Goal: Task Accomplishment & Management: Complete application form

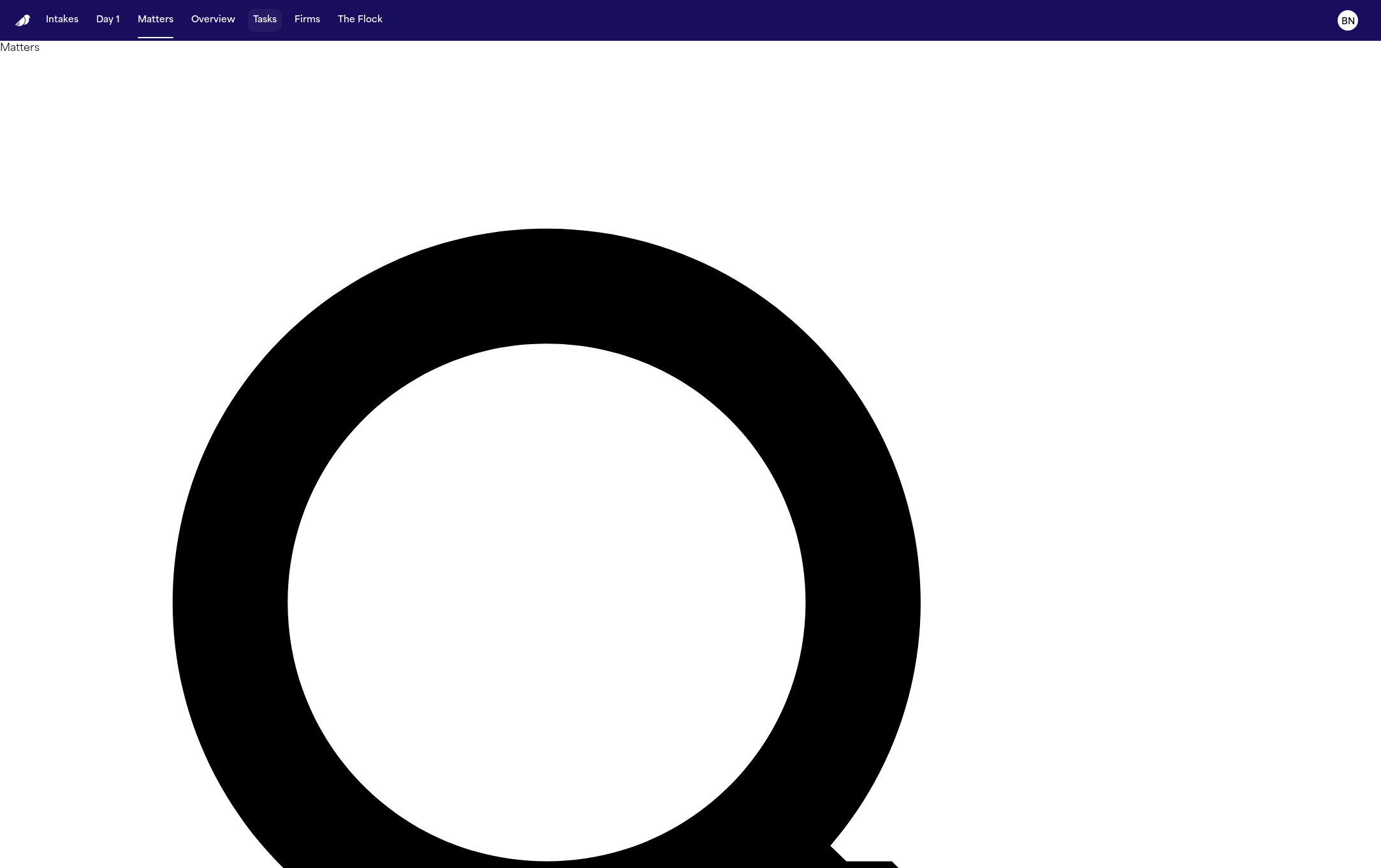
click at [262, 15] on button "Tasks" at bounding box center [265, 20] width 33 height 23
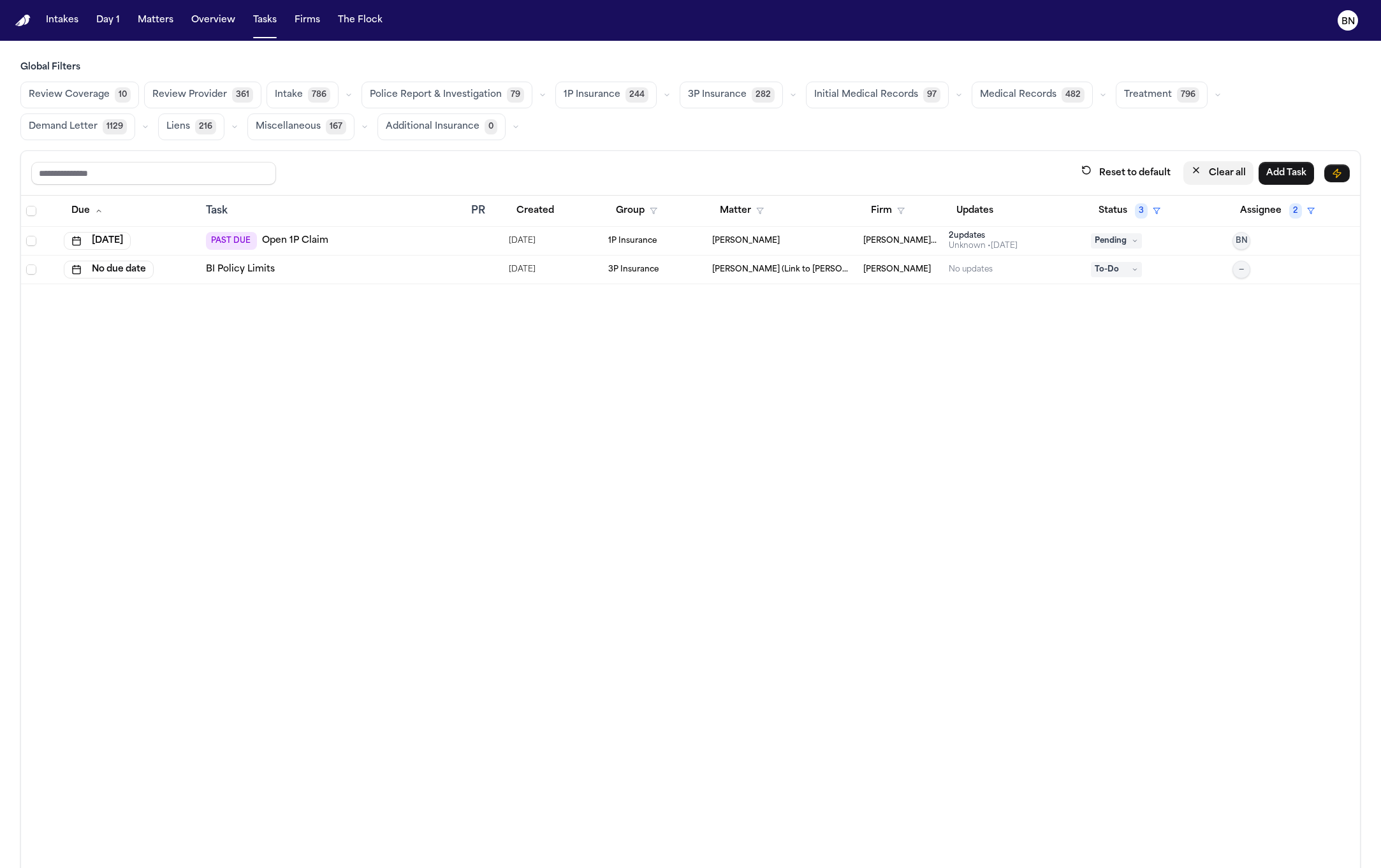
click at [1204, 164] on button "Clear all" at bounding box center [1218, 173] width 70 height 23
click at [474, 92] on span "Police Report & Investigation" at bounding box center [436, 95] width 132 height 12
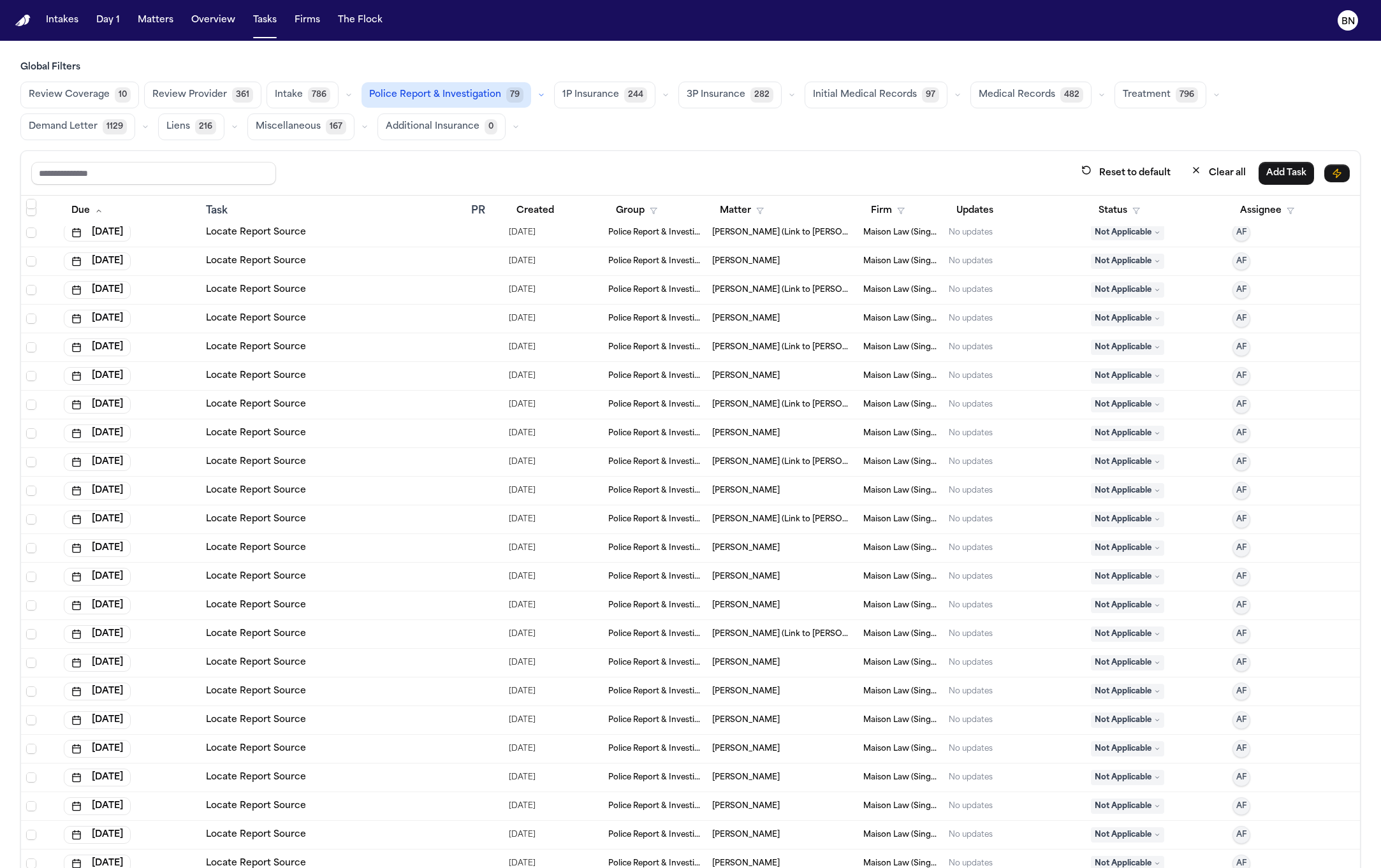
scroll to position [3618, 0]
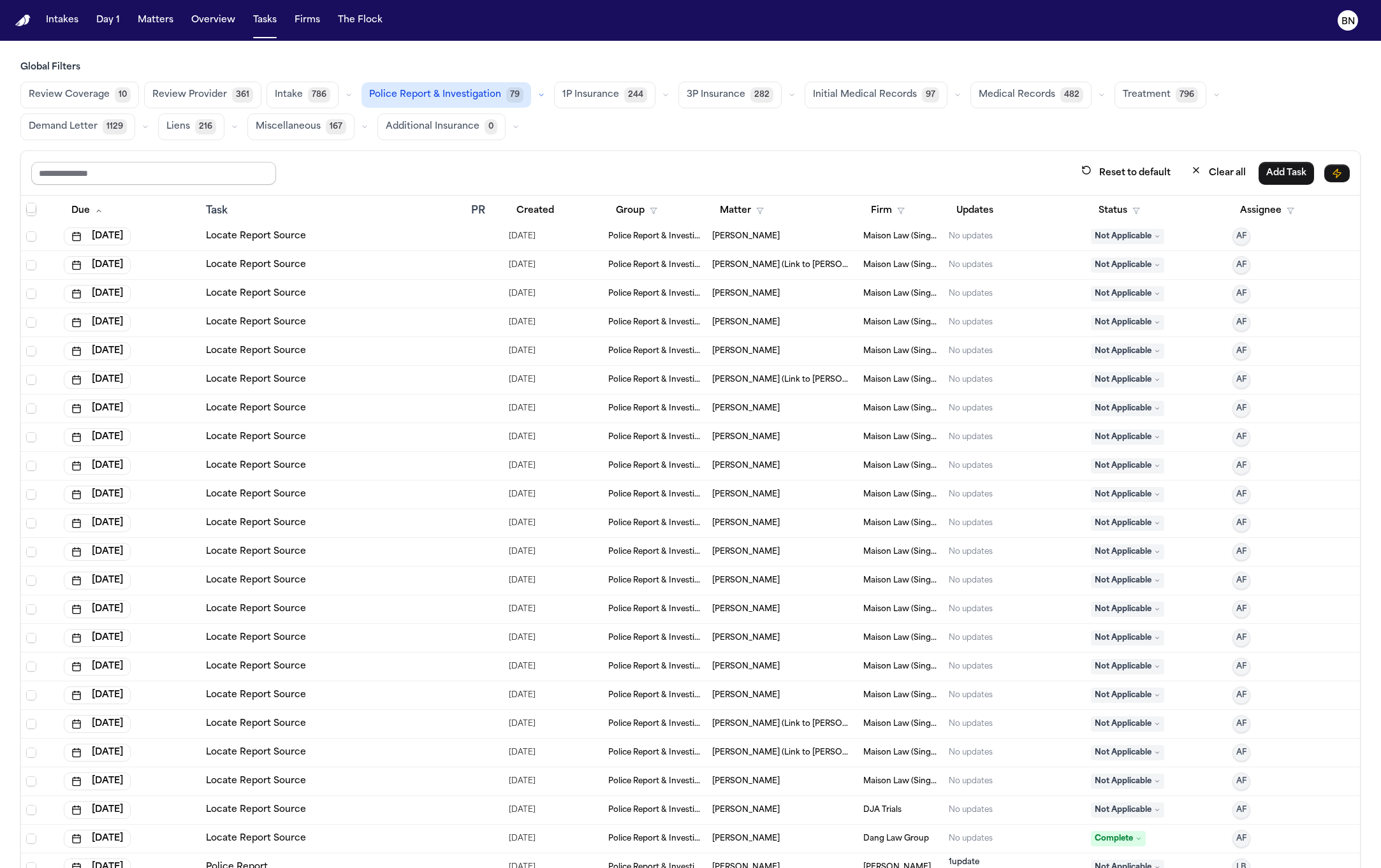
click at [242, 175] on input "text" at bounding box center [153, 173] width 245 height 23
type input "******"
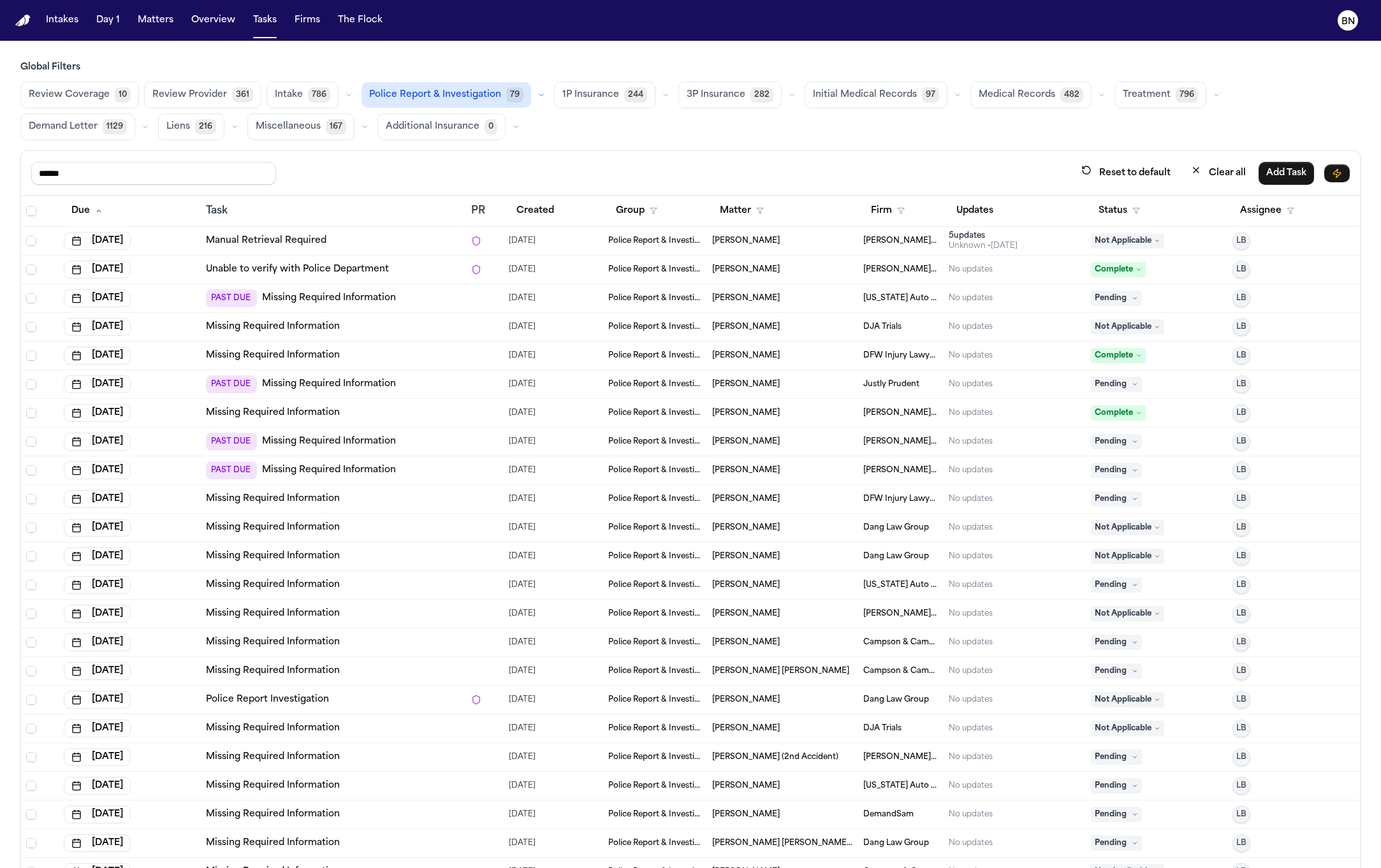
scroll to position [74, 0]
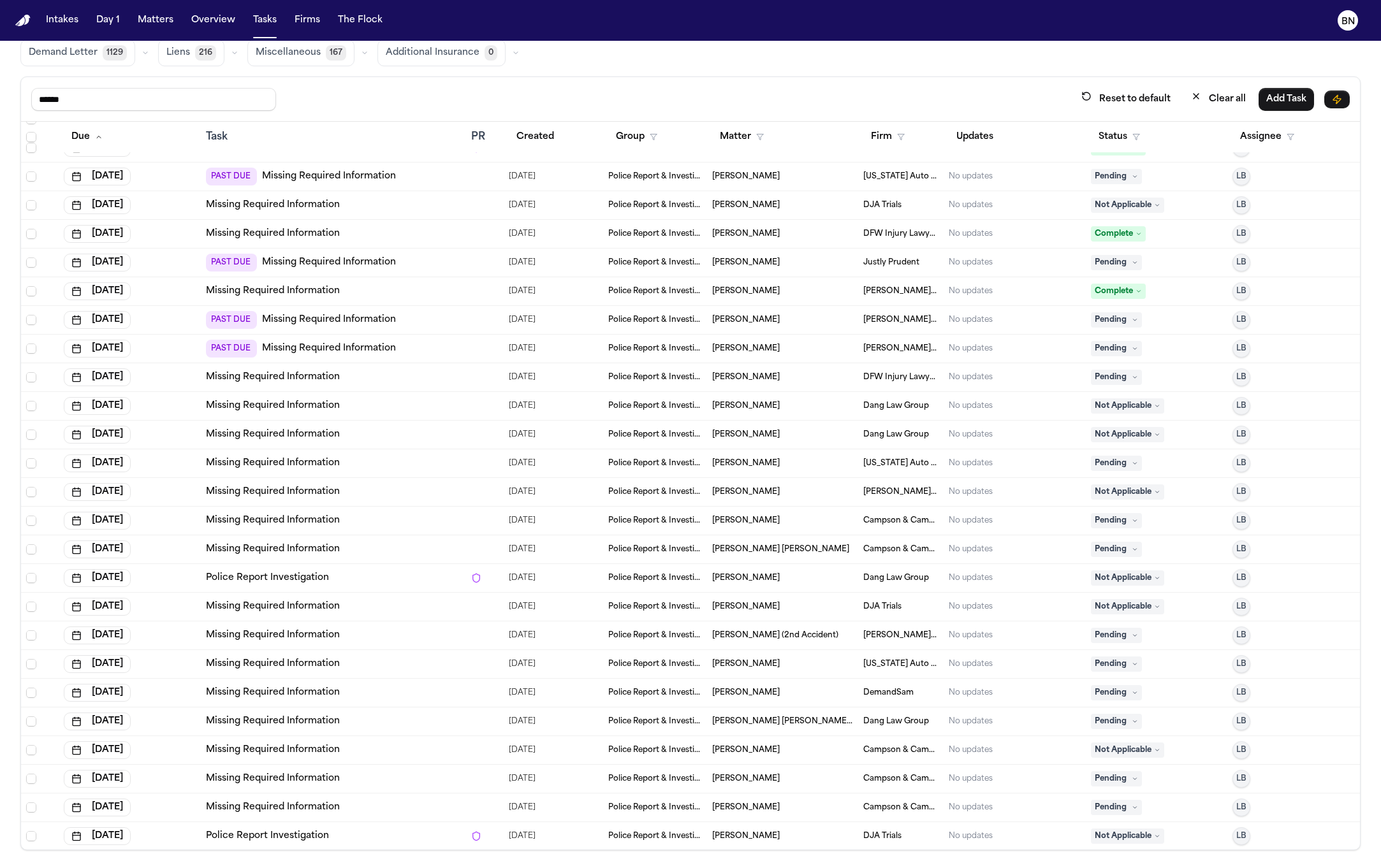
click at [368, 805] on div "Missing Required Information" at bounding box center [334, 807] width 255 height 12
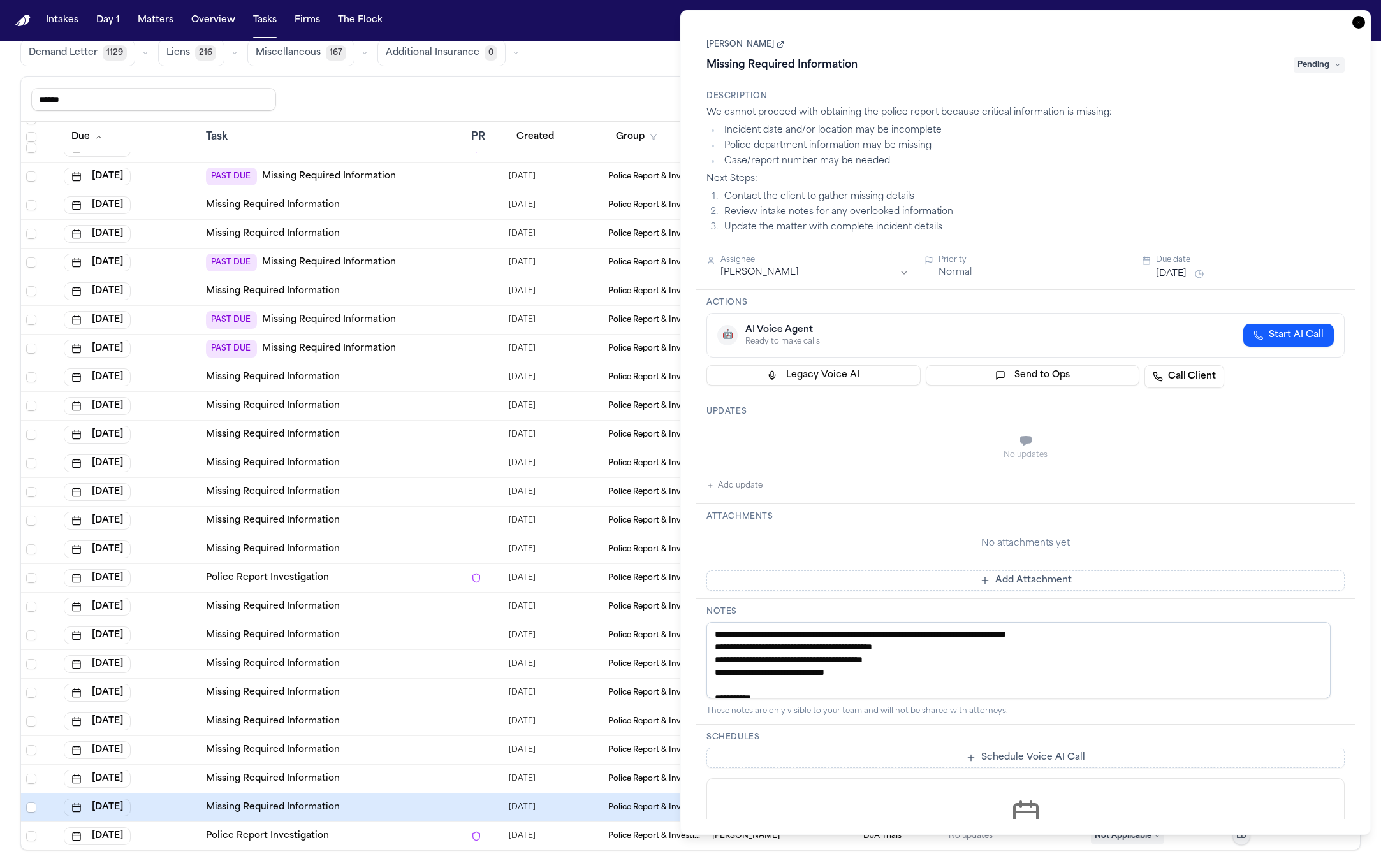
click at [745, 42] on link "Pepi Martin" at bounding box center [745, 44] width 78 height 10
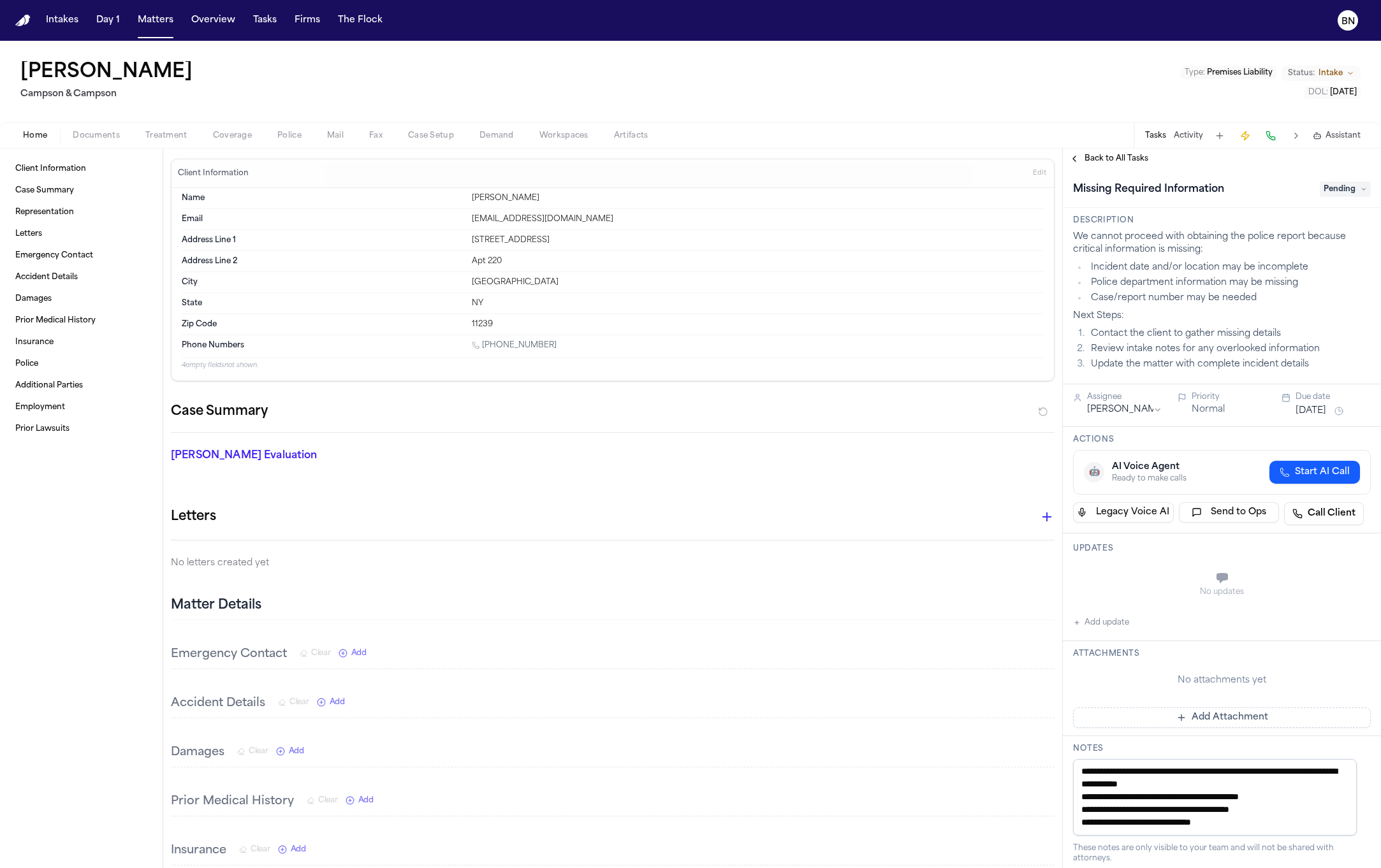
click at [97, 138] on span "Documents" at bounding box center [96, 135] width 47 height 10
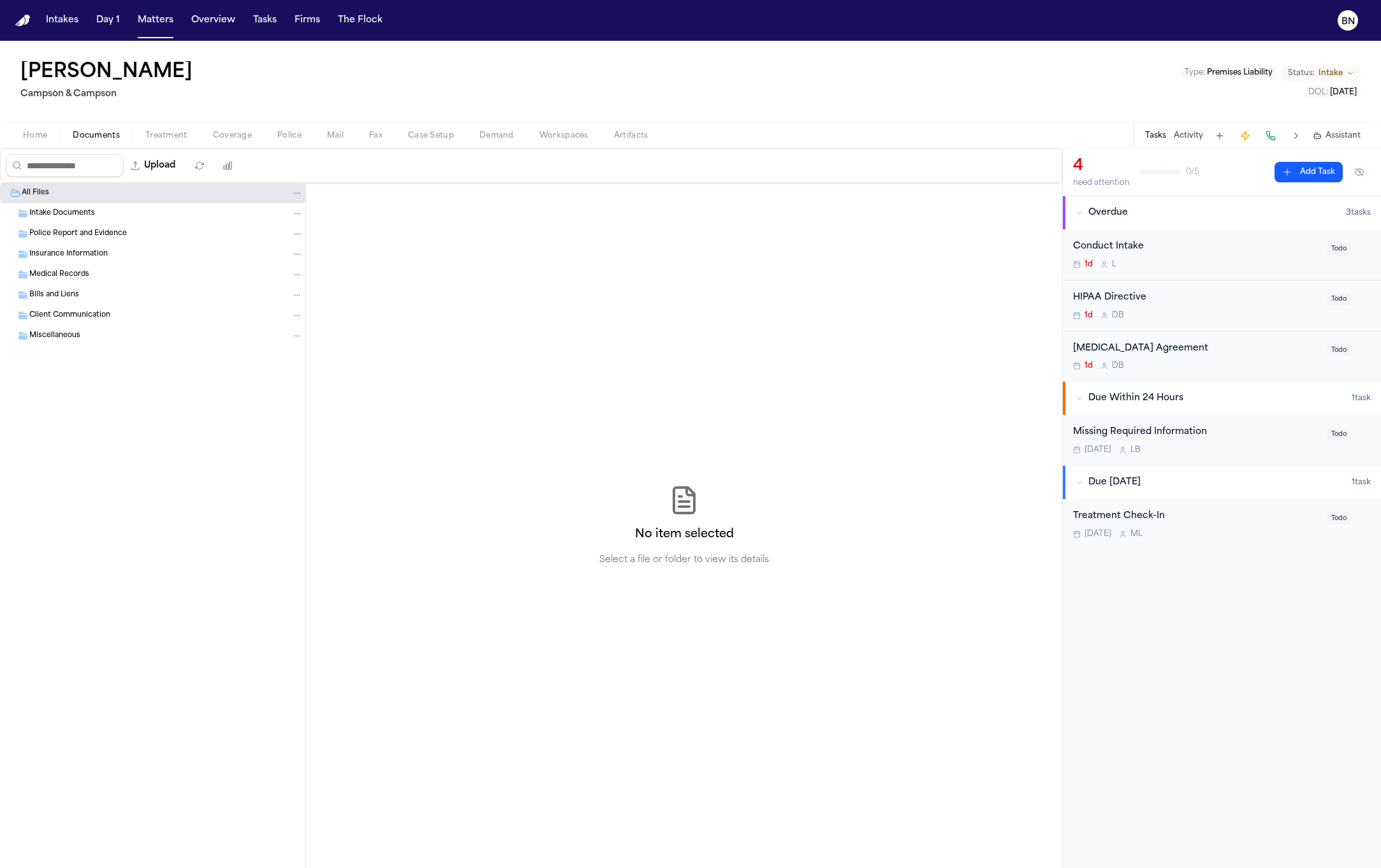
click at [54, 142] on button "Home" at bounding box center [35, 136] width 50 height 16
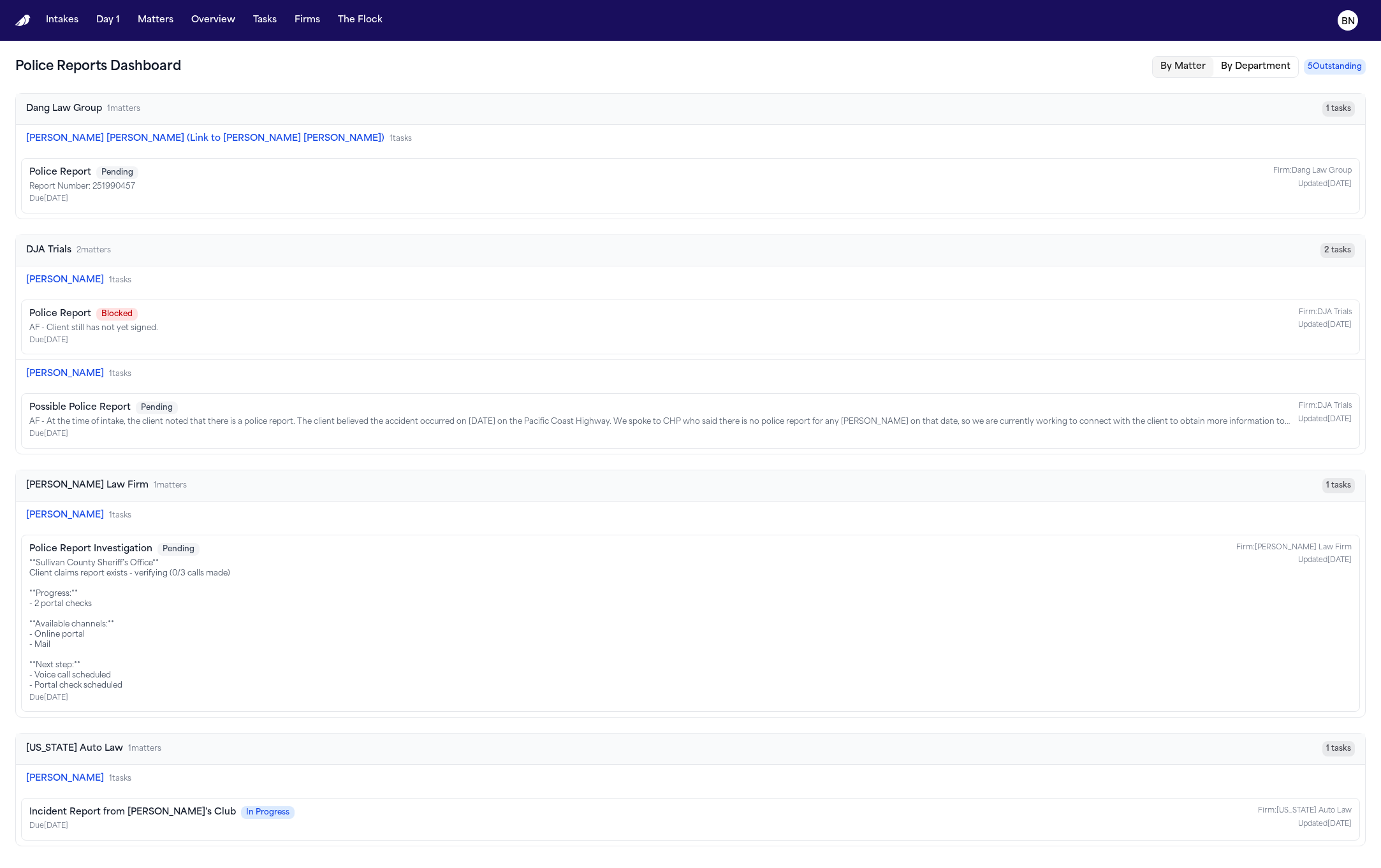
click at [1250, 64] on button "By Department" at bounding box center [1256, 67] width 85 height 20
click at [1248, 76] on button "By Department" at bounding box center [1256, 67] width 85 height 20
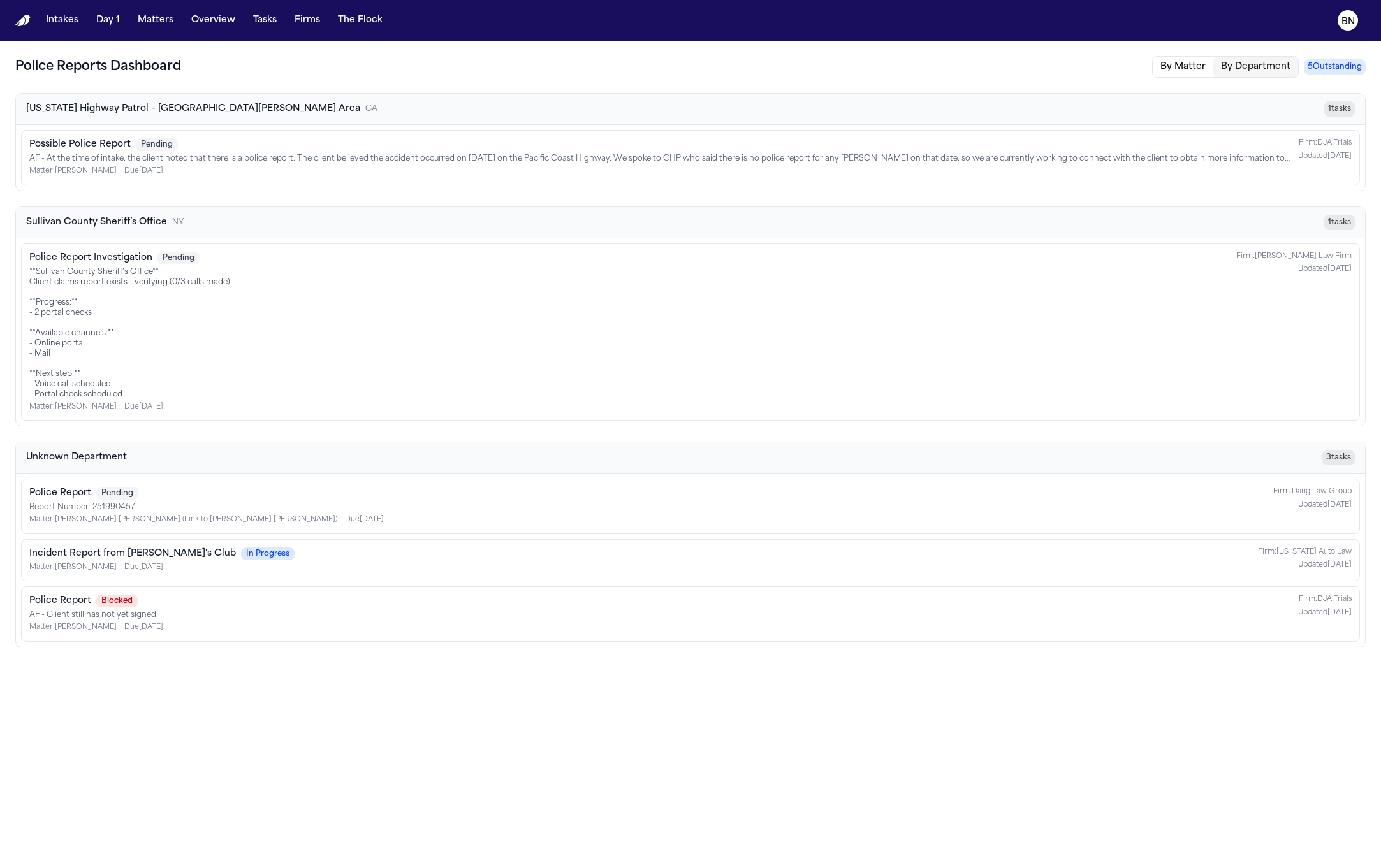
click at [1172, 74] on button "By Matter" at bounding box center [1183, 67] width 61 height 20
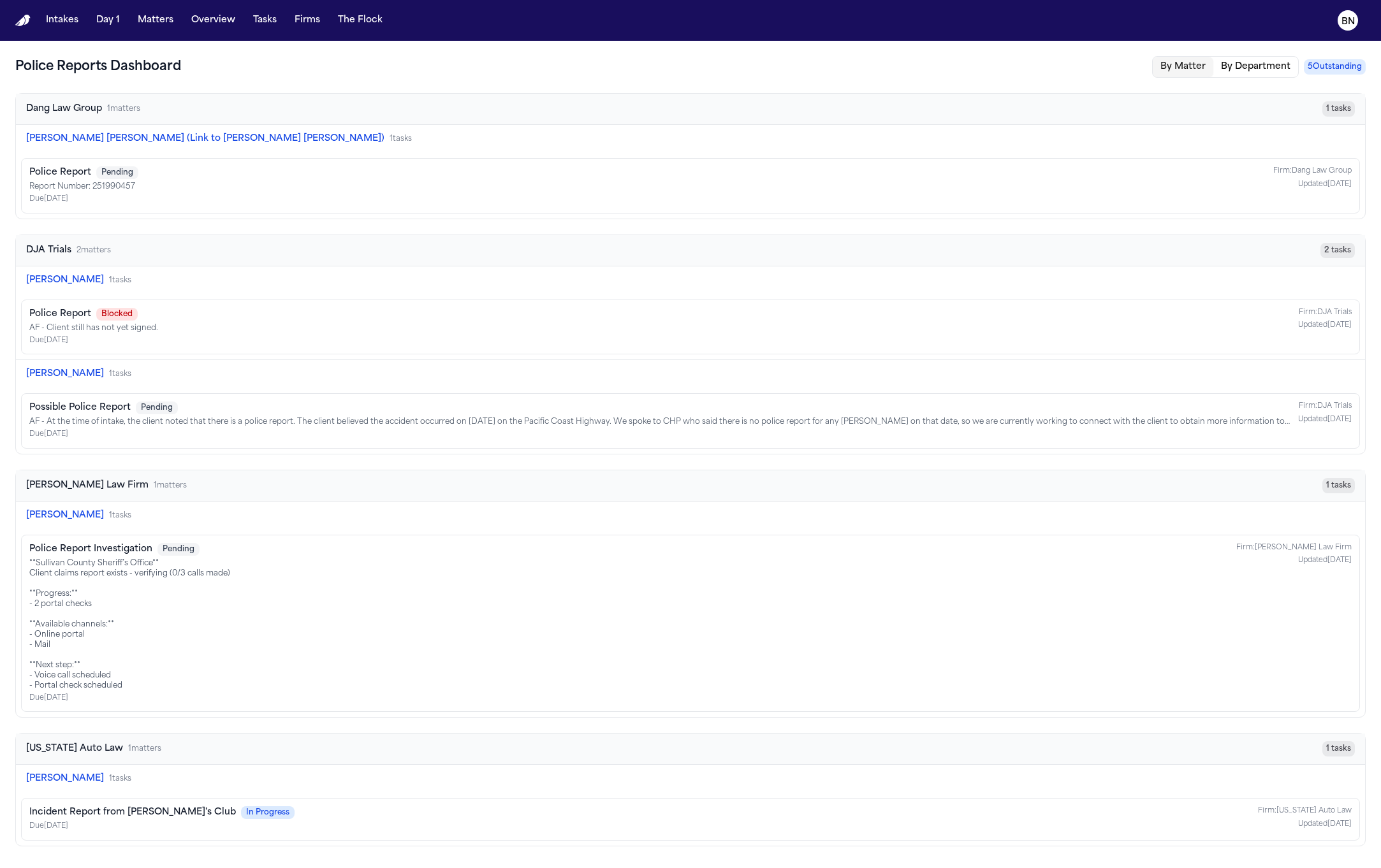
click at [1341, 26] on icon "BN" at bounding box center [1348, 20] width 20 height 20
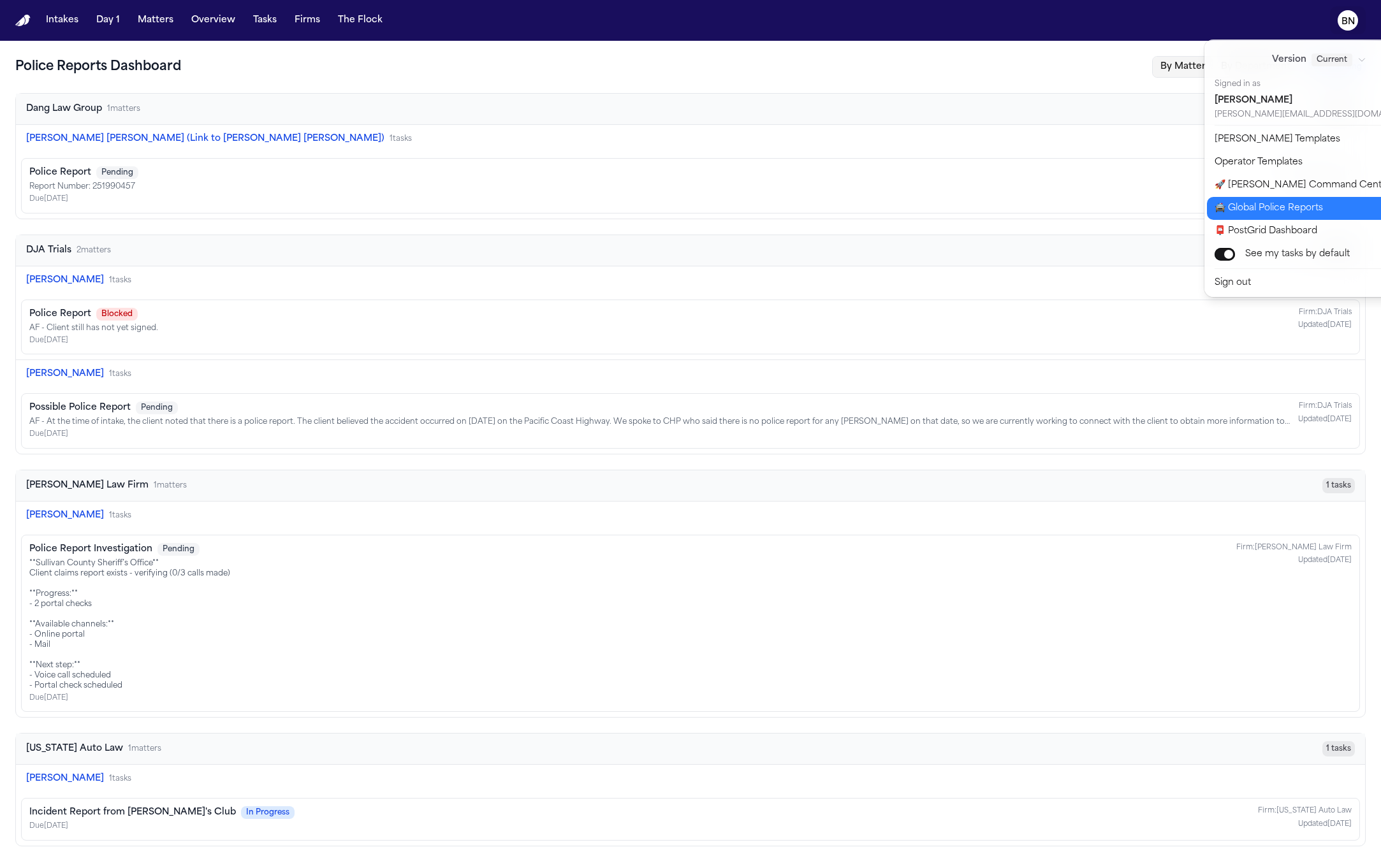
click at [1281, 210] on button "🚔 Global Police Reports" at bounding box center [1327, 208] width 240 height 23
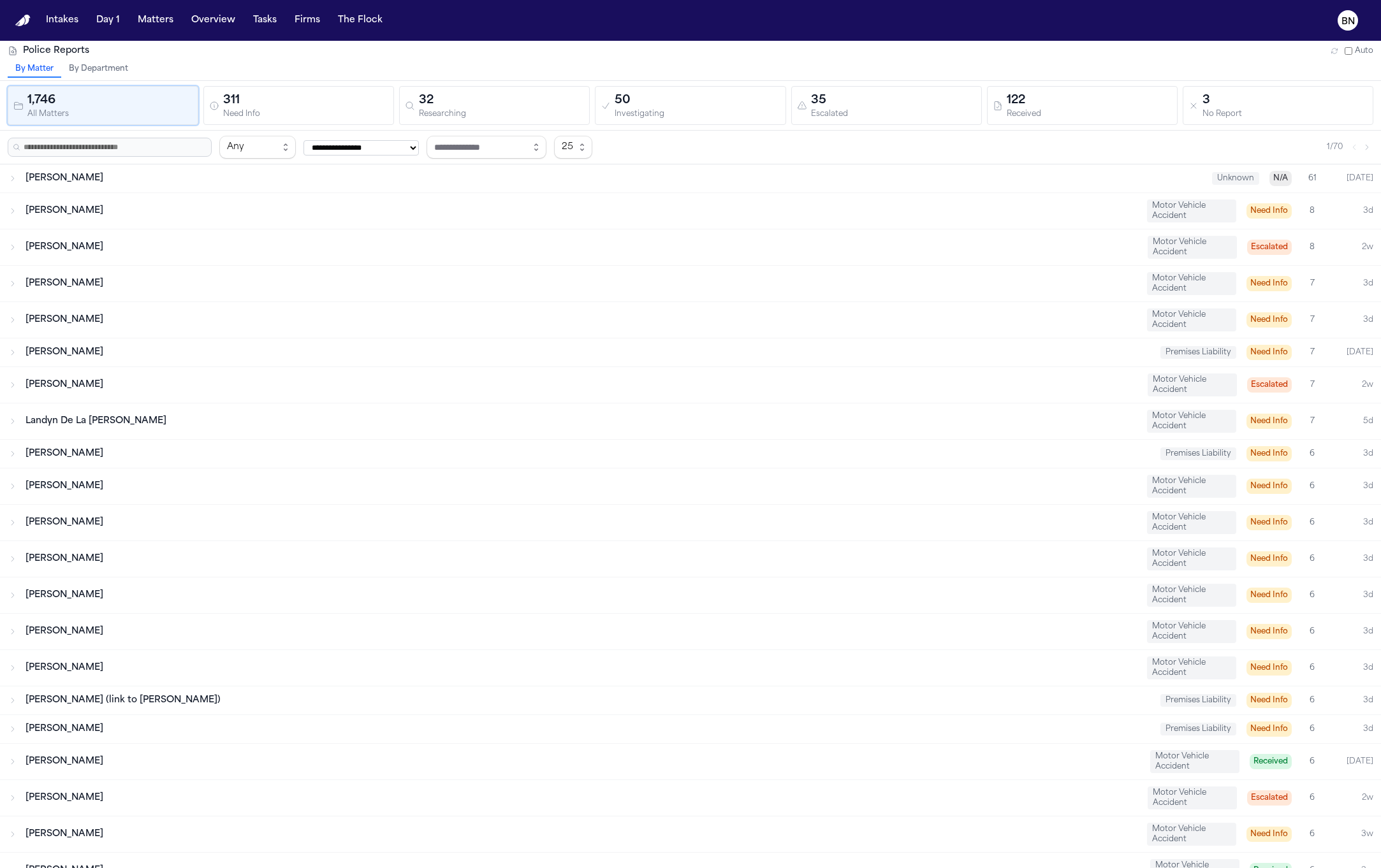
click at [103, 70] on button "By Department" at bounding box center [99, 69] width 75 height 16
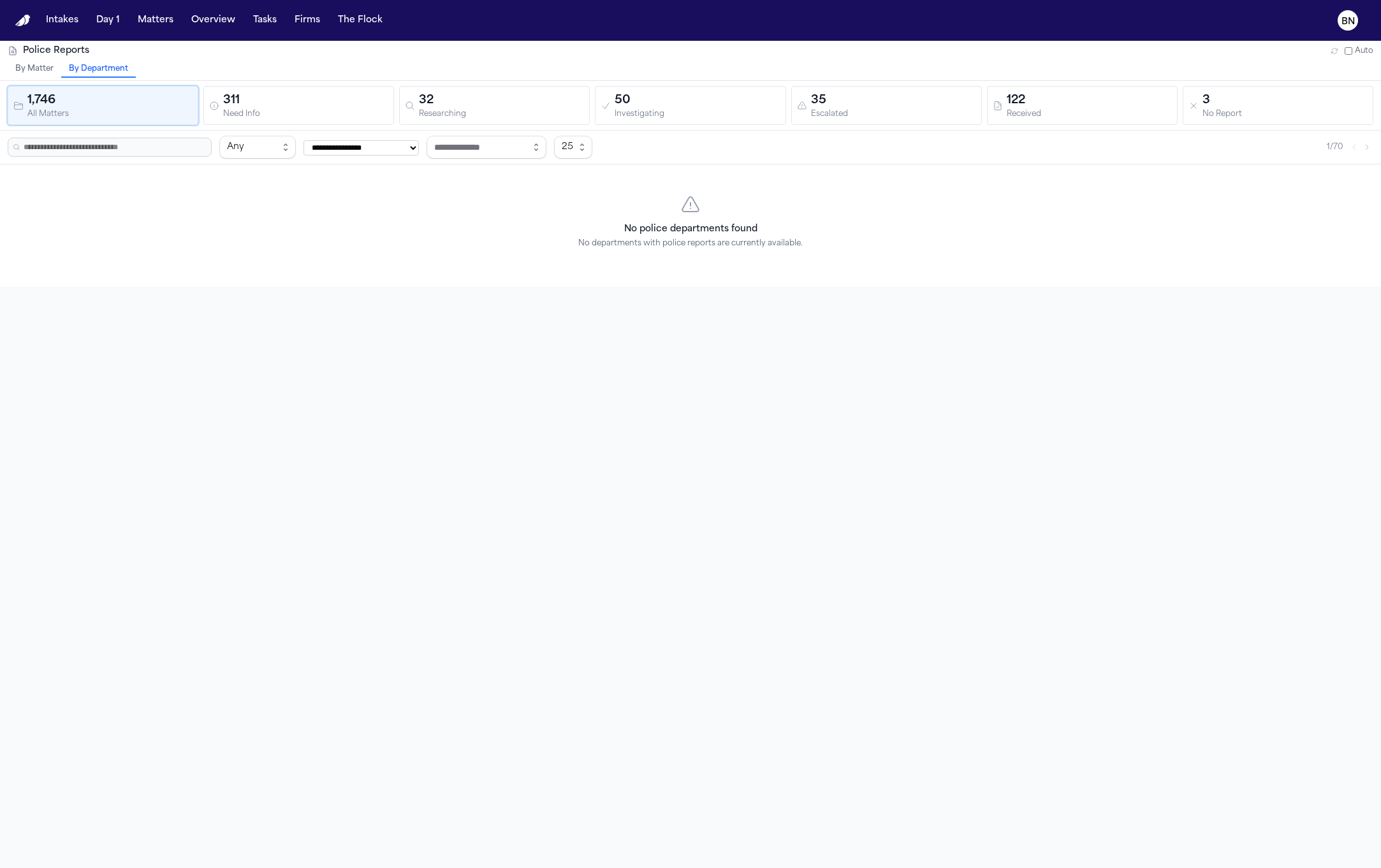
click at [80, 68] on button "By Department" at bounding box center [99, 69] width 75 height 16
click at [35, 68] on button "By Matter" at bounding box center [34, 69] width 54 height 16
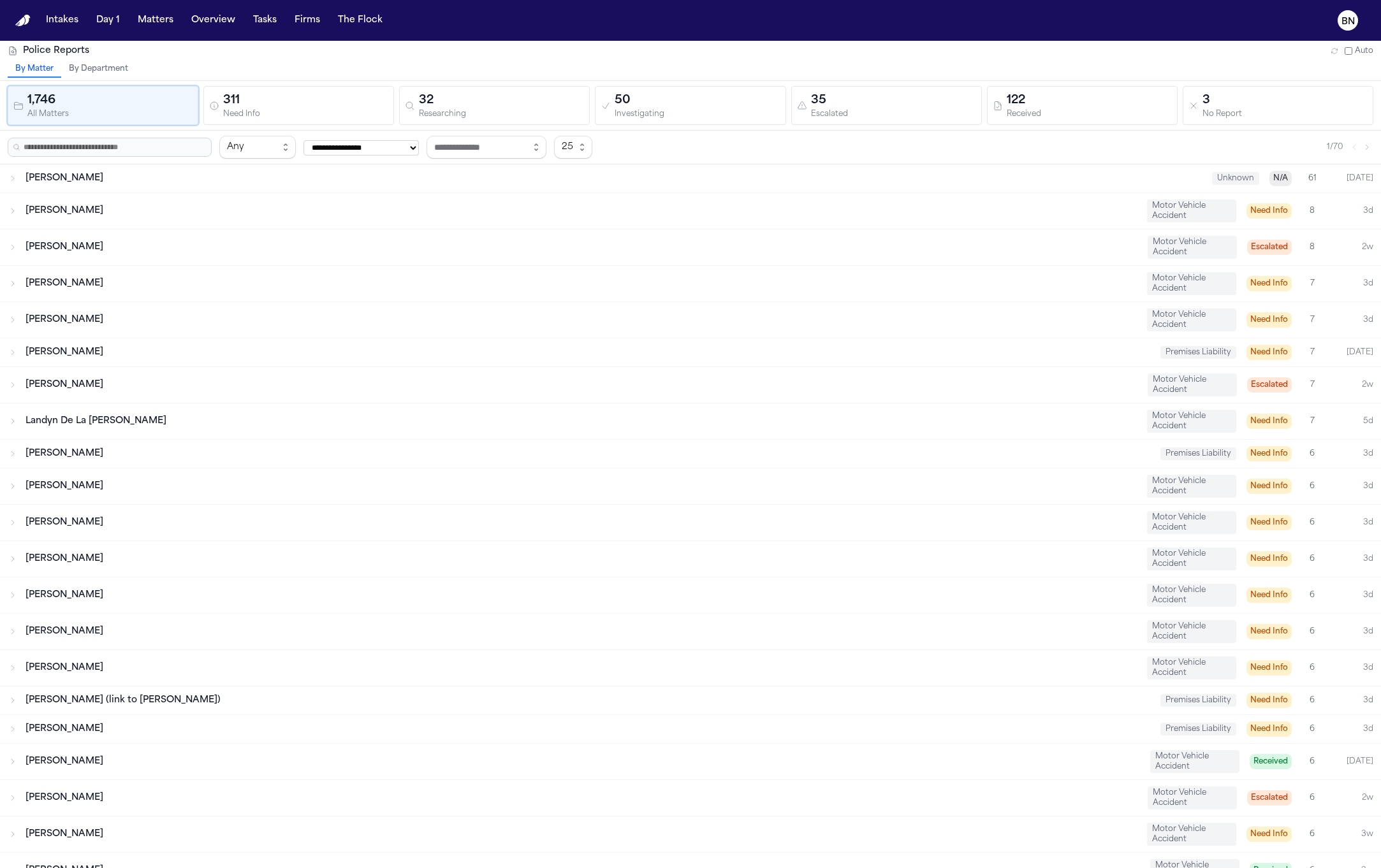
click at [357, 110] on div "Need Info" at bounding box center [306, 114] width 165 height 9
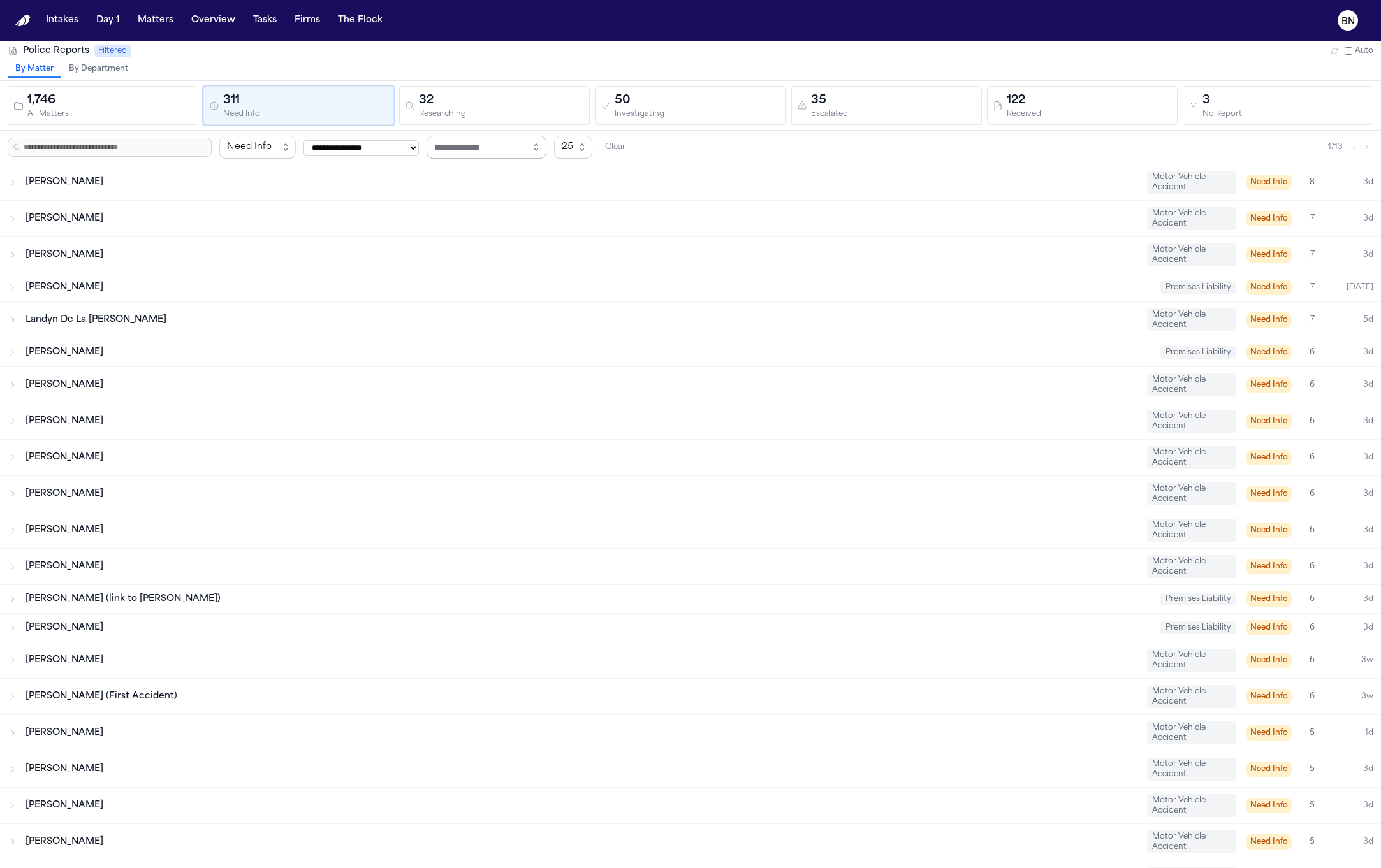
click at [499, 150] on input "text" at bounding box center [486, 148] width 120 height 23
click at [419, 146] on select "**********" at bounding box center [361, 148] width 115 height 16
click at [494, 145] on input "text" at bounding box center [486, 148] width 120 height 23
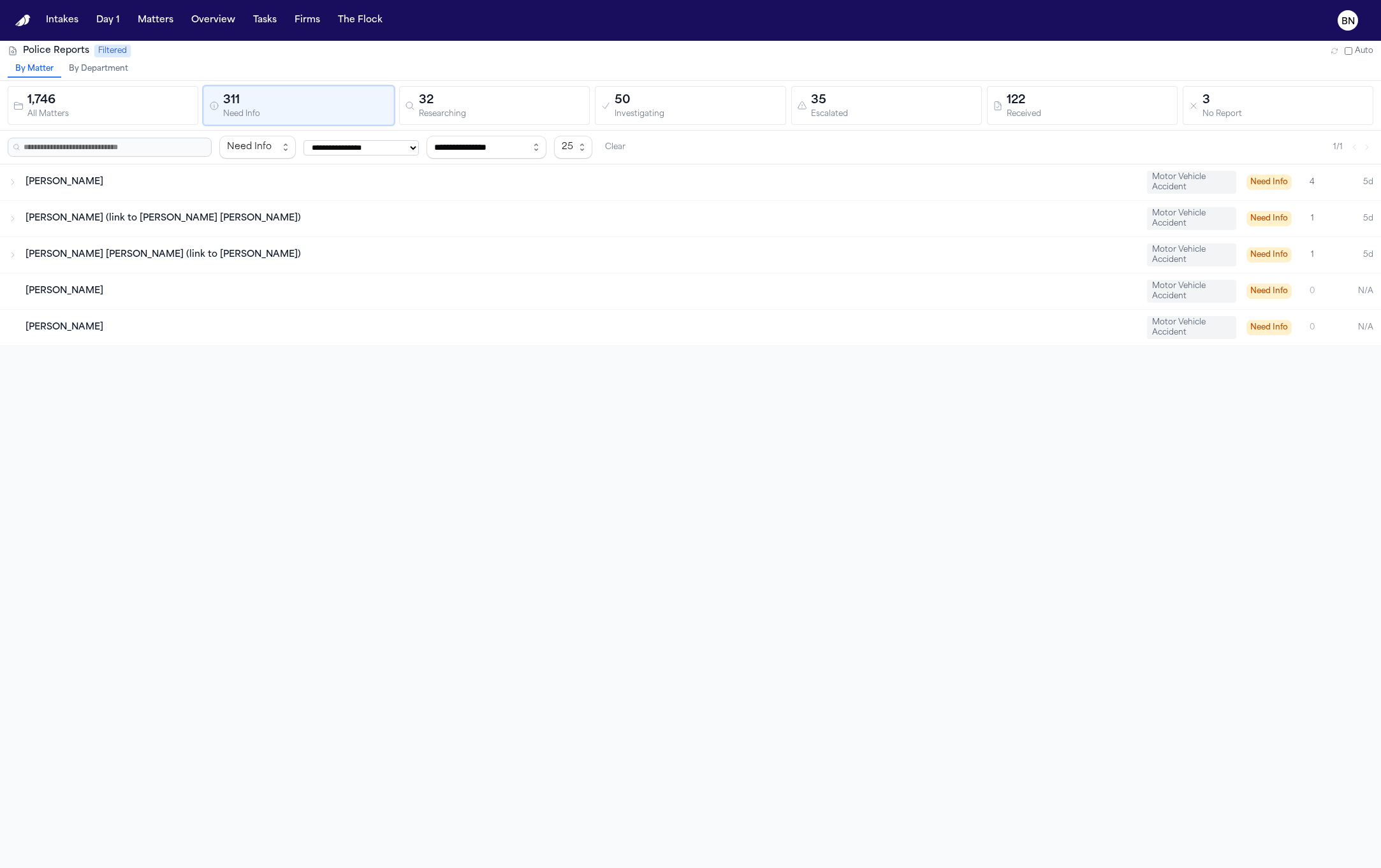
type input "**********"
click at [464, 93] on div "32" at bounding box center [501, 100] width 165 height 18
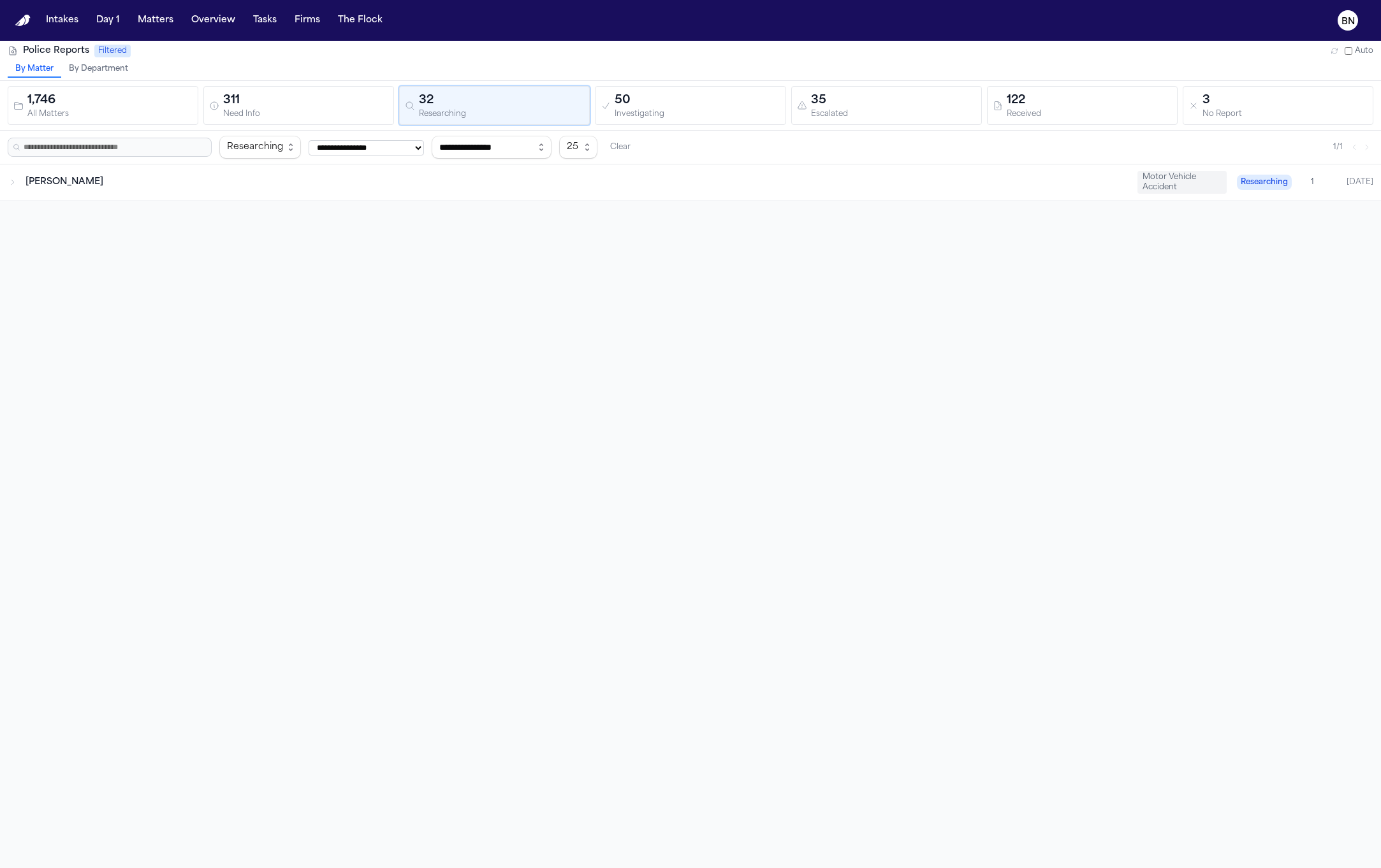
click at [310, 106] on div "311" at bounding box center [306, 100] width 165 height 18
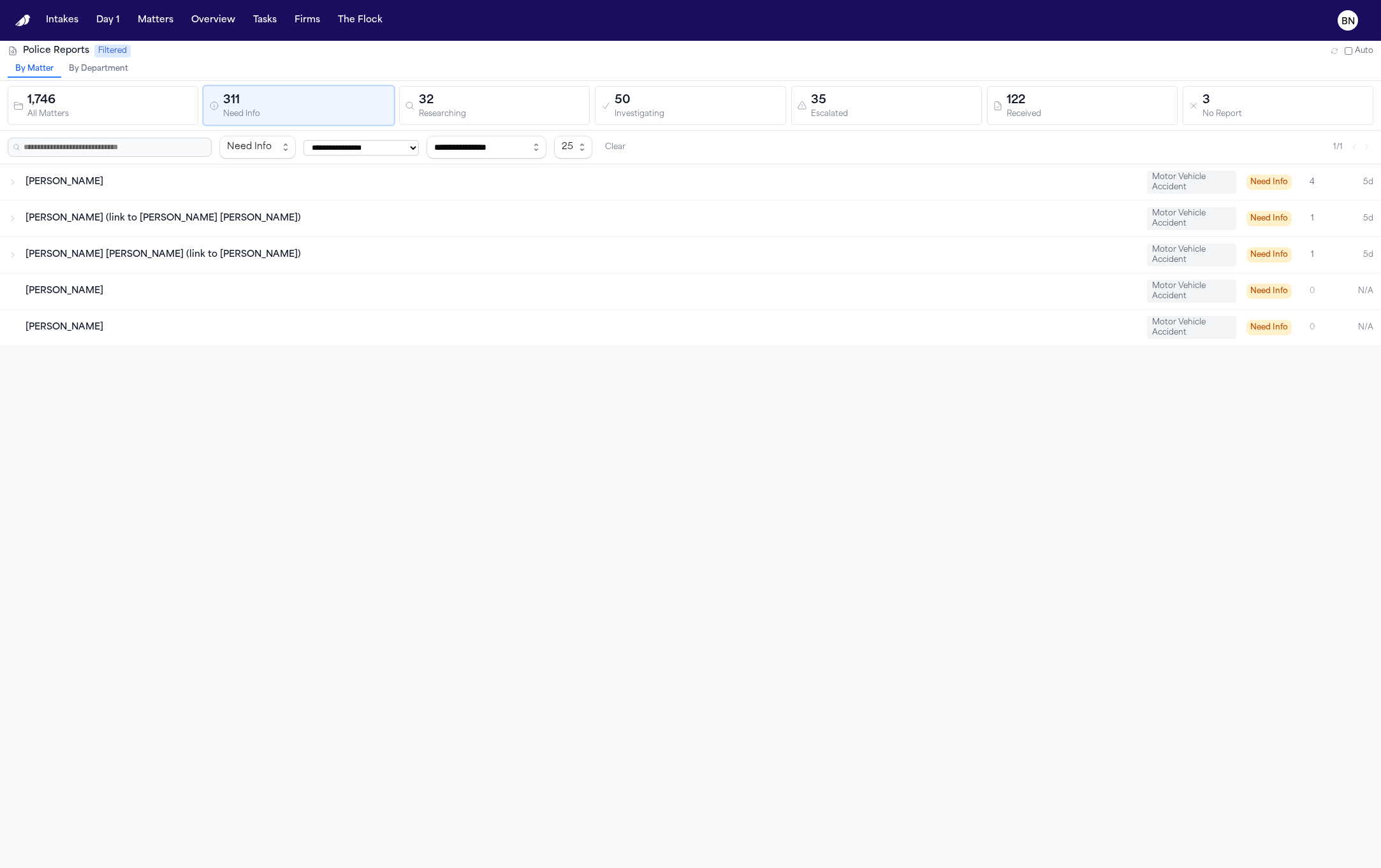
click at [638, 97] on div "50" at bounding box center [697, 100] width 165 height 18
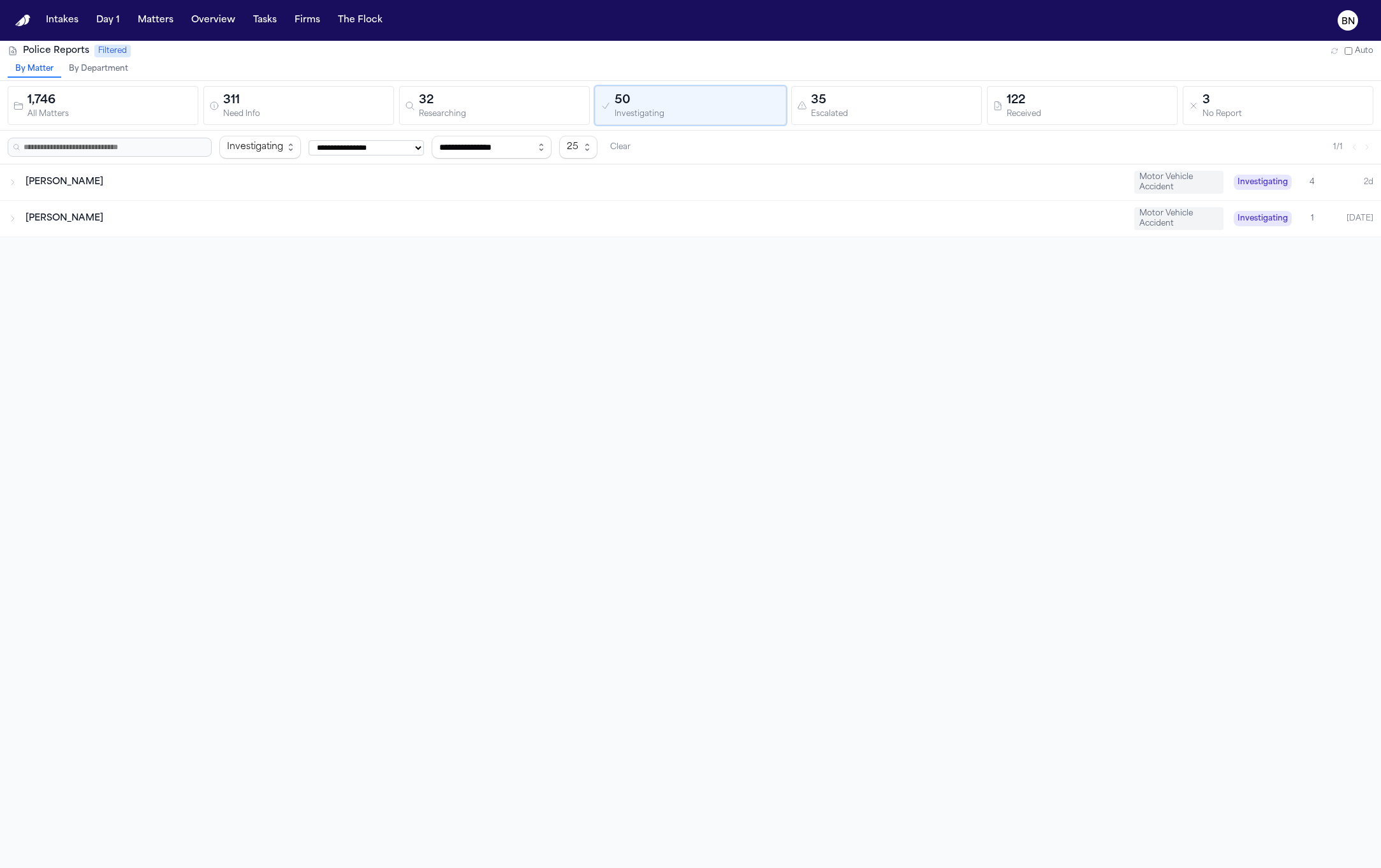
click at [875, 108] on div "35" at bounding box center [893, 100] width 165 height 18
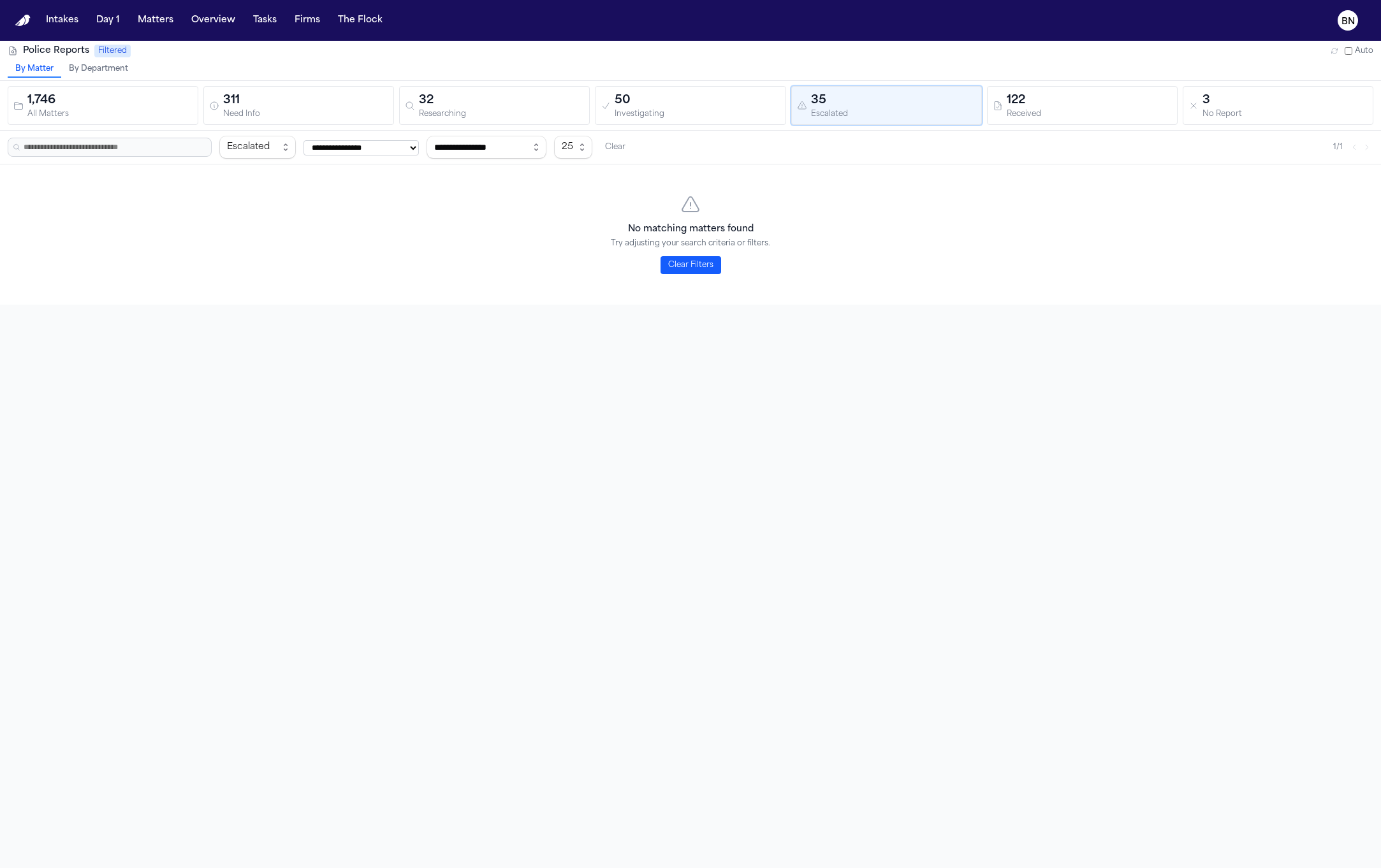
click at [1048, 93] on div "122" at bounding box center [1089, 100] width 165 height 18
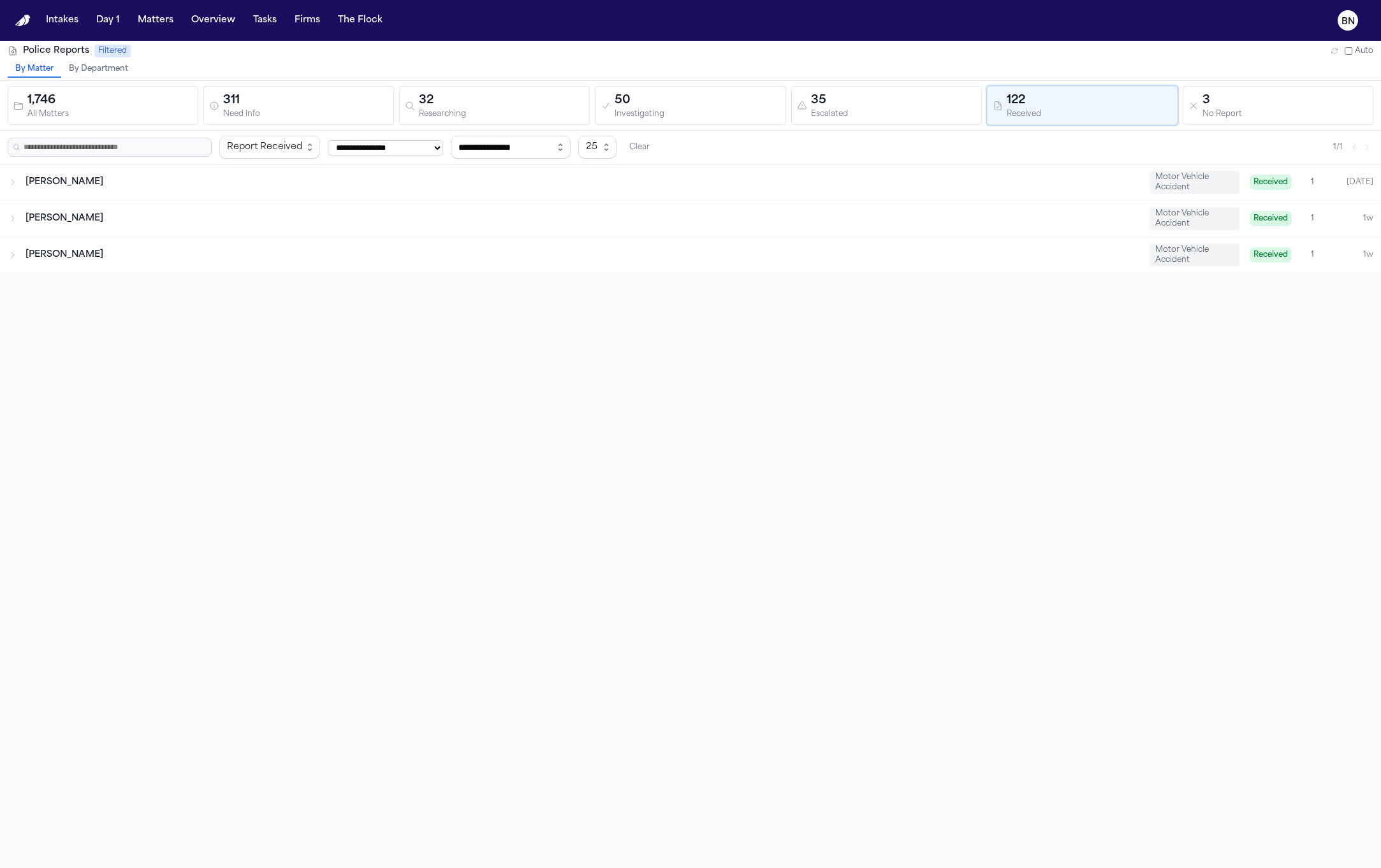
click at [889, 151] on div "**********" at bounding box center [690, 148] width 1365 height 23
click at [873, 166] on div "Fredy Ramirez Motor Vehicle Accident Received 1 Today" at bounding box center [690, 182] width 1381 height 36
click at [107, 207] on div "City of Orlando Police Department" at bounding box center [640, 211] width 1080 height 10
click at [56, 211] on div "Received" at bounding box center [51, 215] width 82 height 10
click at [73, 252] on span "Angela Steadman" at bounding box center [65, 250] width 78 height 9
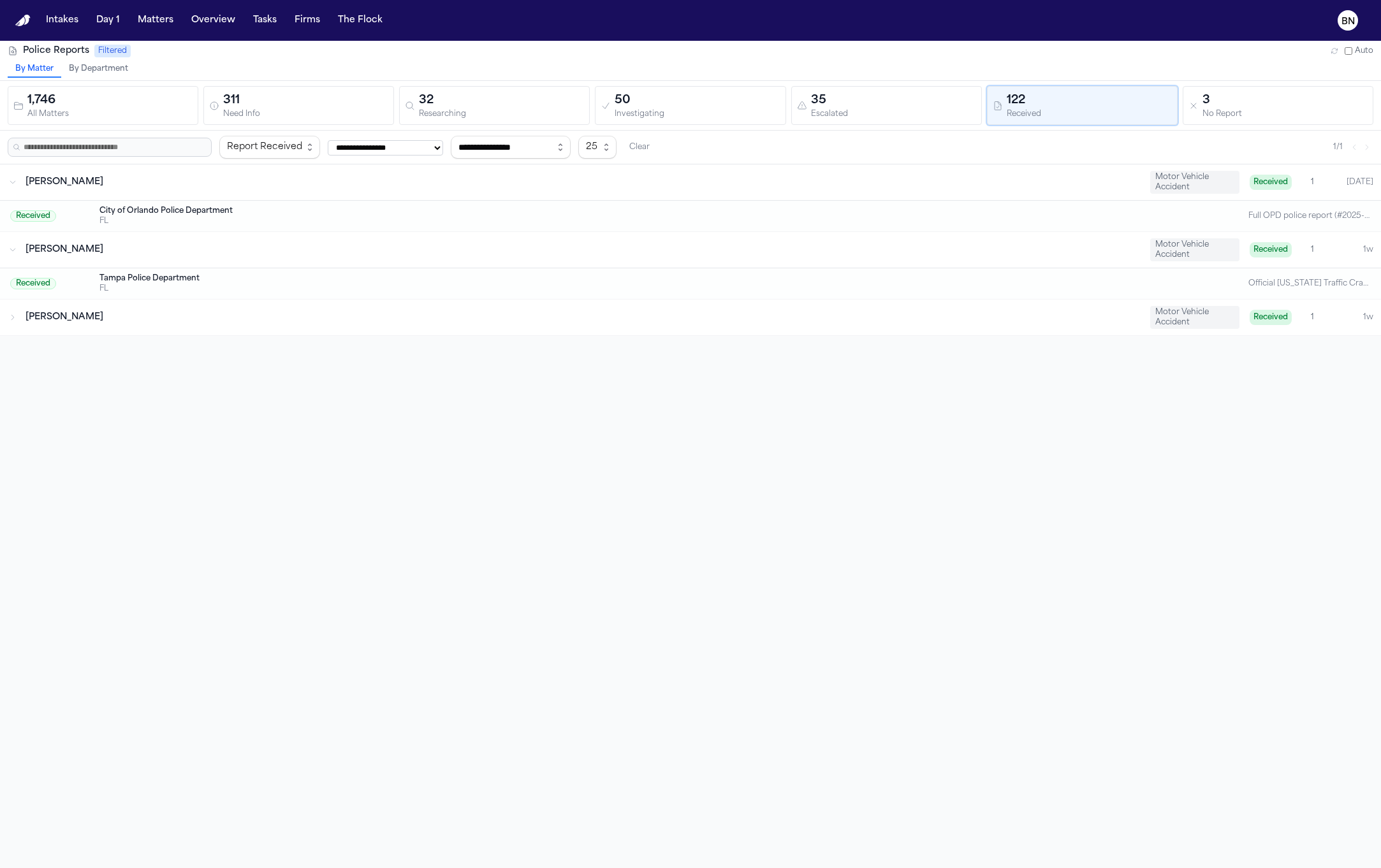
click at [97, 319] on div "Xavier Charlot" at bounding box center [583, 317] width 1114 height 12
click at [124, 341] on div "Indiana State Police" at bounding box center [640, 345] width 1080 height 10
click at [1183, 88] on button "3 No Report" at bounding box center [1278, 106] width 191 height 39
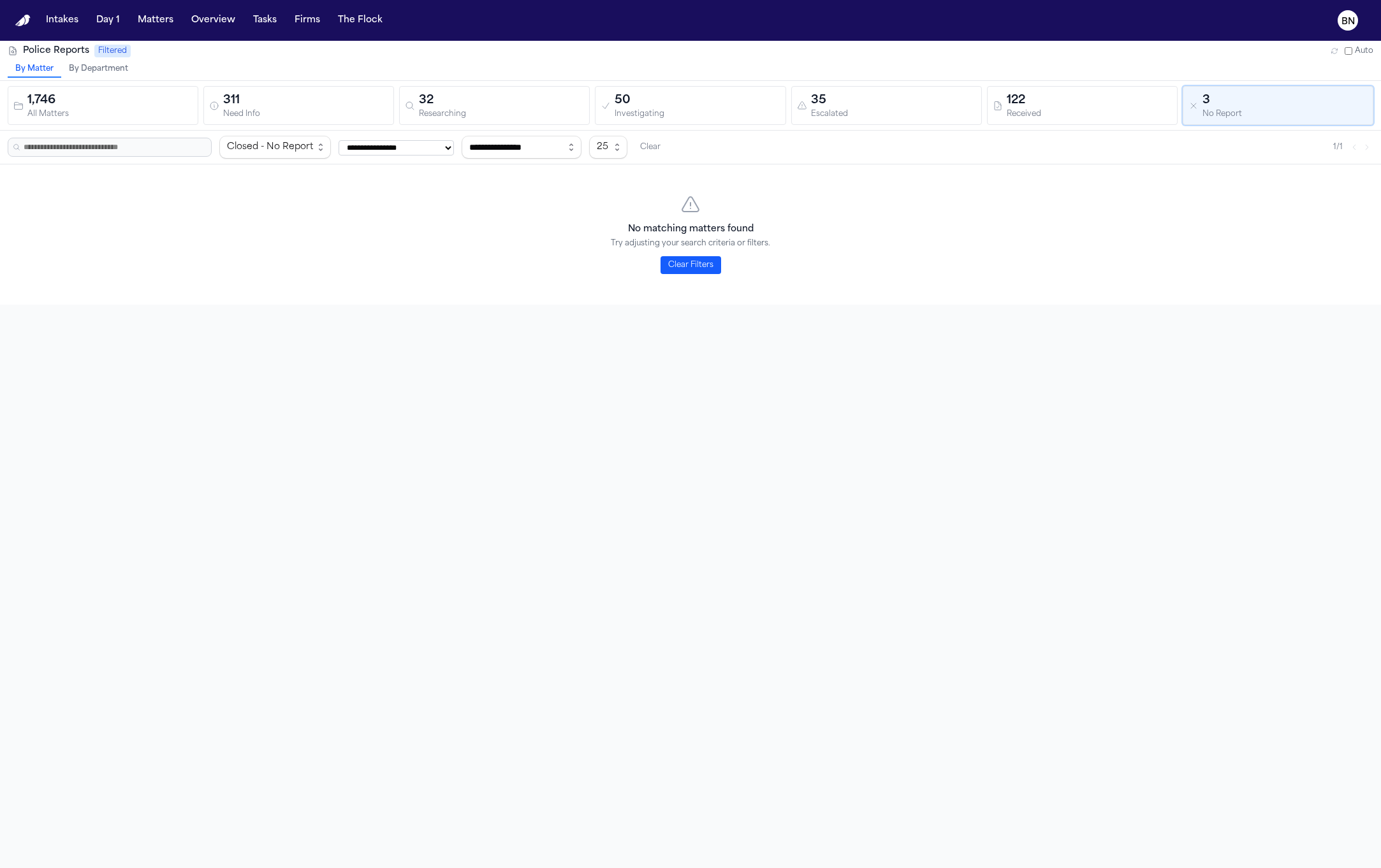
click at [1083, 96] on div "122" at bounding box center [1089, 100] width 165 height 18
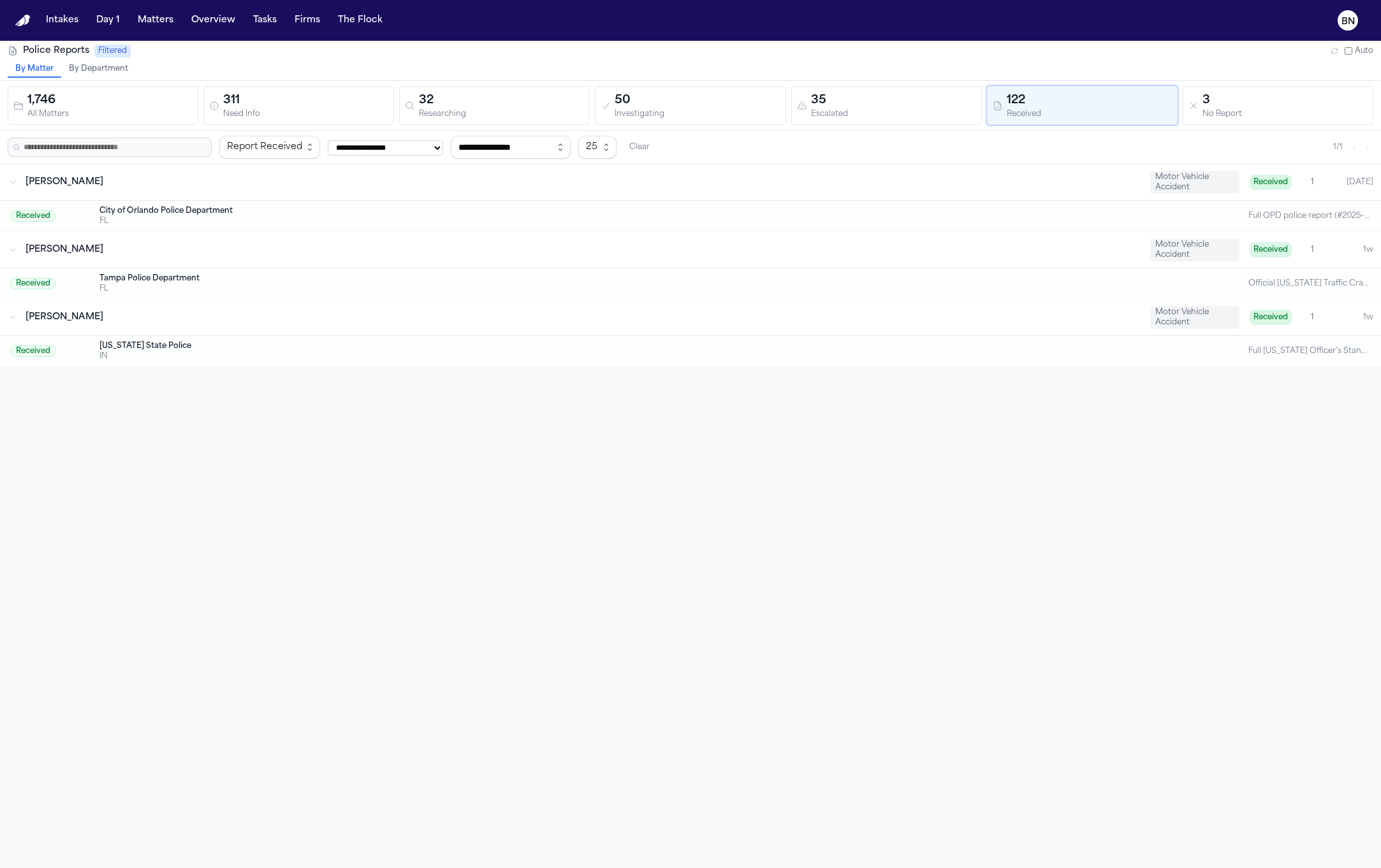
click at [1116, 191] on div "Fredy Ramirez Motor Vehicle Accident Received 1 Today" at bounding box center [690, 182] width 1381 height 36
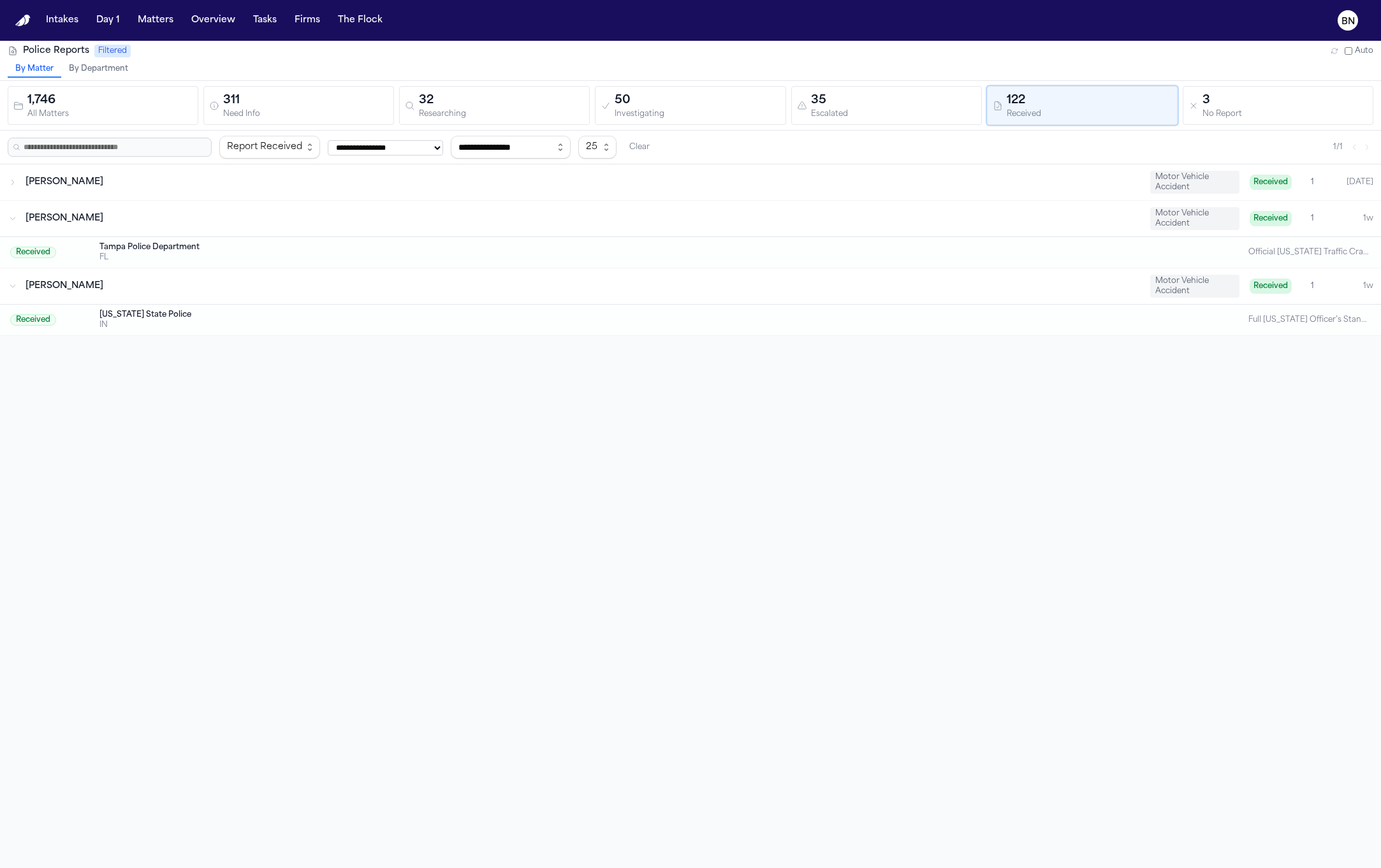
click at [1111, 167] on div "Fredy Ramirez Motor Vehicle Accident Received 1 Today" at bounding box center [690, 182] width 1381 height 36
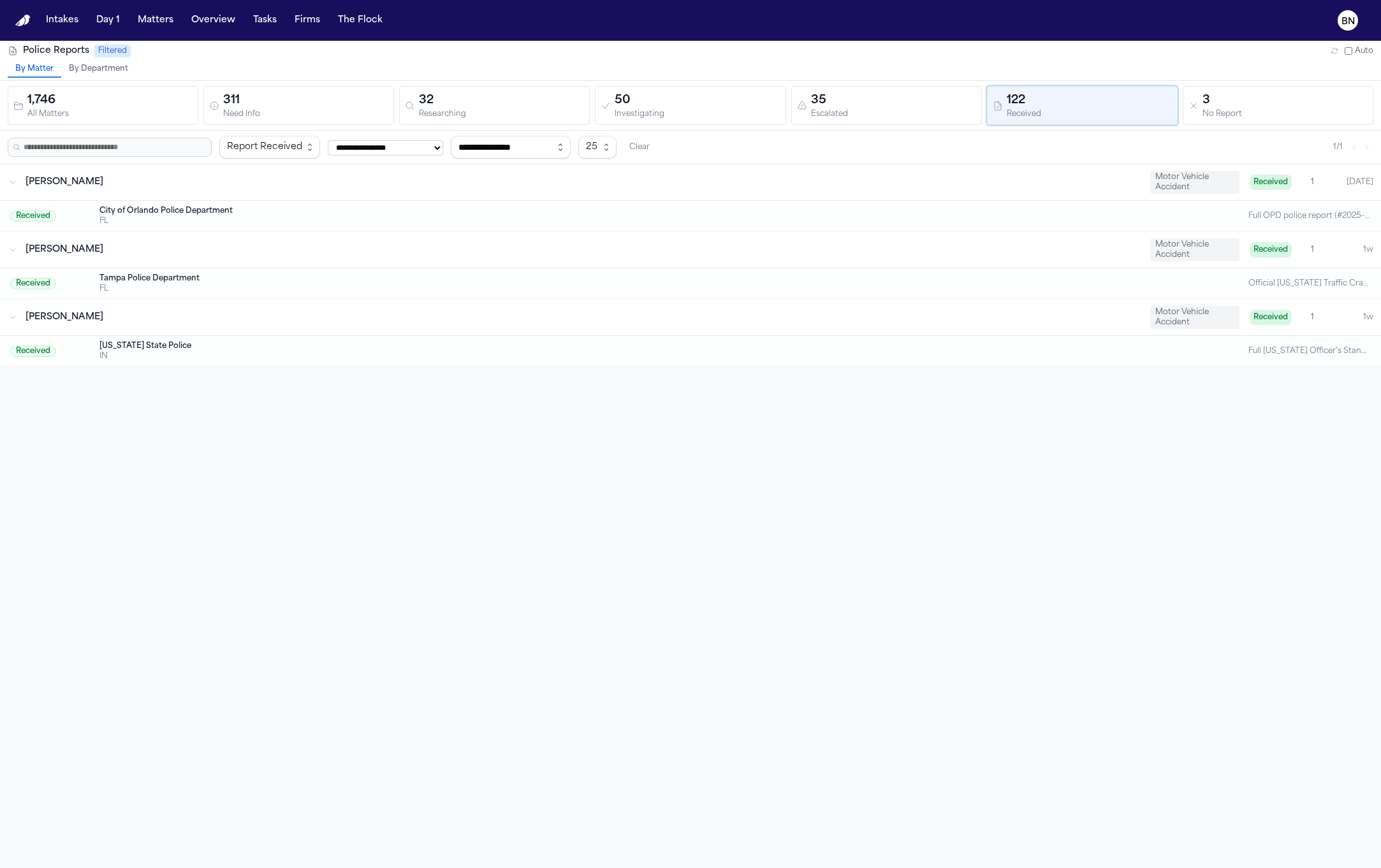
click at [1083, 211] on div "City of Orlando Police Department" at bounding box center [640, 211] width 1080 height 10
click at [1067, 274] on div "Tampa Police Department" at bounding box center [640, 278] width 1080 height 10
click at [531, 106] on div "32" at bounding box center [501, 100] width 165 height 18
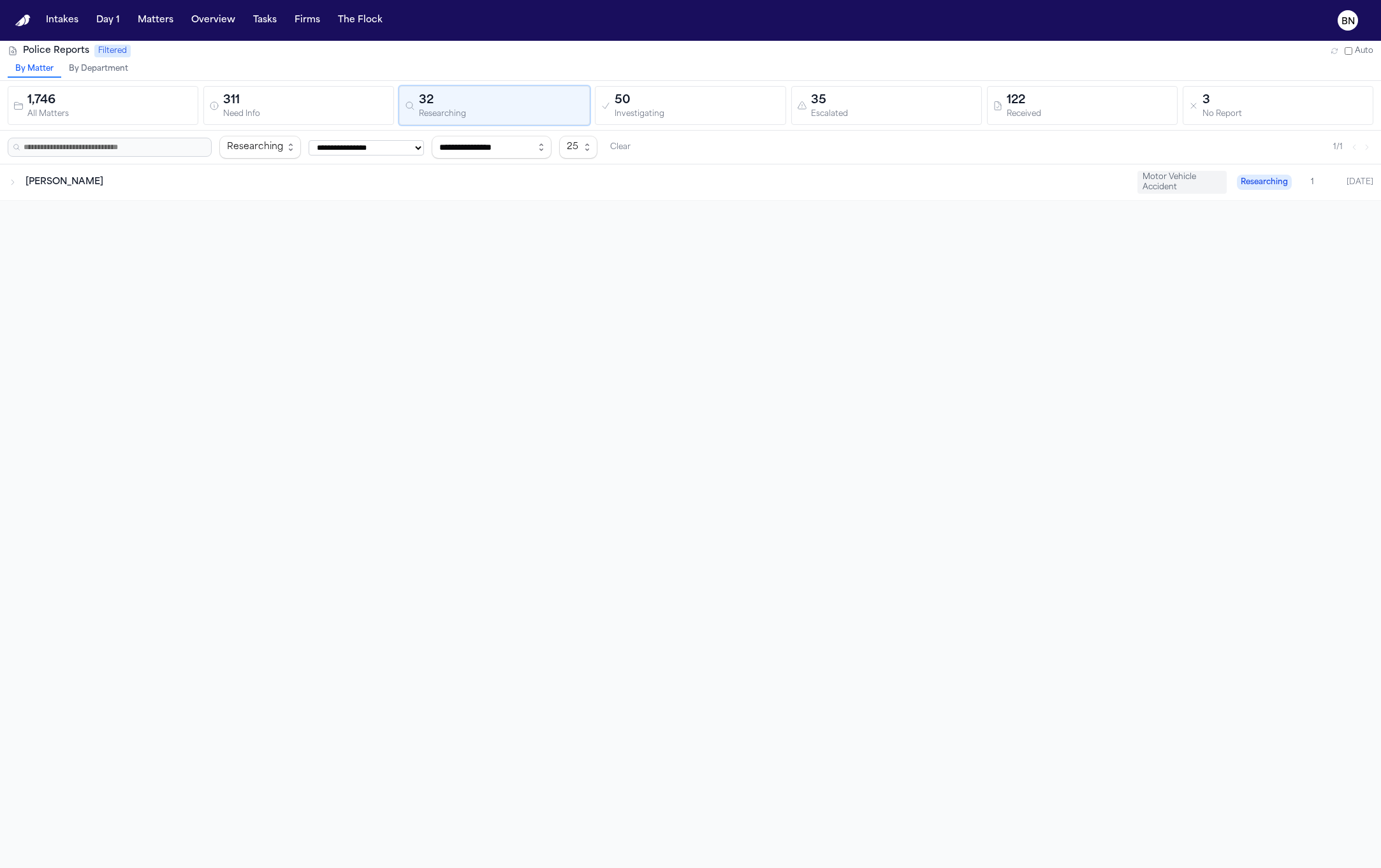
click at [309, 183] on div "Cristopher Castro Arredondo" at bounding box center [577, 182] width 1102 height 12
click at [308, 212] on div "Unknown Department" at bounding box center [640, 211] width 1080 height 10
click at [315, 93] on div "311" at bounding box center [306, 100] width 165 height 18
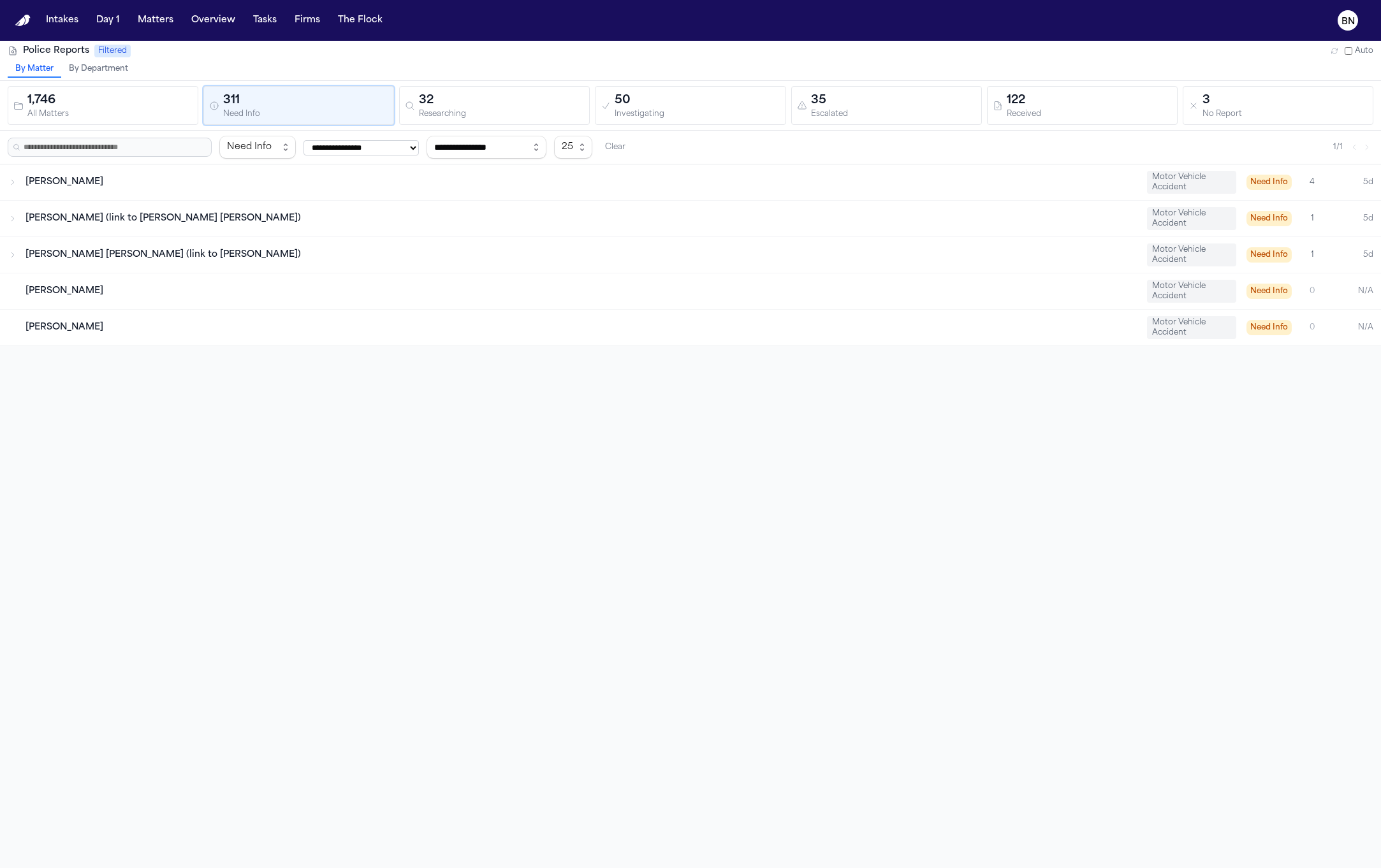
click at [316, 212] on div "Belgica Garcia (link to Luis Santana Cabrera)" at bounding box center [581, 219] width 1111 height 12
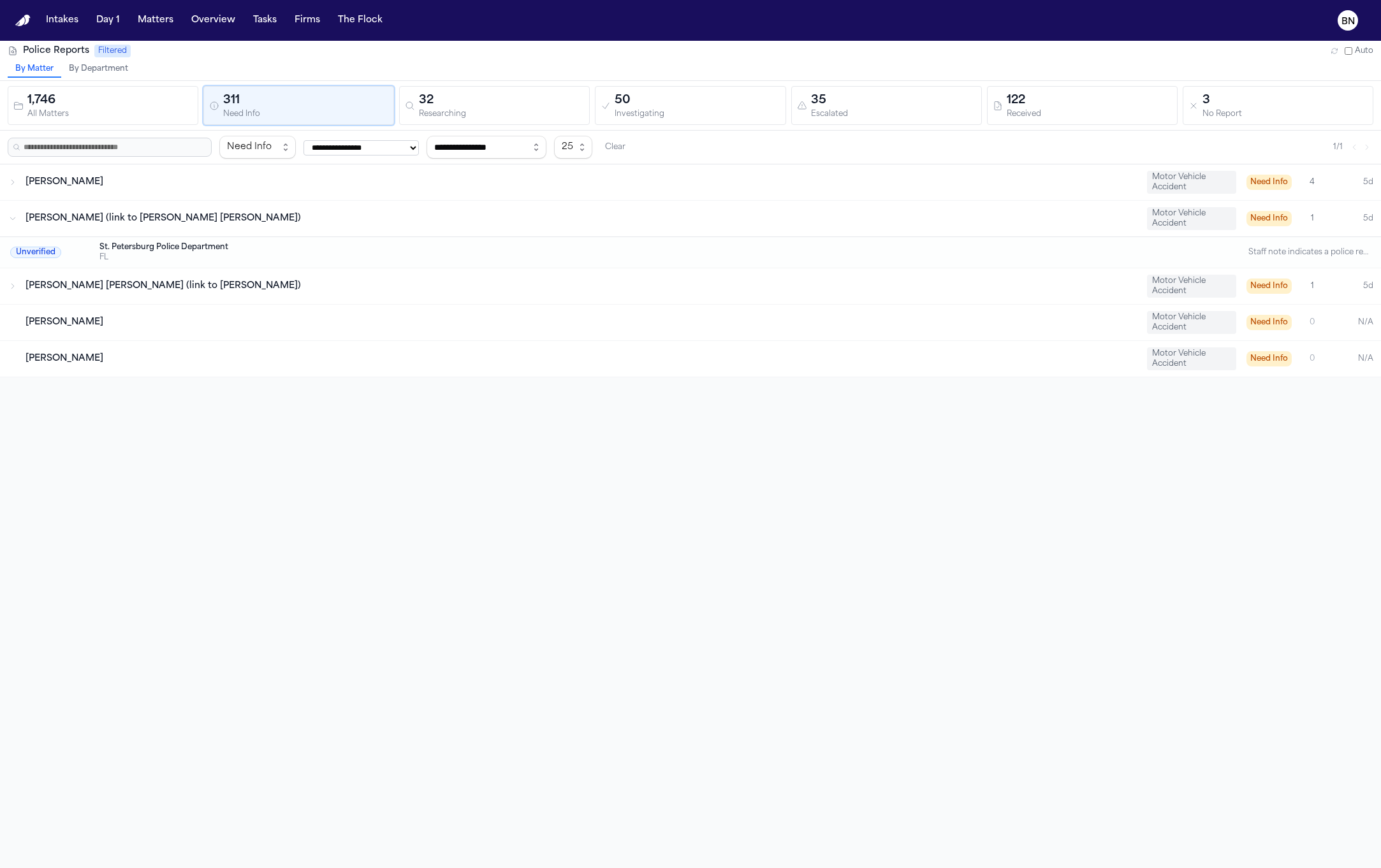
click at [306, 280] on div "Luis Santana Cabrera (link to Belgica Garcia)" at bounding box center [581, 286] width 1111 height 12
click at [1355, 26] on icon "BN" at bounding box center [1348, 20] width 20 height 20
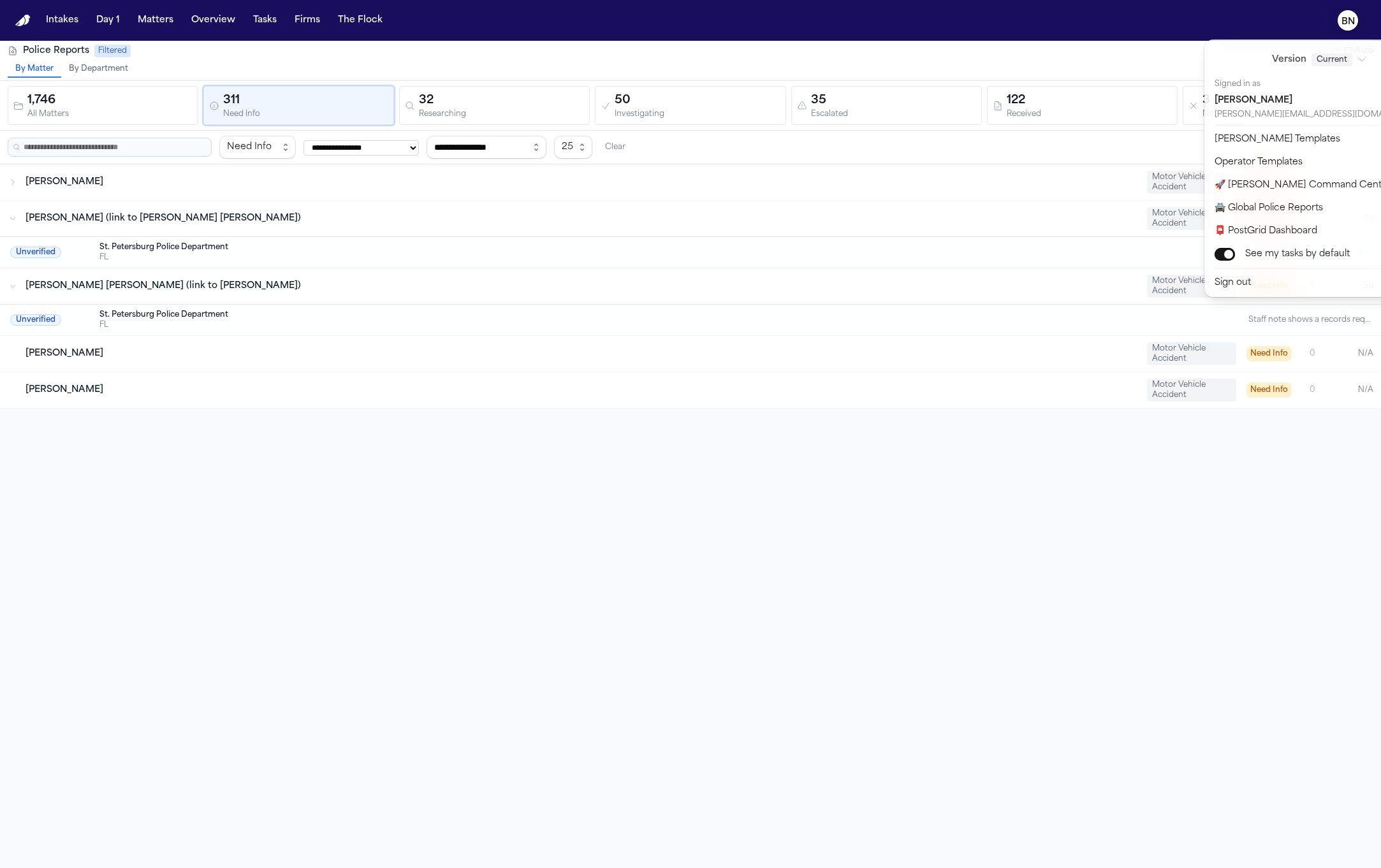
click at [812, 29] on nav "Intakes Day 1 Matters Overview Tasks Firms The Flock BN" at bounding box center [690, 20] width 1381 height 40
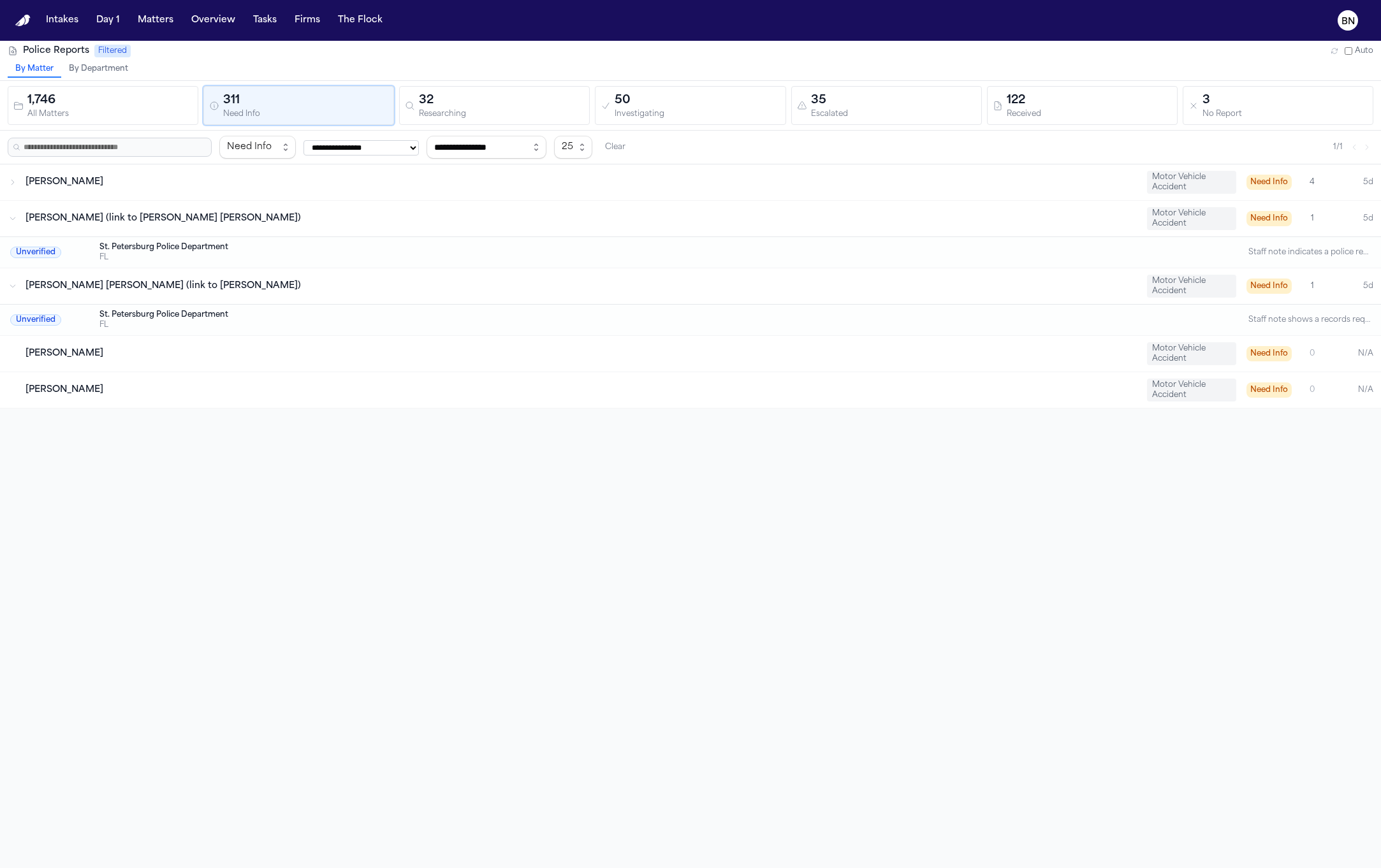
click at [492, 104] on div "32" at bounding box center [501, 100] width 165 height 18
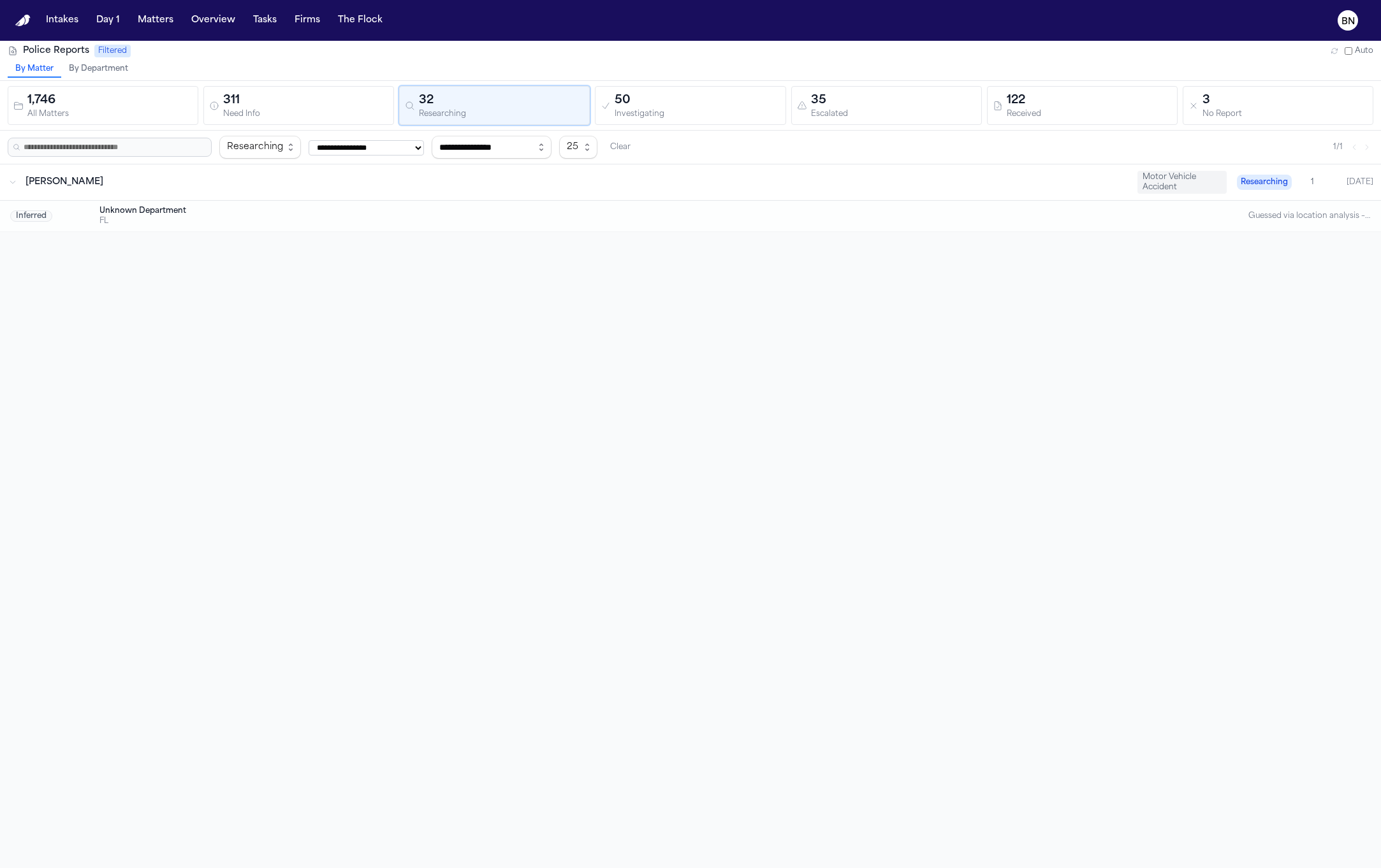
click at [503, 201] on div "Inferred Unknown Department FL Guessed via location analysis – accident occurre…" at bounding box center [690, 215] width 1381 height 30
click at [503, 216] on div "FL" at bounding box center [640, 221] width 1080 height 10
click at [660, 113] on div "Investigating" at bounding box center [697, 114] width 165 height 9
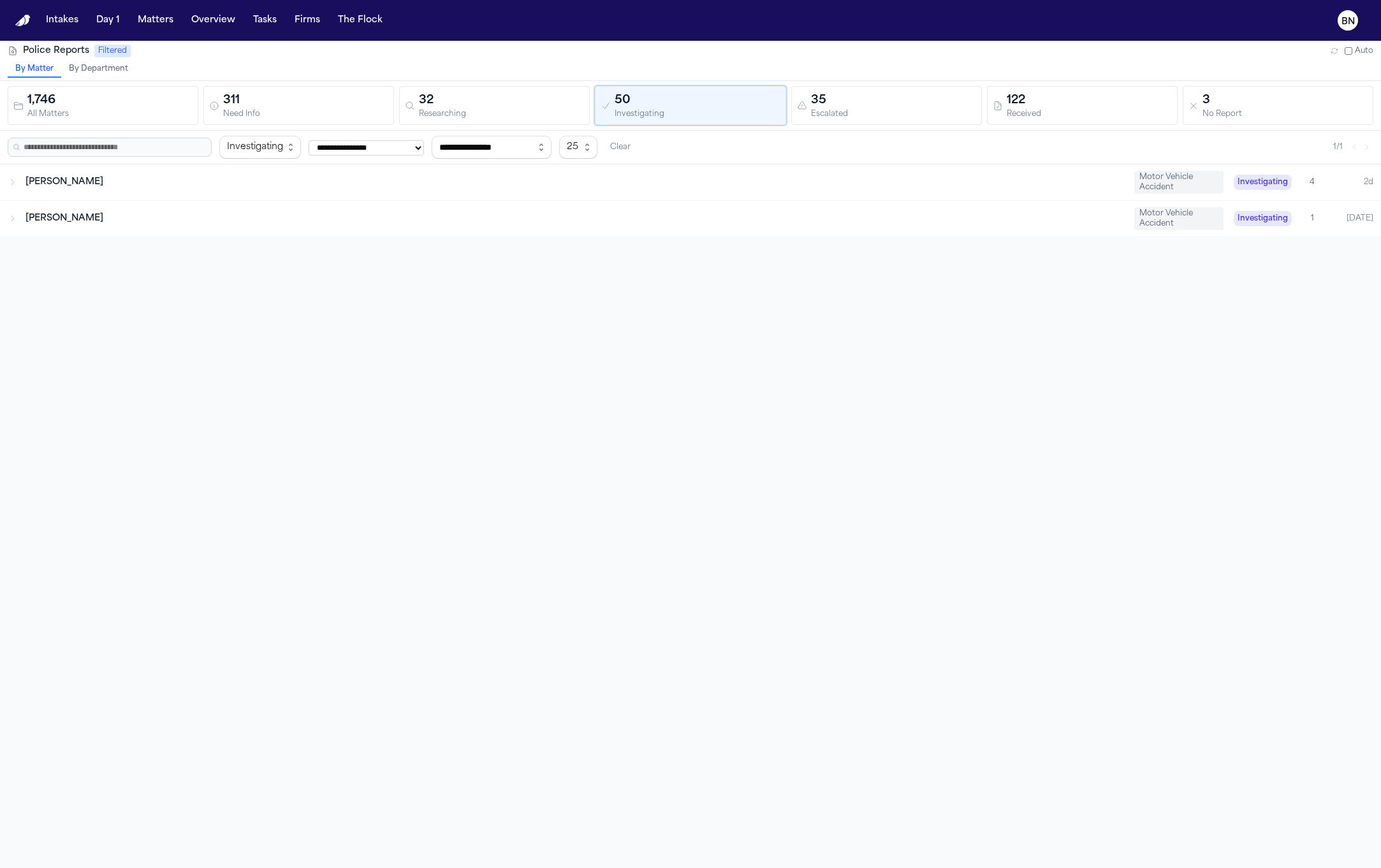
click at [610, 180] on div "Antwan Walker" at bounding box center [575, 182] width 1099 height 12
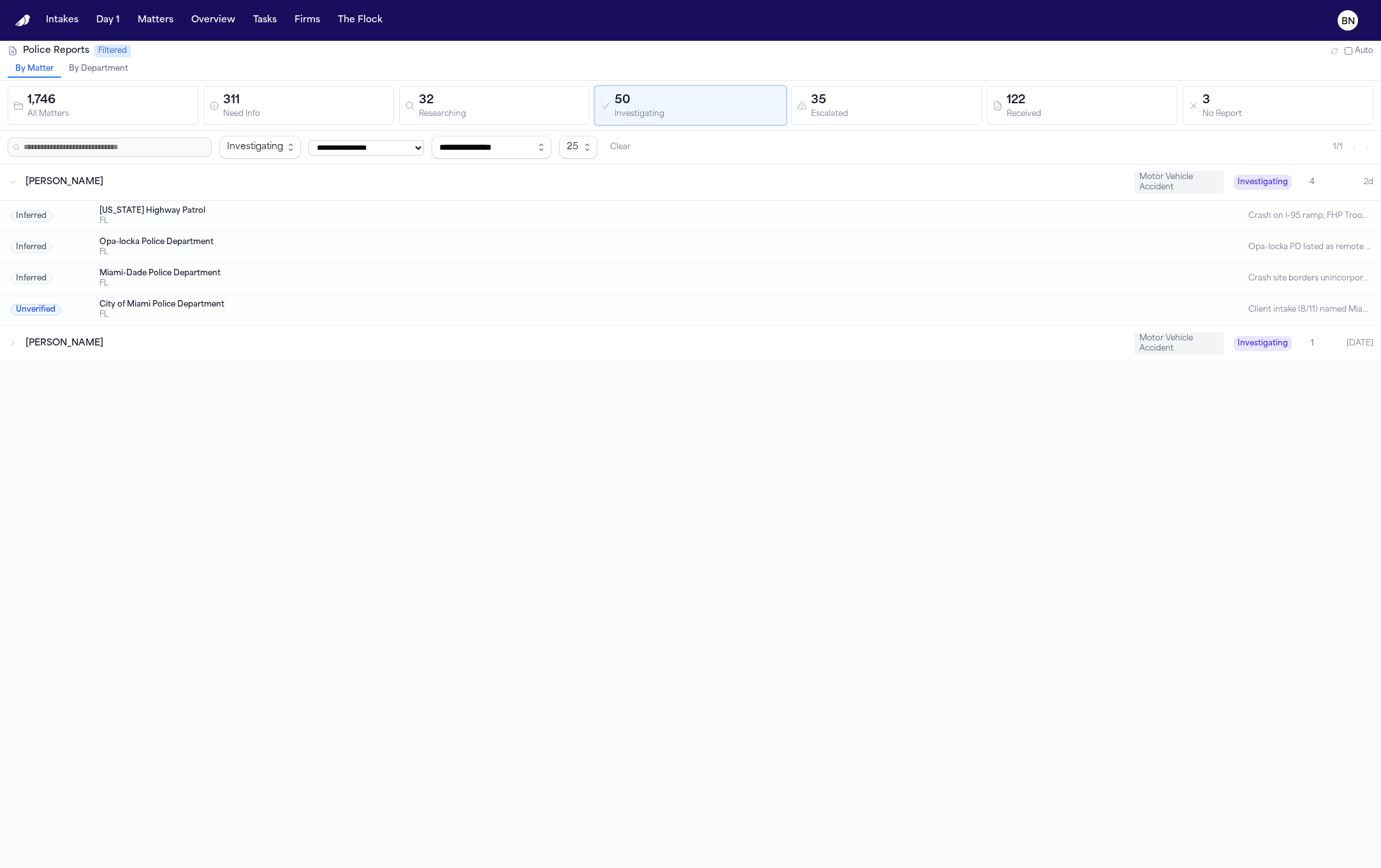
click at [562, 343] on div "Maegan Elizabeth Sofo" at bounding box center [575, 344] width 1099 height 12
click at [920, 84] on div "1,746 All Matters 311 Need Info 32 Researching 50 Investigating 35 Escalated 12…" at bounding box center [690, 106] width 1381 height 50
click at [919, 92] on div "35" at bounding box center [893, 100] width 165 height 18
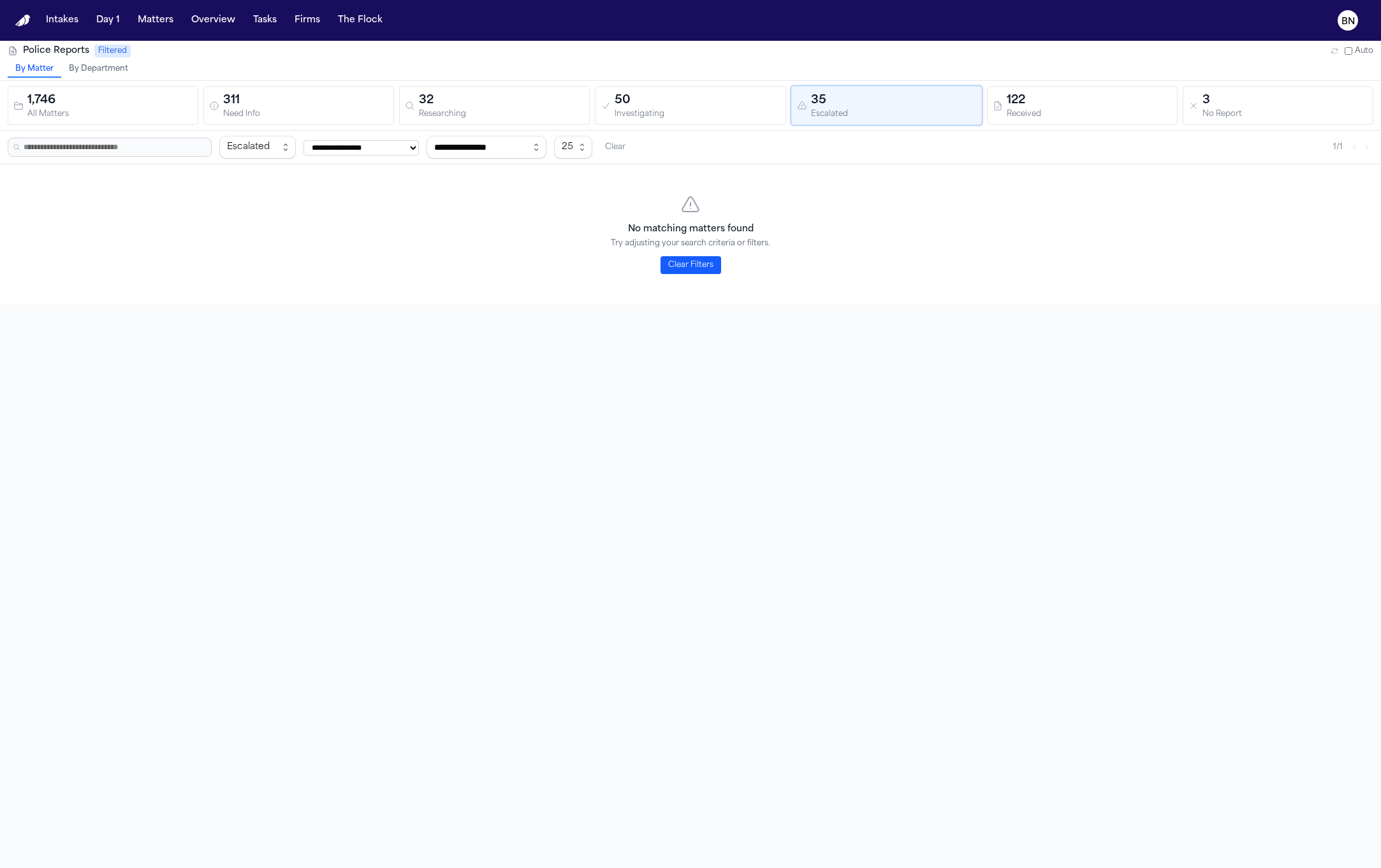
click at [1027, 97] on div "122" at bounding box center [1089, 100] width 165 height 18
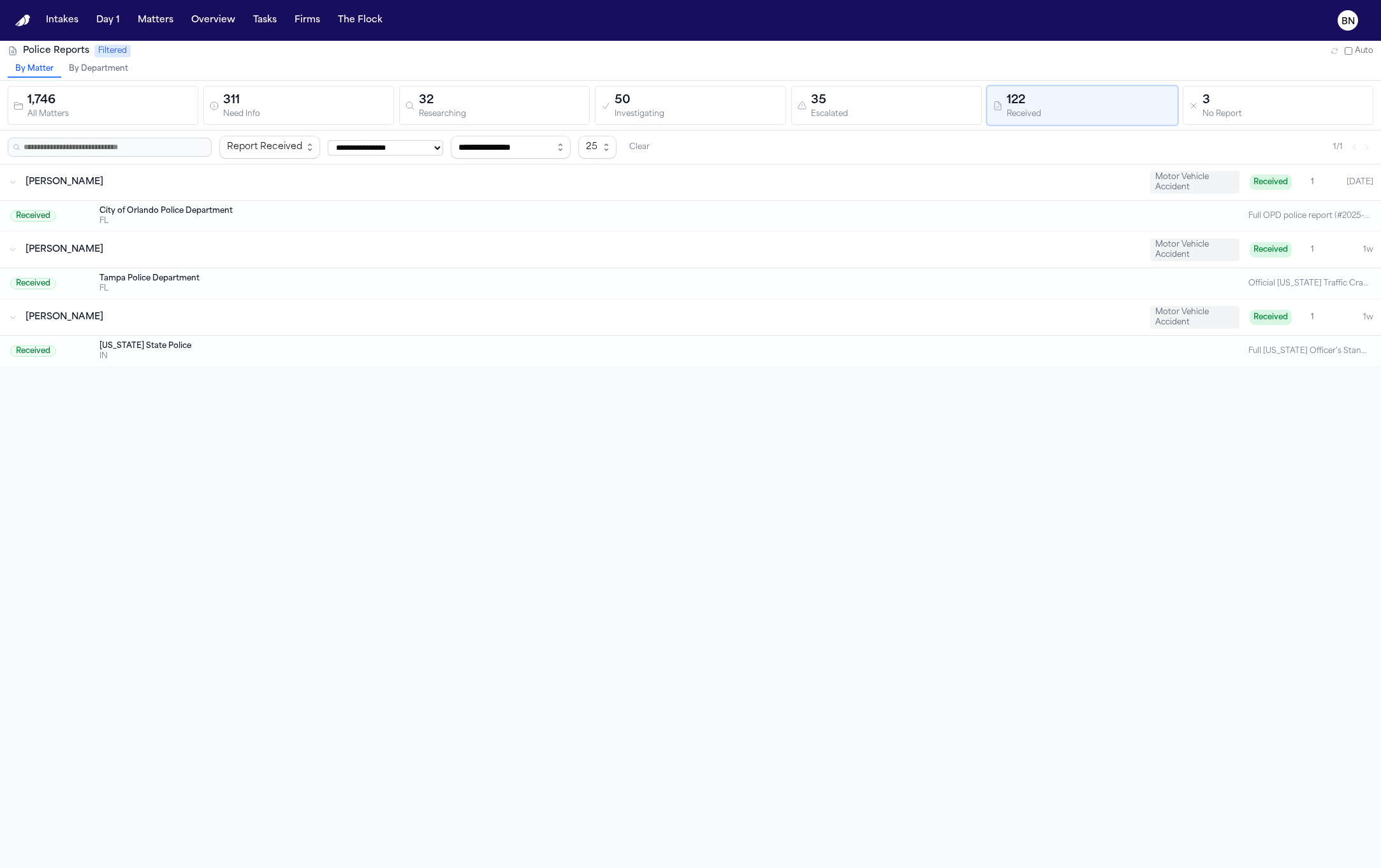
click at [79, 191] on div "Fredy Ramirez Motor Vehicle Accident Received 1 Today" at bounding box center [690, 182] width 1381 height 36
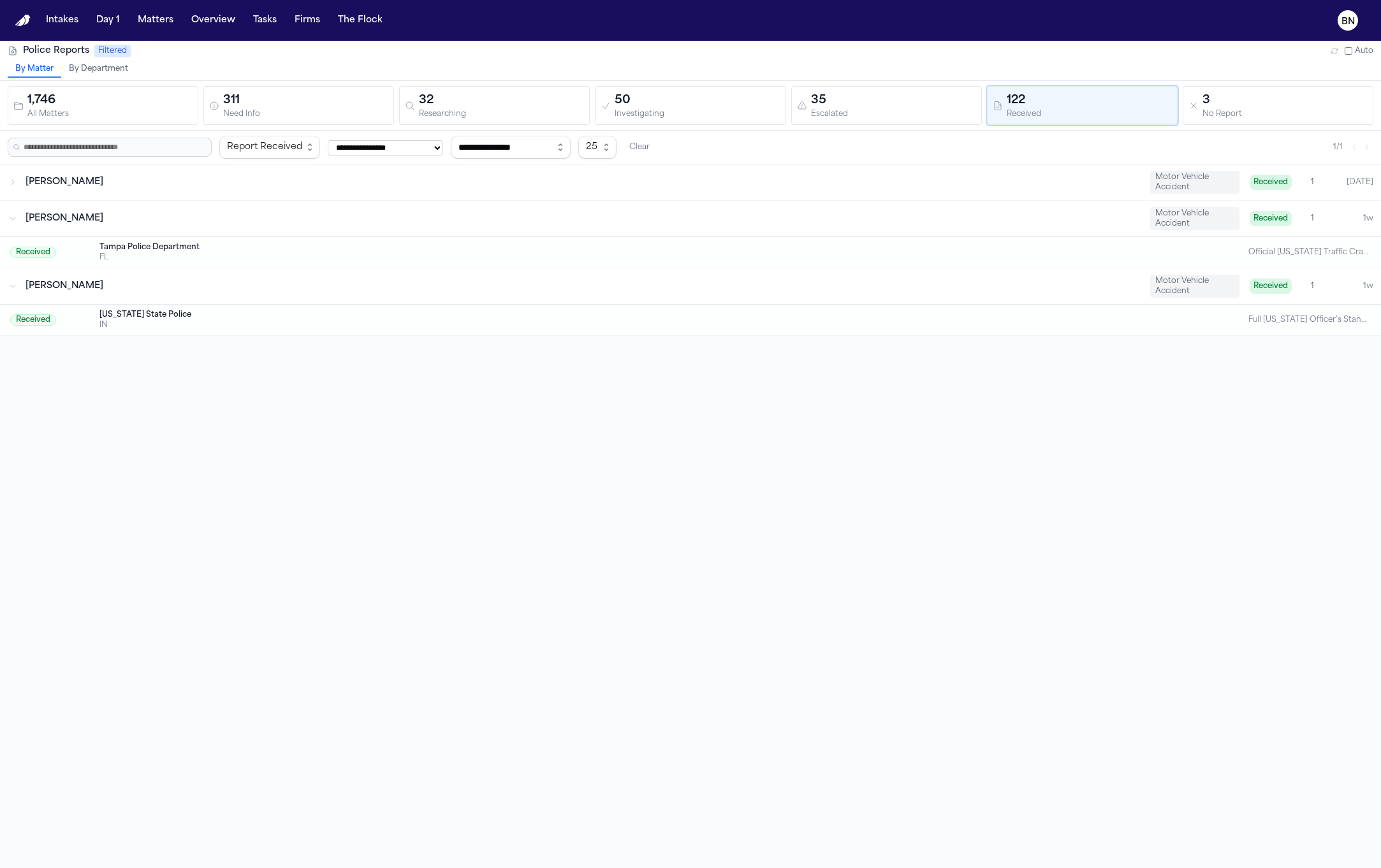
click at [81, 221] on span "Angela Steadman" at bounding box center [65, 219] width 78 height 9
click at [88, 177] on span "[PERSON_NAME]" at bounding box center [65, 182] width 78 height 9
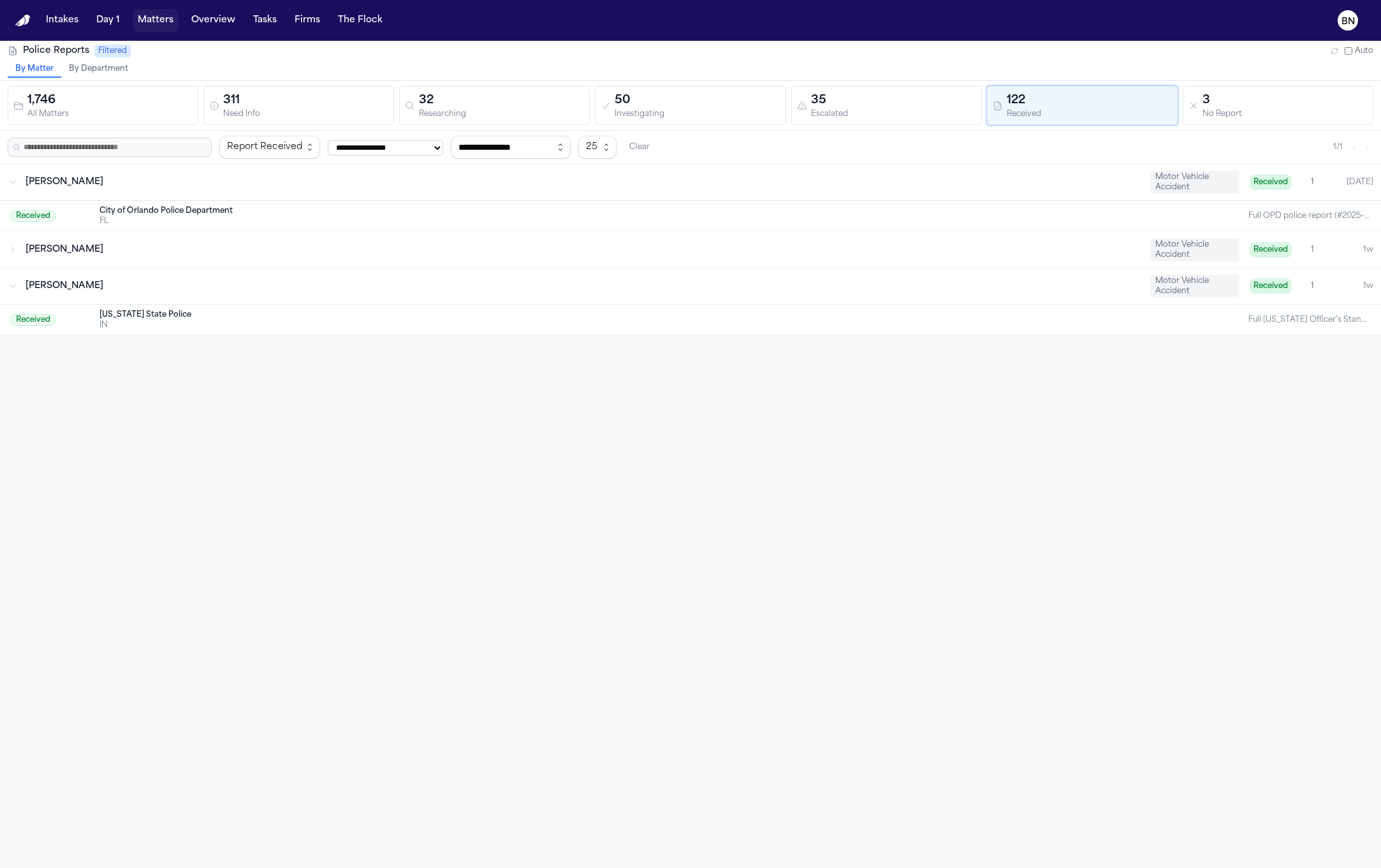
click at [163, 19] on button "Matters" at bounding box center [155, 20] width 46 height 23
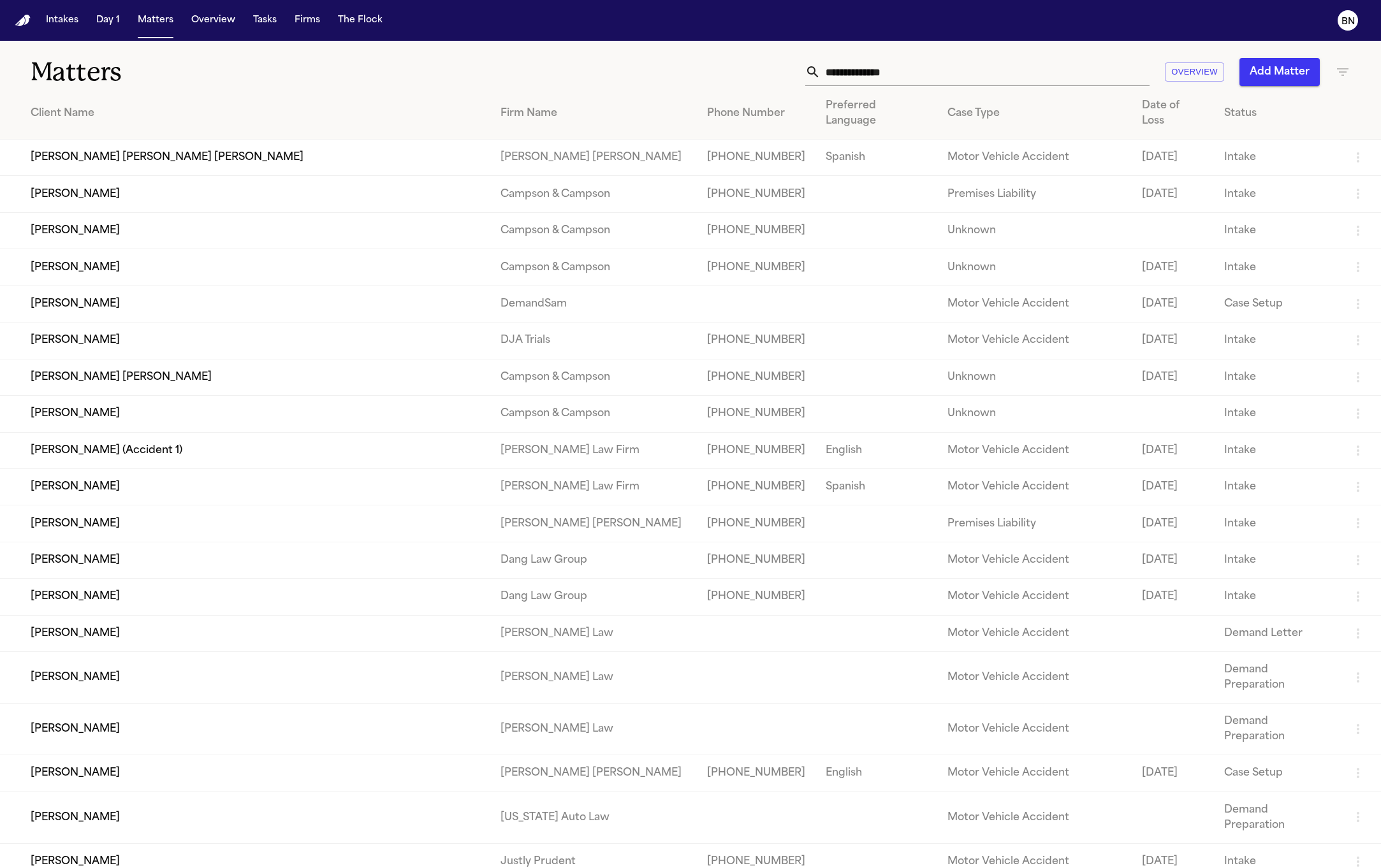
click at [822, 69] on input "text" at bounding box center [985, 72] width 329 height 28
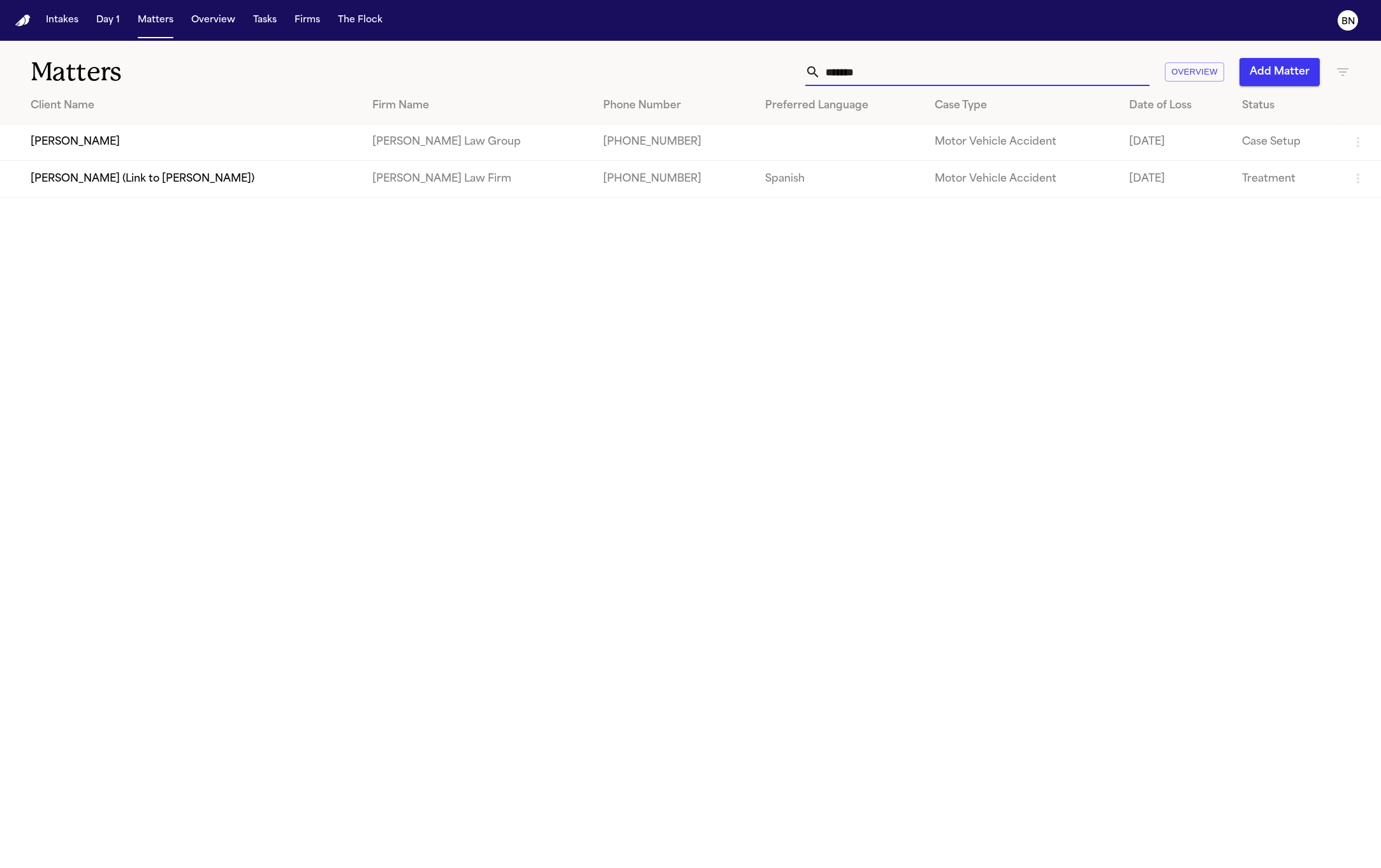
type input "*******"
click at [290, 153] on td "[PERSON_NAME]" at bounding box center [181, 142] width 362 height 37
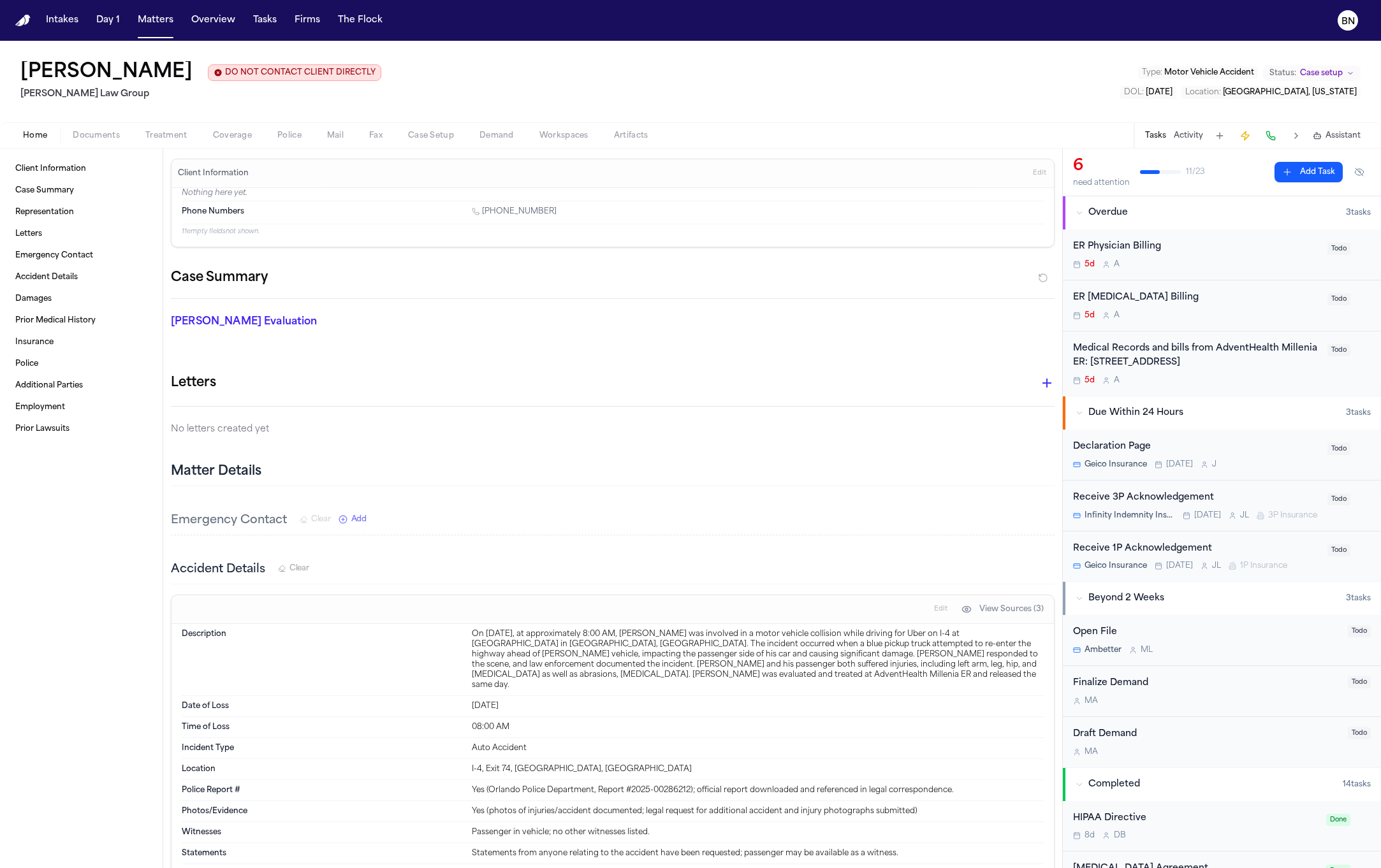
click at [295, 142] on button "Police" at bounding box center [289, 136] width 50 height 16
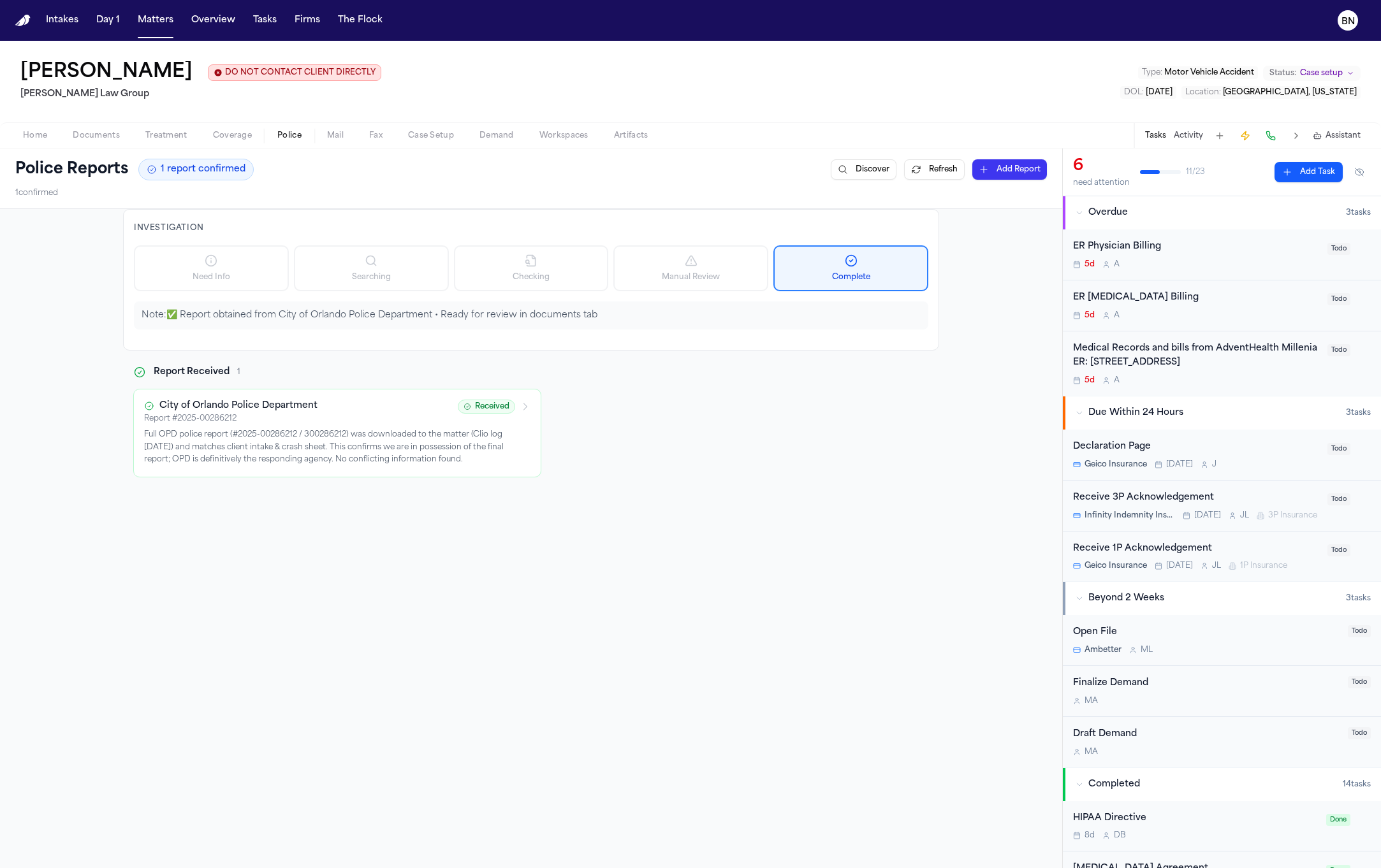
click at [90, 139] on span "Documents" at bounding box center [96, 135] width 47 height 10
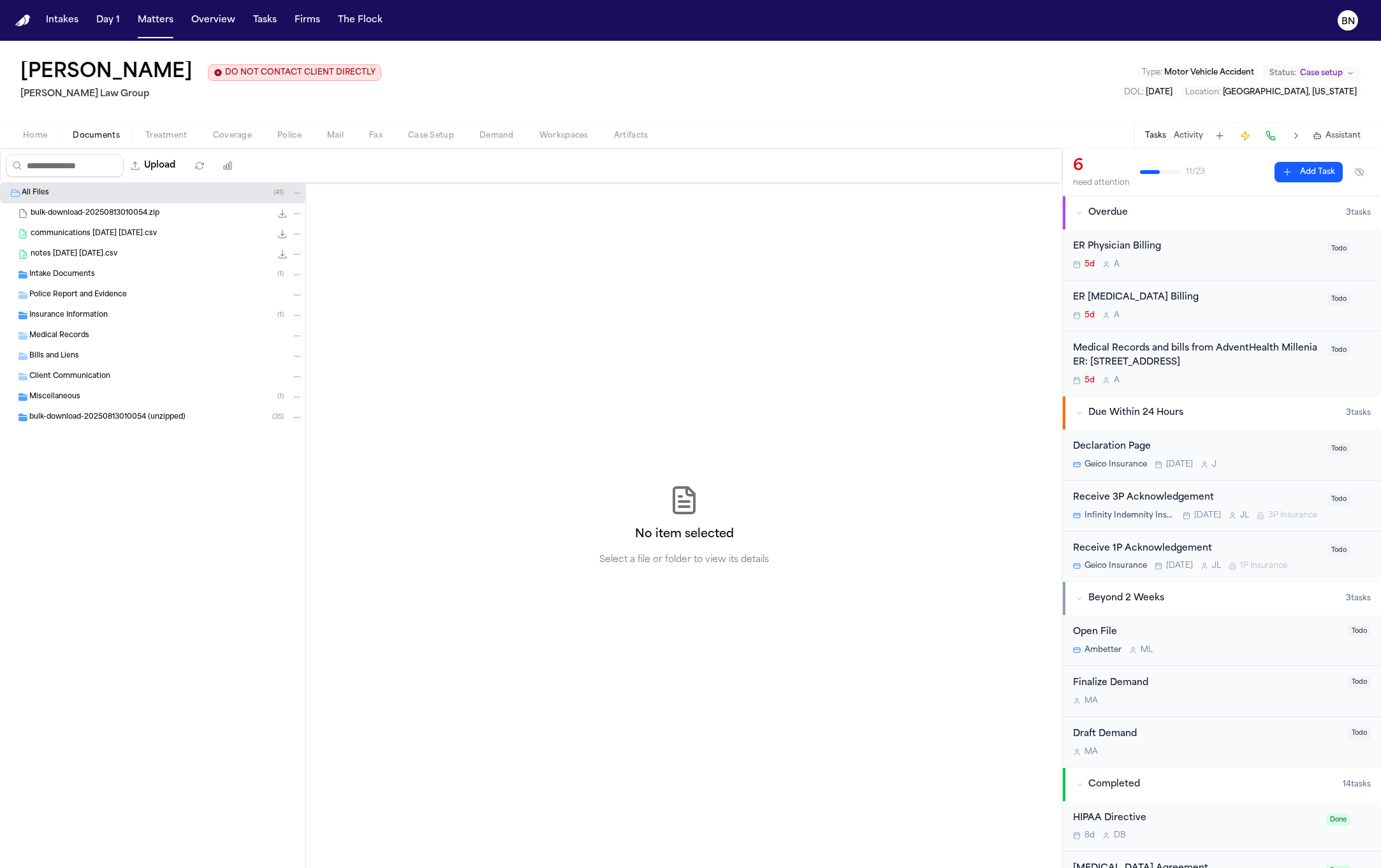
click at [114, 420] on span "bulk-download-20250813010054 (unzipped)" at bounding box center [107, 418] width 156 height 11
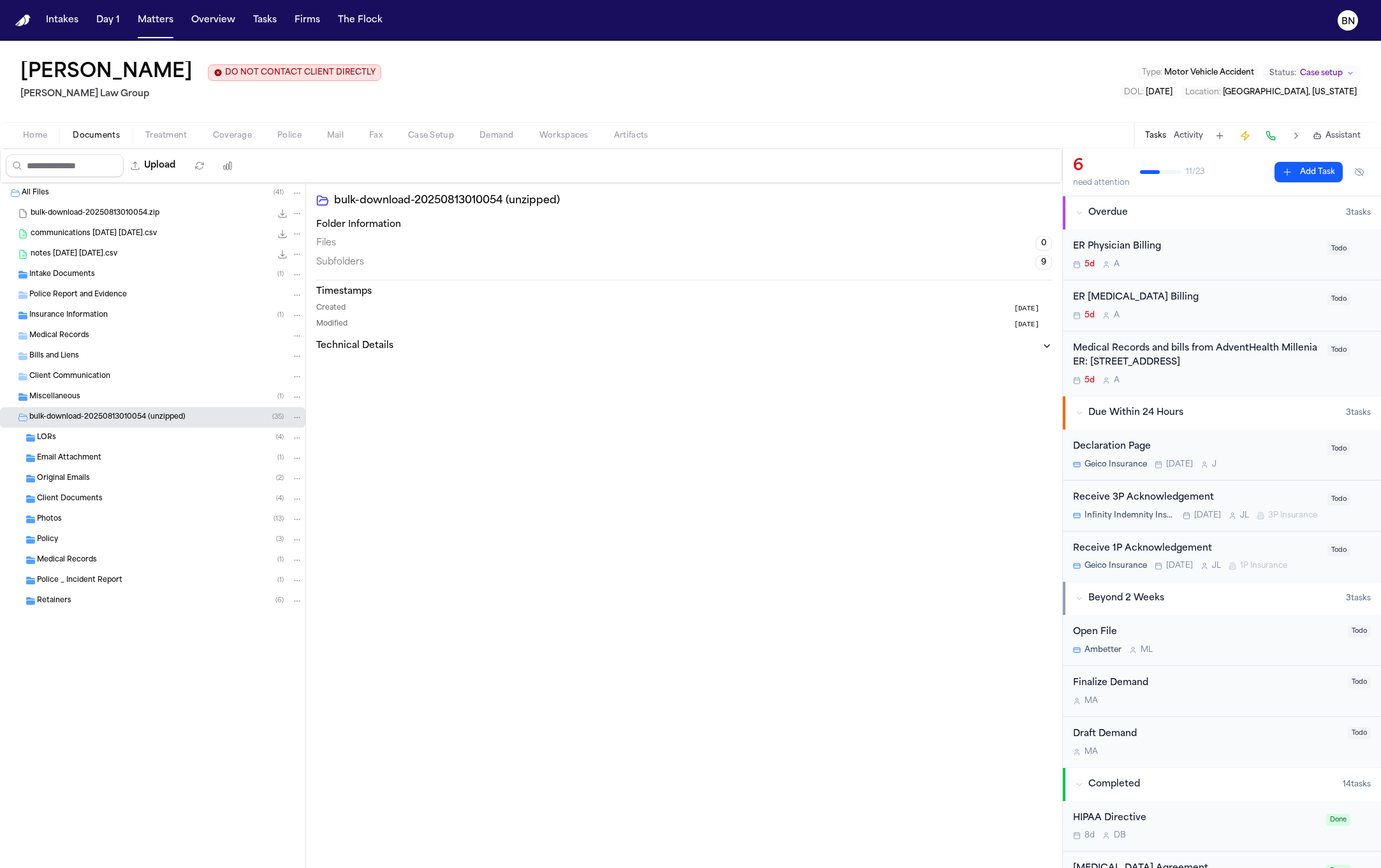
click at [141, 503] on div "Client Documents ( 4 )" at bounding box center [170, 499] width 266 height 12
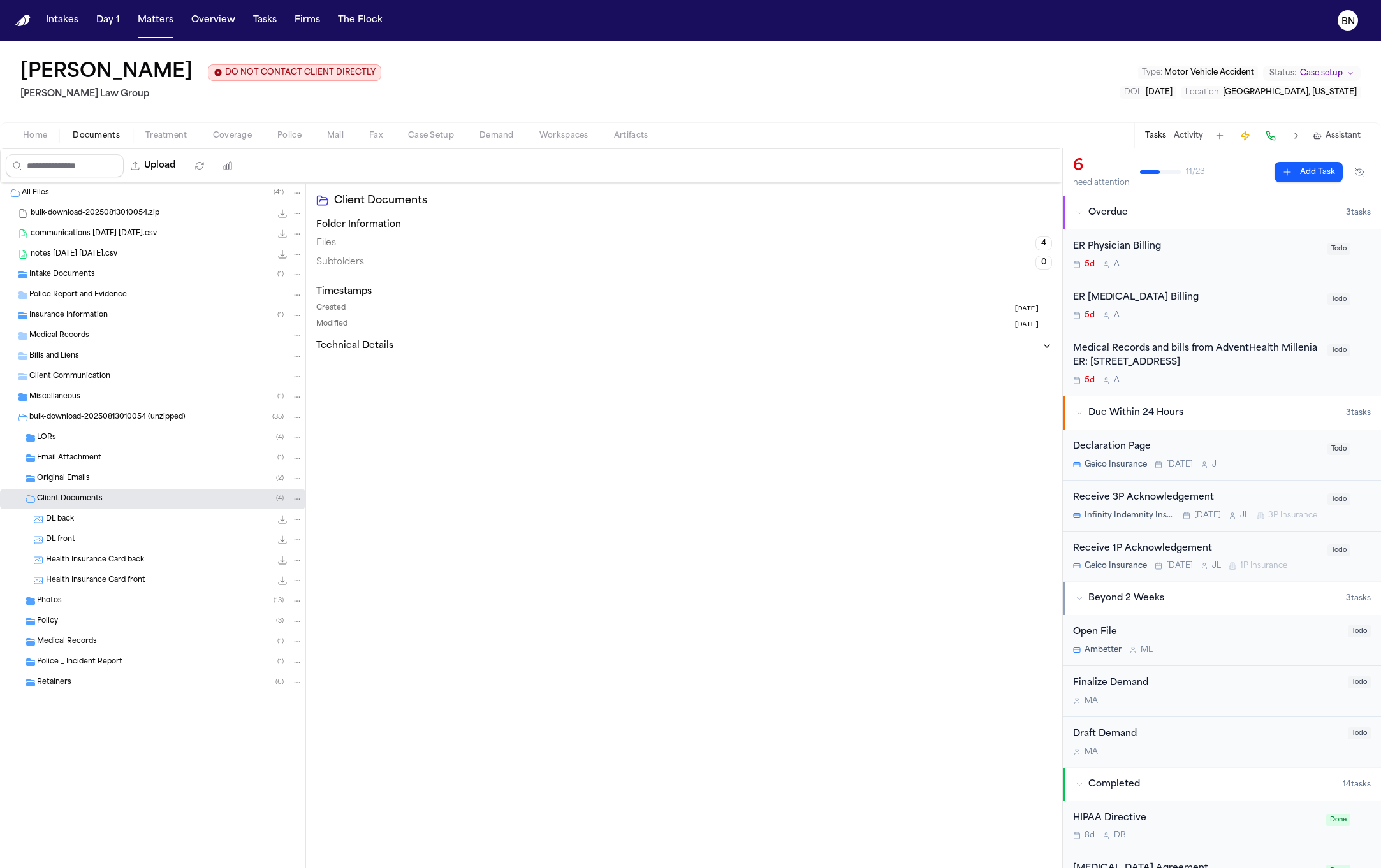
click at [146, 654] on div "Police _ Incident Report ( 1 )" at bounding box center [152, 662] width 306 height 20
click at [160, 686] on div "crash report number 158.8 KB • JPG" at bounding box center [174, 682] width 257 height 12
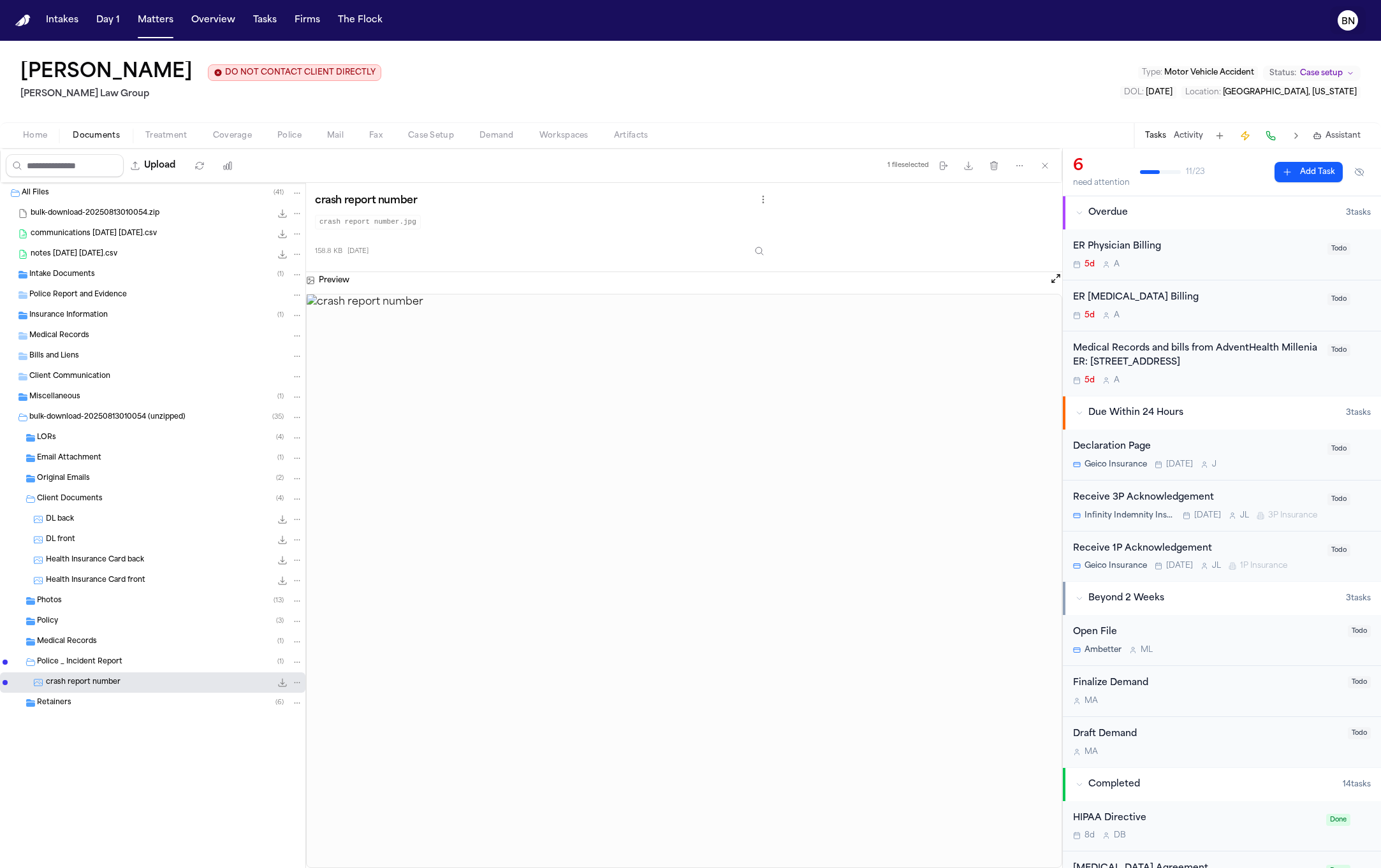
click at [1355, 33] on button "BN" at bounding box center [1348, 20] width 36 height 28
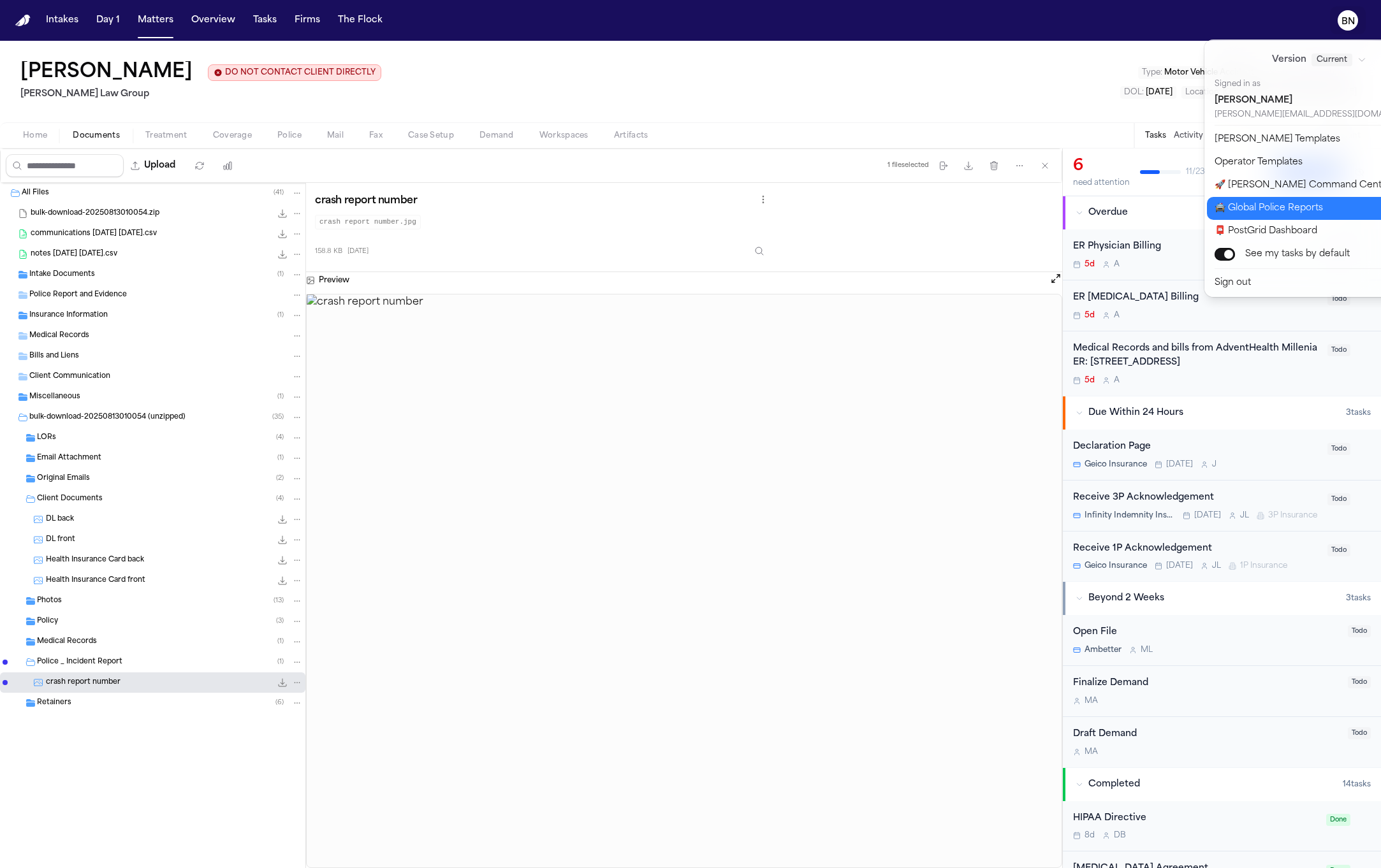
click at [1313, 205] on button "🚔 Global Police Reports" at bounding box center [1327, 208] width 240 height 23
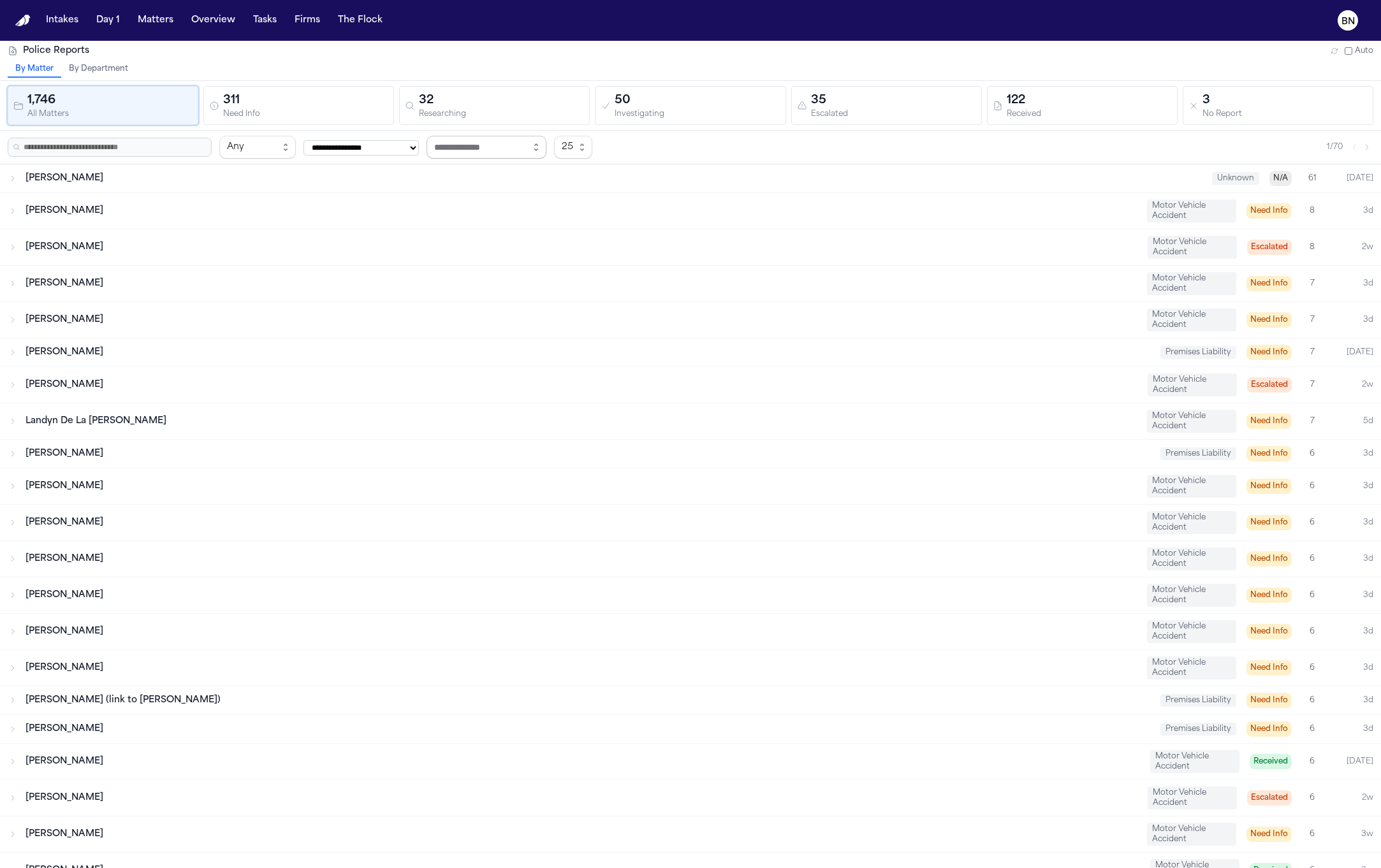
click at [478, 141] on input "text" at bounding box center [486, 148] width 120 height 23
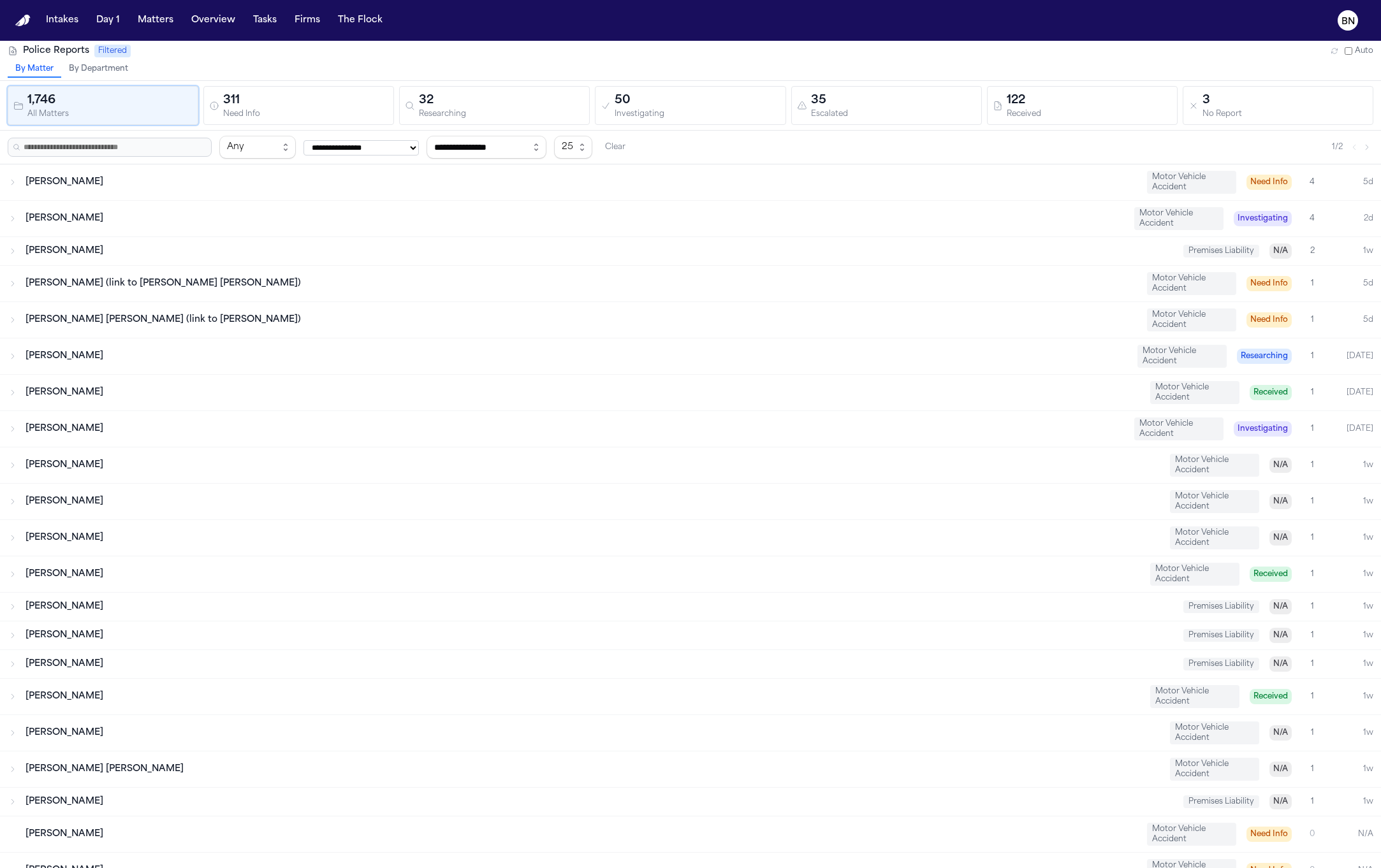
type input "**********"
click at [1039, 113] on div "Received" at bounding box center [1089, 114] width 165 height 9
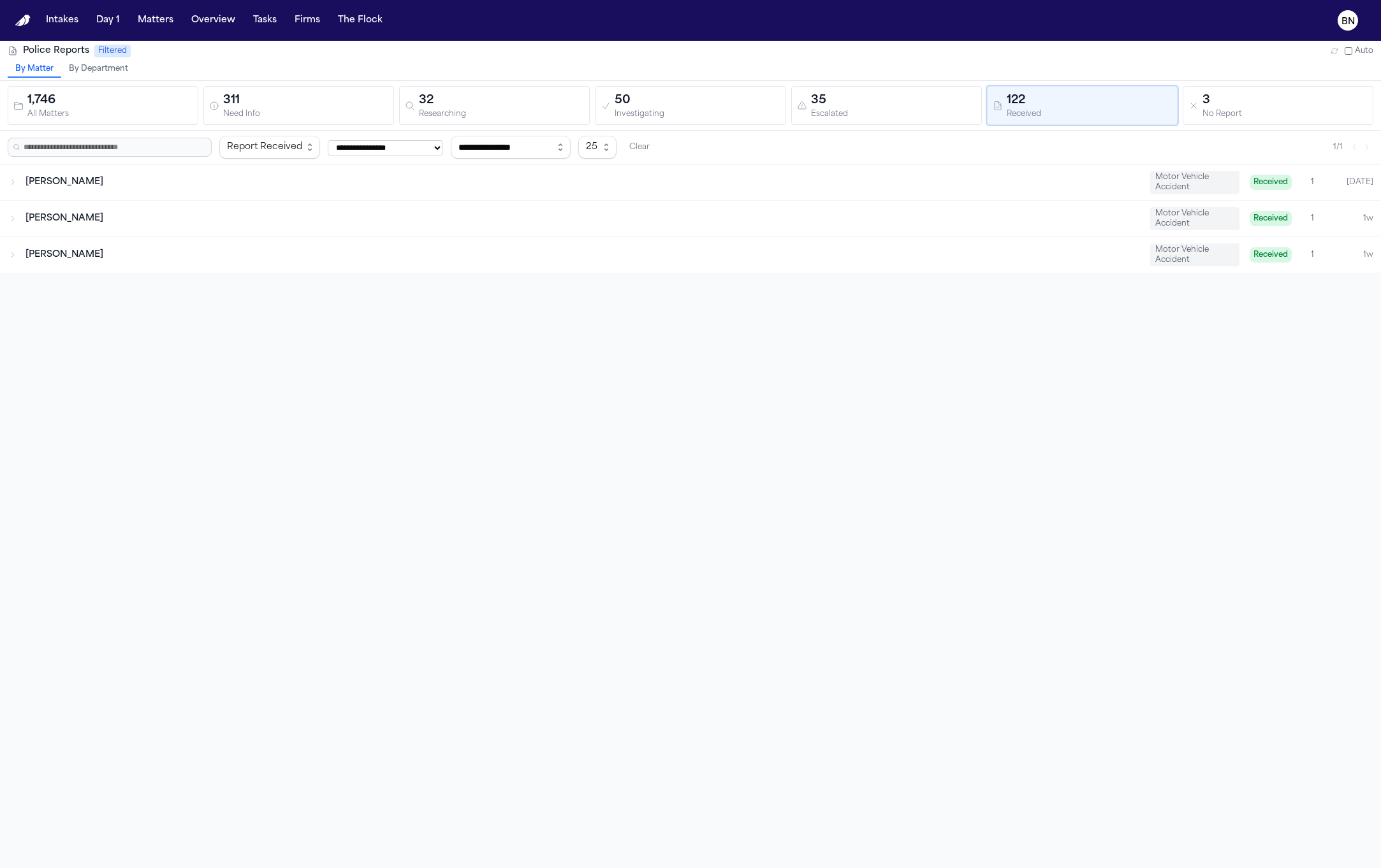
click at [205, 271] on div "Xavier Charlot Motor Vehicle Accident Received 1 1w" at bounding box center [690, 255] width 1381 height 36
click at [199, 282] on div "[US_STATE] State Police" at bounding box center [640, 283] width 1080 height 10
click at [177, 225] on div "Angela Steadman Motor Vehicle Accident Received 1 1w" at bounding box center [690, 219] width 1381 height 36
click at [190, 185] on div "[PERSON_NAME]" at bounding box center [583, 182] width 1114 height 12
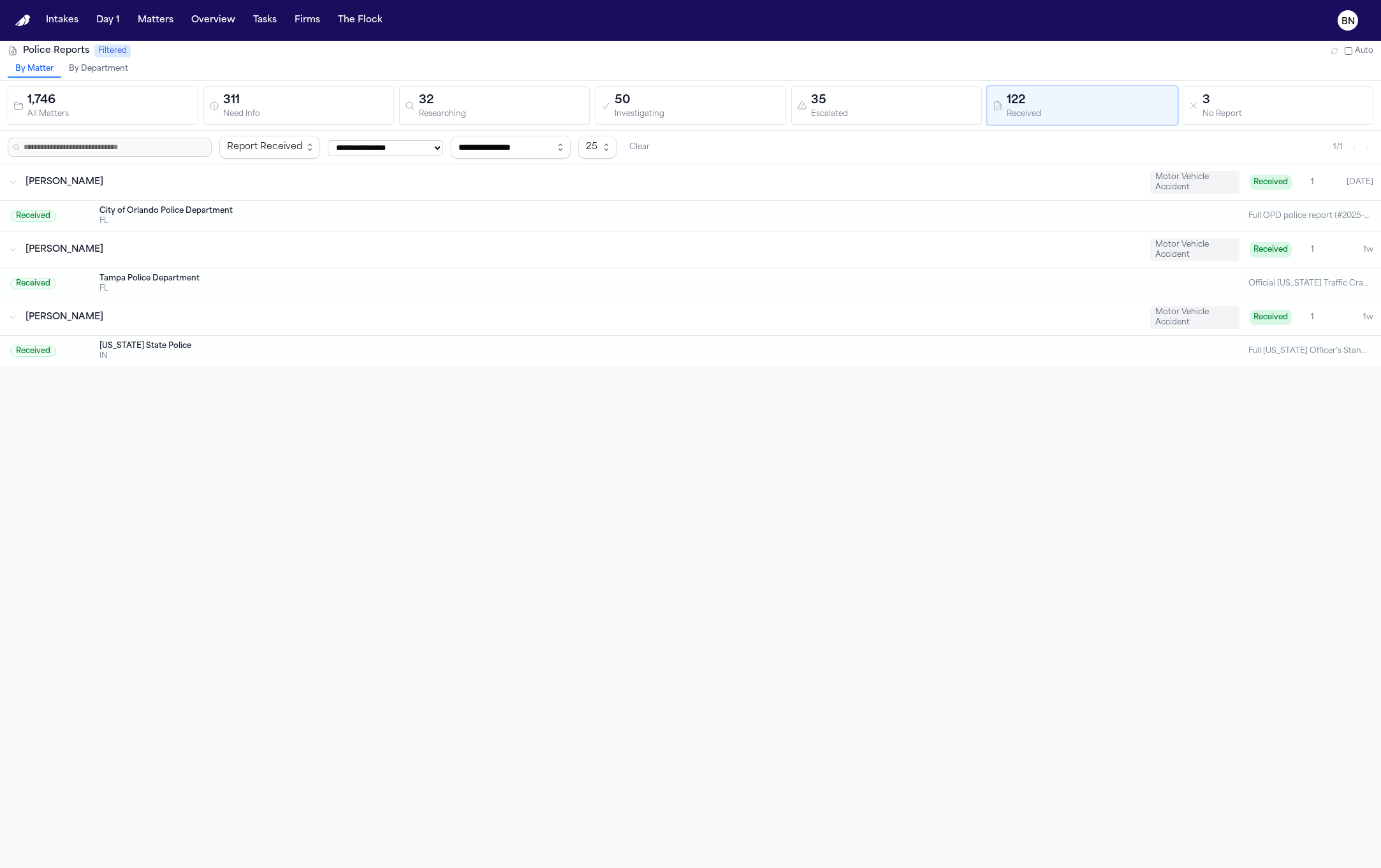
click at [198, 214] on div "City of Orlando Police Department" at bounding box center [640, 211] width 1080 height 10
click at [237, 281] on div "Tampa Police Department" at bounding box center [640, 278] width 1080 height 10
click at [94, 246] on span "[PERSON_NAME]" at bounding box center [65, 250] width 78 height 9
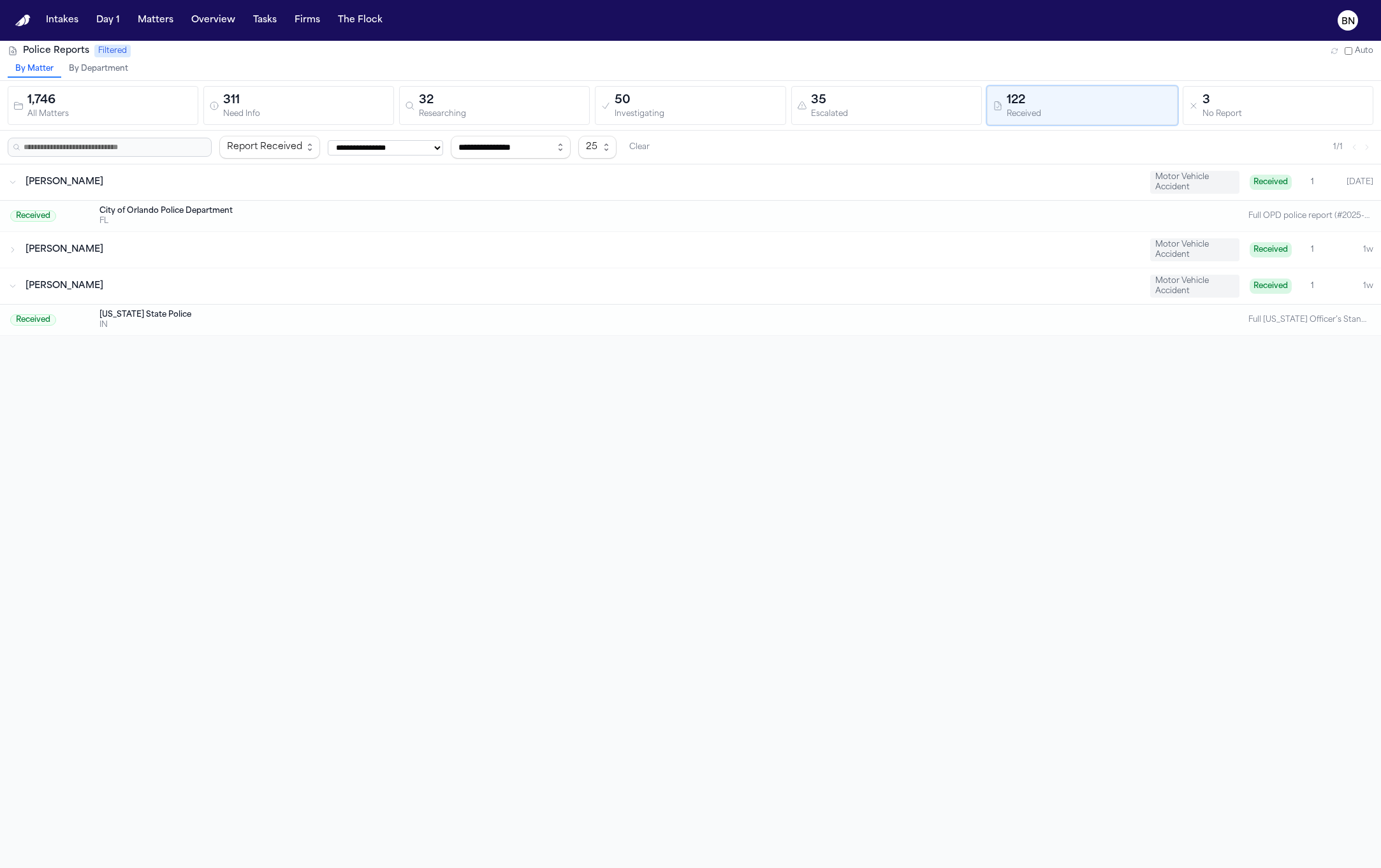
click at [94, 246] on span "[PERSON_NAME]" at bounding box center [65, 250] width 78 height 9
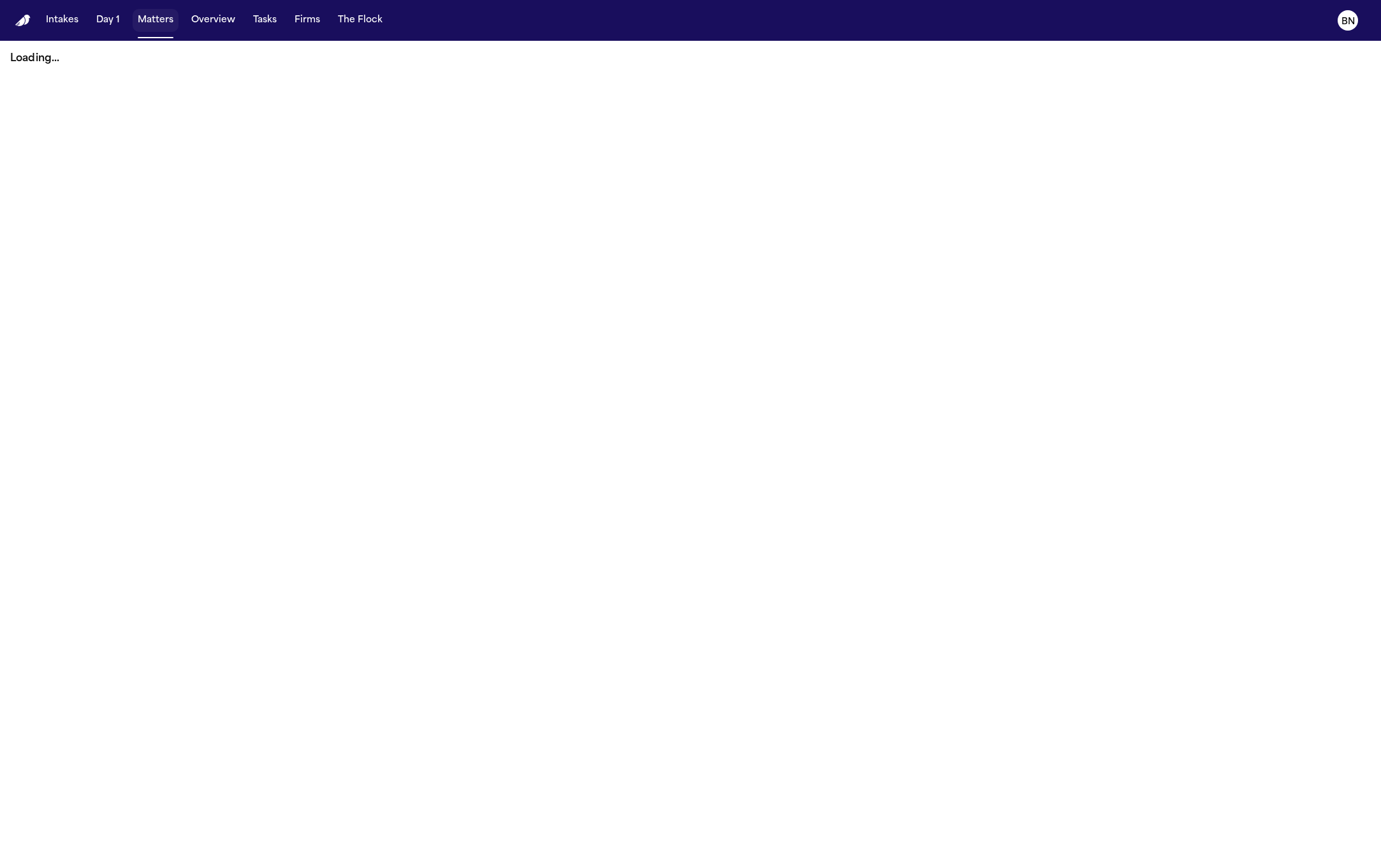
click at [150, 26] on button "Matters" at bounding box center [155, 20] width 46 height 23
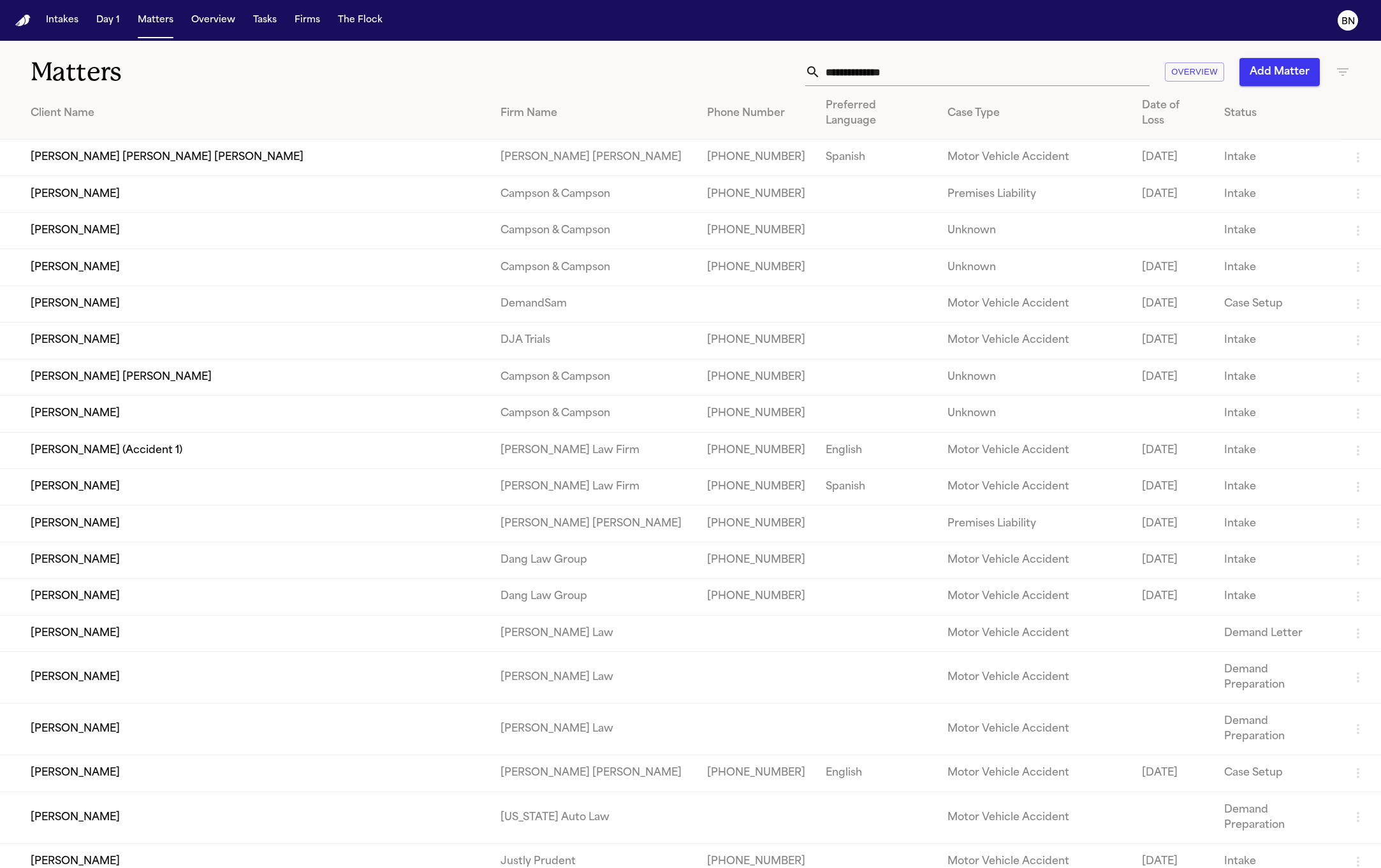
click at [924, 72] on input "text" at bounding box center [985, 72] width 329 height 28
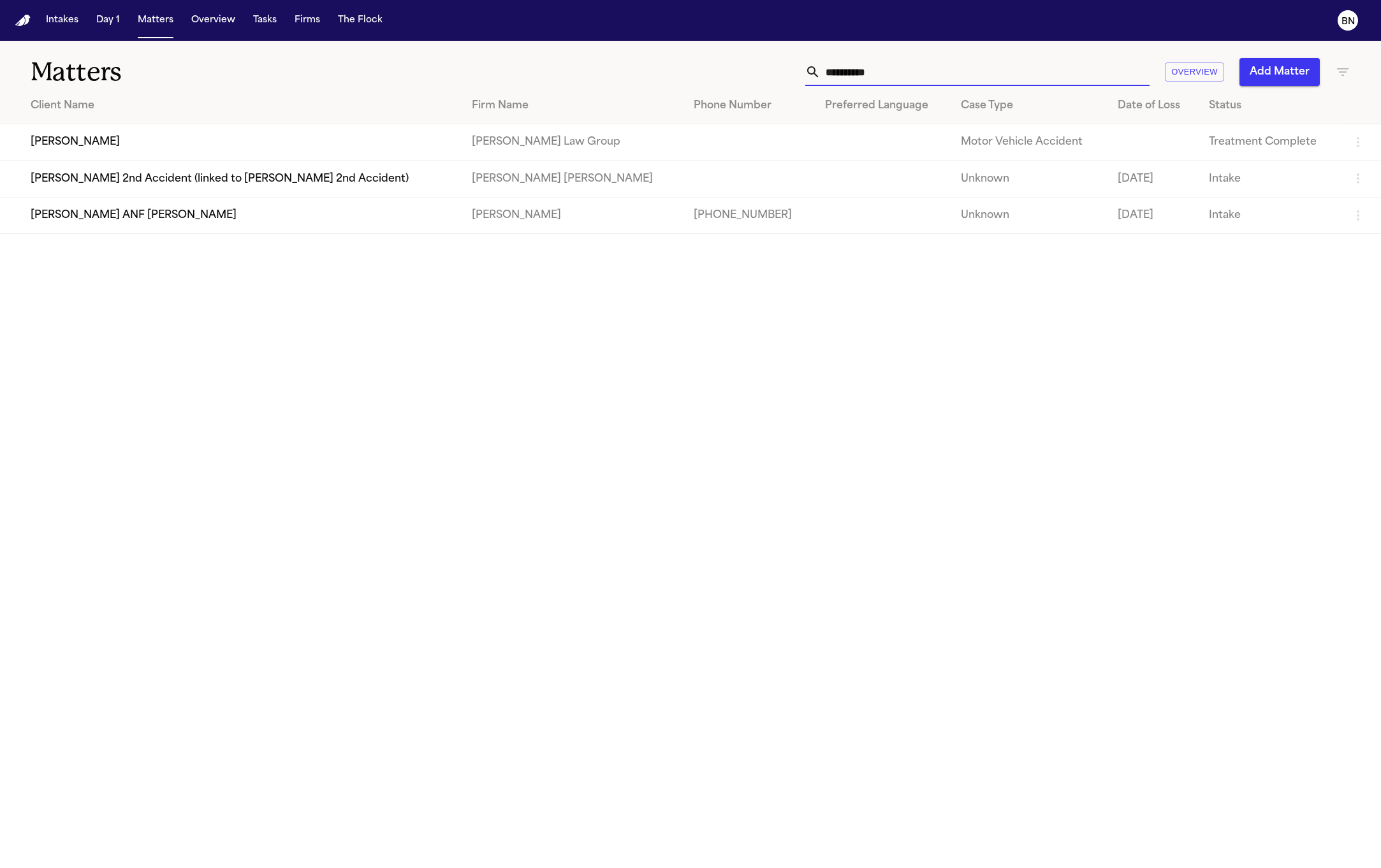
type input "**********"
click at [76, 133] on td "Angela Steadman" at bounding box center [230, 142] width 461 height 37
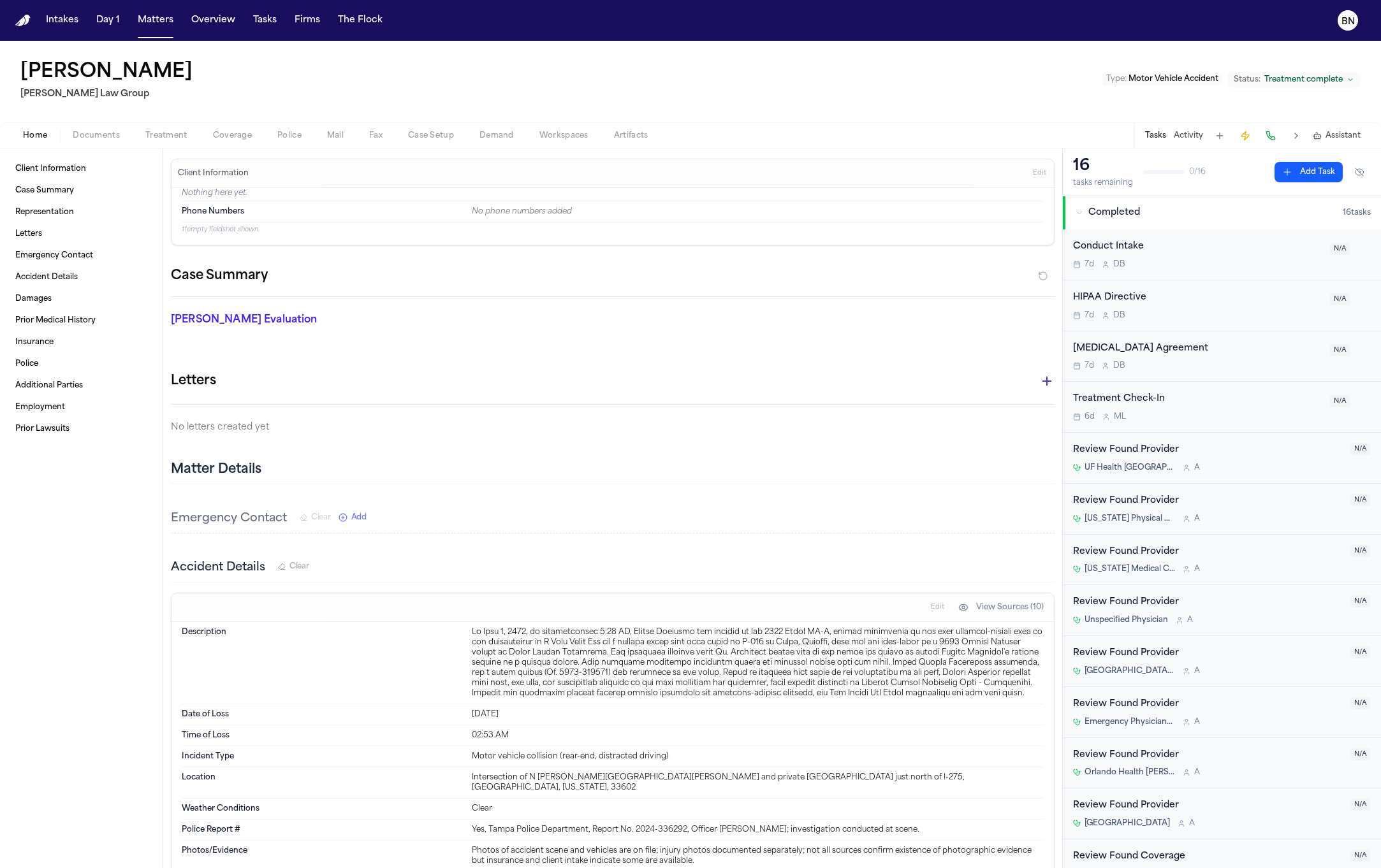
click at [274, 134] on button "Police" at bounding box center [289, 136] width 50 height 16
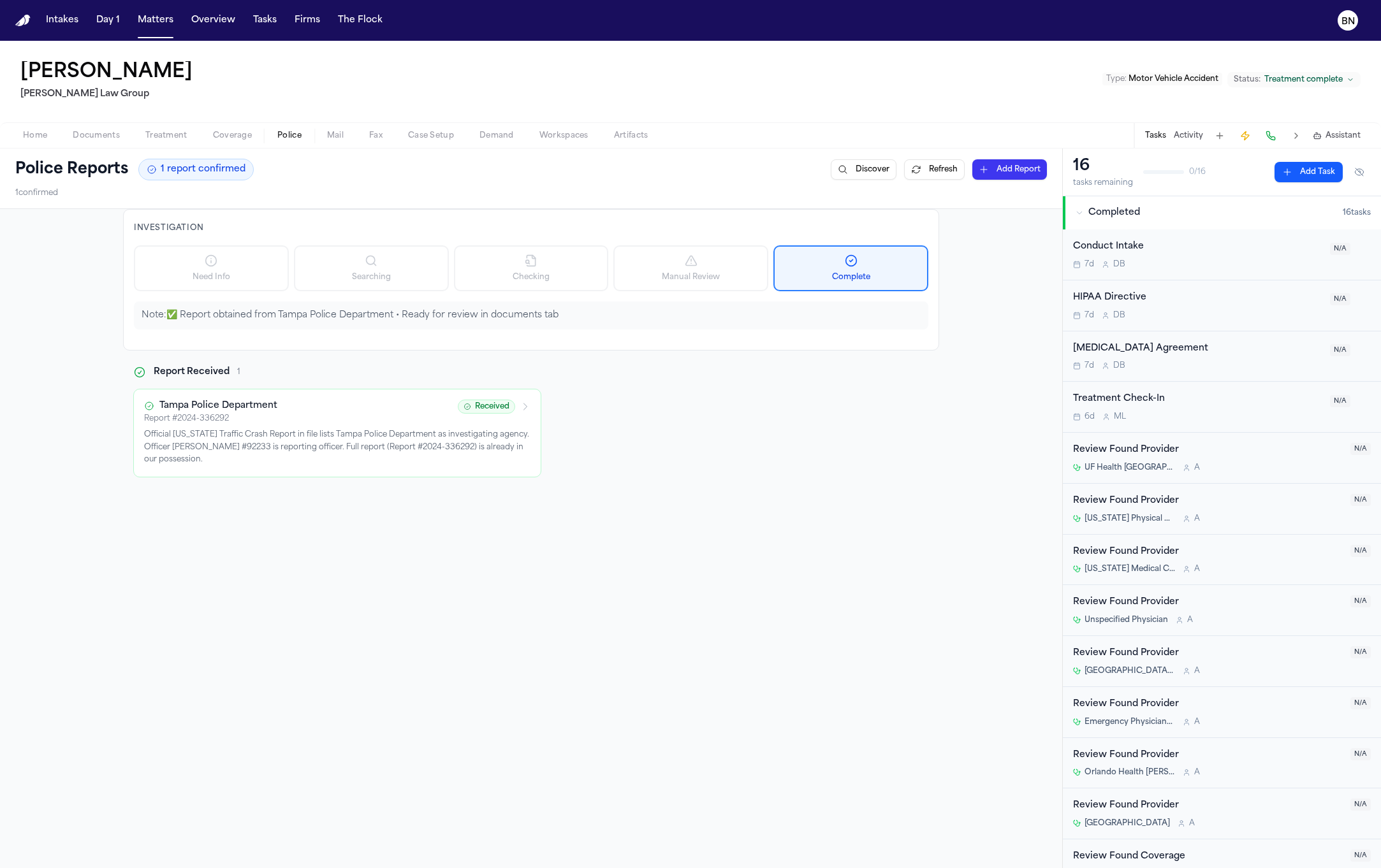
click at [355, 418] on div "Report # 2024-336292" at bounding box center [296, 418] width 306 height 10
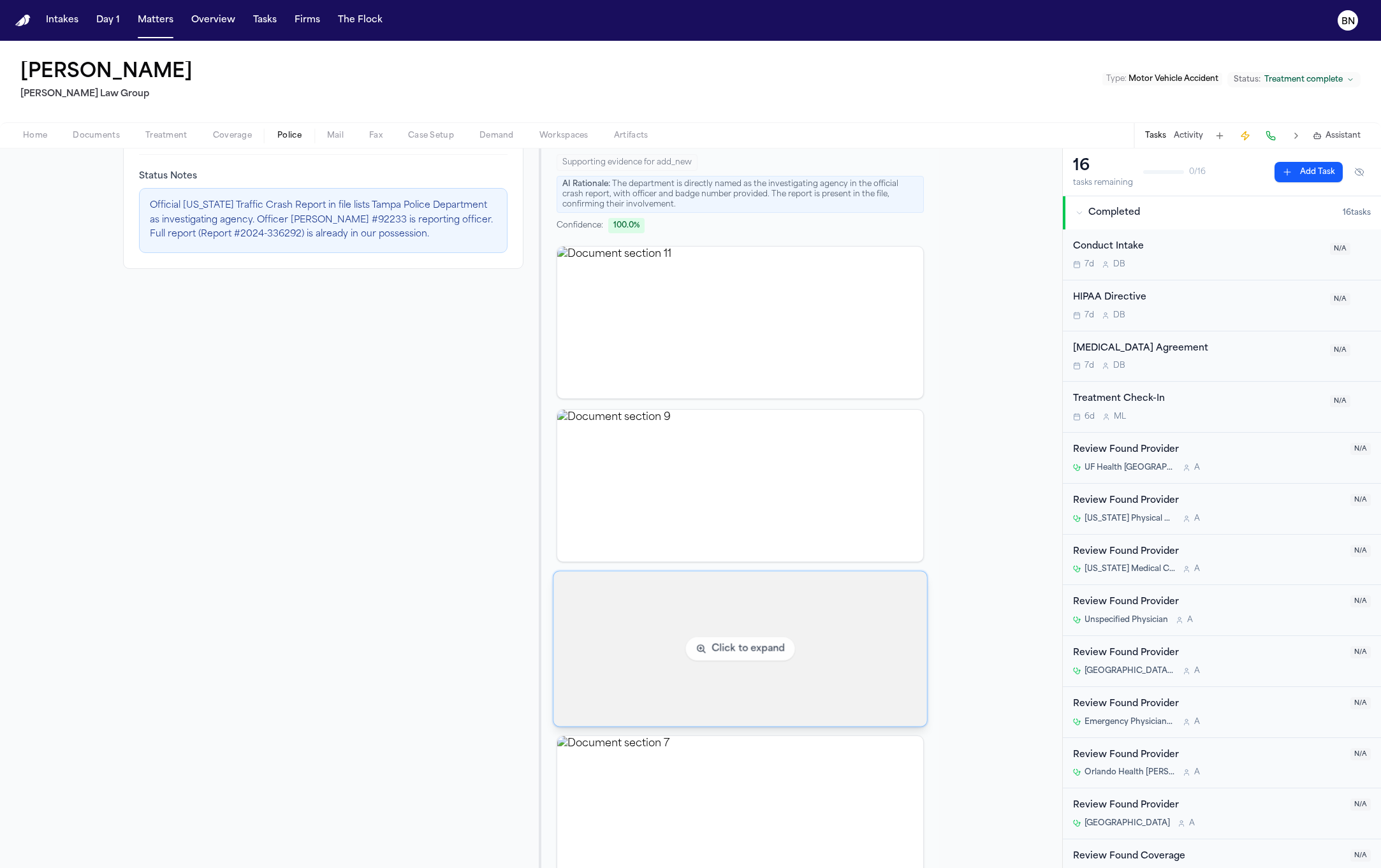
scroll to position [60, 0]
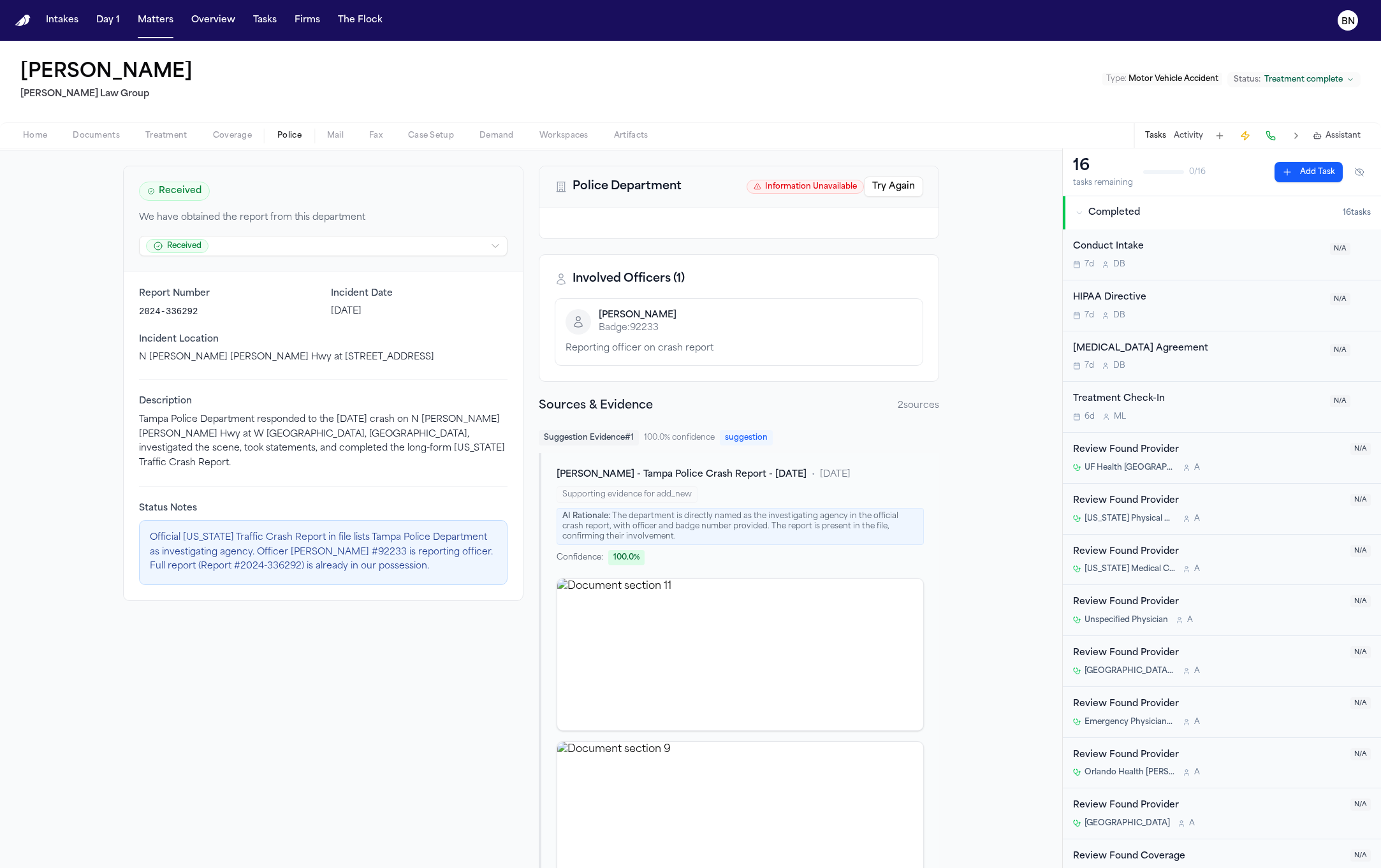
click at [612, 436] on span "Suggestion Evidence # 1" at bounding box center [588, 438] width 100 height 16
click at [629, 468] on span "A. Steadman - Tampa Police Crash Report - 6.9.24" at bounding box center [681, 474] width 250 height 12
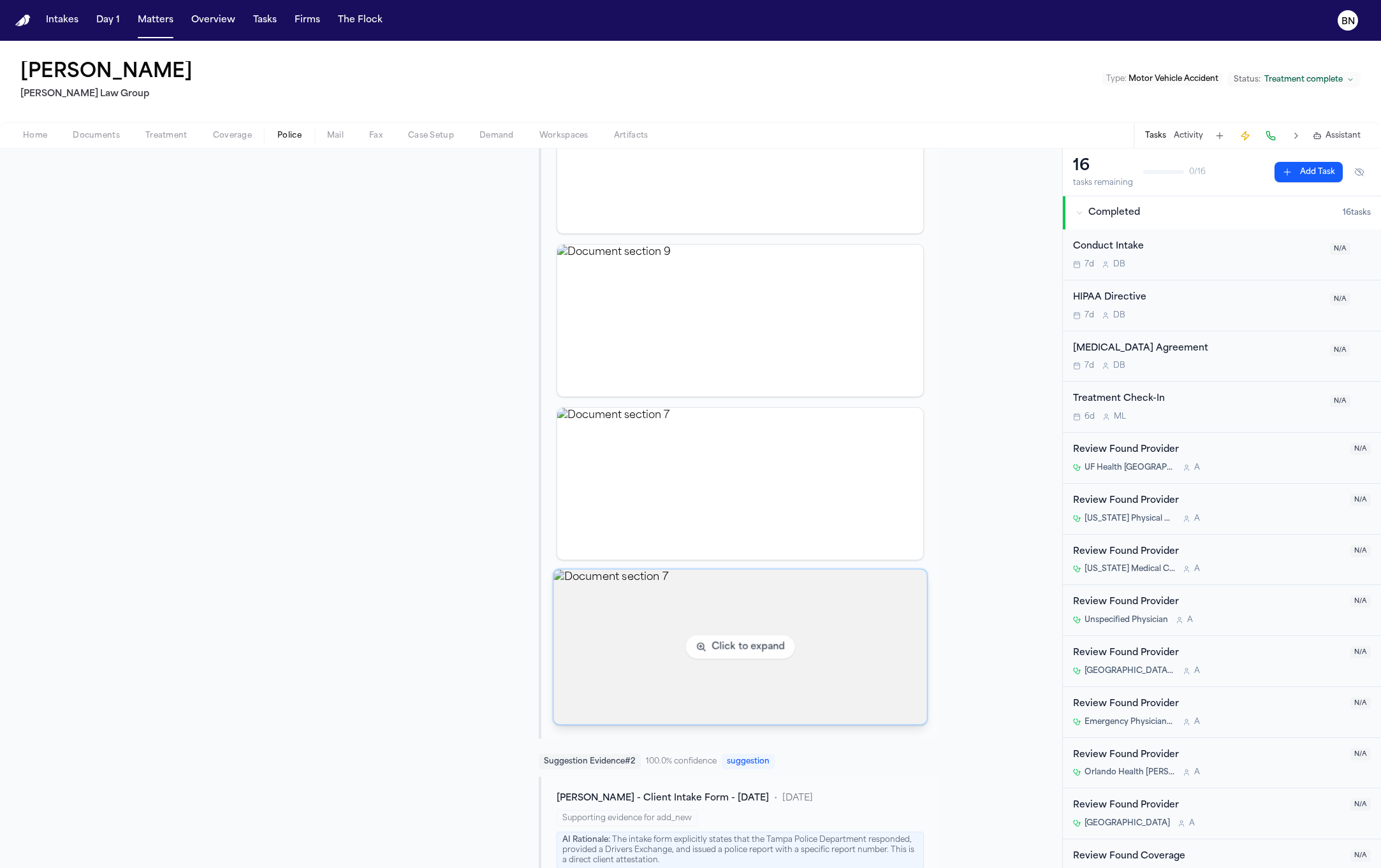
scroll to position [111, 0]
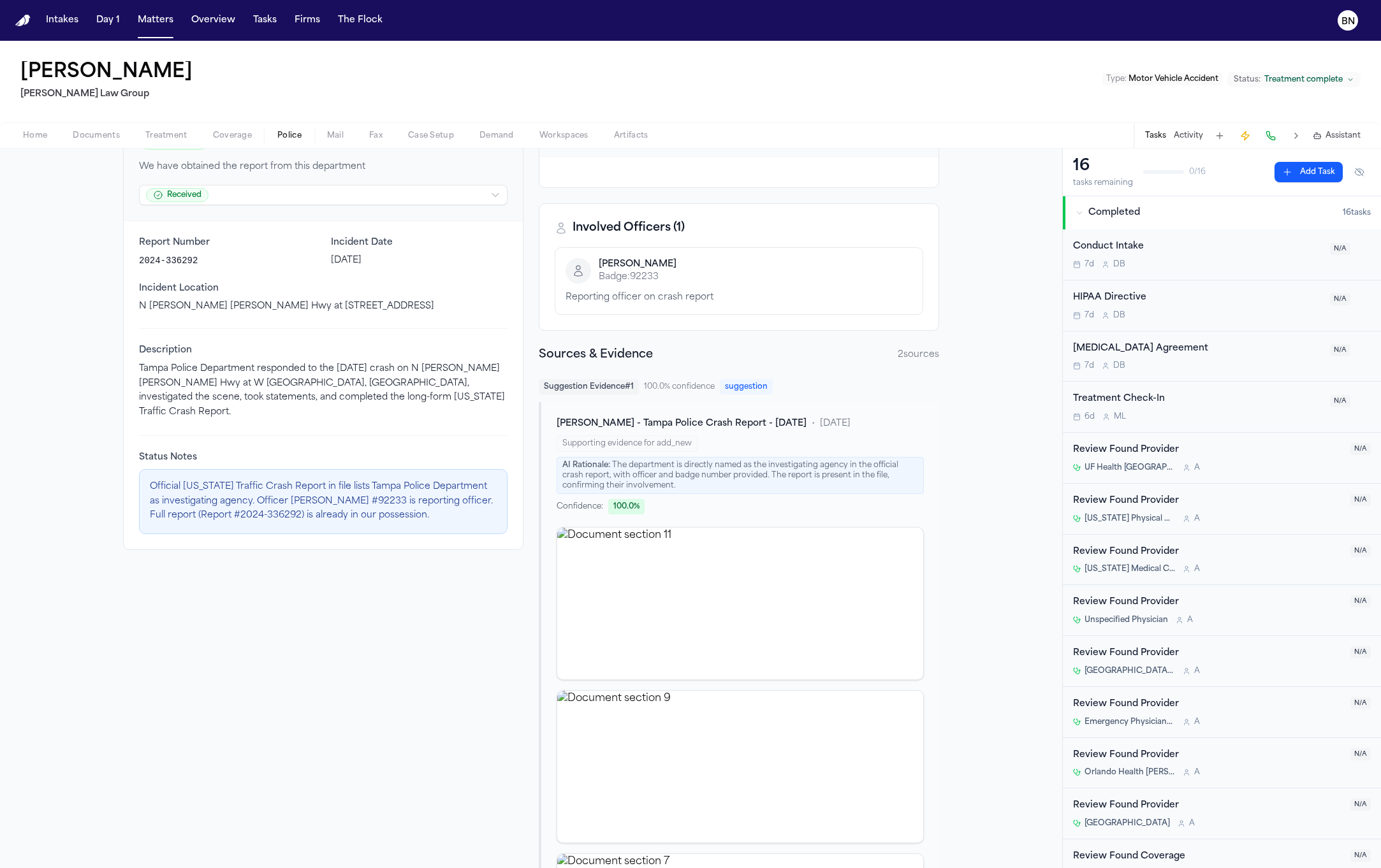
click at [655, 421] on span "A. Steadman - Tampa Police Crash Report - 6.9.24" at bounding box center [681, 424] width 250 height 12
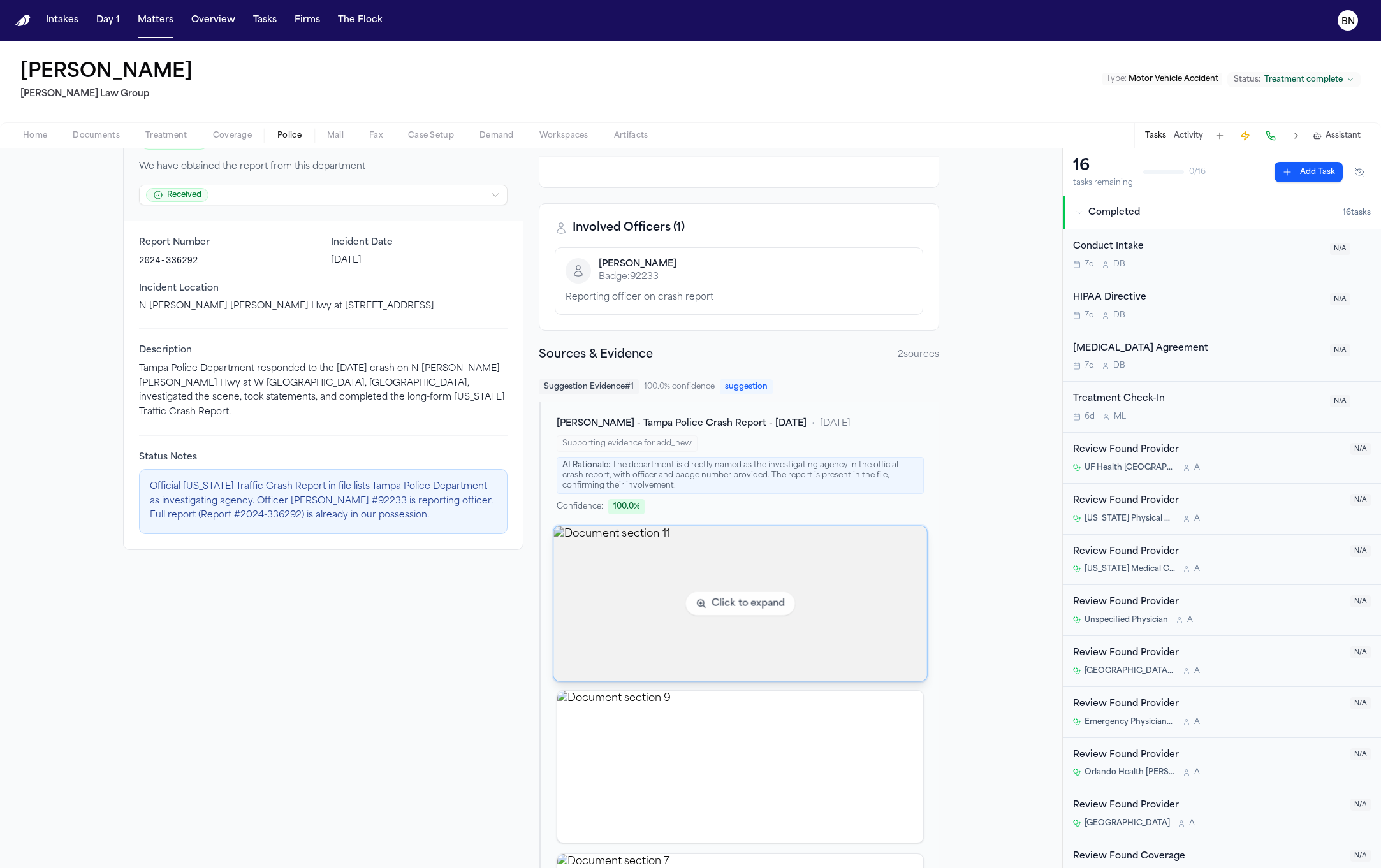
click at [682, 570] on img "View document section 11" at bounding box center [739, 604] width 373 height 155
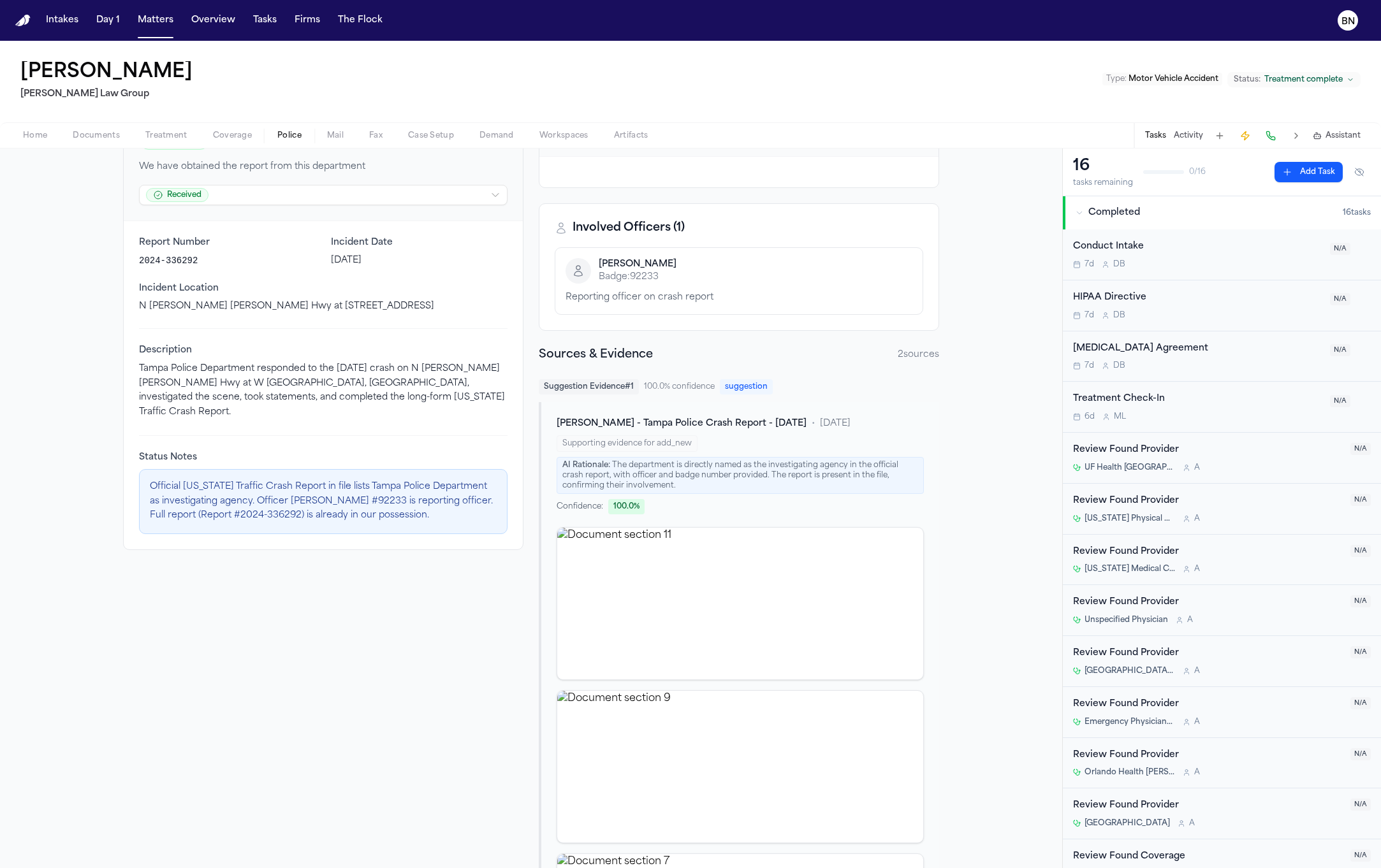
scroll to position [373, 0]
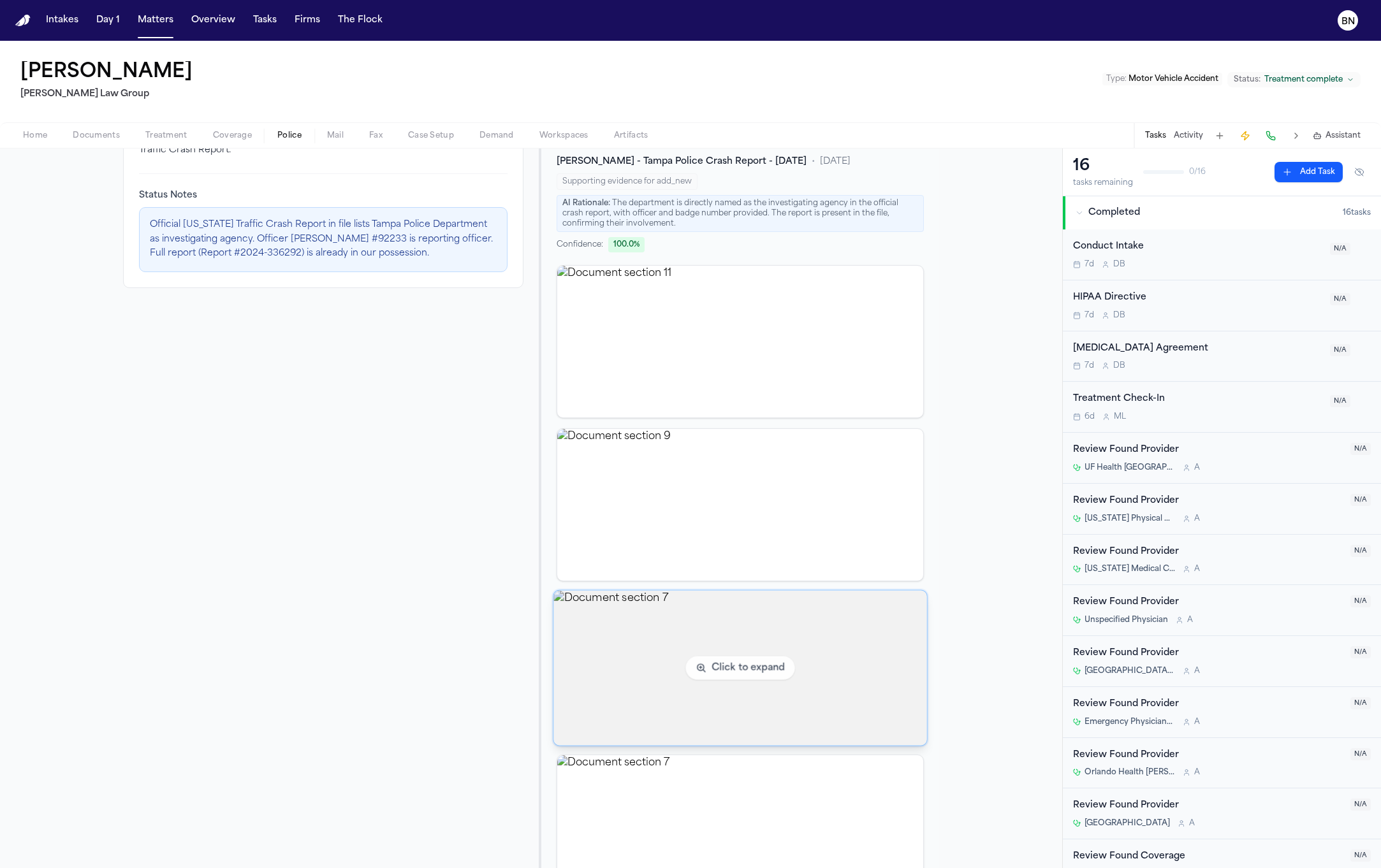
click at [705, 677] on img "View document section 7" at bounding box center [739, 668] width 373 height 155
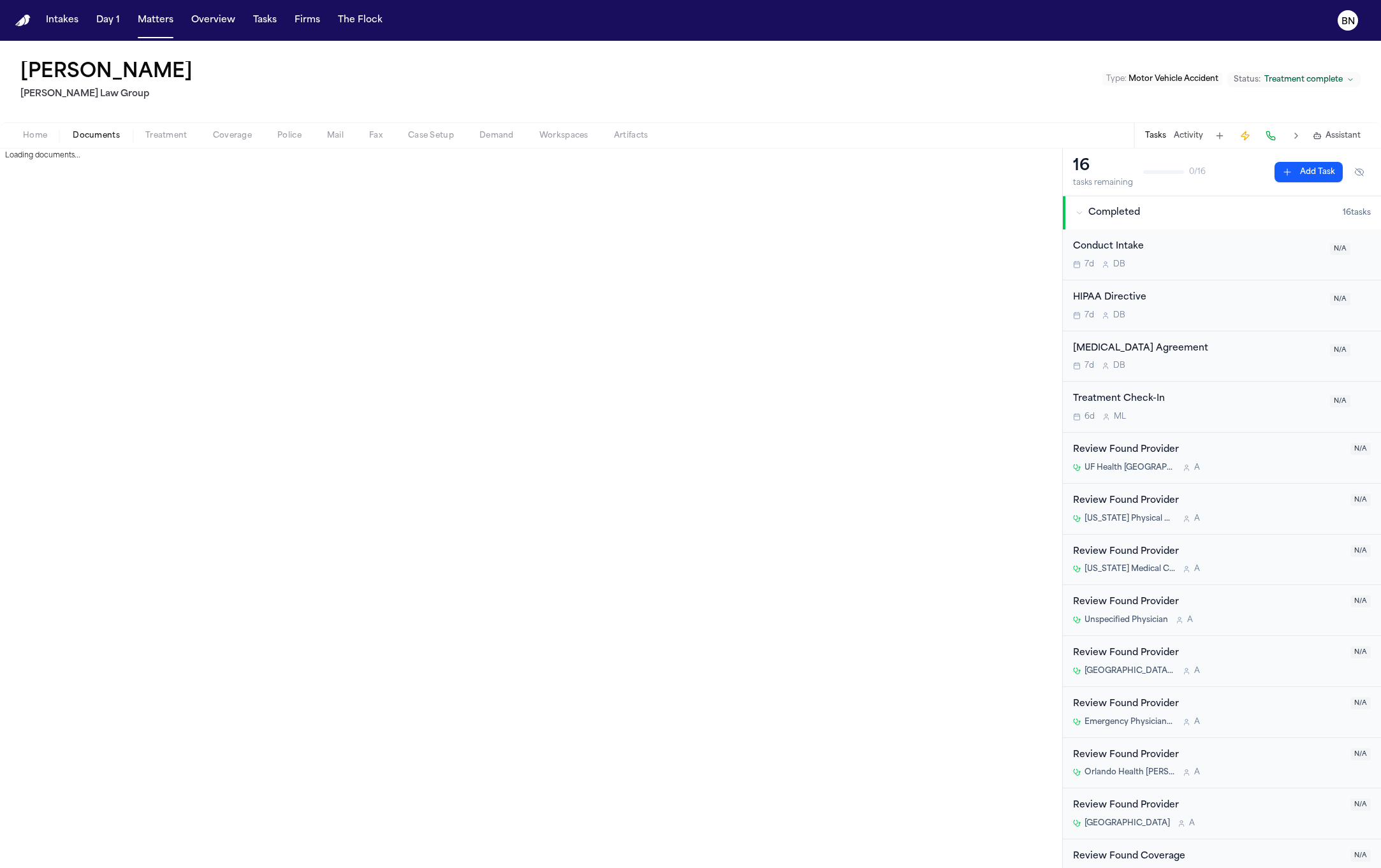
click at [96, 138] on span "Documents" at bounding box center [96, 135] width 47 height 10
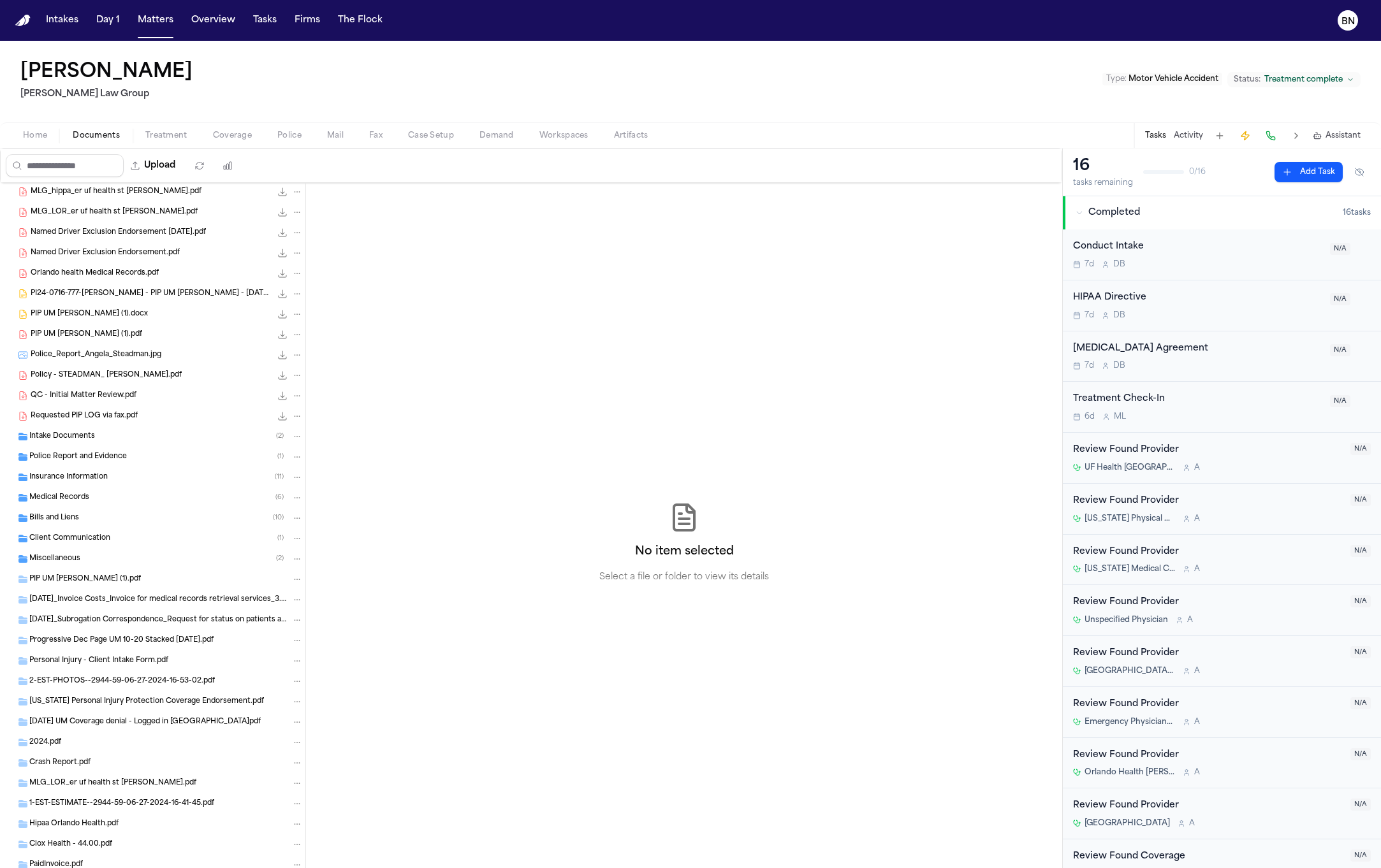
scroll to position [360, 0]
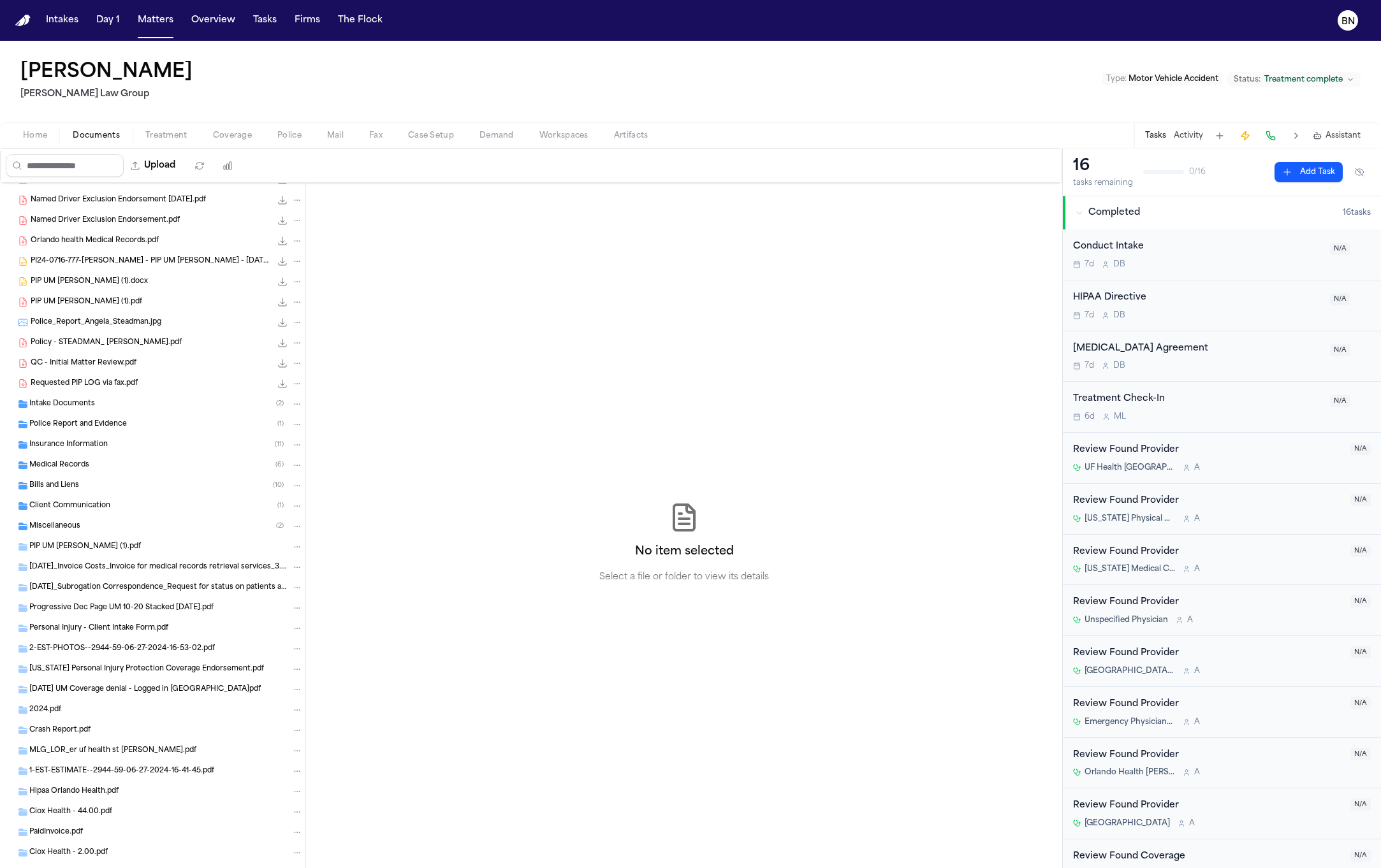
click at [161, 429] on div "Police Report and Evidence ( 1 )" at bounding box center [152, 425] width 306 height 20
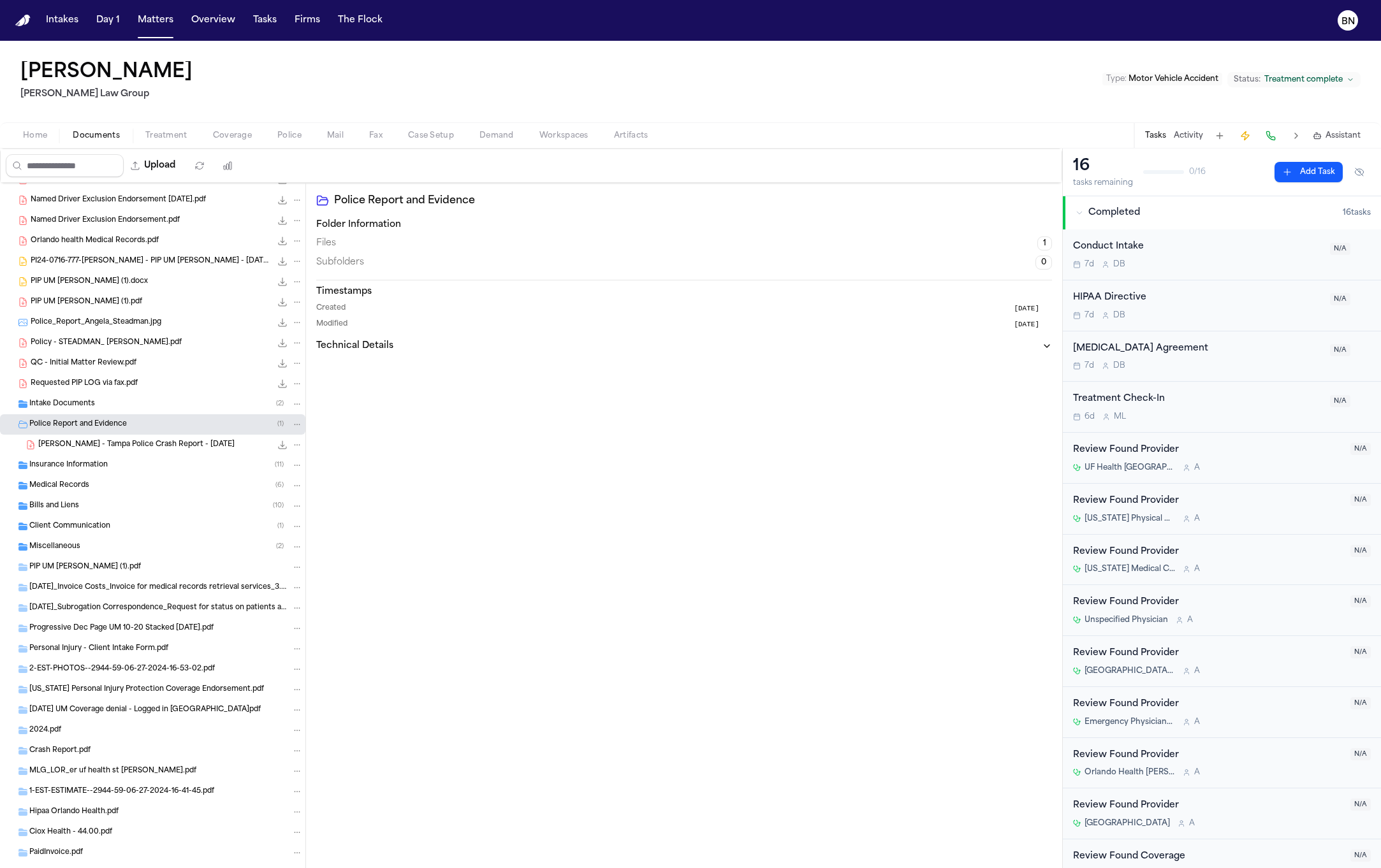
click at [161, 443] on span "A. Steadman - Tampa Police Crash Report - 6.9.24" at bounding box center [136, 445] width 196 height 11
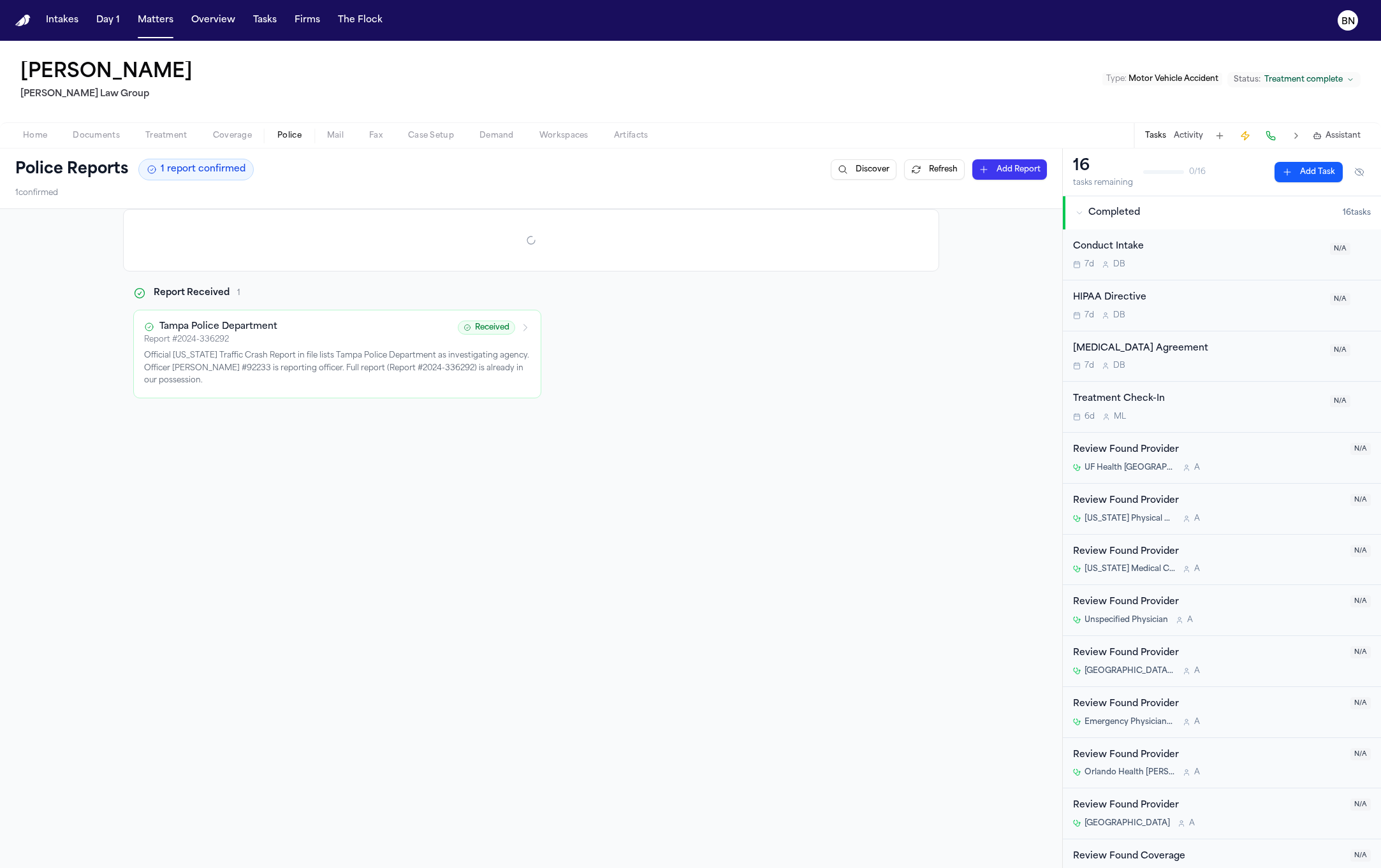
click at [265, 132] on button "Police" at bounding box center [289, 136] width 50 height 16
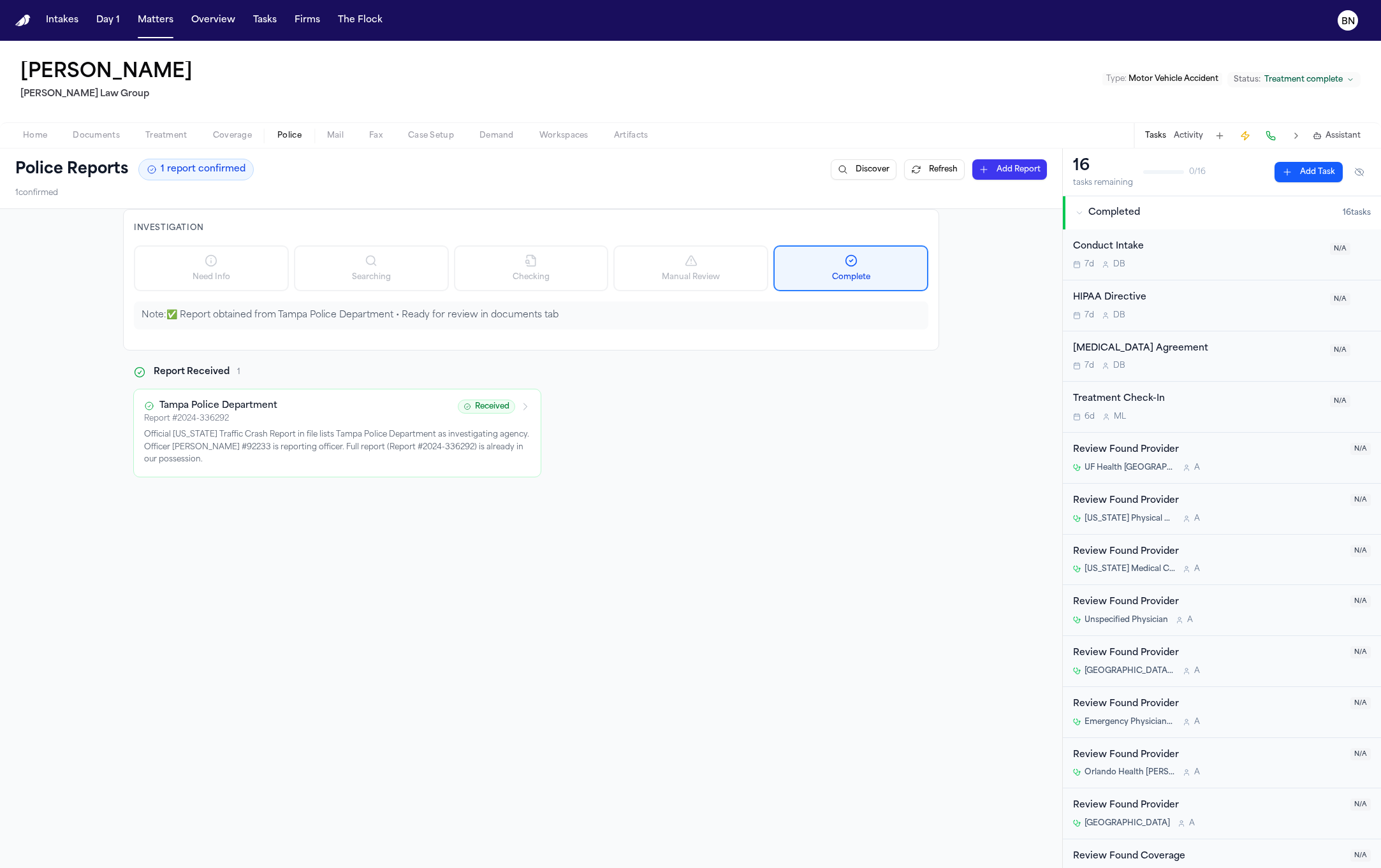
click at [238, 132] on span "Coverage" at bounding box center [233, 135] width 39 height 10
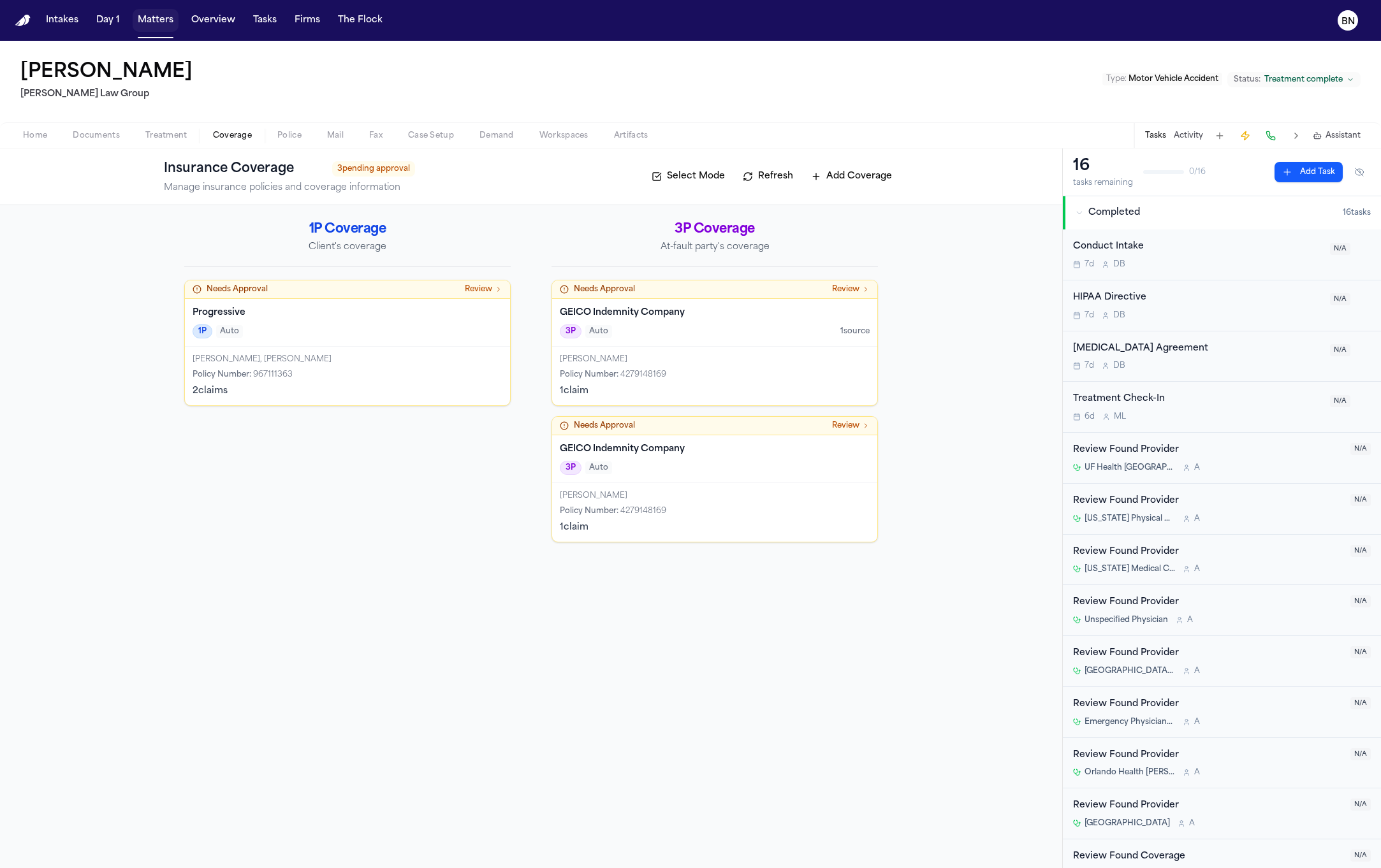
click at [157, 19] on button "Matters" at bounding box center [155, 20] width 46 height 23
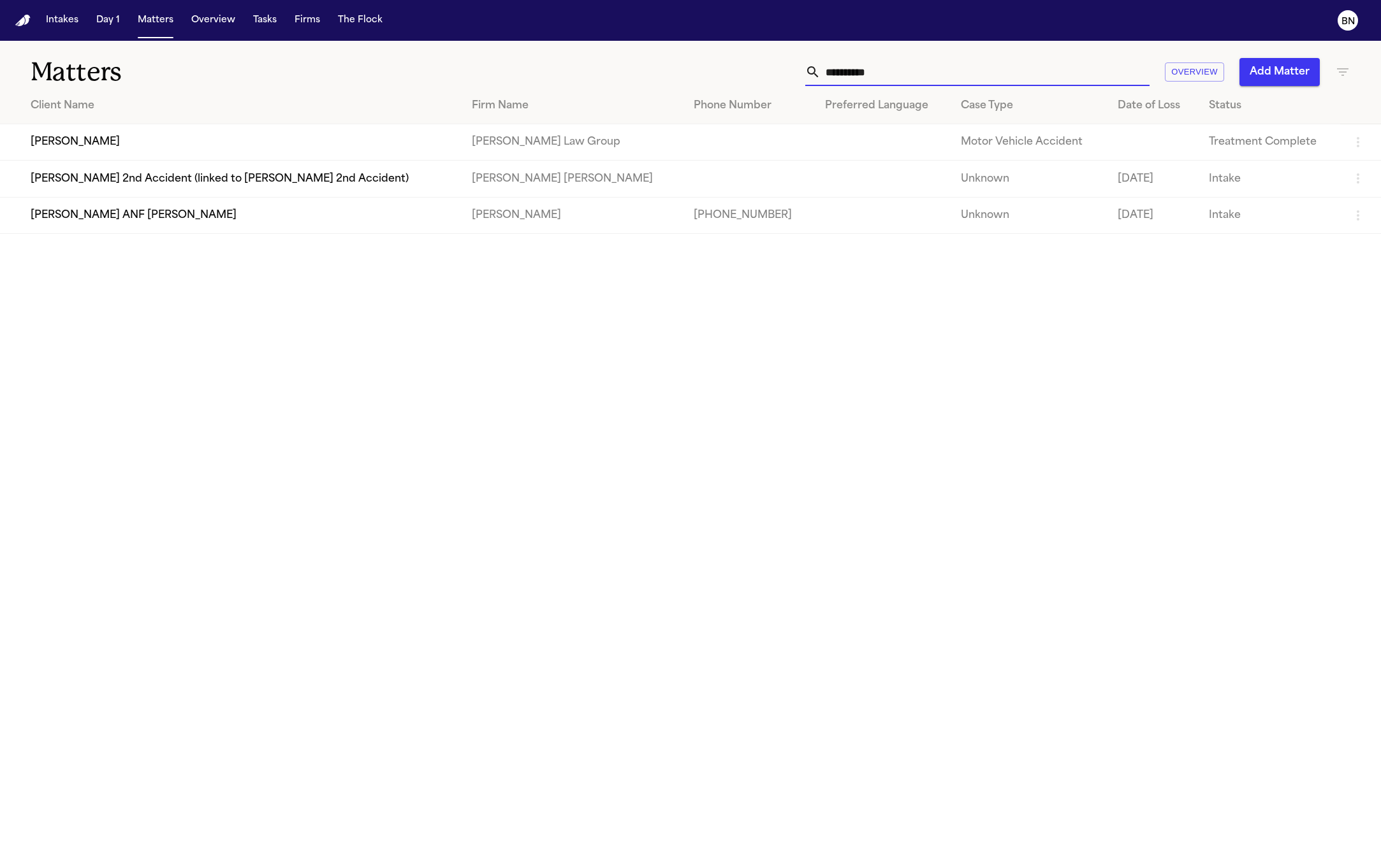
click at [860, 66] on input "**********" at bounding box center [985, 72] width 329 height 28
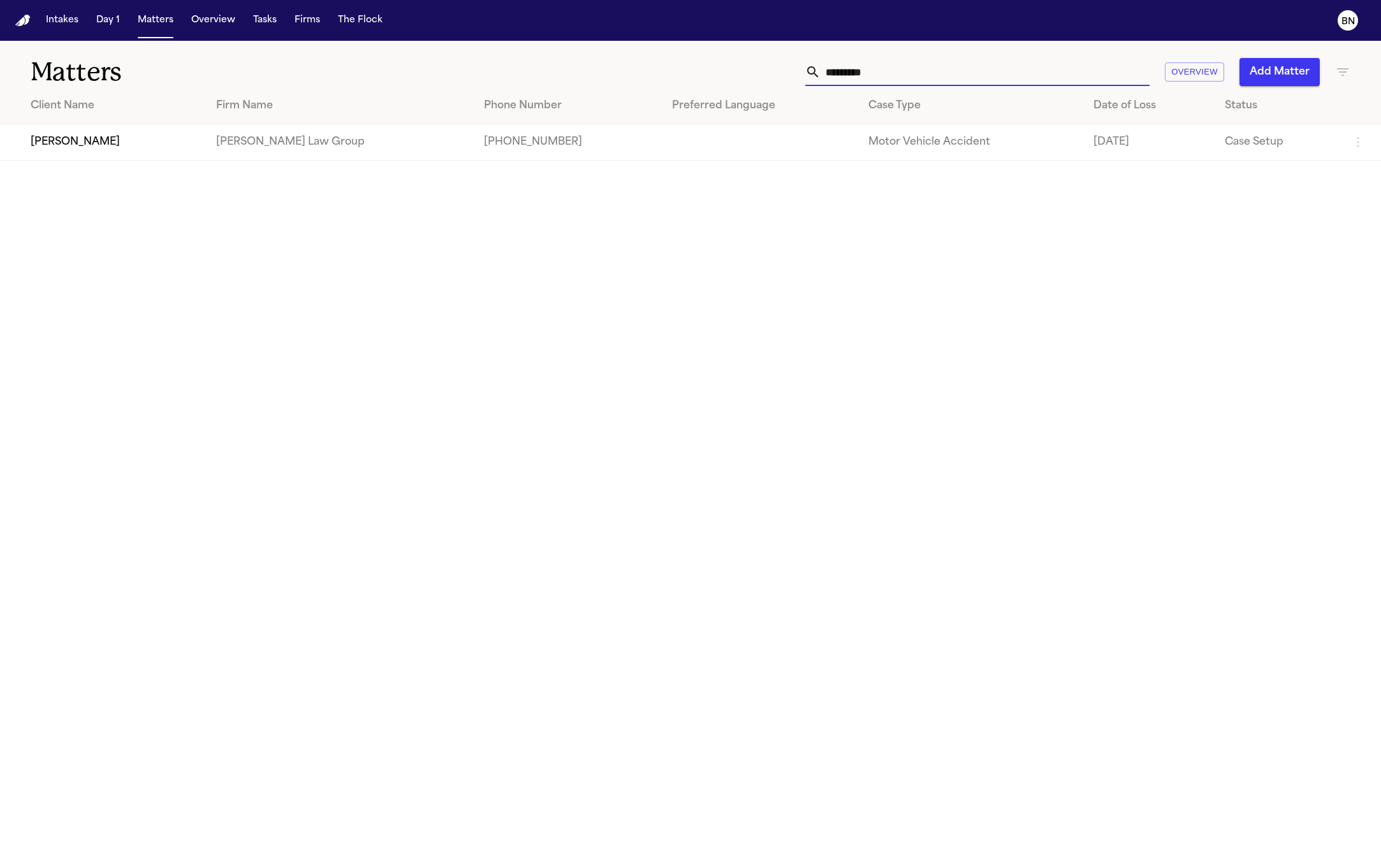
type input "*********"
click at [92, 146] on td "[PERSON_NAME]" at bounding box center [103, 142] width 206 height 37
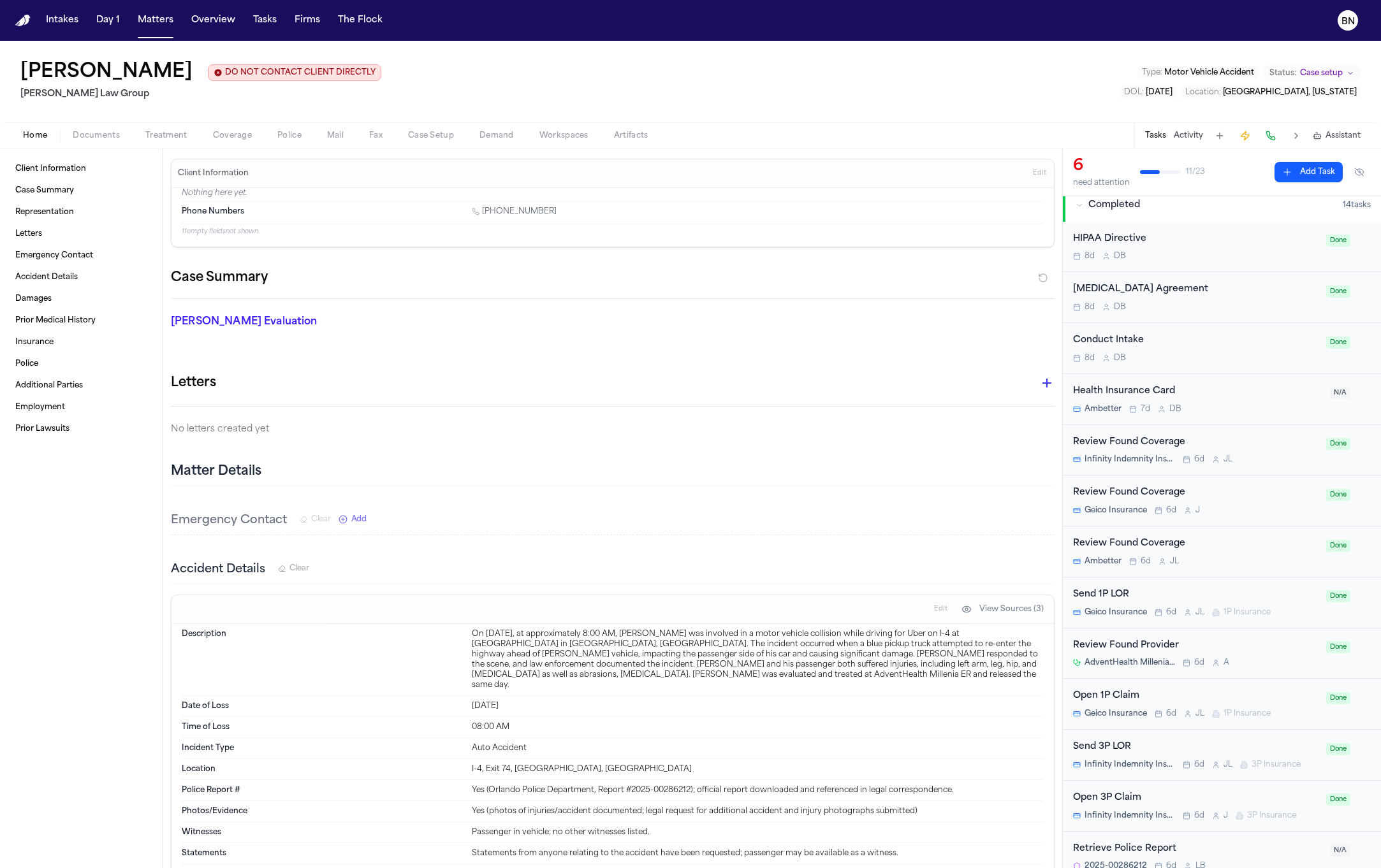
scroll to position [651, 0]
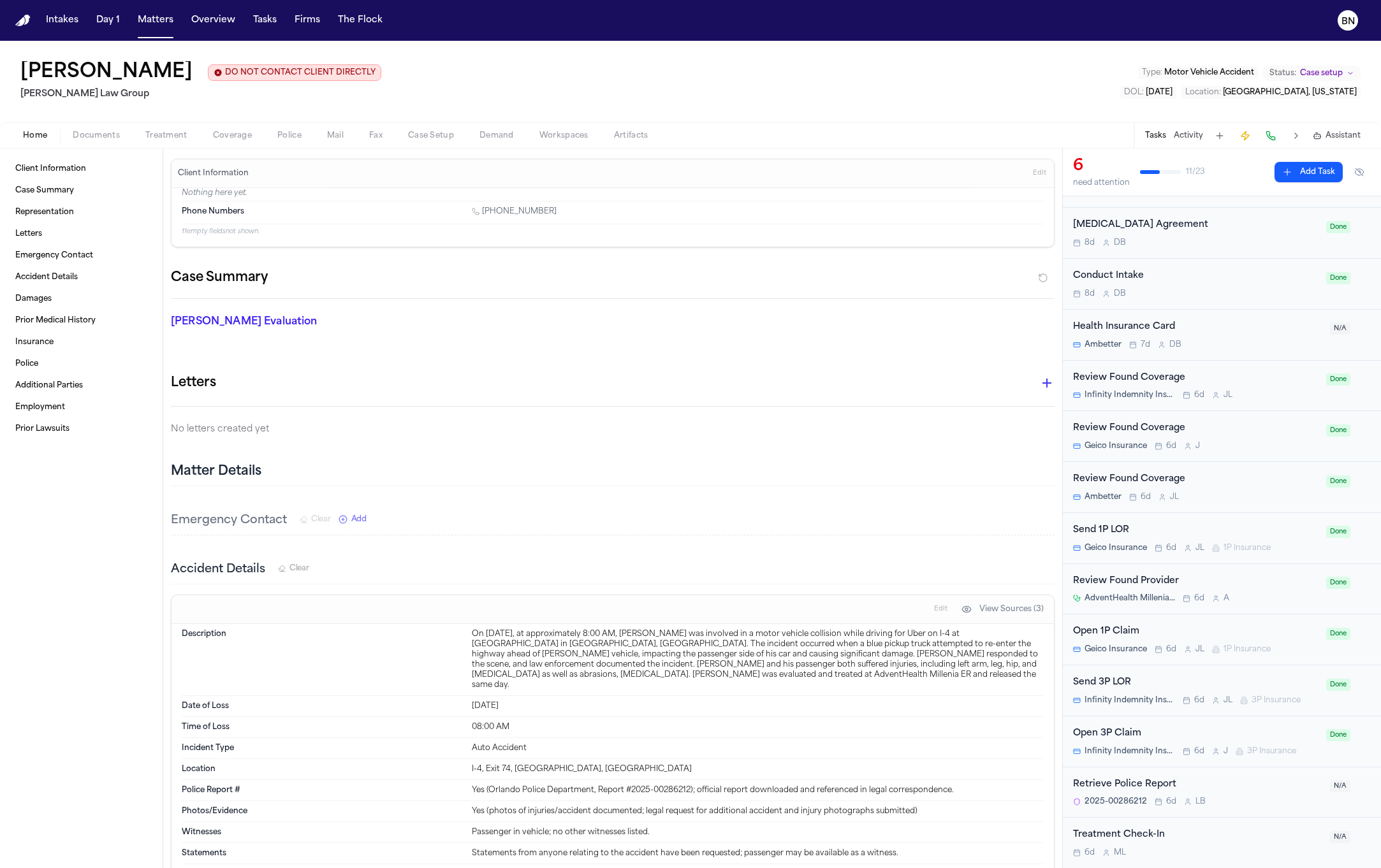
click at [1260, 800] on div "2025-00286212 6d L B" at bounding box center [1197, 801] width 249 height 10
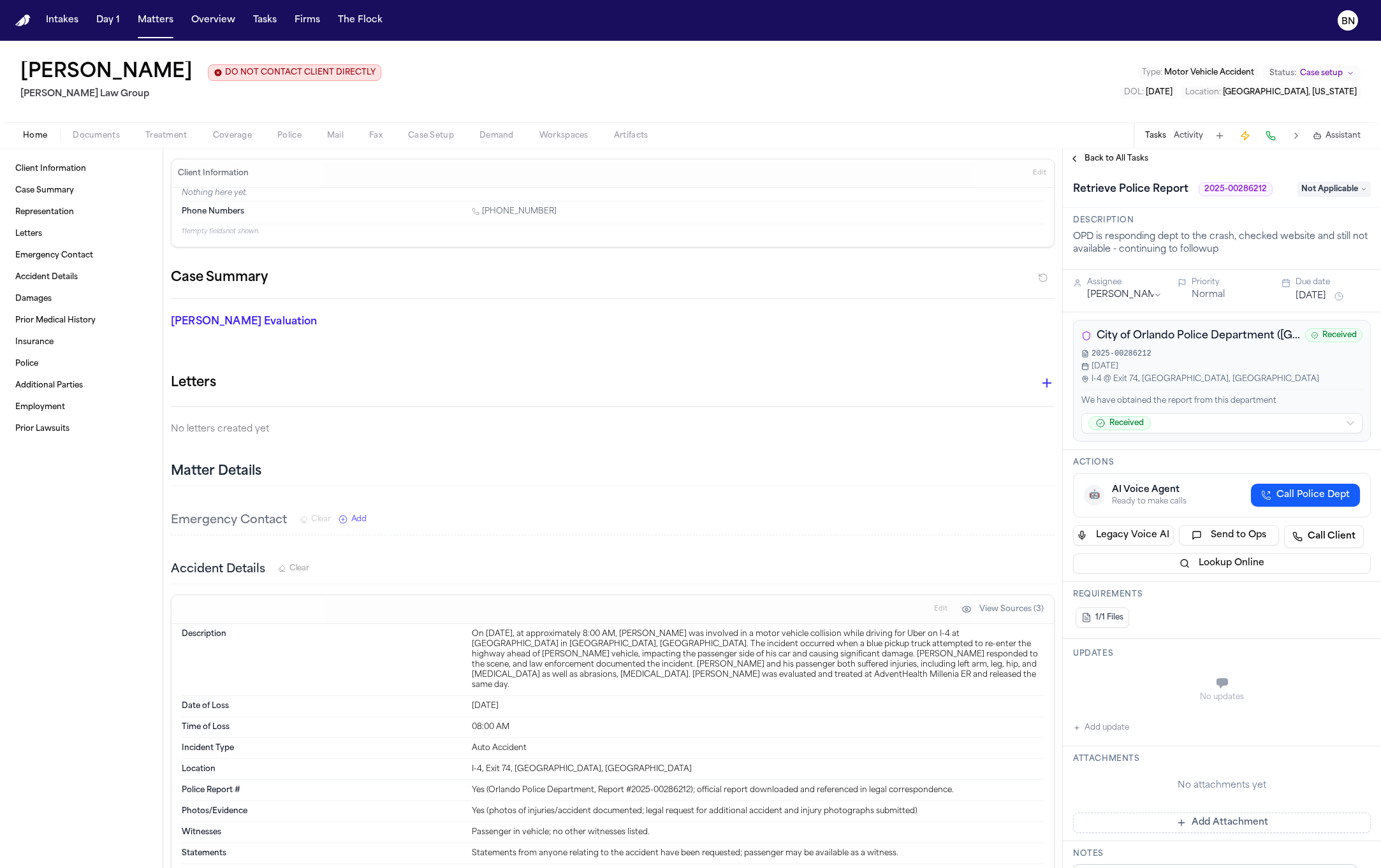
click at [1333, 184] on span "Not Applicable" at bounding box center [1334, 190] width 73 height 16
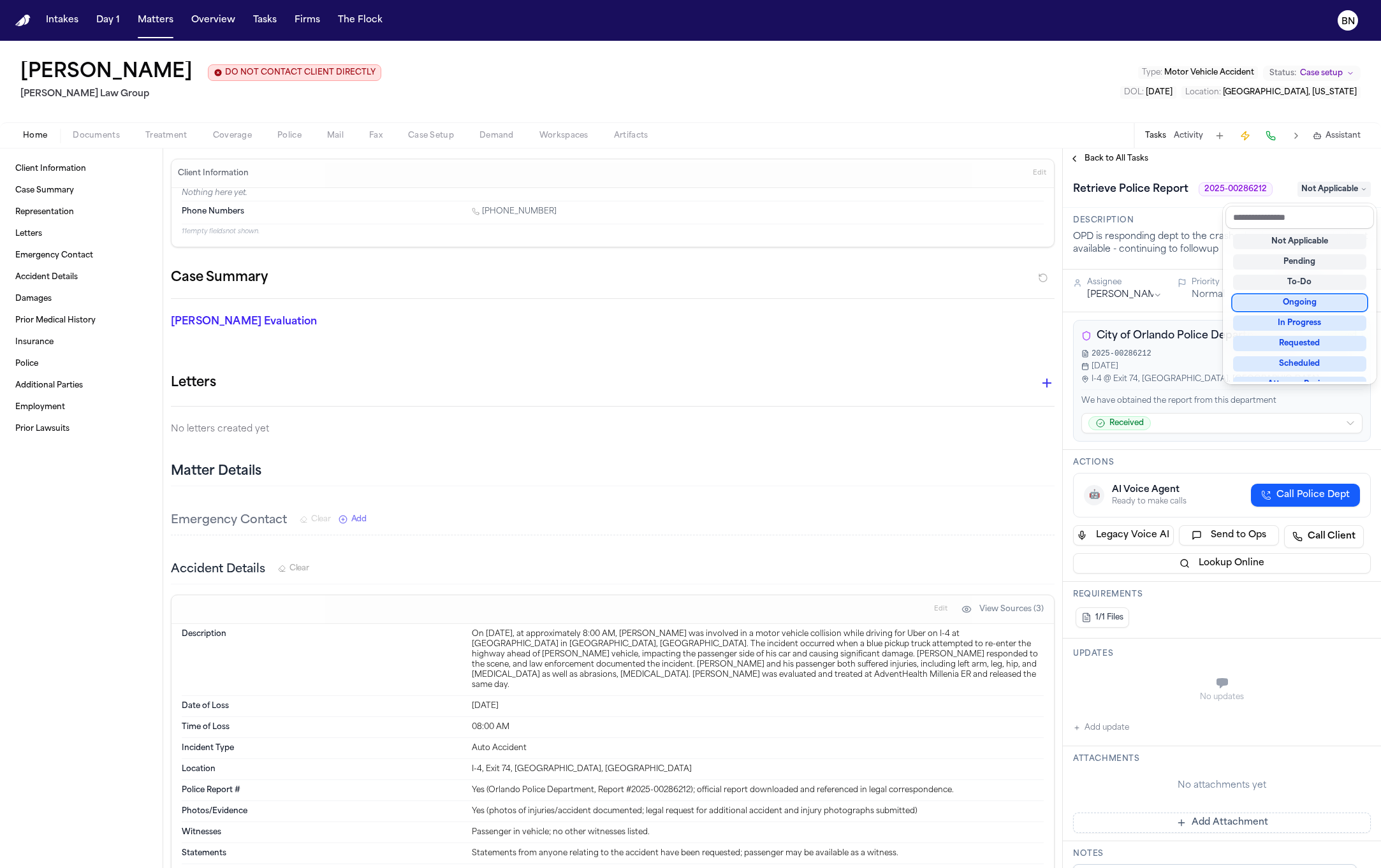
click at [1323, 306] on div "Ongoing" at bounding box center [1299, 303] width 133 height 16
click at [845, 346] on div "Client Information Case Summary Representation Letters Emergency Contact Accide…" at bounding box center [690, 508] width 1381 height 719
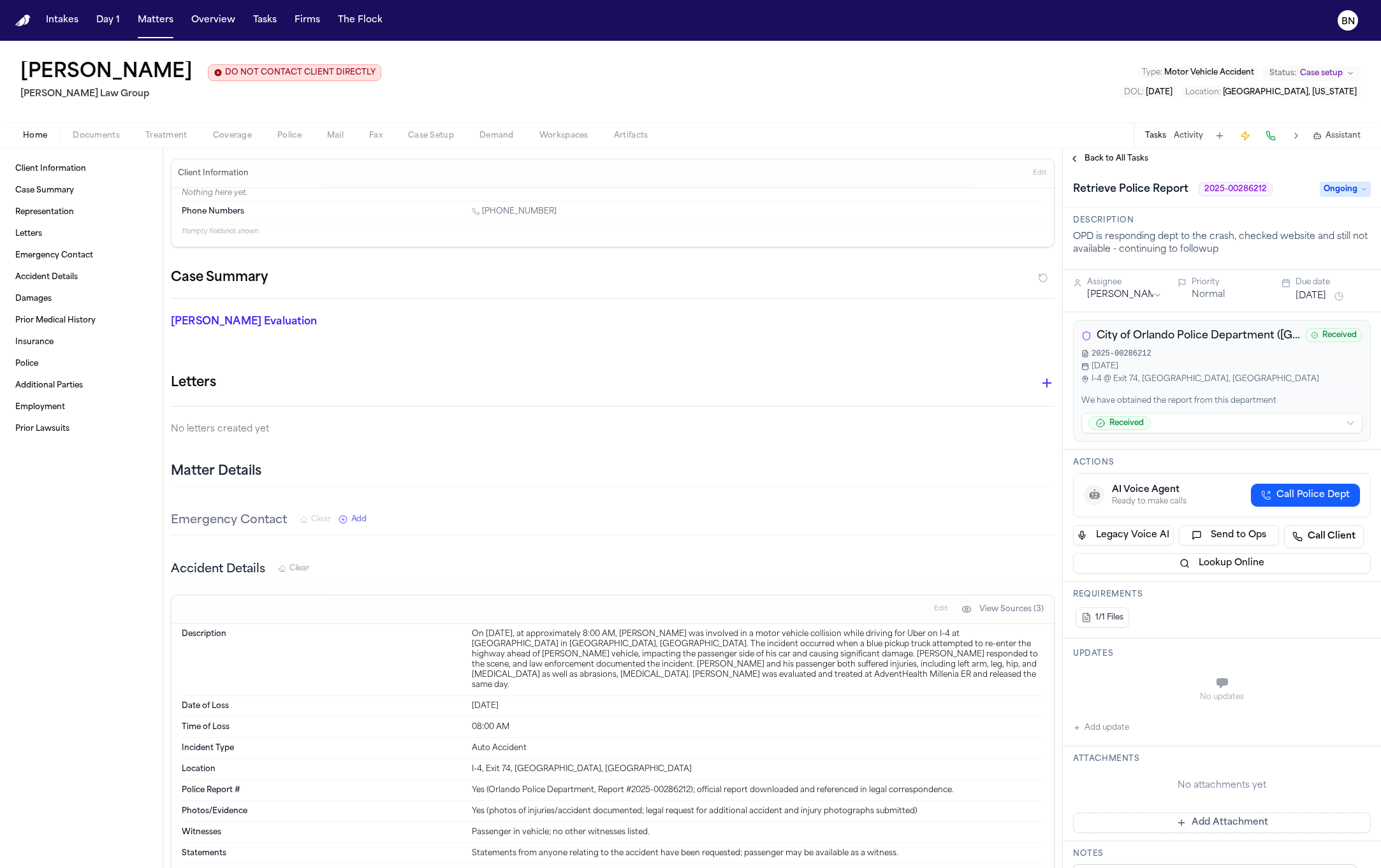
click at [1104, 166] on div "Back to All Tasks" at bounding box center [1222, 159] width 318 height 20
click at [1104, 156] on span "Back to All Tasks" at bounding box center [1116, 159] width 64 height 10
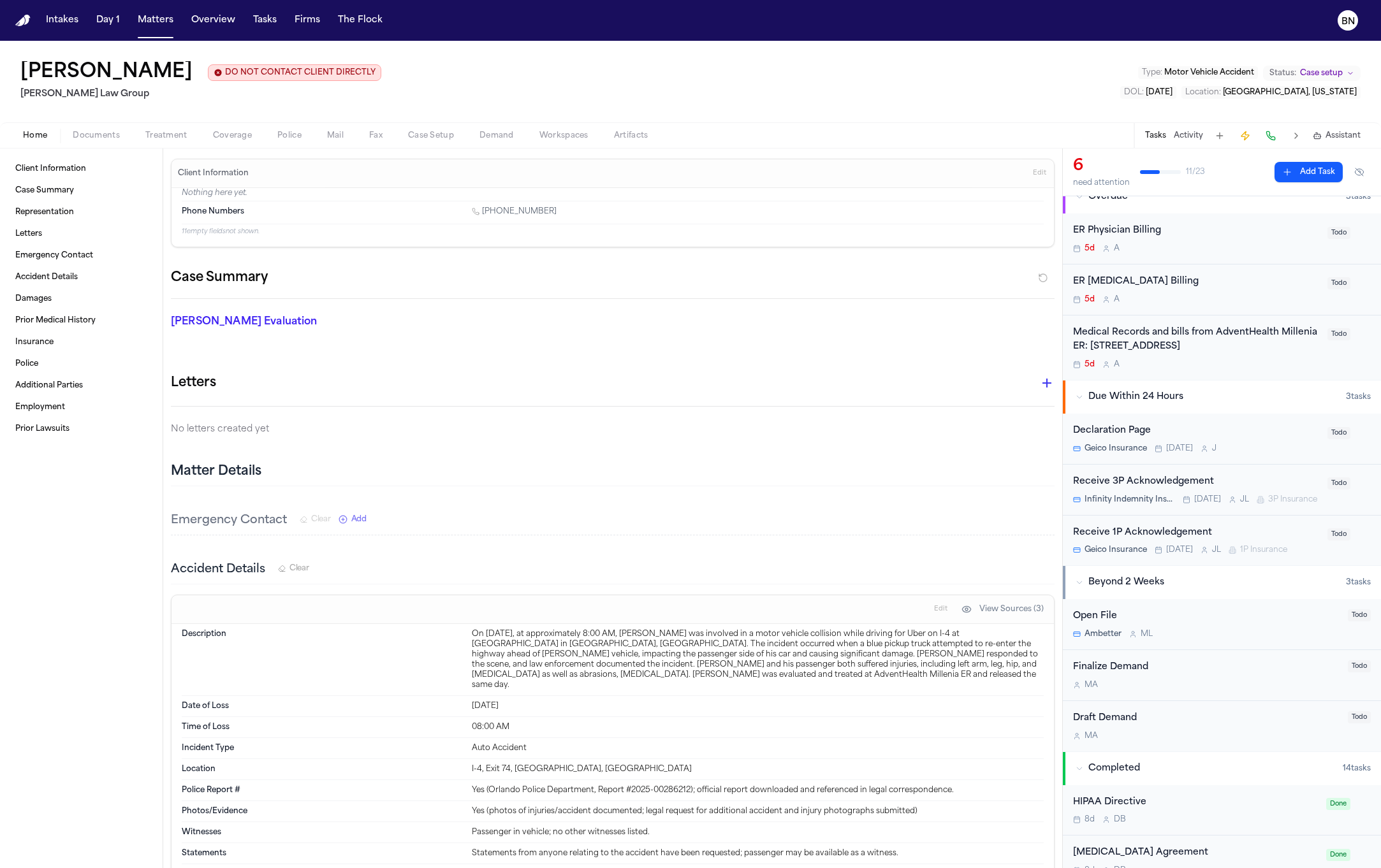
scroll to position [651, 0]
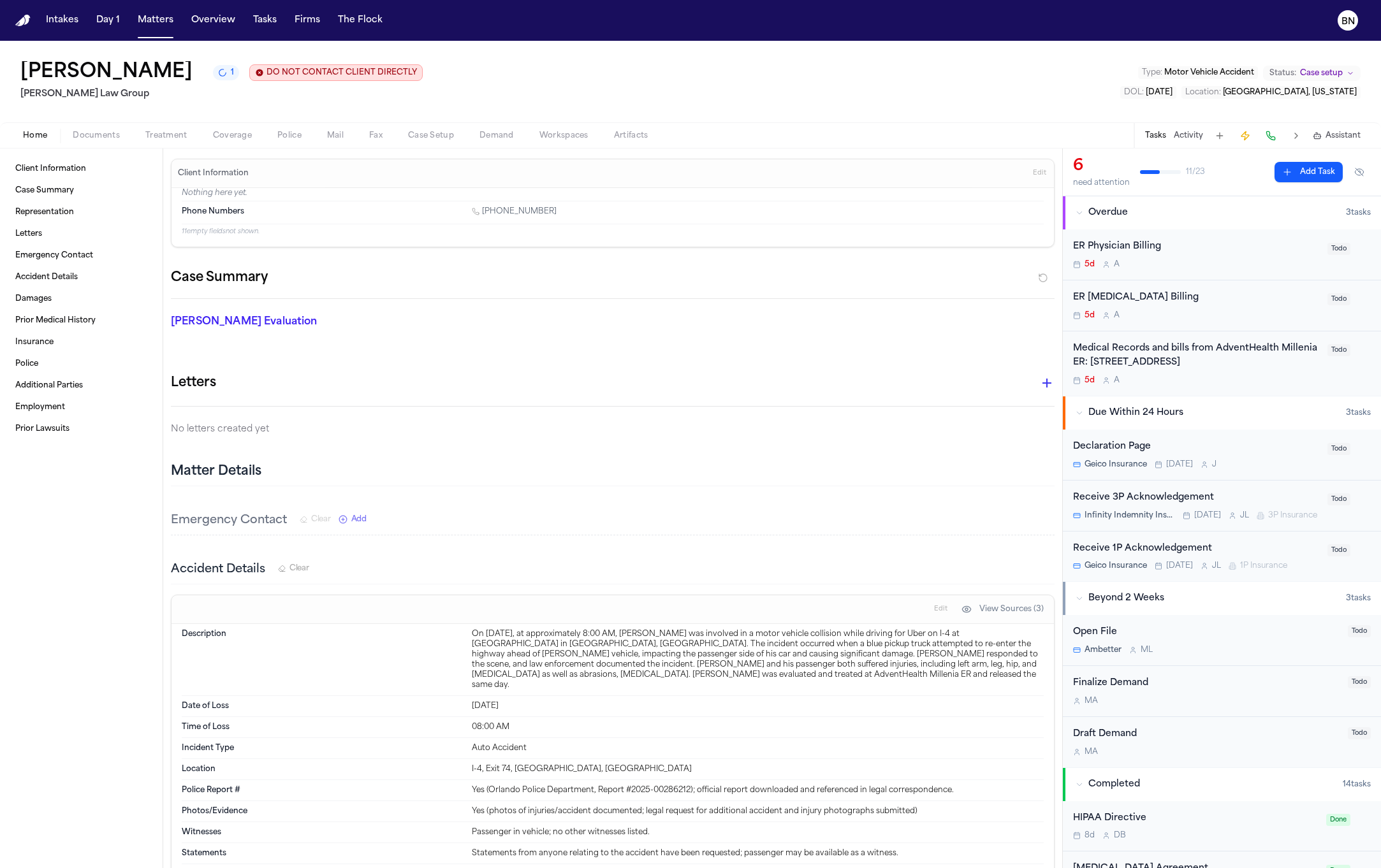
scroll to position [651, 0]
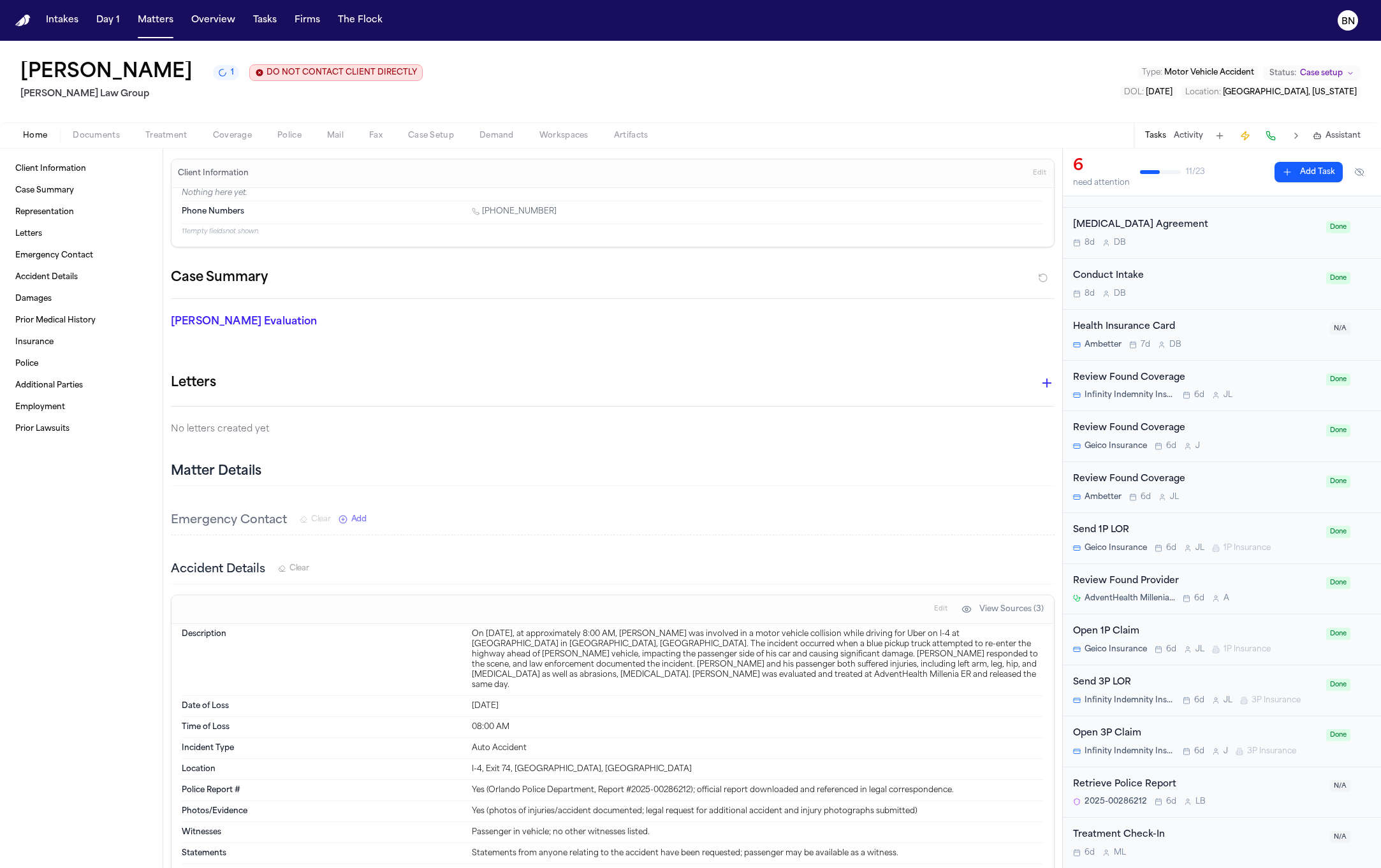
click at [1267, 793] on div "Retrieve Police Report 2025-00286212 6d L B" at bounding box center [1197, 793] width 249 height 30
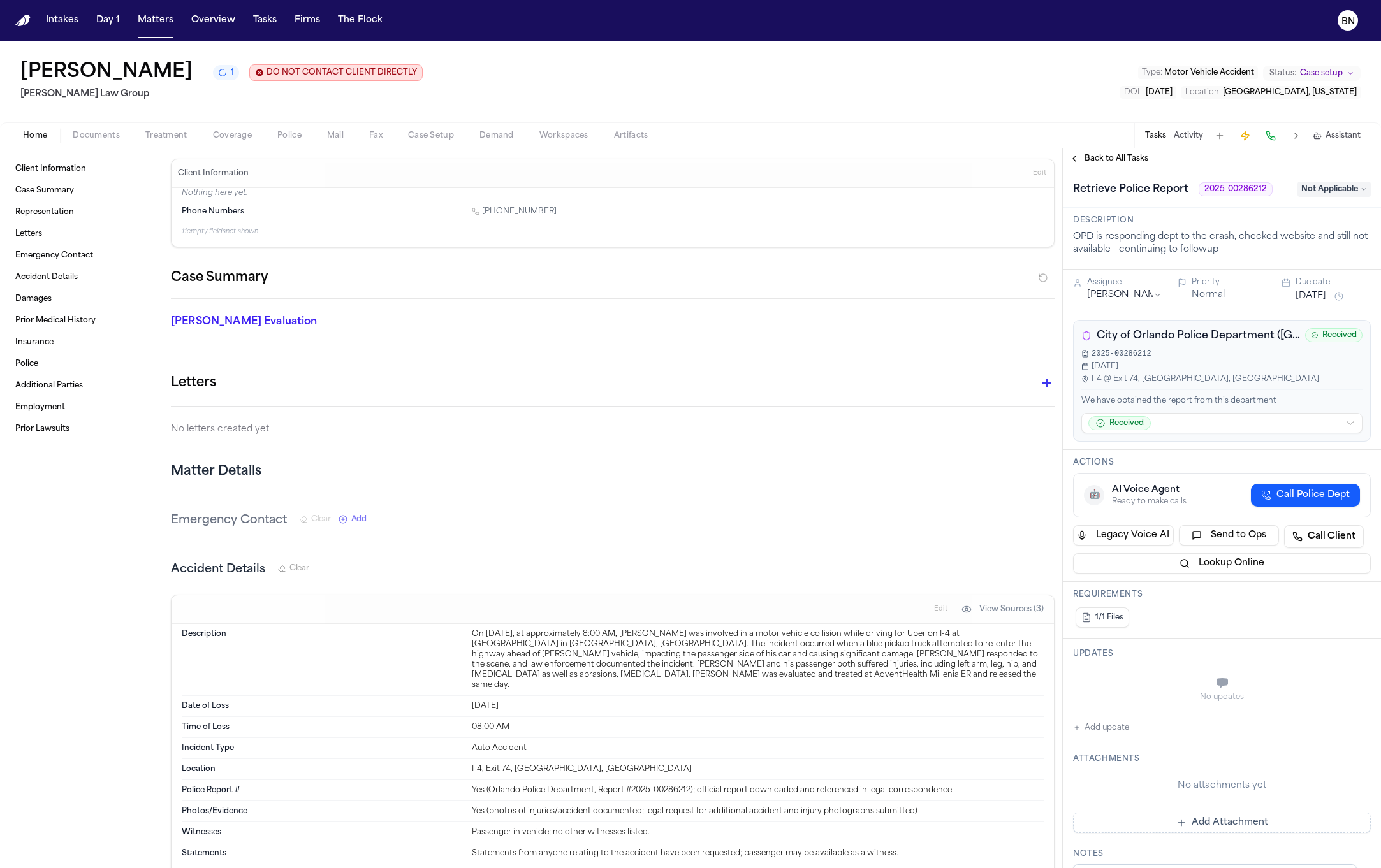
click at [1317, 189] on span "Not Applicable" at bounding box center [1334, 190] width 73 height 16
click at [1228, 430] on div "**********" at bounding box center [1222, 518] width 318 height 699
click at [1224, 430] on html "Intakes Day 1 Matters Overview Tasks Firms The Flock BN [PERSON_NAME] 1 DO NOT …" at bounding box center [690, 434] width 1381 height 868
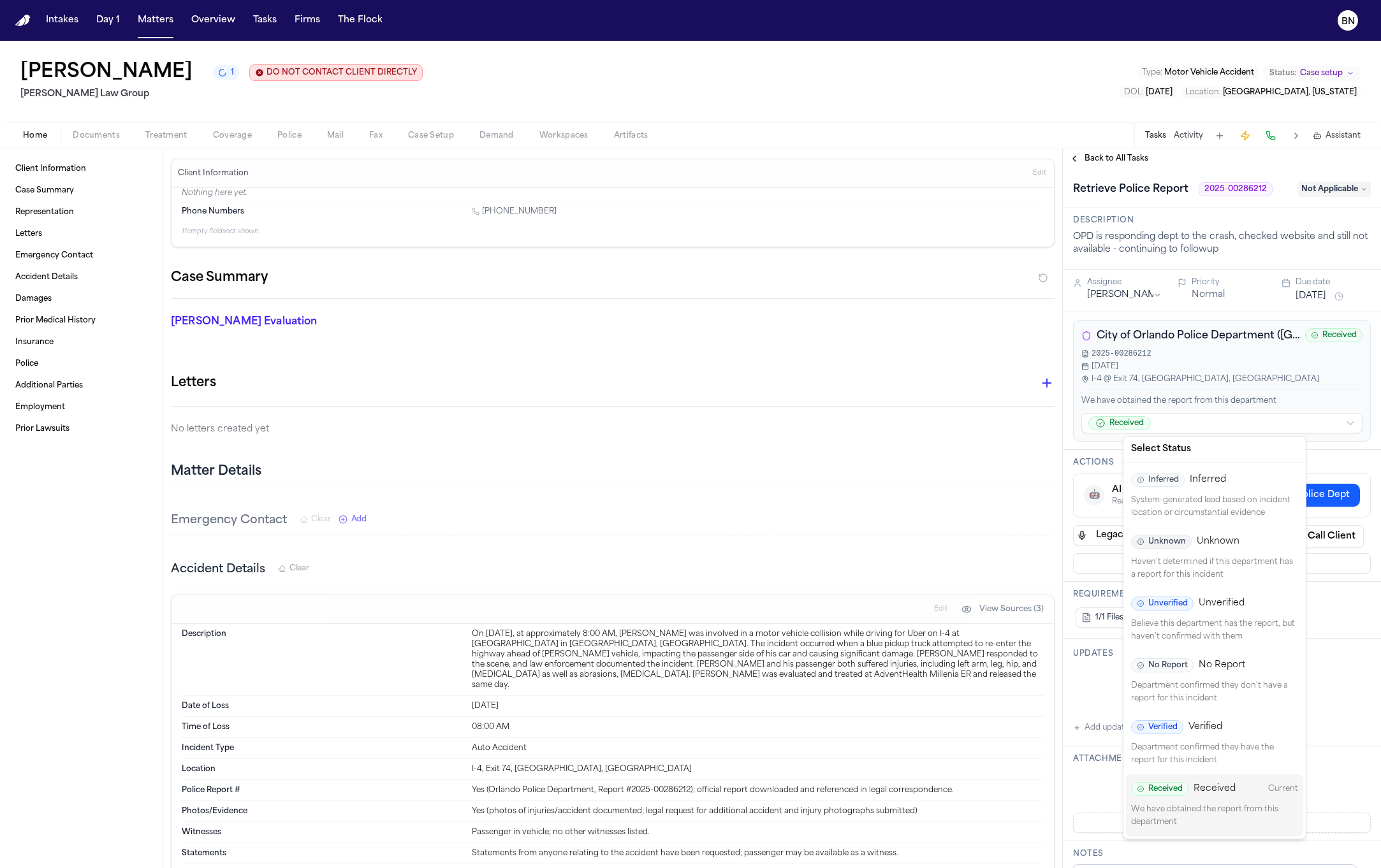
click at [1228, 723] on div "Verified Verified" at bounding box center [1215, 727] width 167 height 14
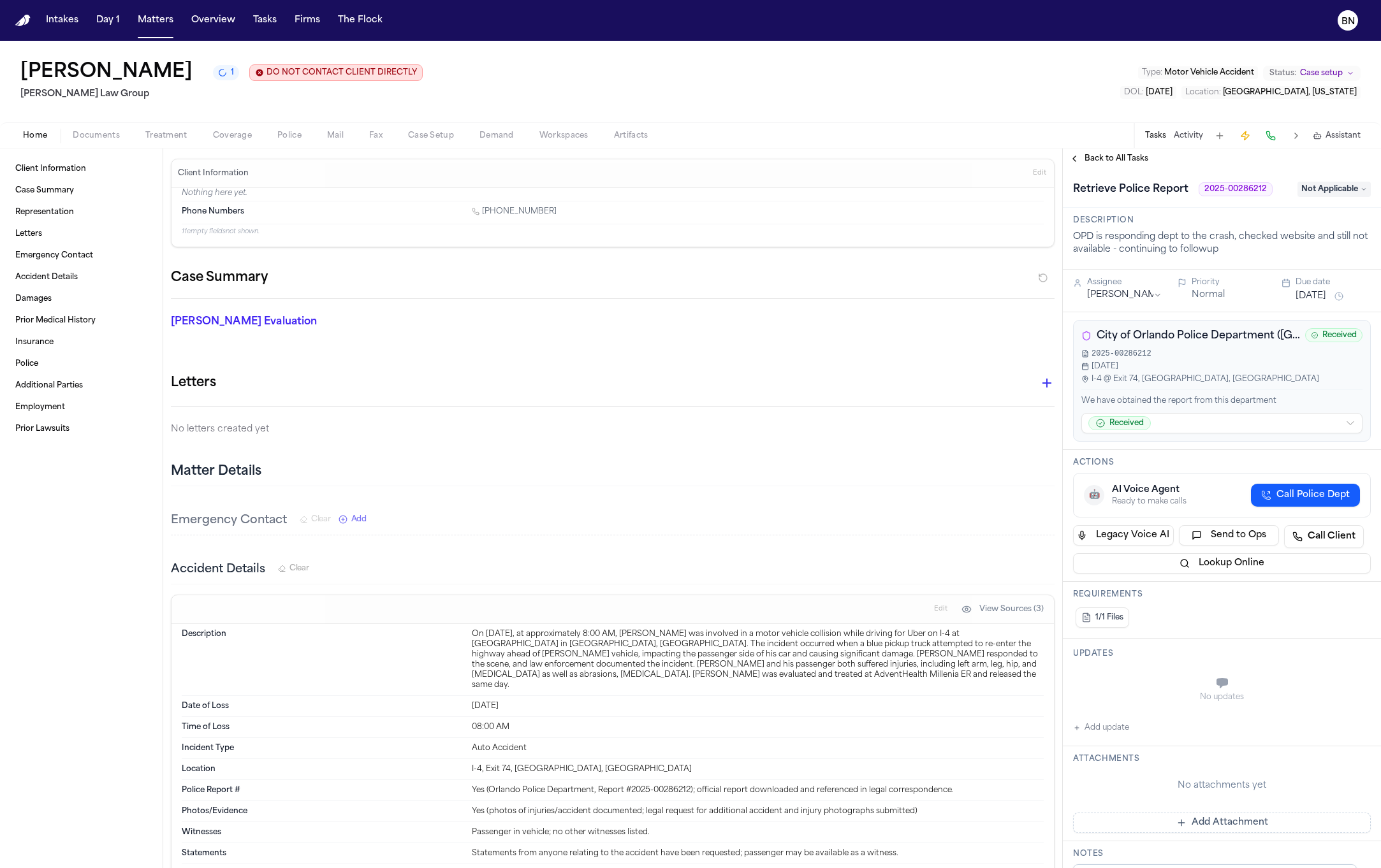
click at [1098, 161] on span "Back to All Tasks" at bounding box center [1116, 159] width 64 height 10
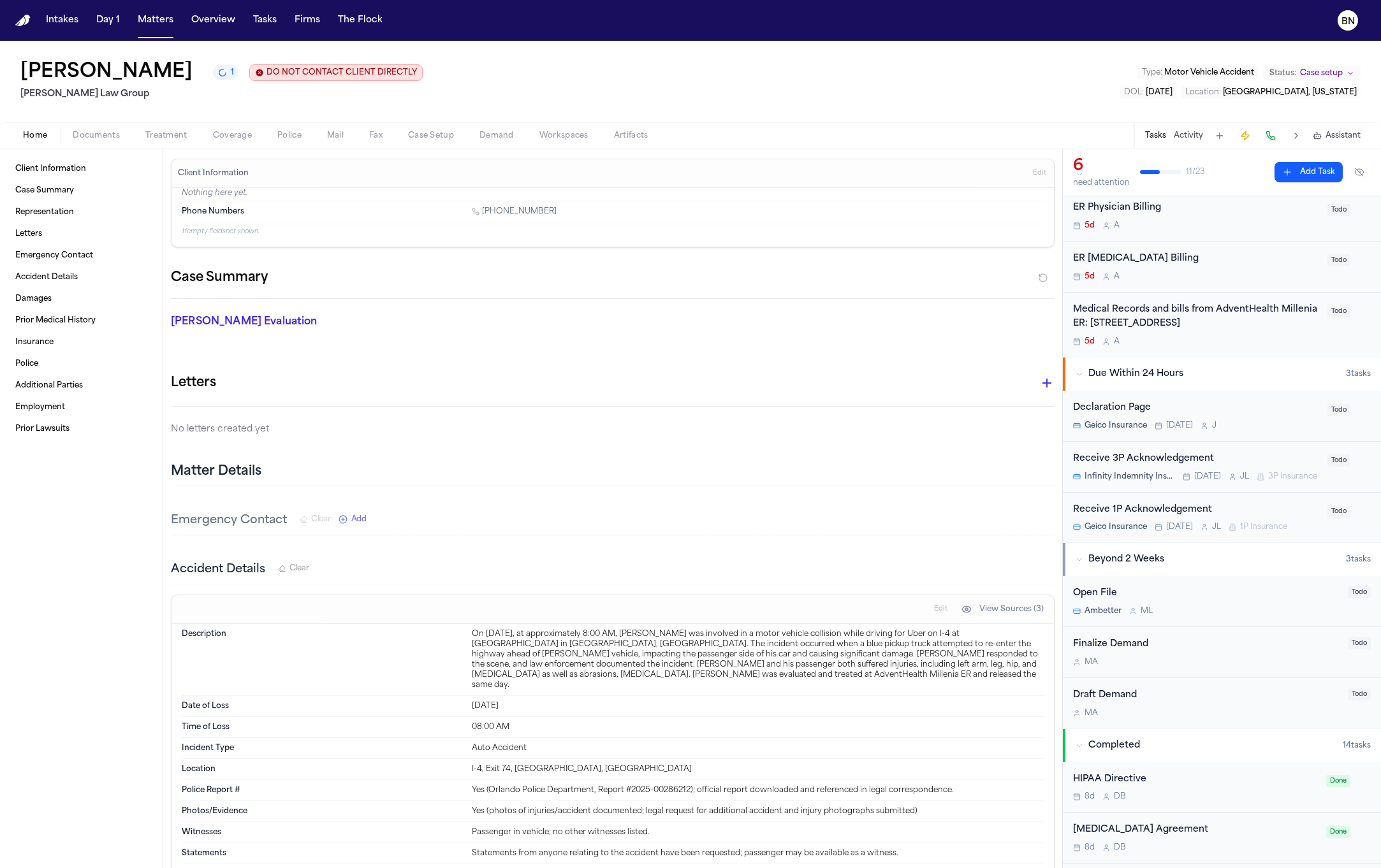
scroll to position [651, 0]
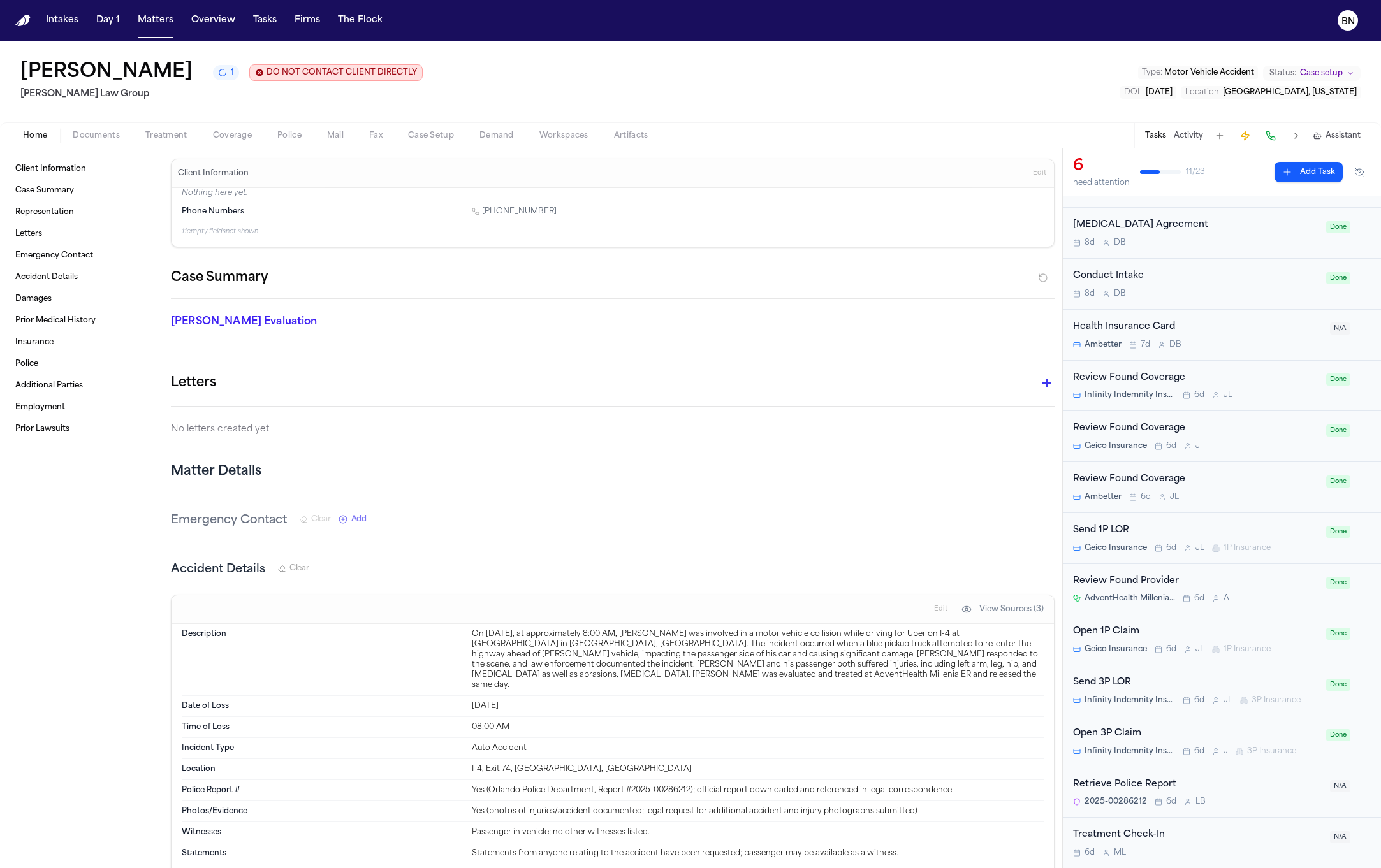
click at [1179, 782] on div "Retrieve Police Report" at bounding box center [1197, 785] width 249 height 15
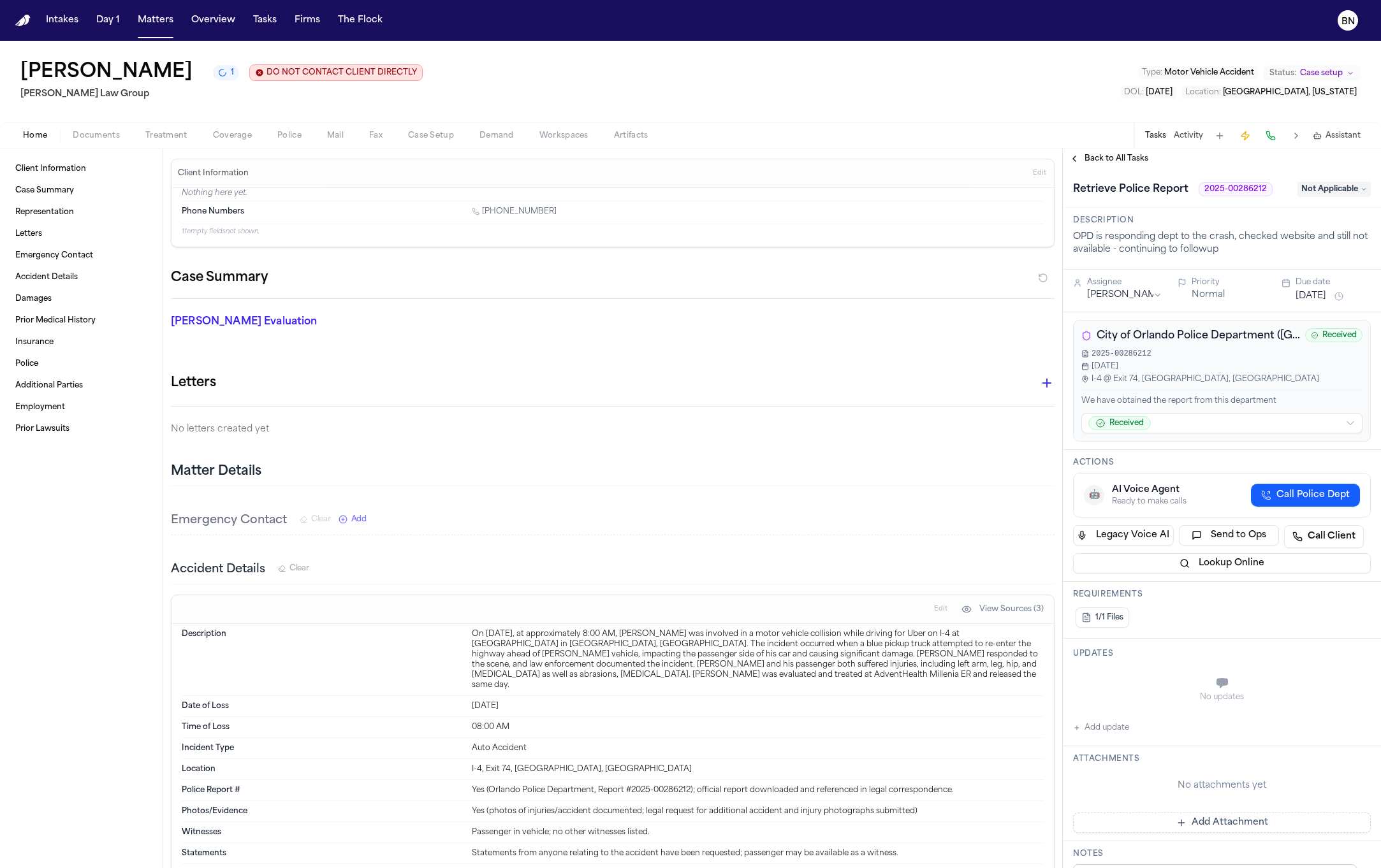
click at [1150, 331] on span "City of Orlando Police Department (FL)" at bounding box center [1198, 336] width 203 height 16
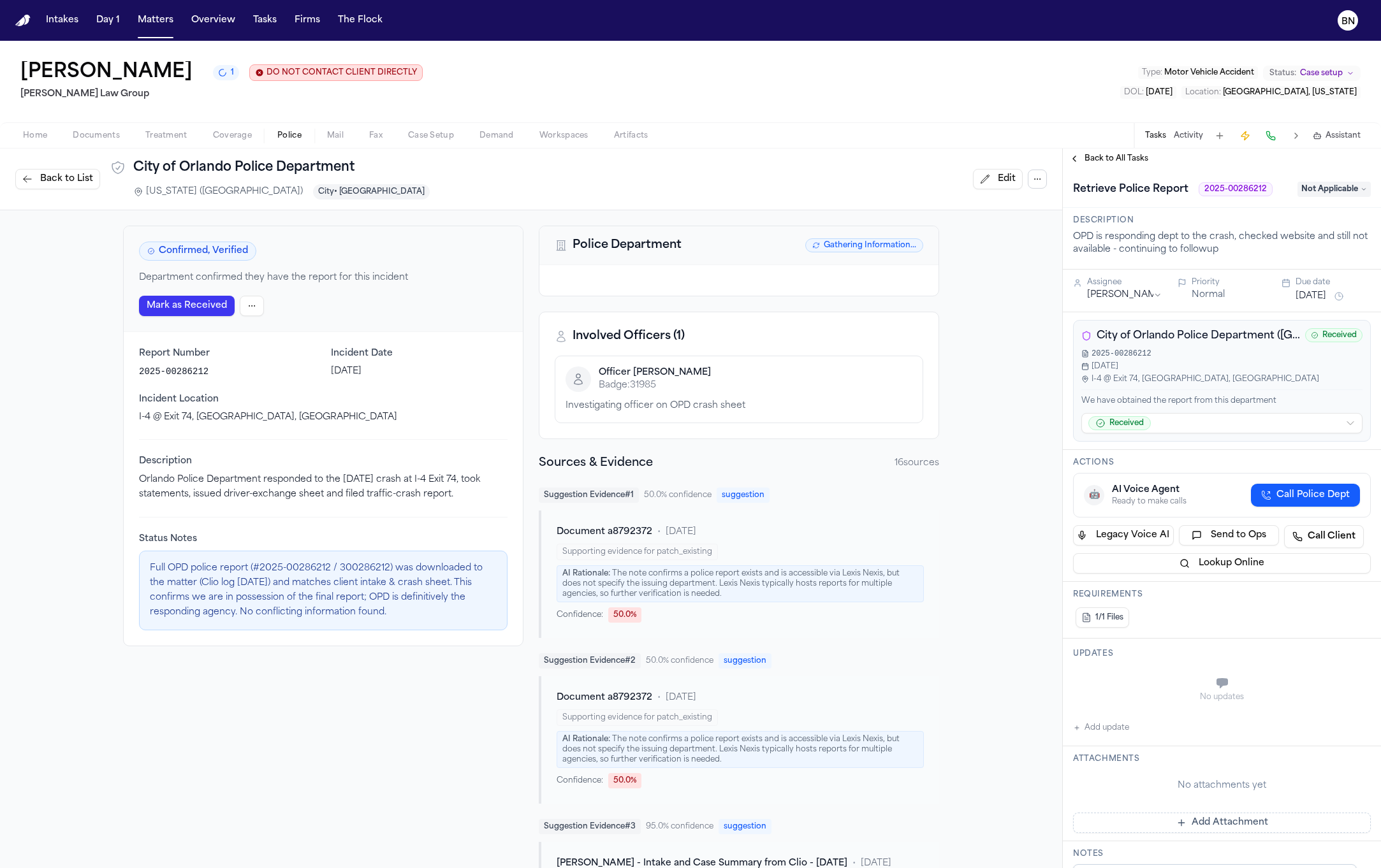
click at [594, 538] on span "Document a8792372" at bounding box center [604, 532] width 96 height 12
click at [595, 521] on div "Document a8792372 • 6 days ago Supporting evidence for patch_existing AI Ration…" at bounding box center [738, 574] width 401 height 128
click at [1358, 194] on span "Not Applicable" at bounding box center [1334, 190] width 73 height 16
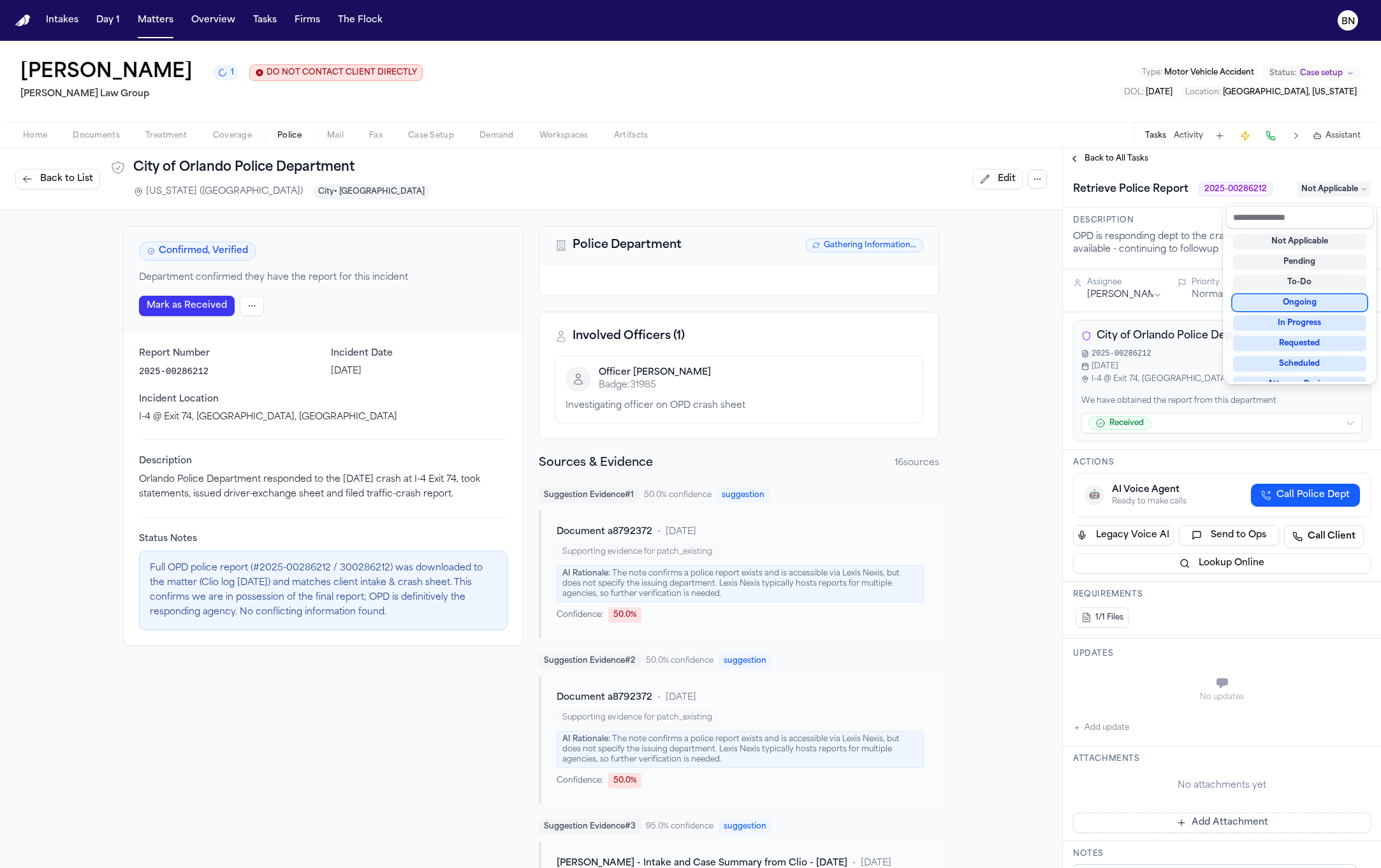
click at [1312, 296] on div "Ongoing" at bounding box center [1299, 303] width 133 height 16
click at [1025, 344] on div "Back to List City of Orlando Police Department Florida (FL) City • Orlando Edit…" at bounding box center [690, 508] width 1381 height 719
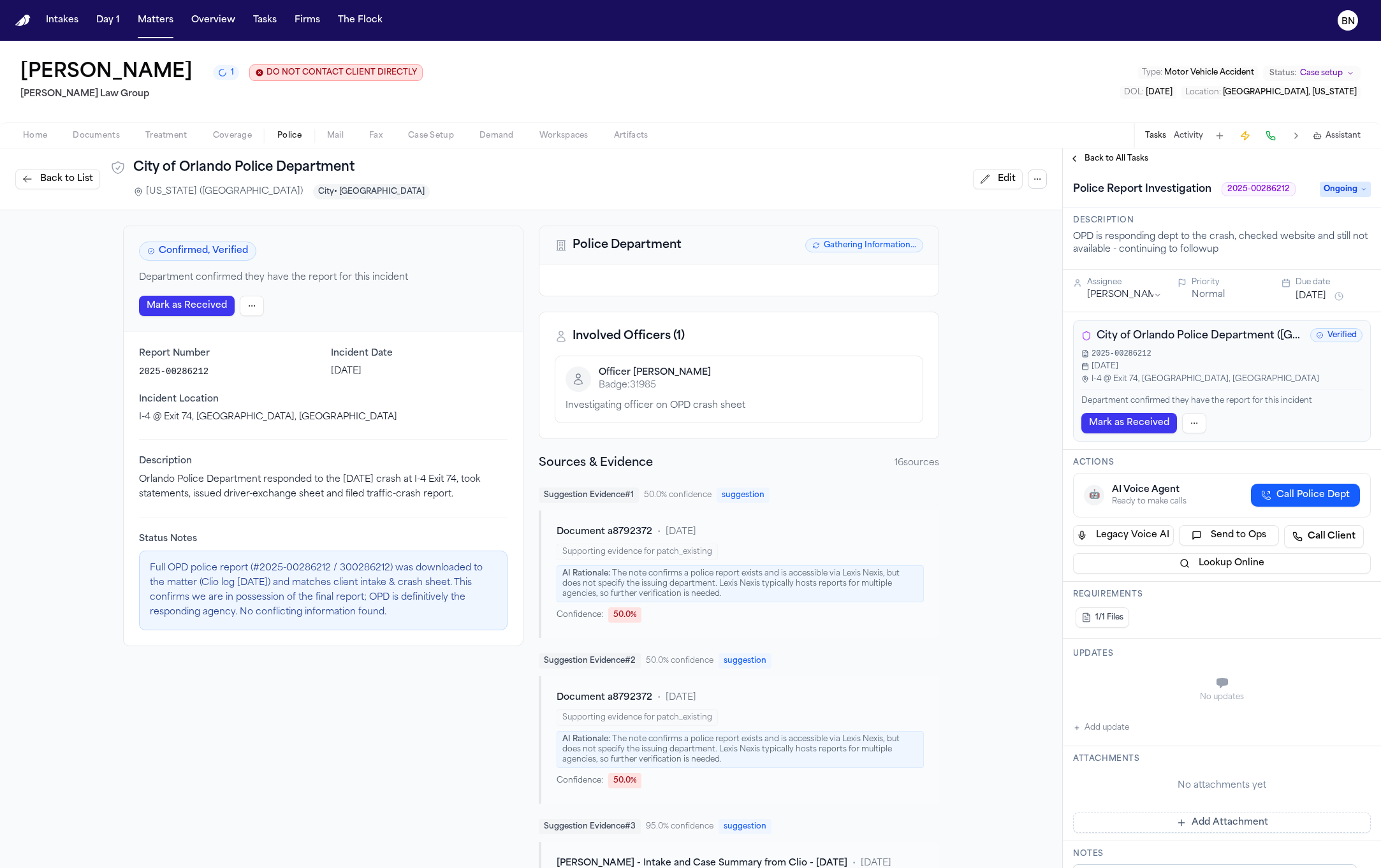
click at [1105, 159] on span "Back to All Tasks" at bounding box center [1116, 159] width 64 height 10
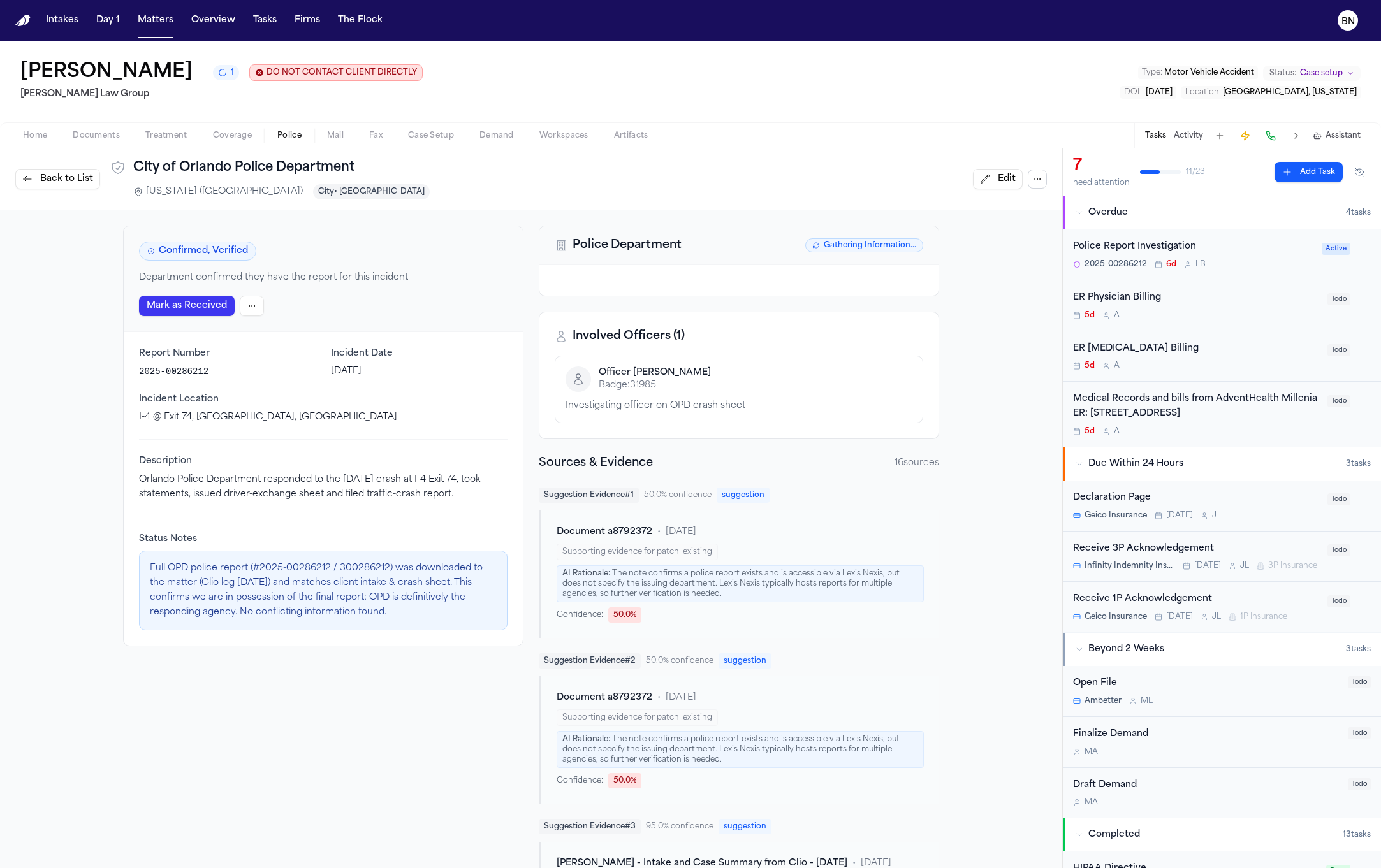
click at [1158, 246] on div "Police Report Investigation" at bounding box center [1193, 247] width 241 height 15
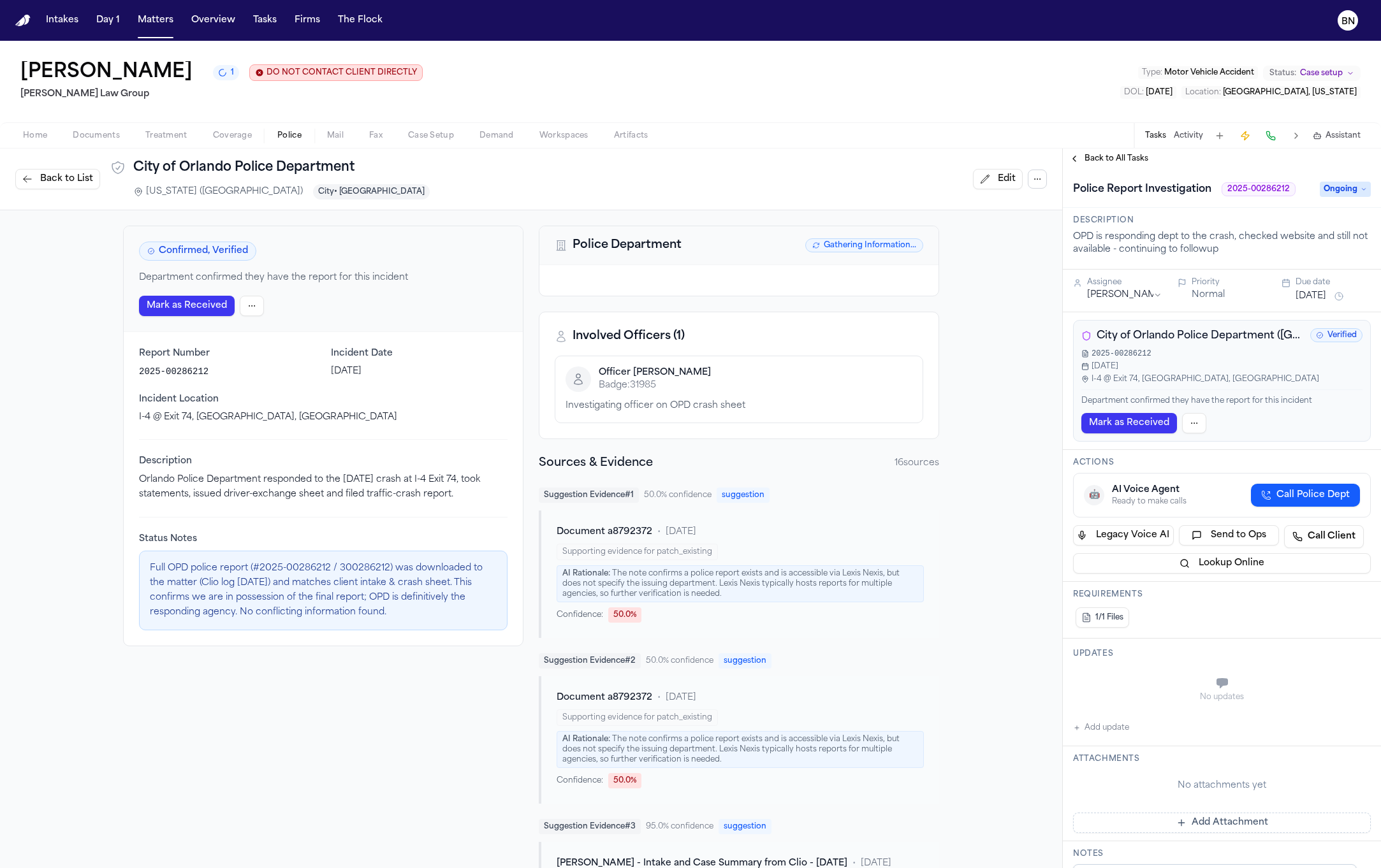
click at [70, 180] on span "Back to List" at bounding box center [67, 179] width 53 height 12
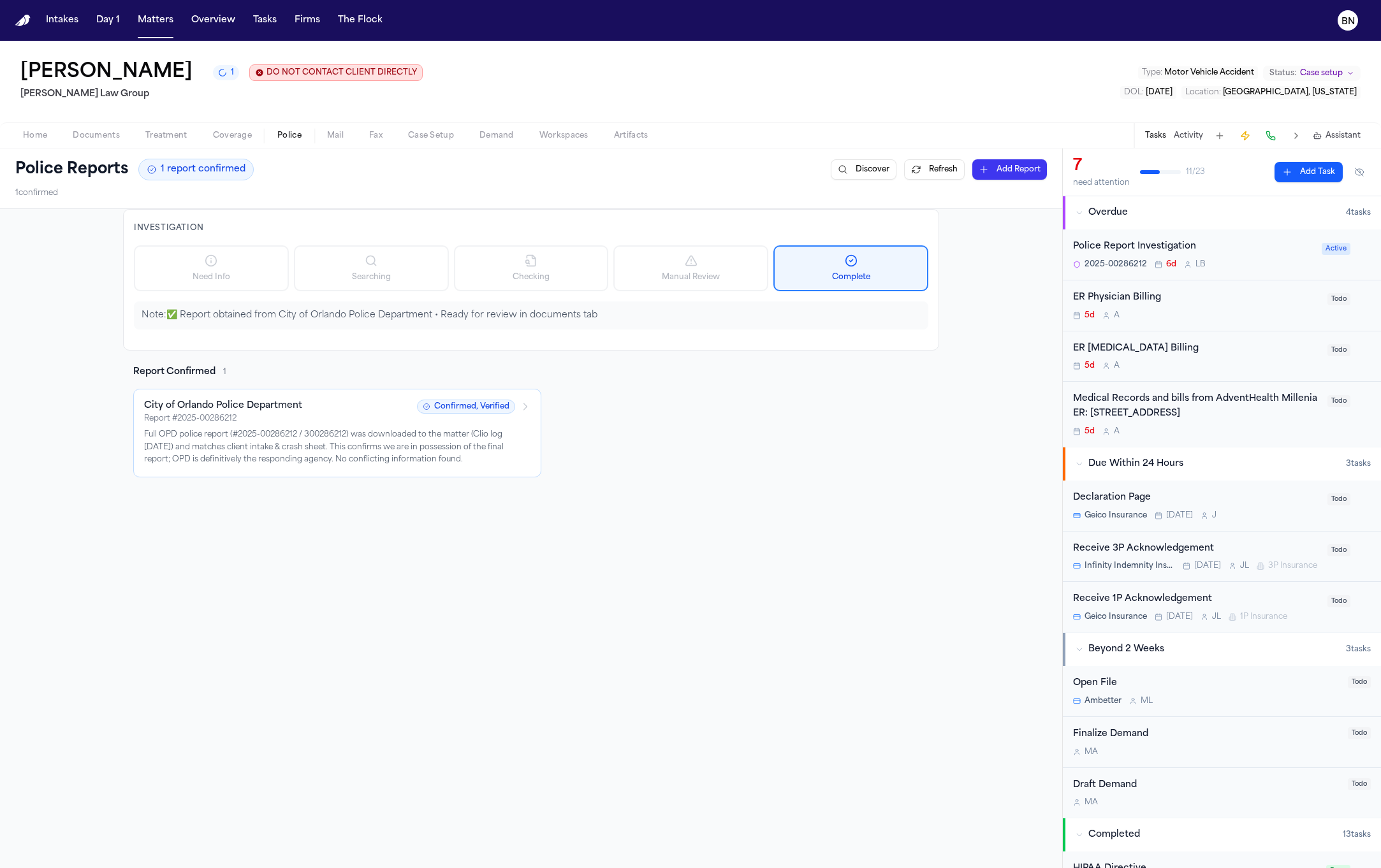
click at [381, 416] on div "Report # 2025-00286212" at bounding box center [276, 418] width 265 height 10
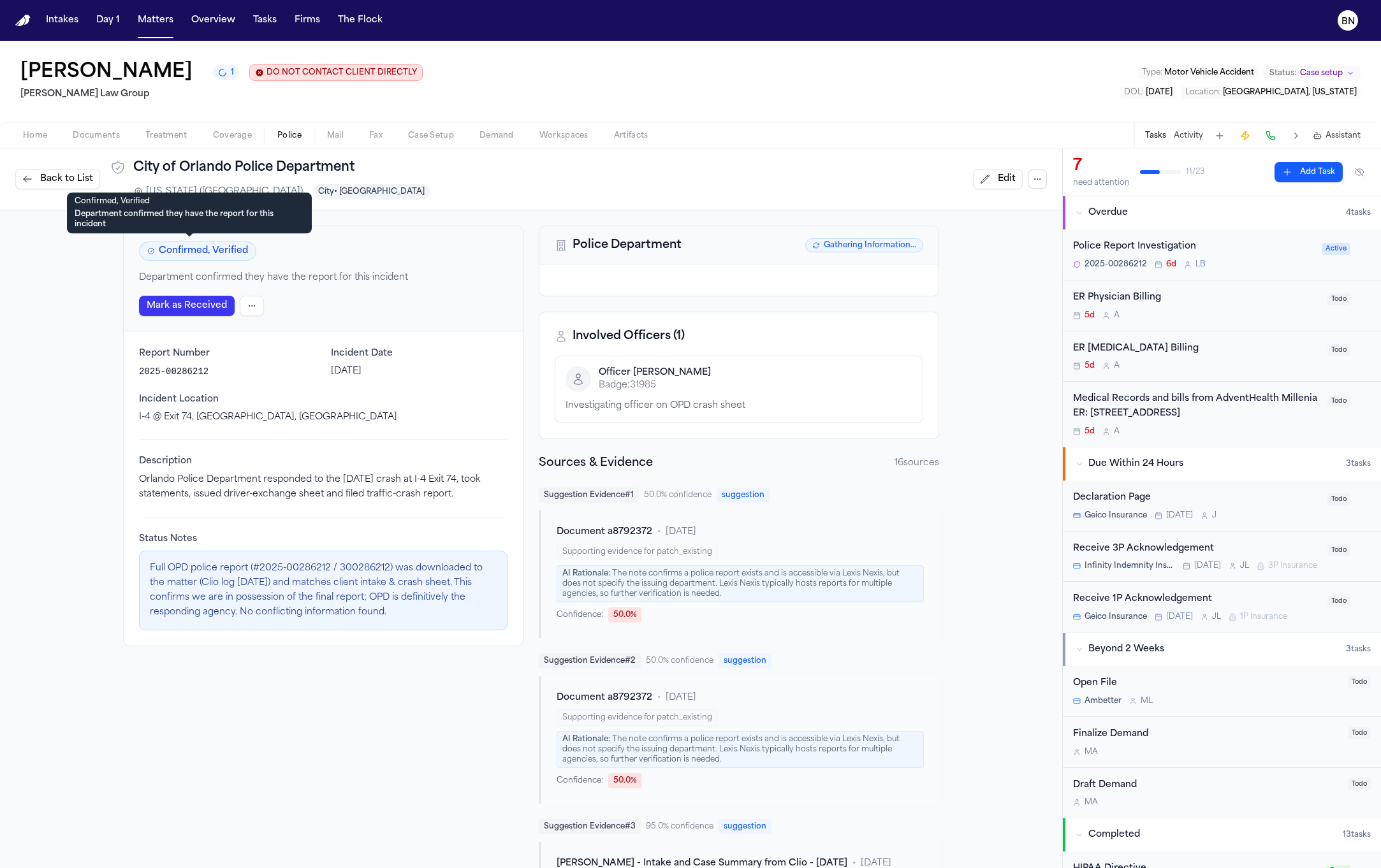
click at [229, 248] on span "Confirmed, Verified" at bounding box center [198, 251] width 117 height 19
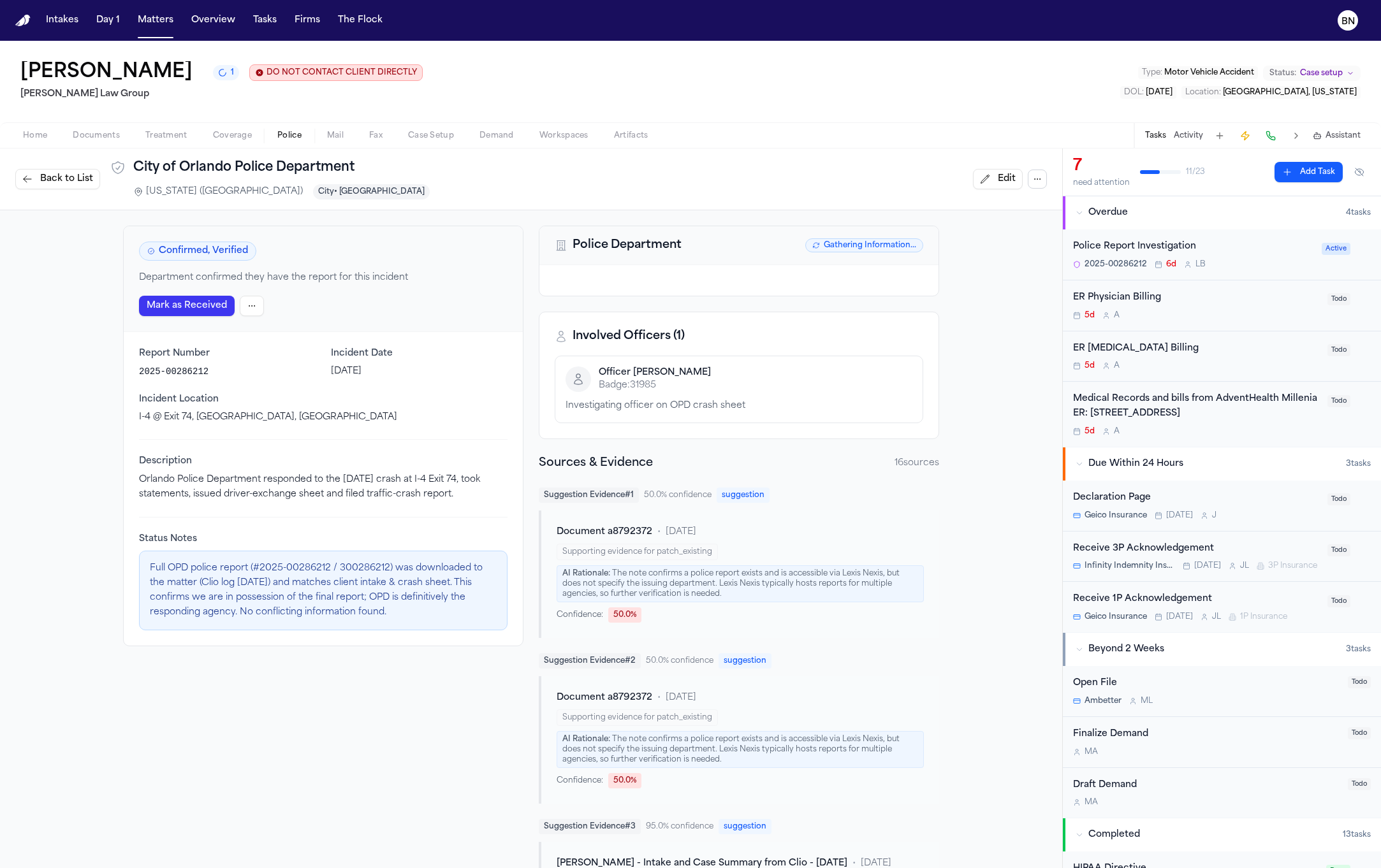
click at [245, 306] on html "Intakes Day 1 Matters Overview Tasks Firms The Flock BN Fredy Ramirez 1 DO NOT …" at bounding box center [690, 434] width 1381 height 868
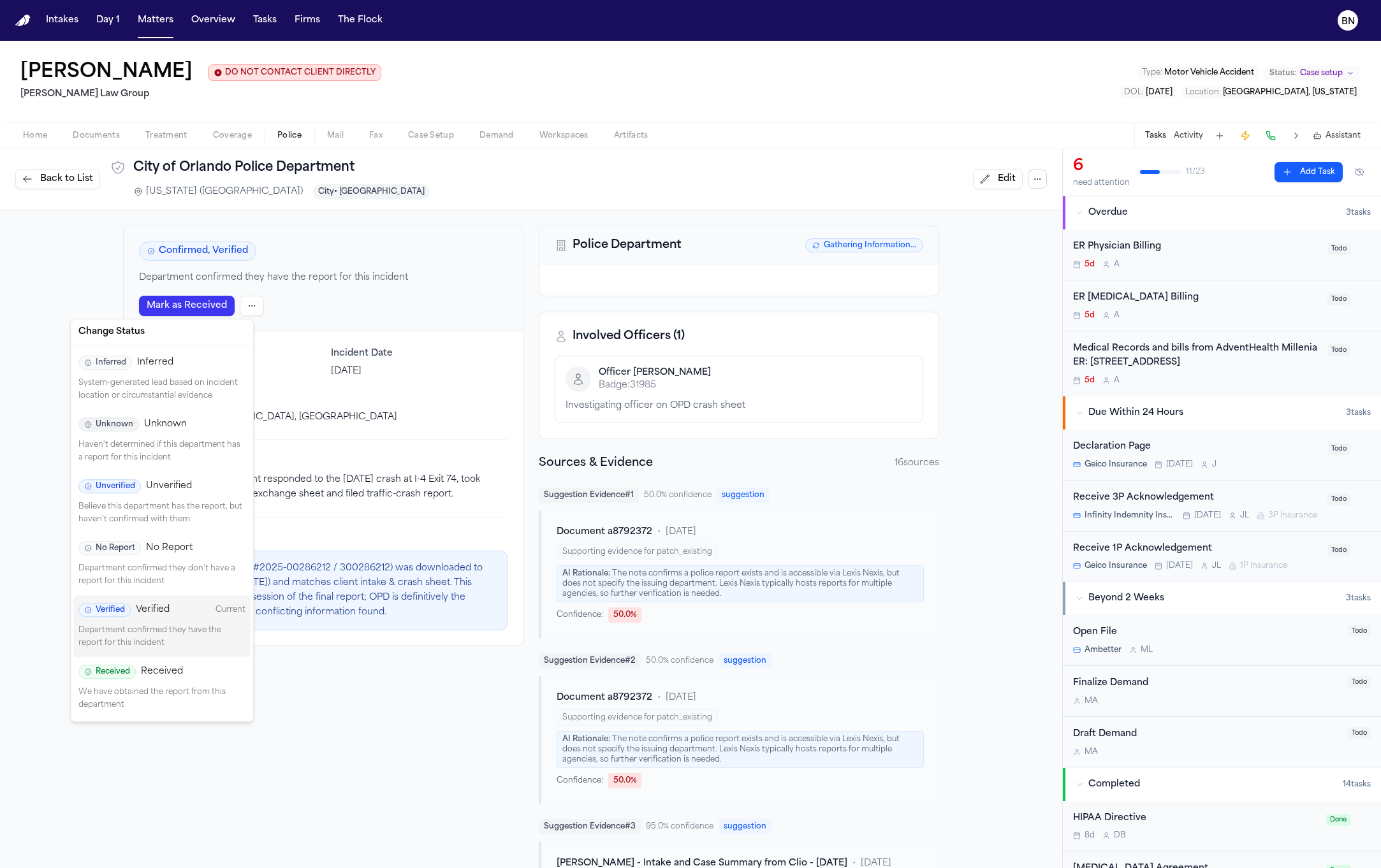
click at [959, 627] on html "Intakes Day 1 Matters Overview Tasks Firms The Flock BN Fredy Ramirez DO NOT CO…" at bounding box center [690, 434] width 1381 height 868
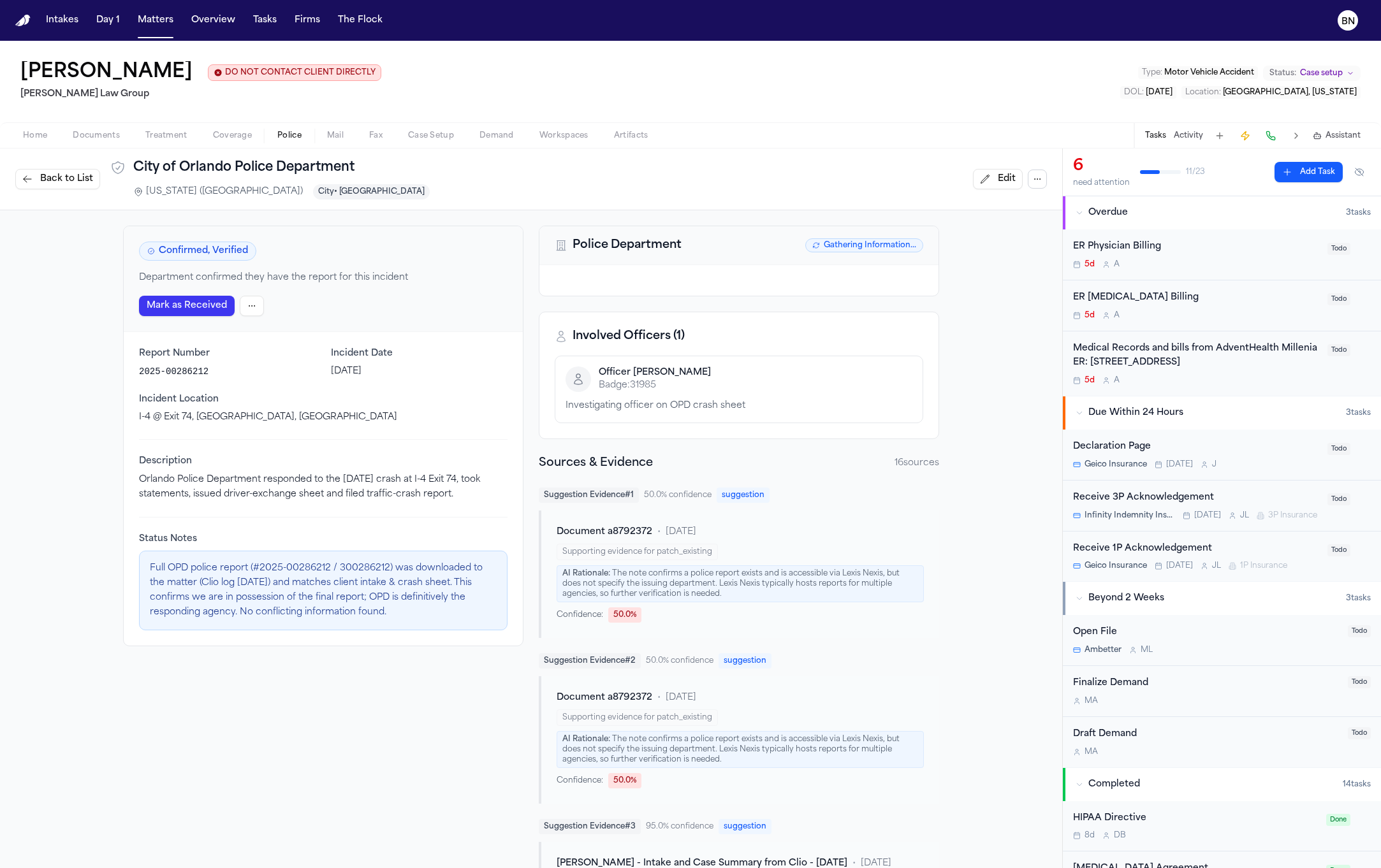
scroll to position [651, 0]
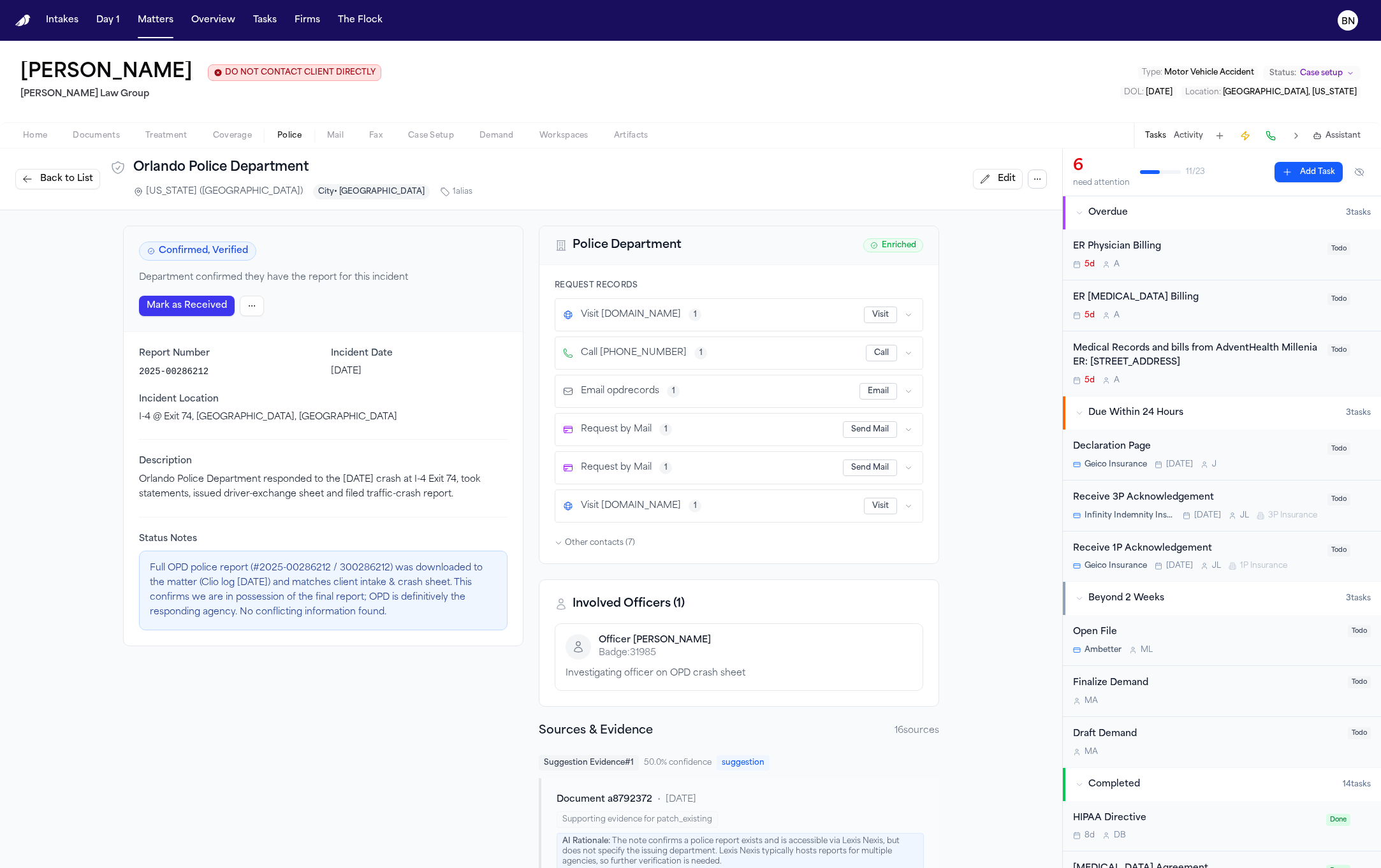
scroll to position [651, 0]
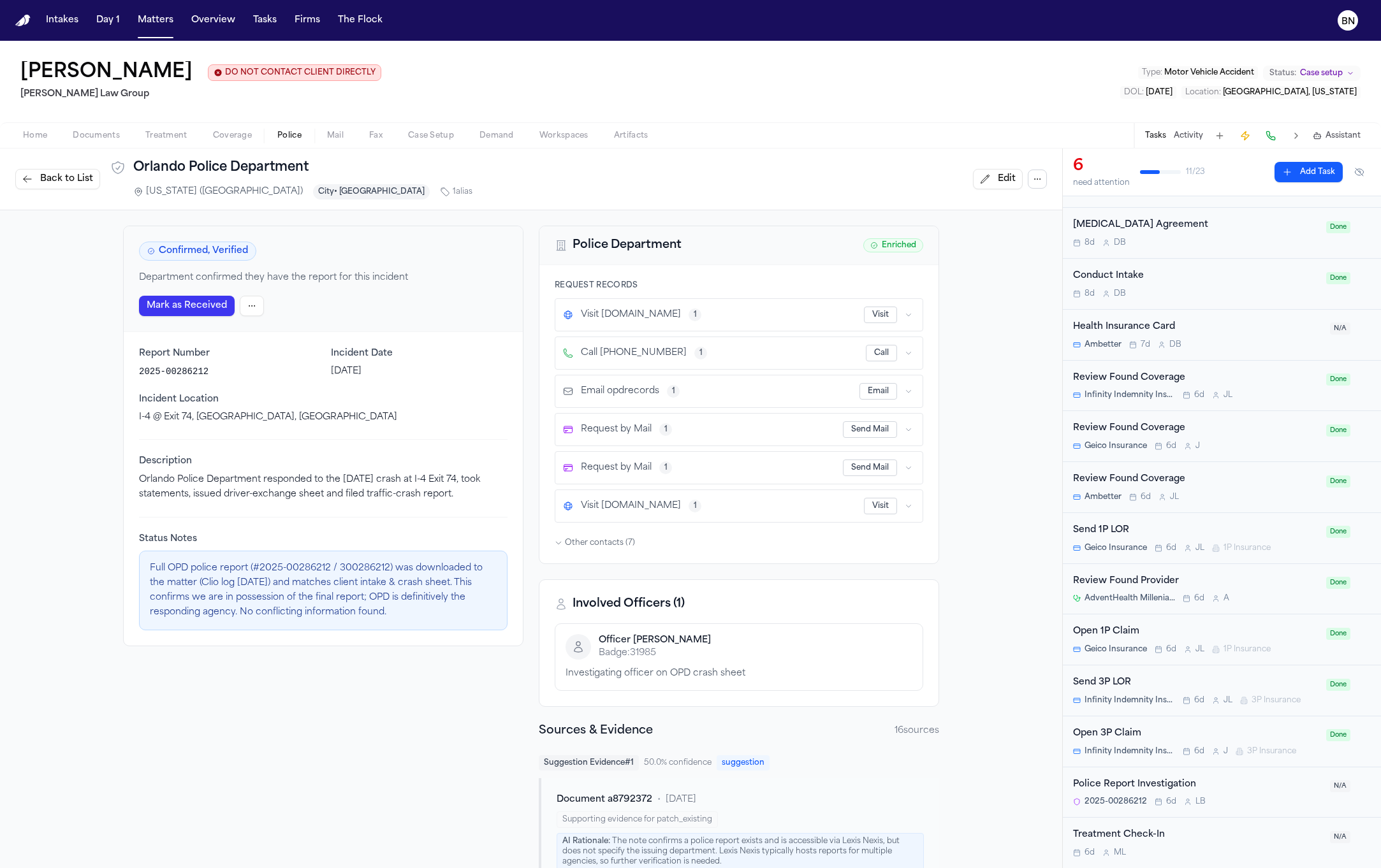
click at [944, 110] on div "[PERSON_NAME] DO NOT CONTACT CLIENT DIRECTLY DO NOT CONTACT [PERSON_NAME] Law G…" at bounding box center [690, 81] width 1381 height 82
click at [944, 110] on div "Fredy Ramirez DO NOT CONTACT CLIENT DIRECTLY DO NOT CONTACT Morgan Law Group Ty…" at bounding box center [690, 81] width 1381 height 82
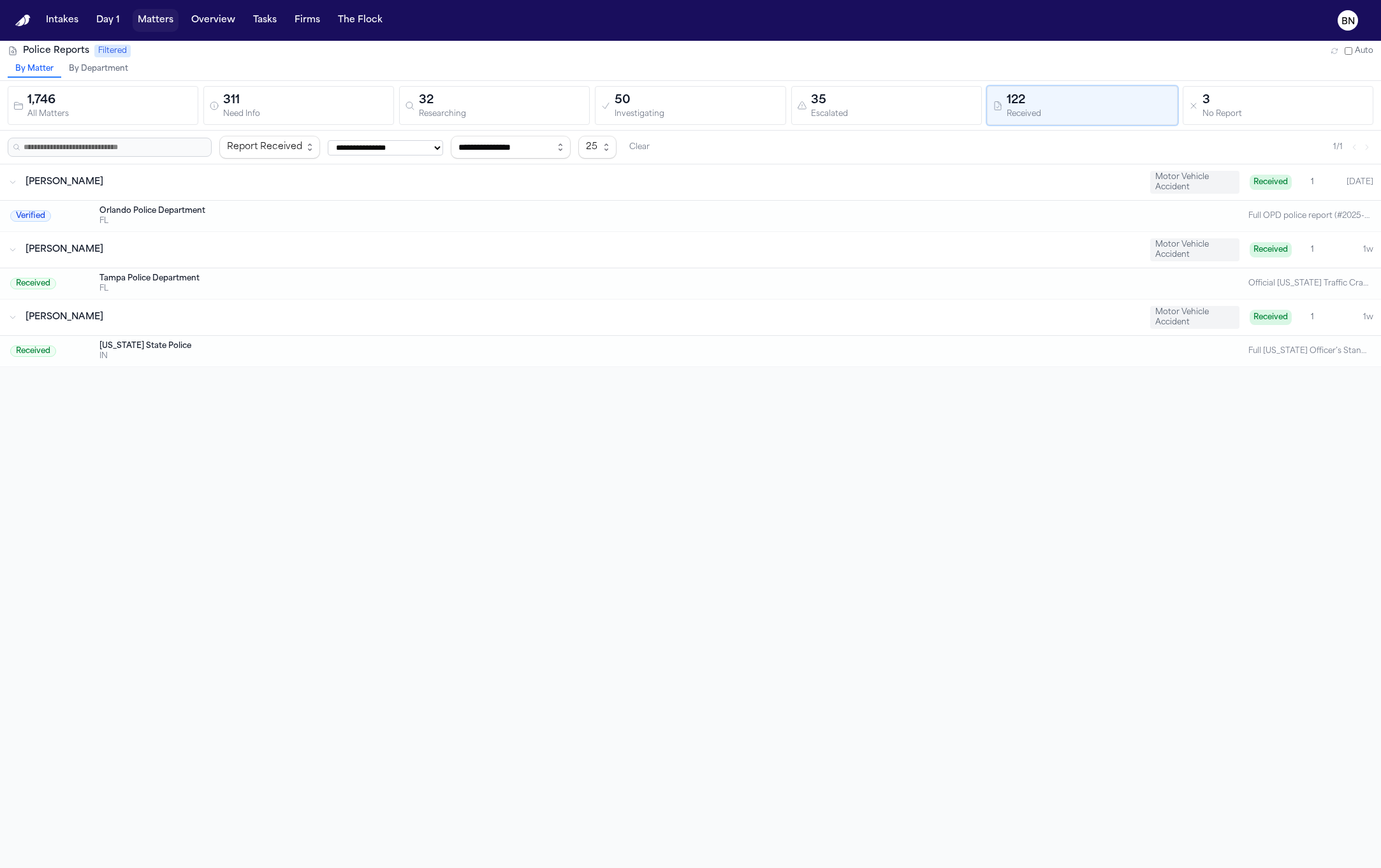
click at [169, 26] on button "Matters" at bounding box center [155, 20] width 46 height 23
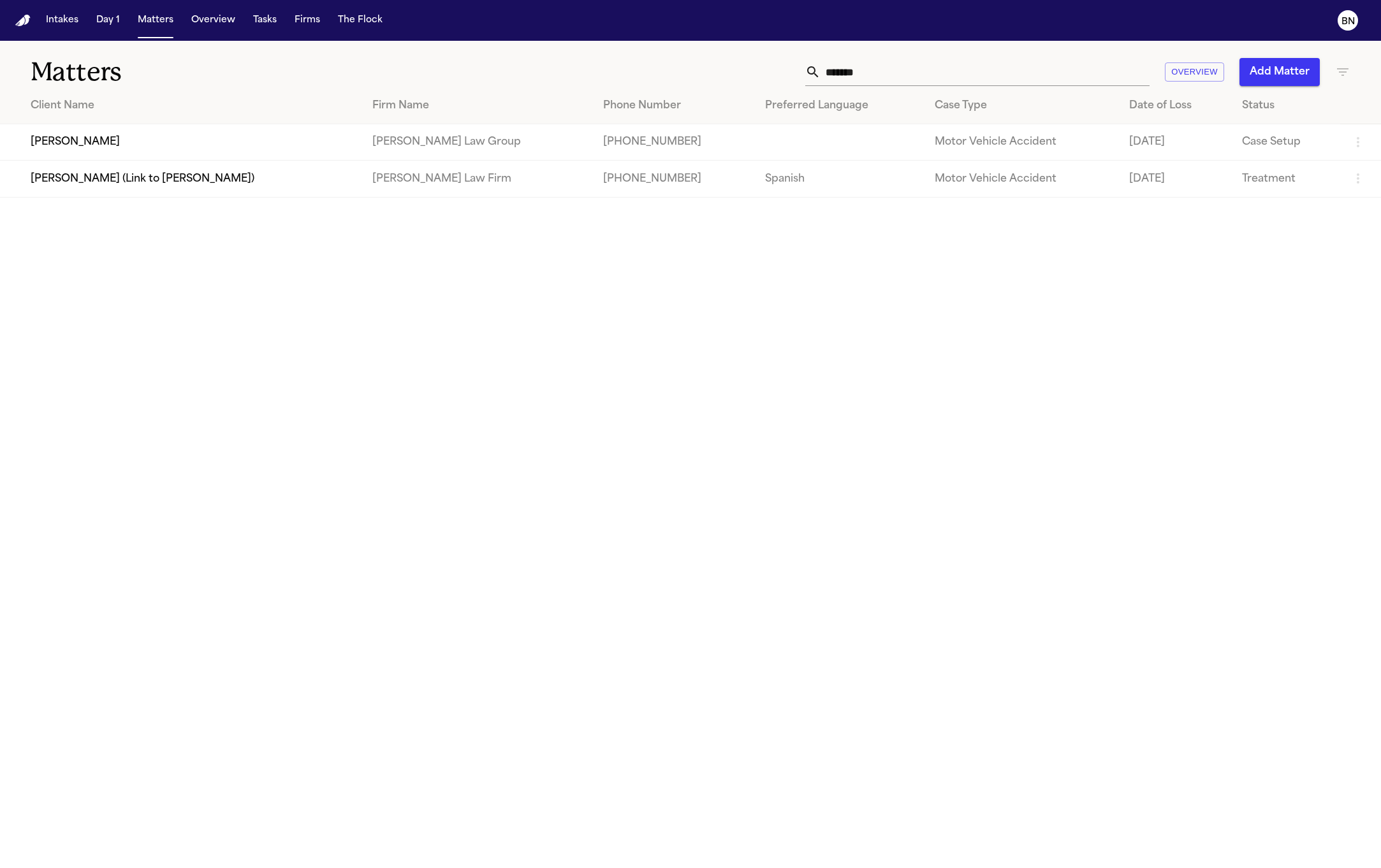
click at [937, 72] on input "*******" at bounding box center [985, 72] width 329 height 28
click at [938, 76] on input "*******" at bounding box center [985, 72] width 329 height 28
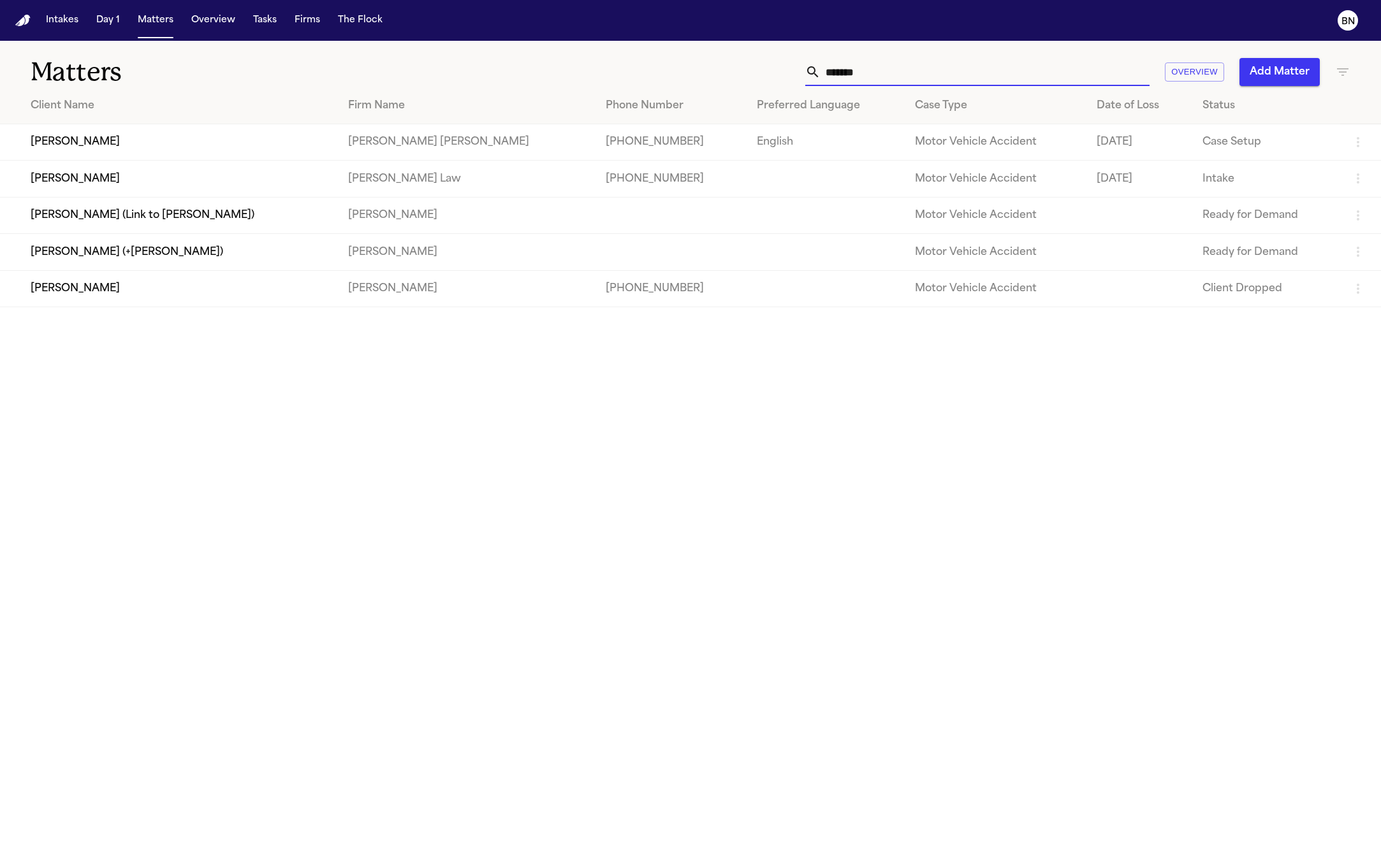
type input "*******"
click at [268, 115] on th "Client Name" at bounding box center [169, 106] width 338 height 37
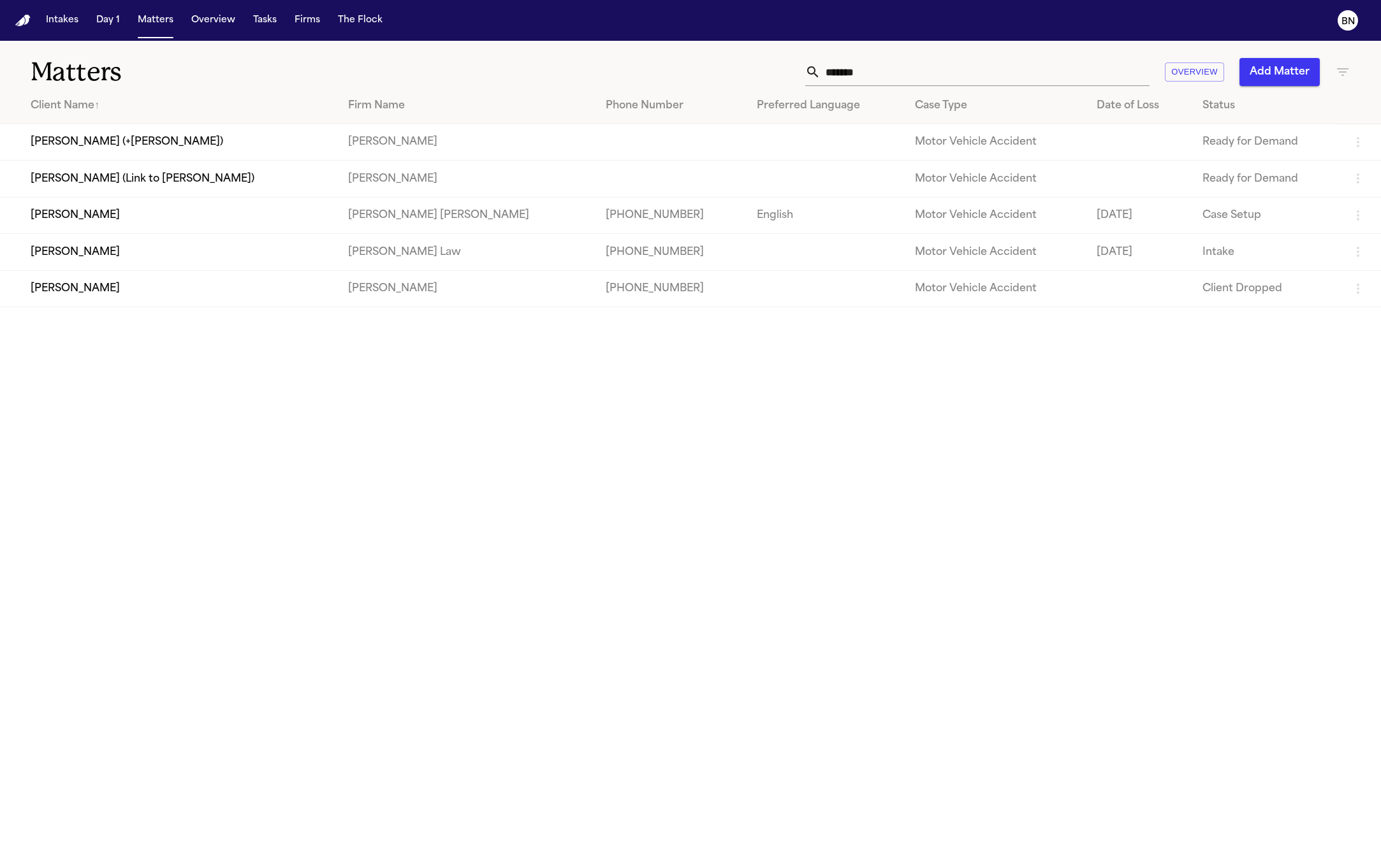
click at [250, 118] on th "Client Name ↑" at bounding box center [169, 106] width 338 height 37
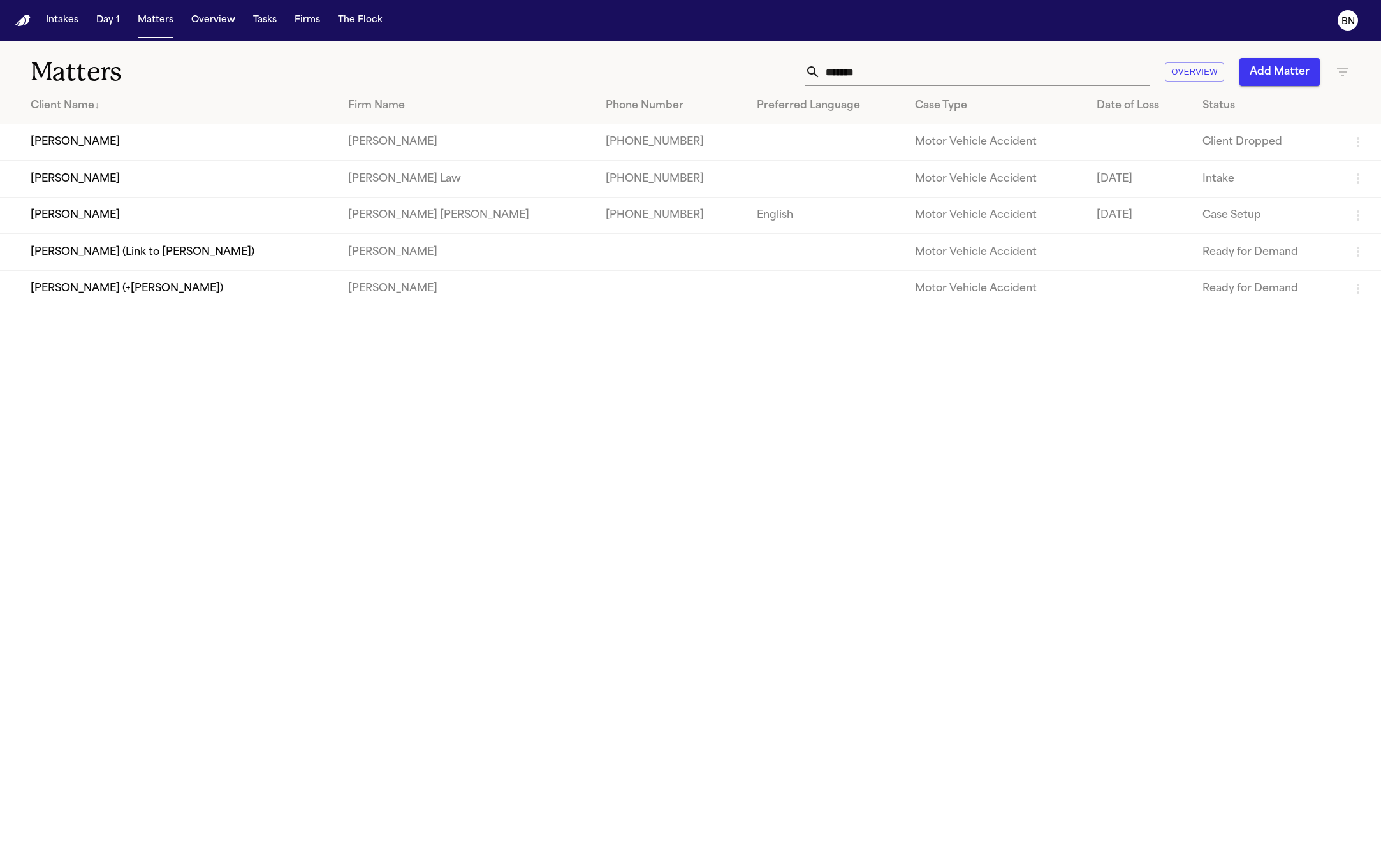
drag, startPoint x: 243, startPoint y: 141, endPoint x: 226, endPoint y: 228, distance: 88.6
click at [226, 228] on tbody "[PERSON_NAME] [PERSON_NAME] [PHONE_NUMBER] Motor Vehicle Accident Client Droppe…" at bounding box center [690, 215] width 1381 height 183
click at [227, 226] on td "[PERSON_NAME]" at bounding box center [169, 215] width 338 height 37
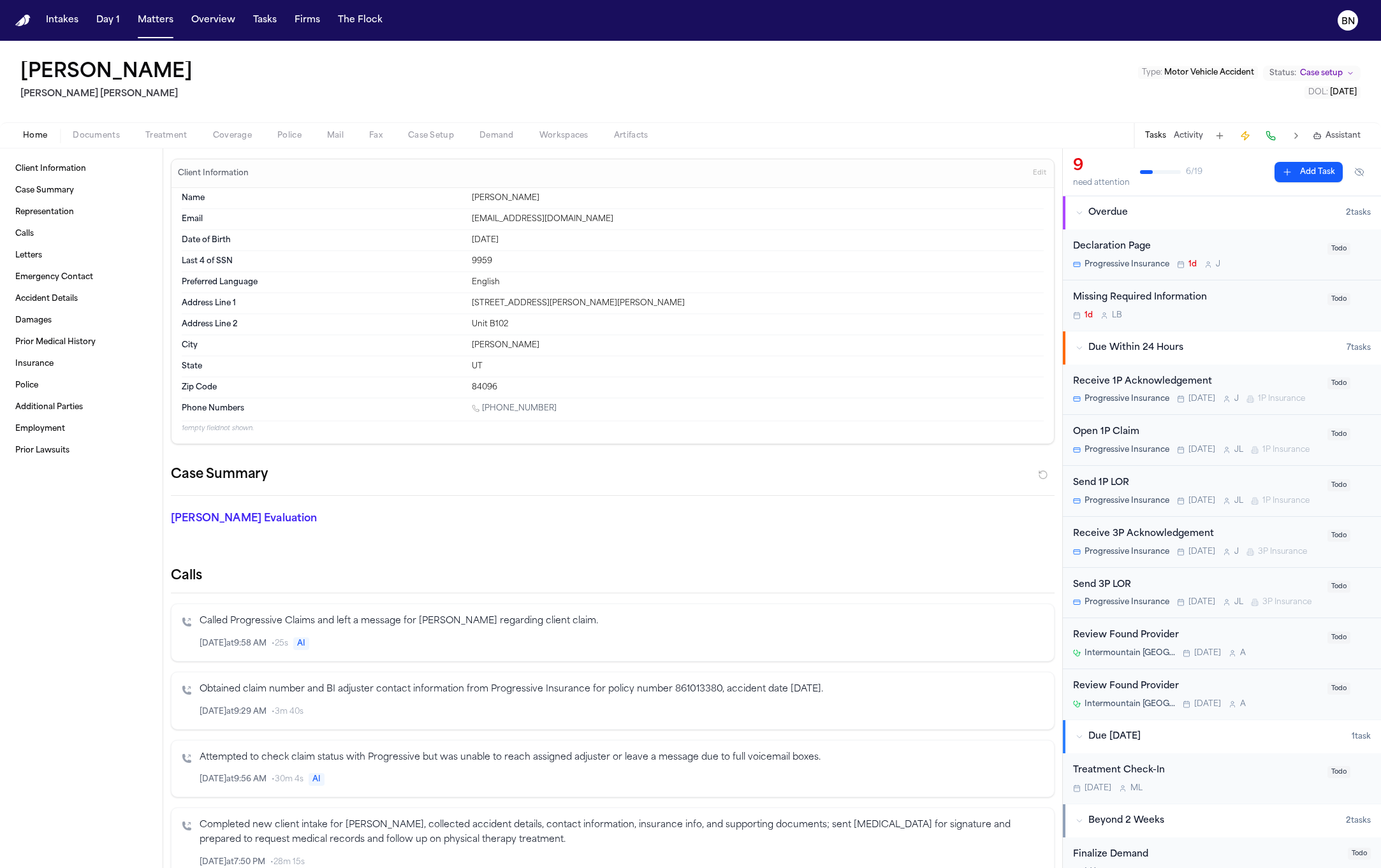
click at [242, 132] on span "Coverage" at bounding box center [233, 135] width 39 height 10
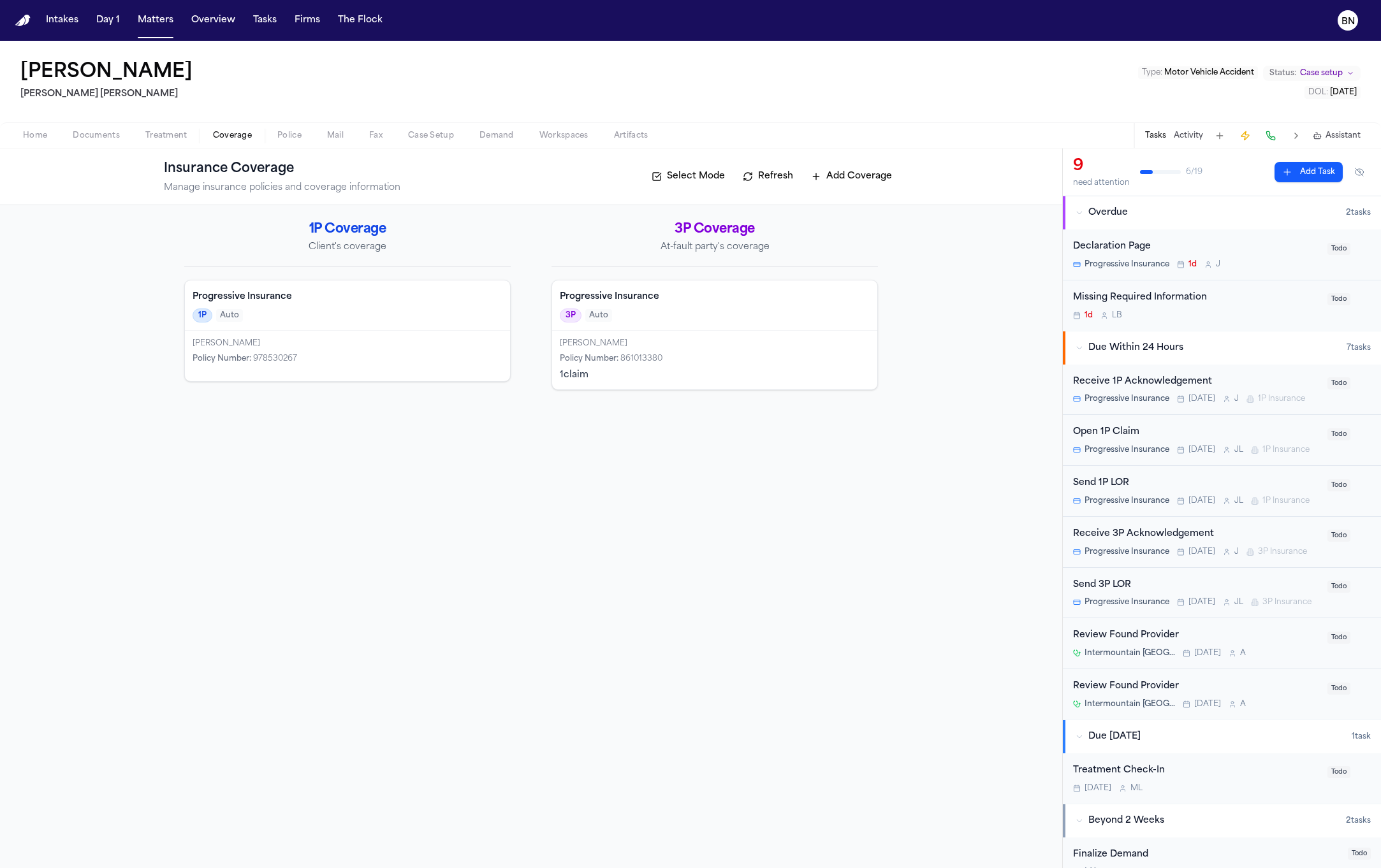
click at [419, 139] on span "Case Setup" at bounding box center [430, 135] width 46 height 10
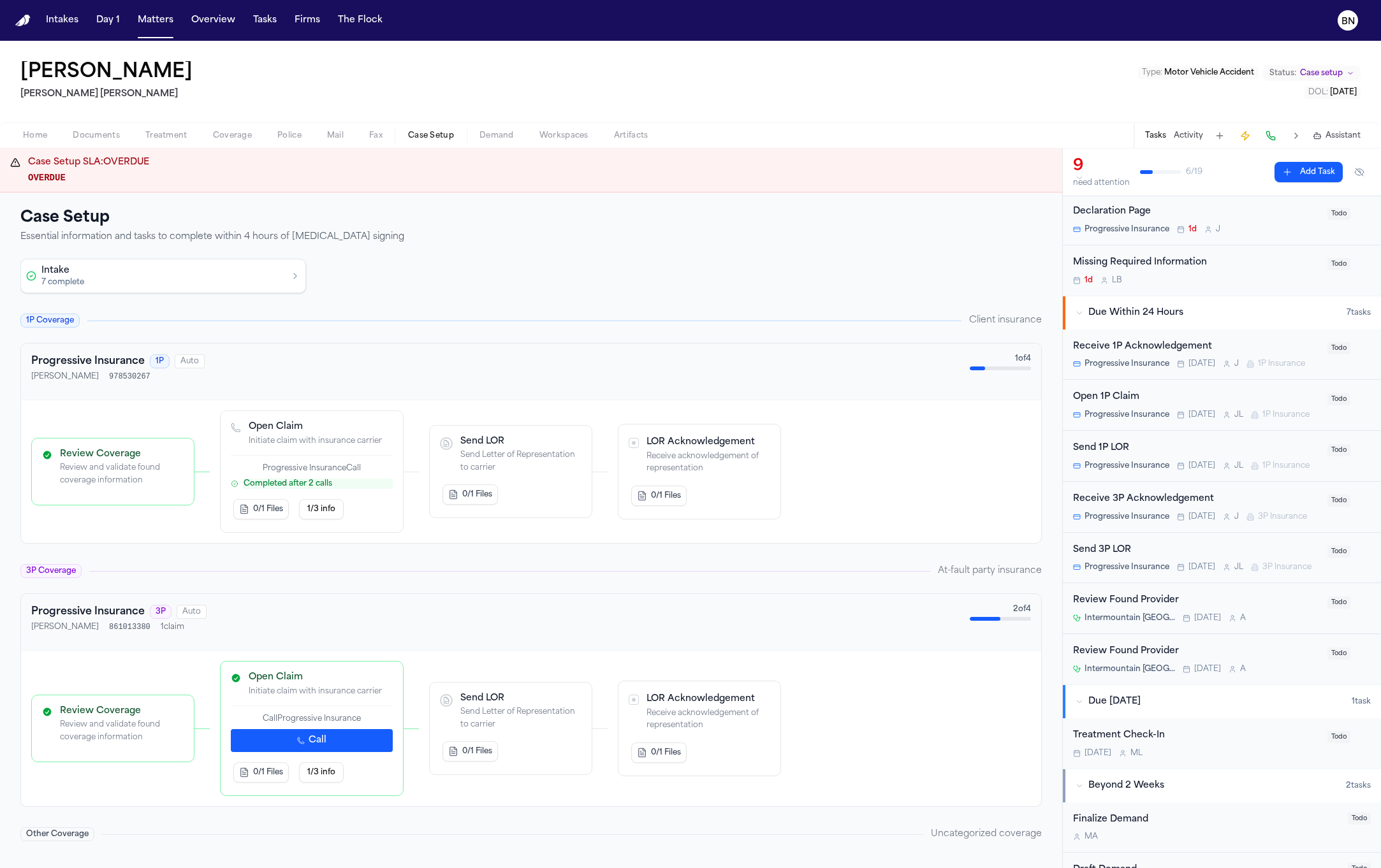
scroll to position [42, 0]
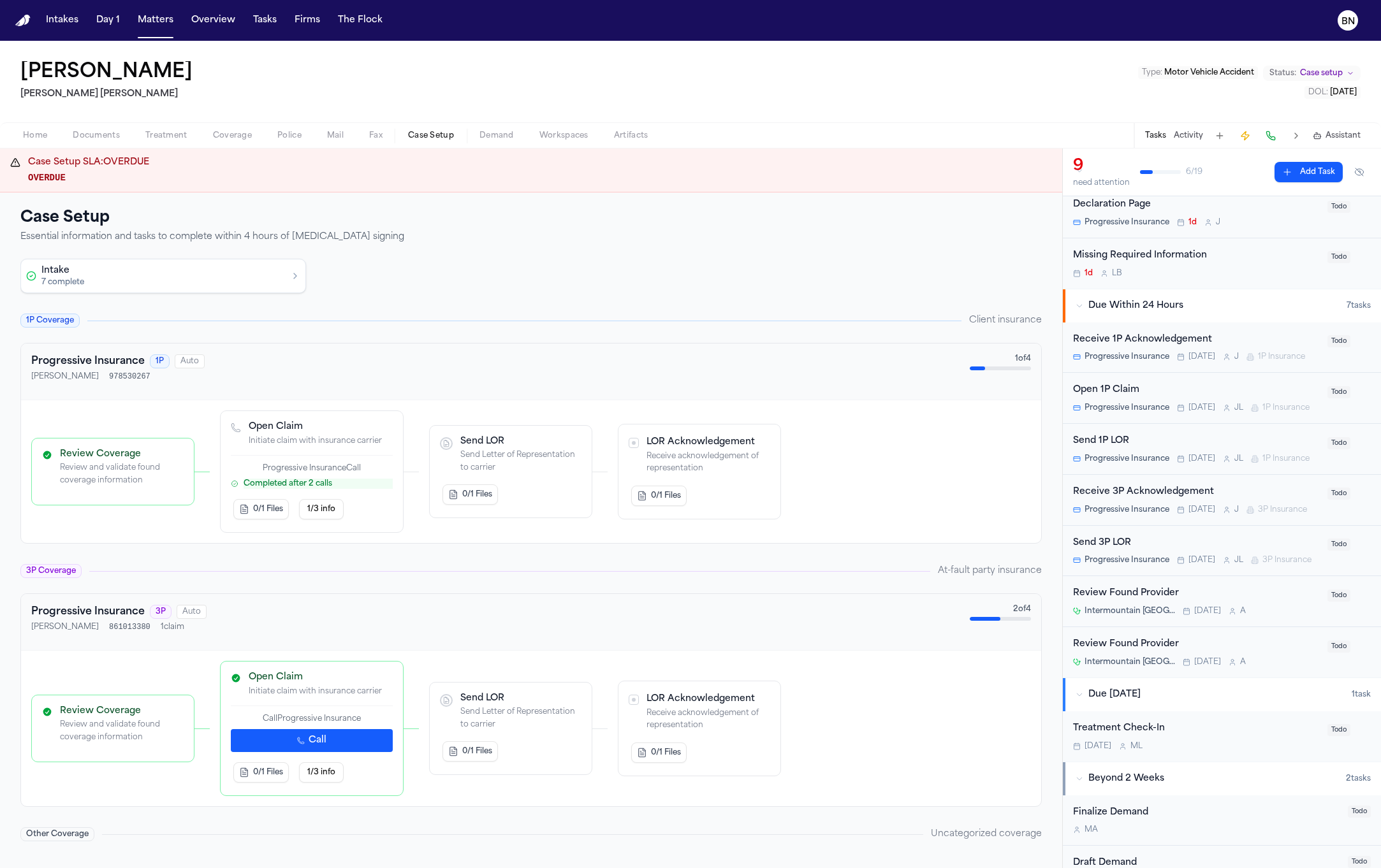
click at [1160, 390] on div "Open 1P Claim" at bounding box center [1196, 390] width 247 height 15
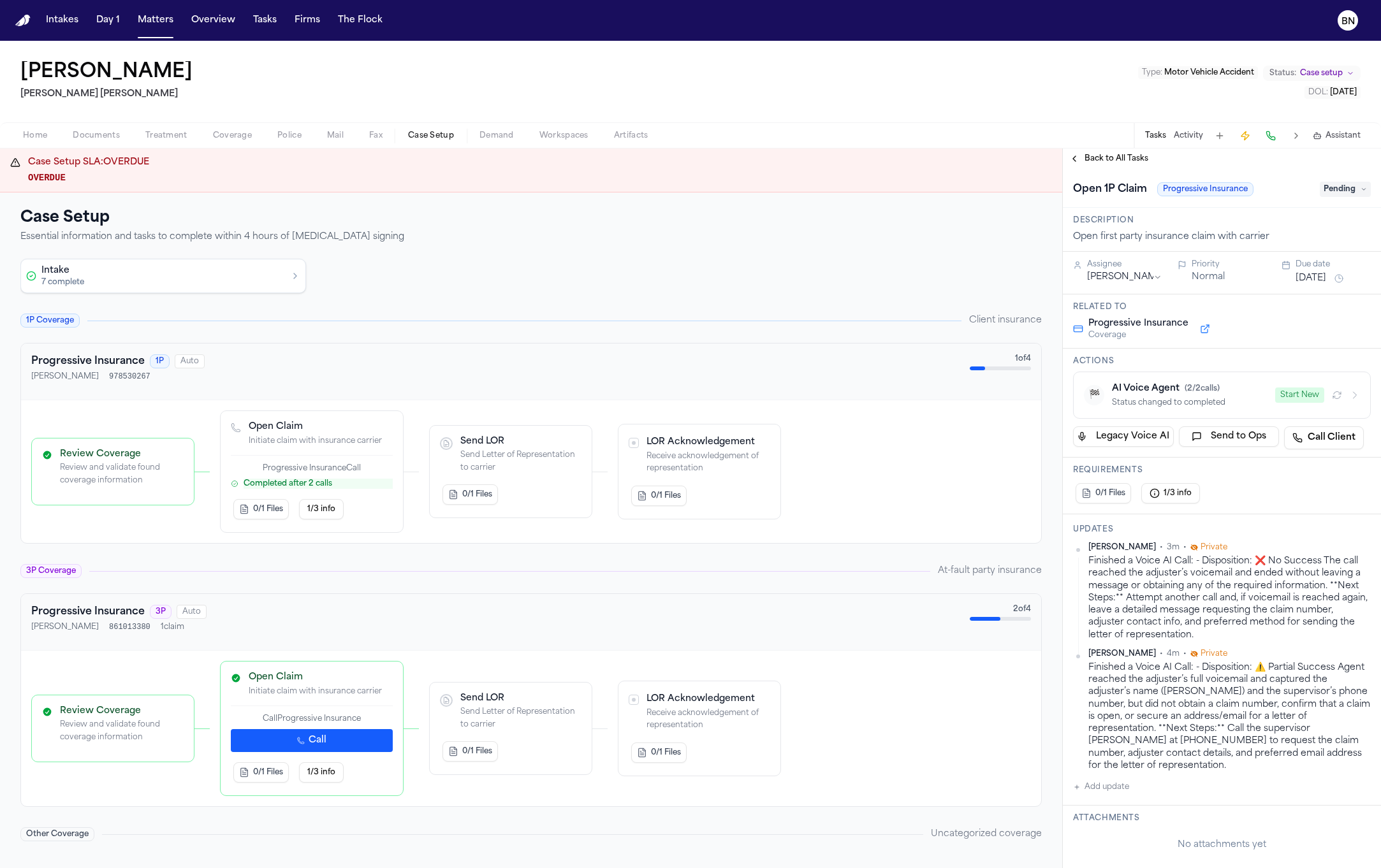
click at [1116, 147] on div "Home Documents Treatment Coverage Police Mail Fax Case Setup Demand Workspaces …" at bounding box center [690, 135] width 1381 height 26
click at [1115, 154] on span "Back to All Tasks" at bounding box center [1116, 159] width 64 height 10
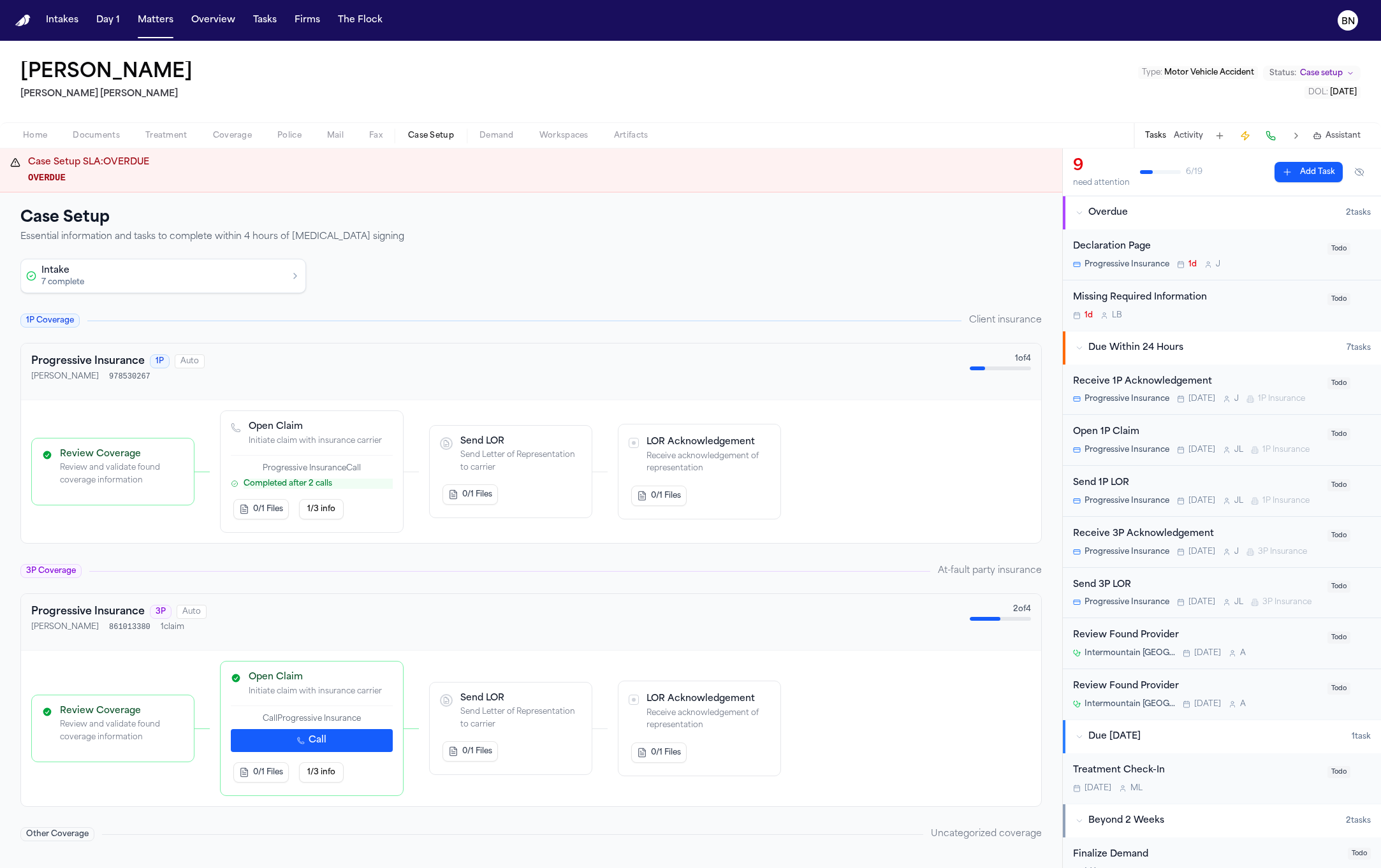
click at [1061, 111] on div "[PERSON_NAME] [PERSON_NAME] Type : Motor Vehicle Accident Status: Case setup DO…" at bounding box center [690, 81] width 1381 height 82
drag, startPoint x: 1070, startPoint y: 121, endPoint x: 1060, endPoint y: 121, distance: 10.0
click at [1060, 121] on div "[PERSON_NAME] [PERSON_NAME] Type : Motor Vehicle Accident Status: Case setup DO…" at bounding box center [690, 81] width 1381 height 82
click at [1141, 429] on div "Open 1P Claim" at bounding box center [1196, 432] width 247 height 15
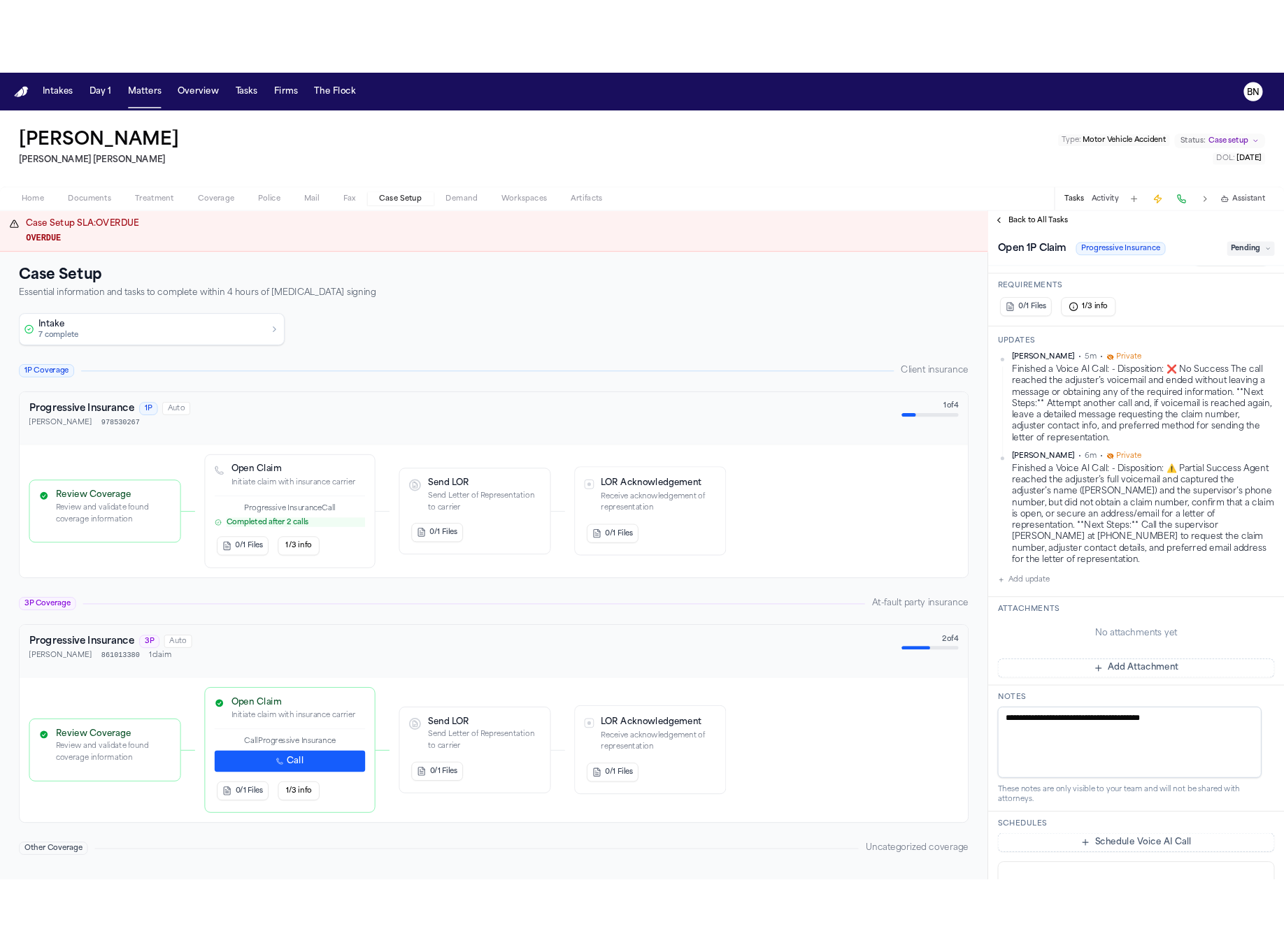
scroll to position [457, 0]
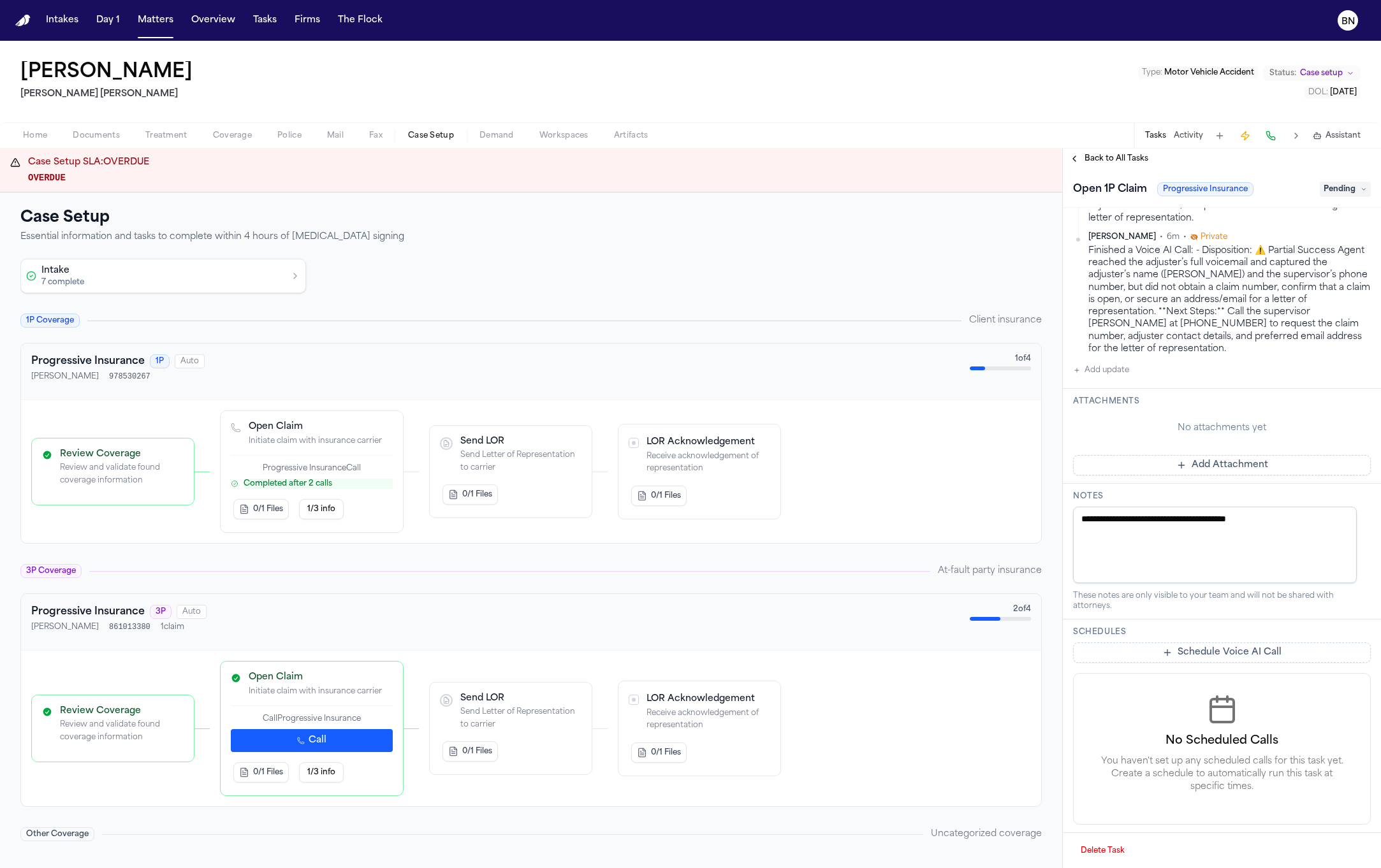
click at [1173, 527] on textarea "**********" at bounding box center [1215, 545] width 284 height 76
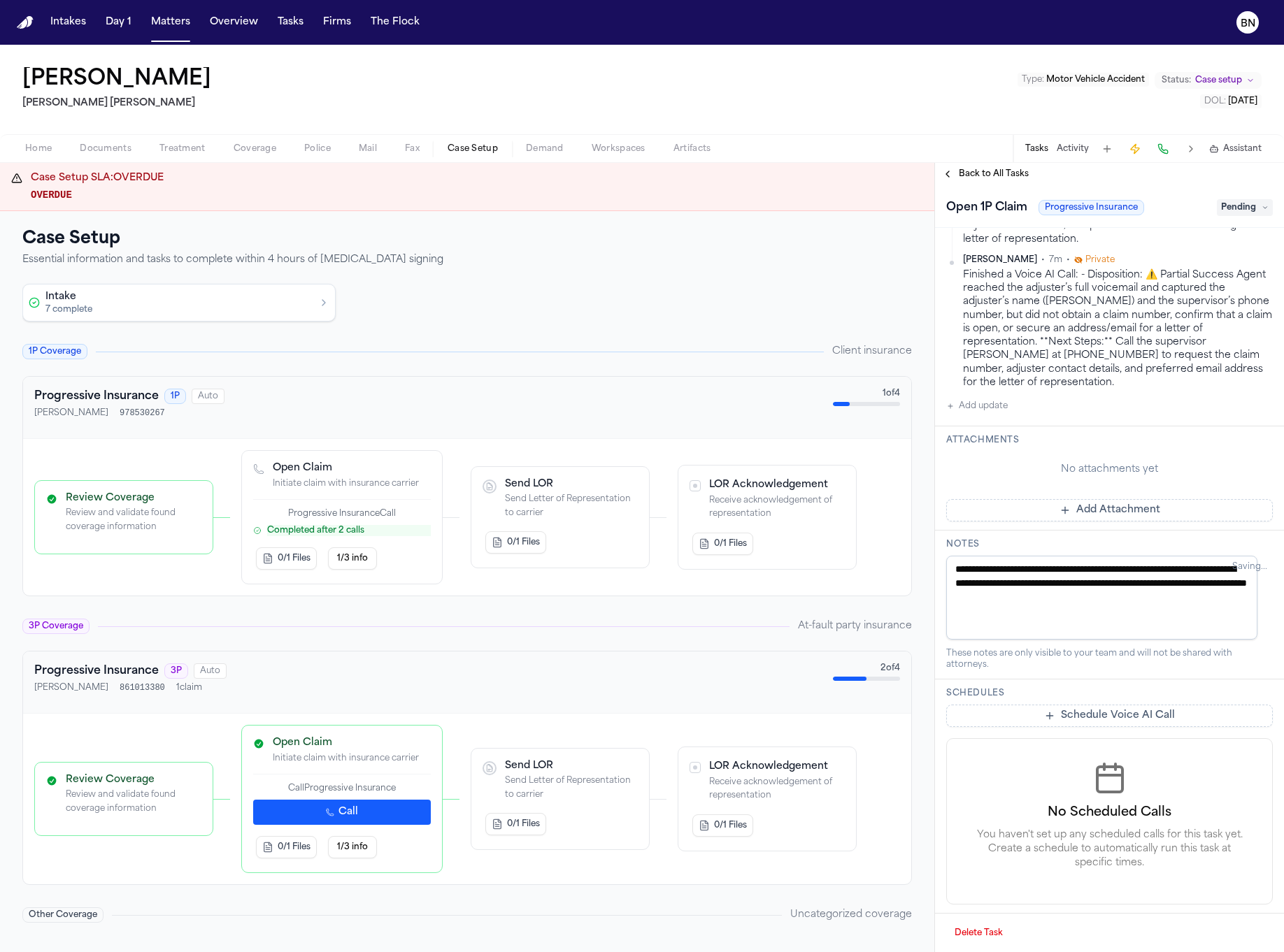
scroll to position [485, 0]
drag, startPoint x: 1206, startPoint y: 600, endPoint x: 1171, endPoint y: 567, distance: 48.1
click at [1171, 567] on textarea "**********" at bounding box center [1101, 598] width 311 height 84
click at [1224, 597] on textarea "**********" at bounding box center [1101, 598] width 311 height 84
click at [1152, 605] on textarea "**********" at bounding box center [1101, 598] width 311 height 84
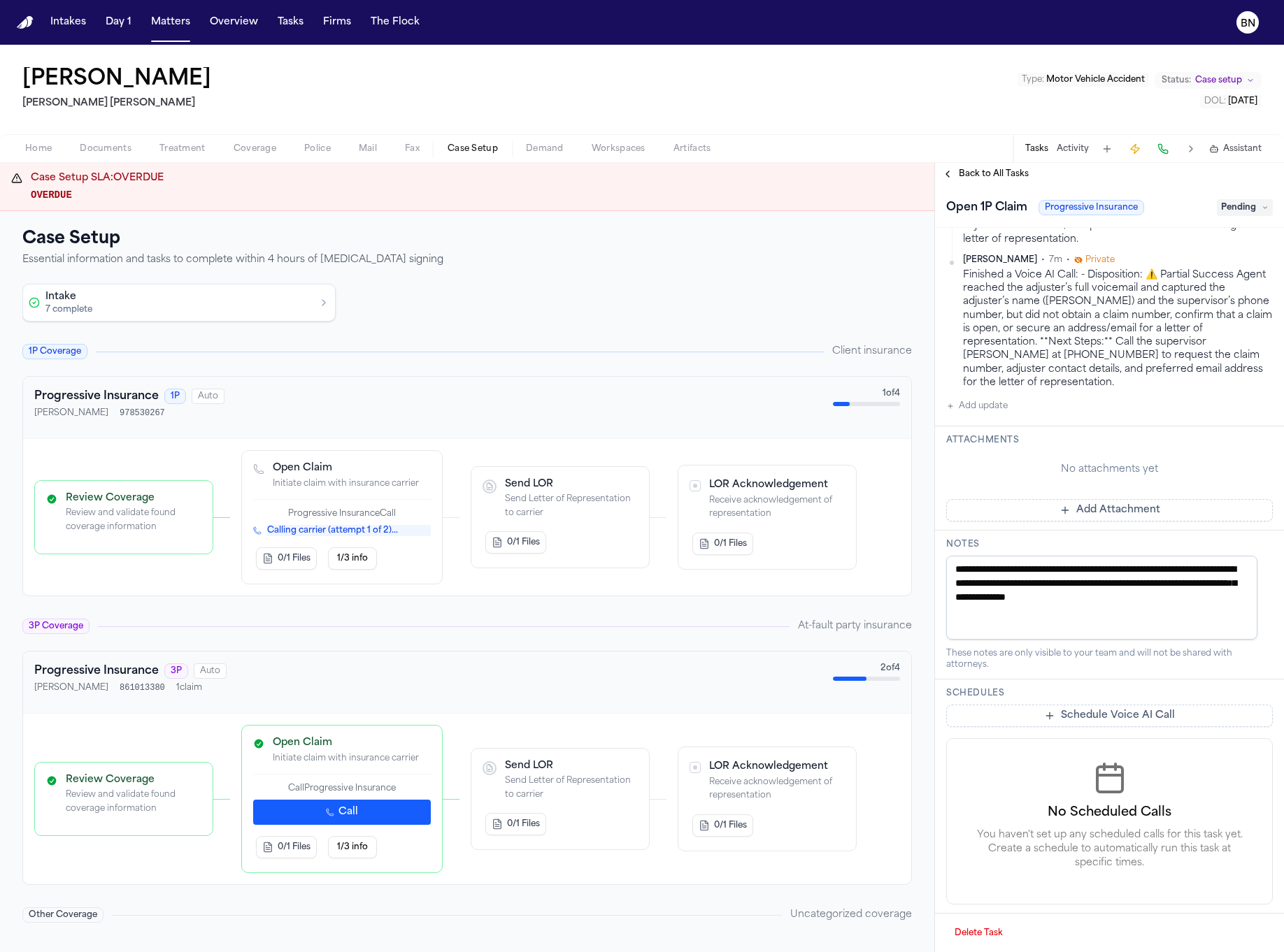
click at [1186, 602] on textarea "**********" at bounding box center [1101, 598] width 311 height 84
click at [1195, 602] on textarea "**********" at bounding box center [1101, 598] width 311 height 84
drag, startPoint x: 1195, startPoint y: 602, endPoint x: 1137, endPoint y: 572, distance: 65.3
click at [1137, 572] on textarea "**********" at bounding box center [1101, 598] width 311 height 84
click at [1182, 592] on textarea "**********" at bounding box center [1101, 598] width 311 height 84
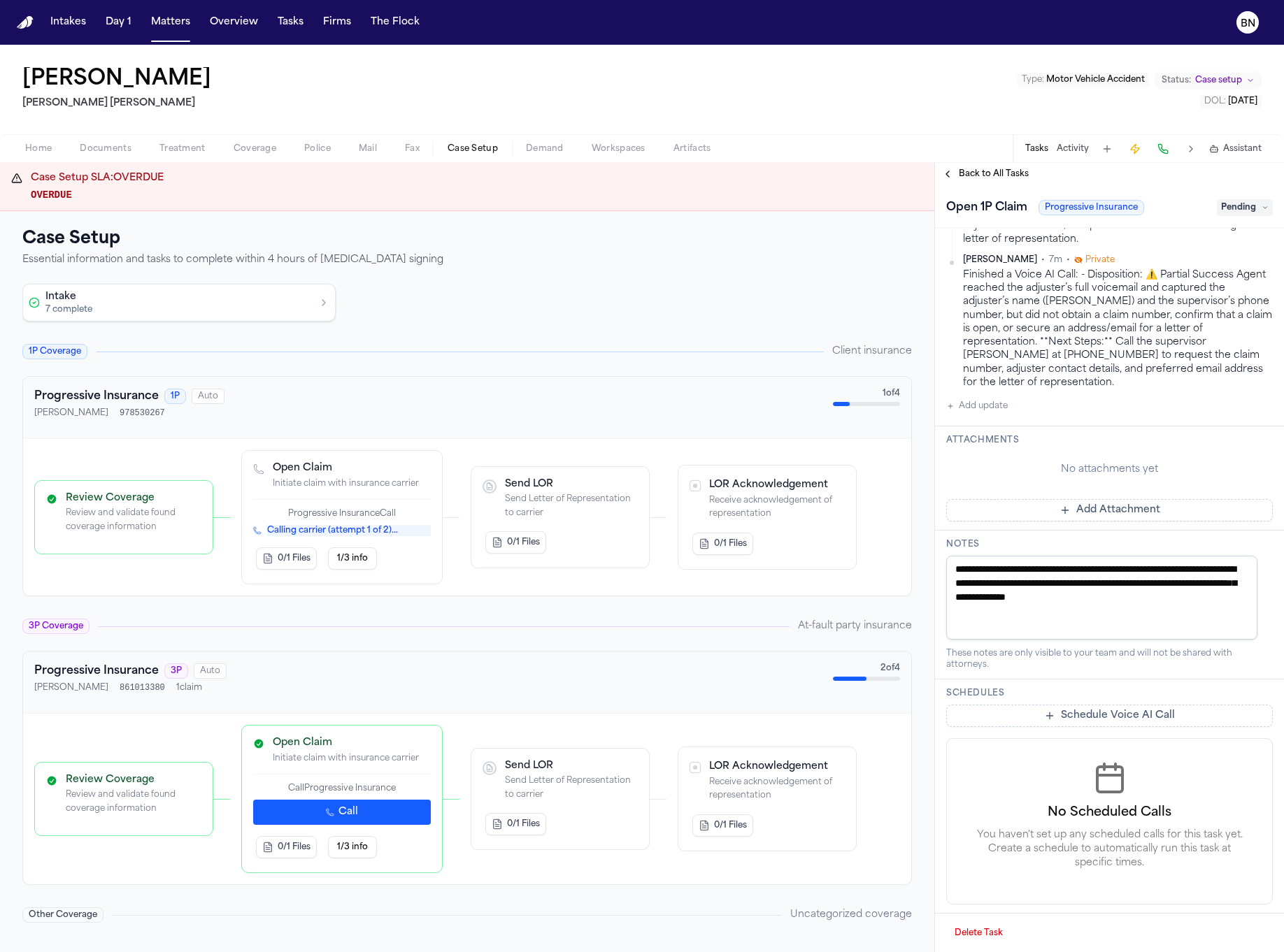
drag, startPoint x: 1200, startPoint y: 595, endPoint x: 1114, endPoint y: 572, distance: 89.0
click at [1114, 572] on textarea "**********" at bounding box center [1101, 598] width 311 height 84
click at [1204, 595] on textarea "**********" at bounding box center [1101, 598] width 311 height 84
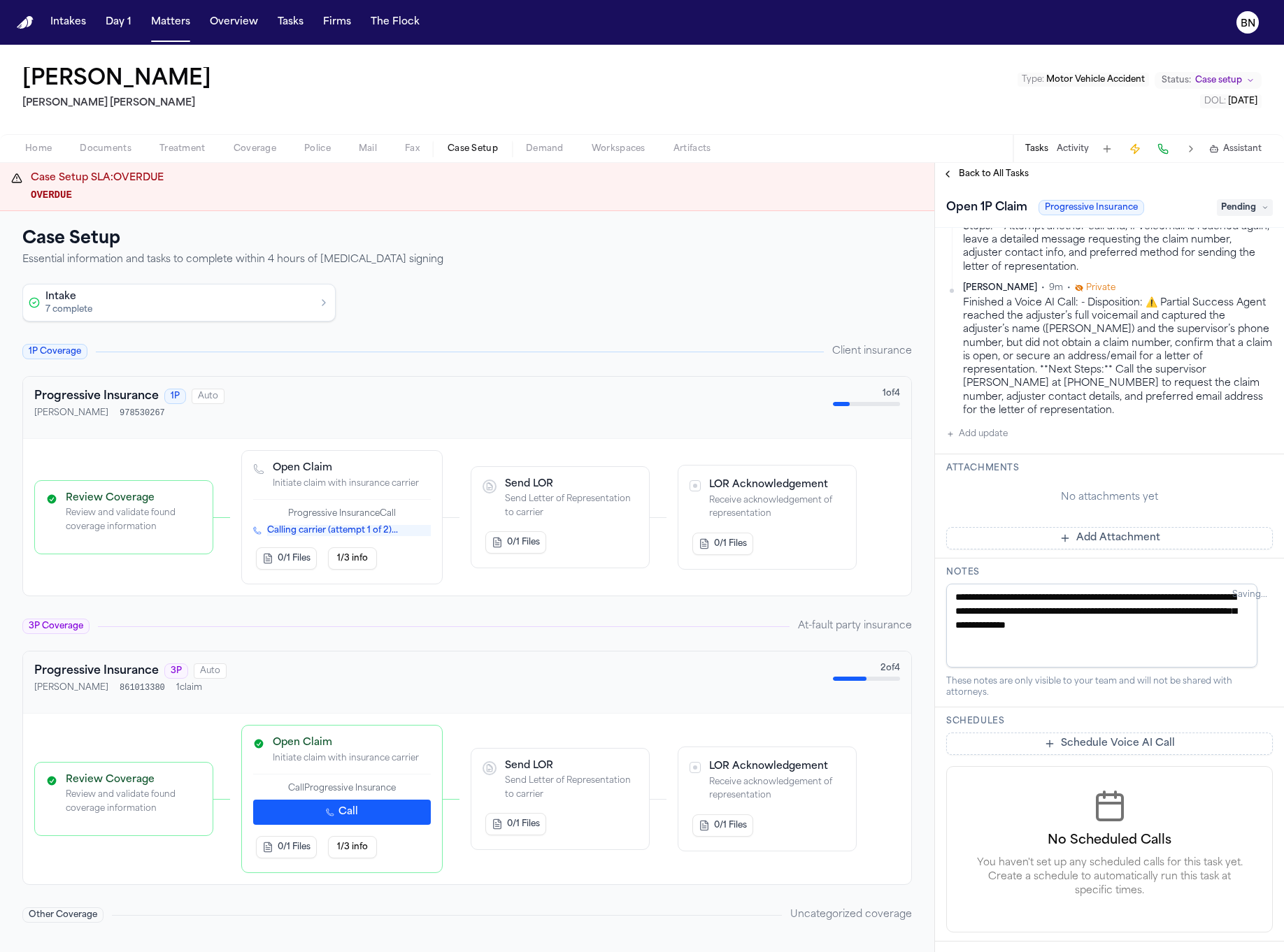
scroll to position [485, 0]
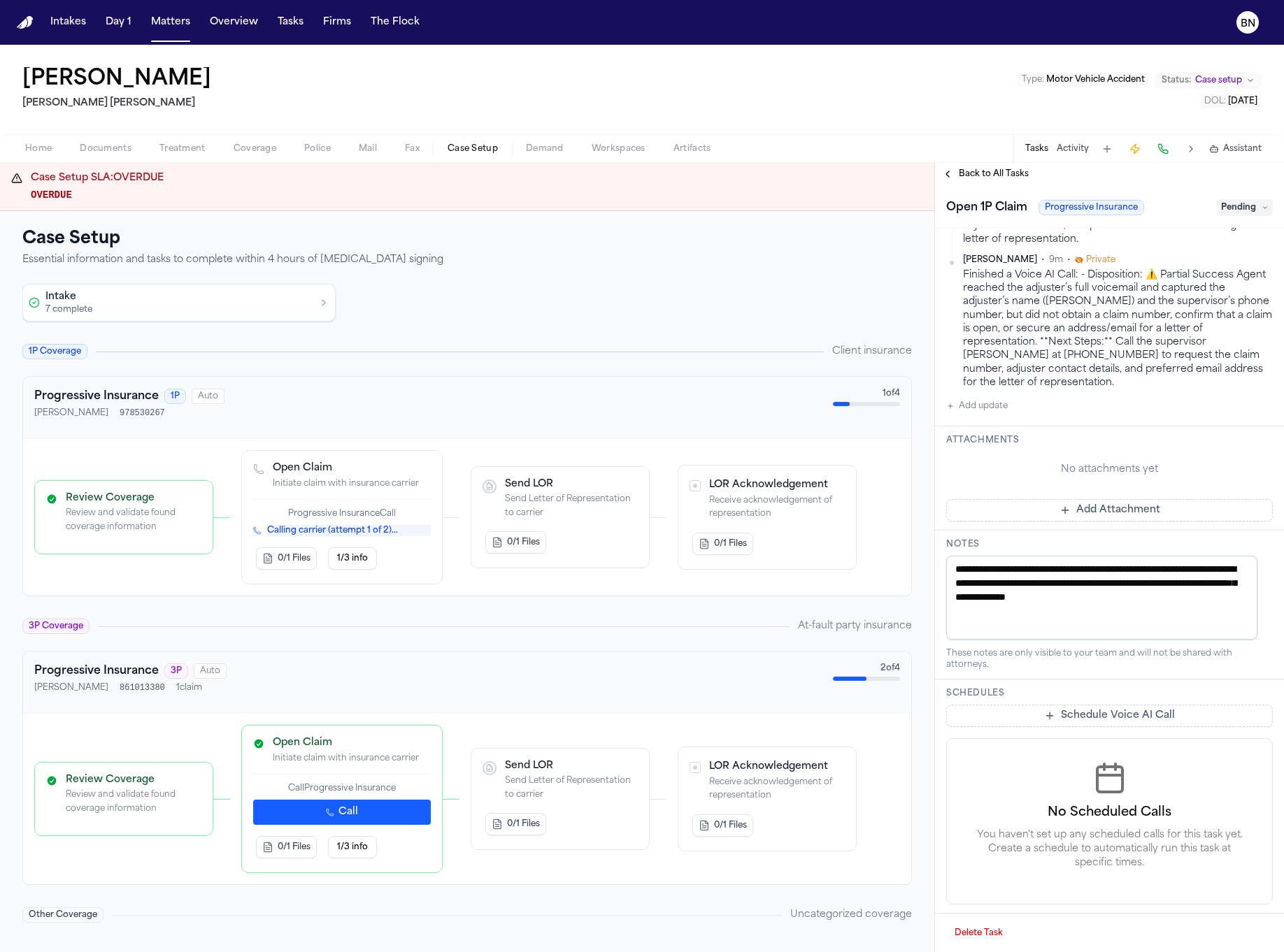
drag, startPoint x: 1202, startPoint y: 598, endPoint x: 1169, endPoint y: 566, distance: 46.0
click at [1169, 566] on textarea "**********" at bounding box center [1101, 598] width 311 height 84
type textarea "**********"
click at [514, 53] on div "[PERSON_NAME] [PERSON_NAME] Type : Motor Vehicle Accident Status: Case setup DO…" at bounding box center [642, 89] width 1284 height 90
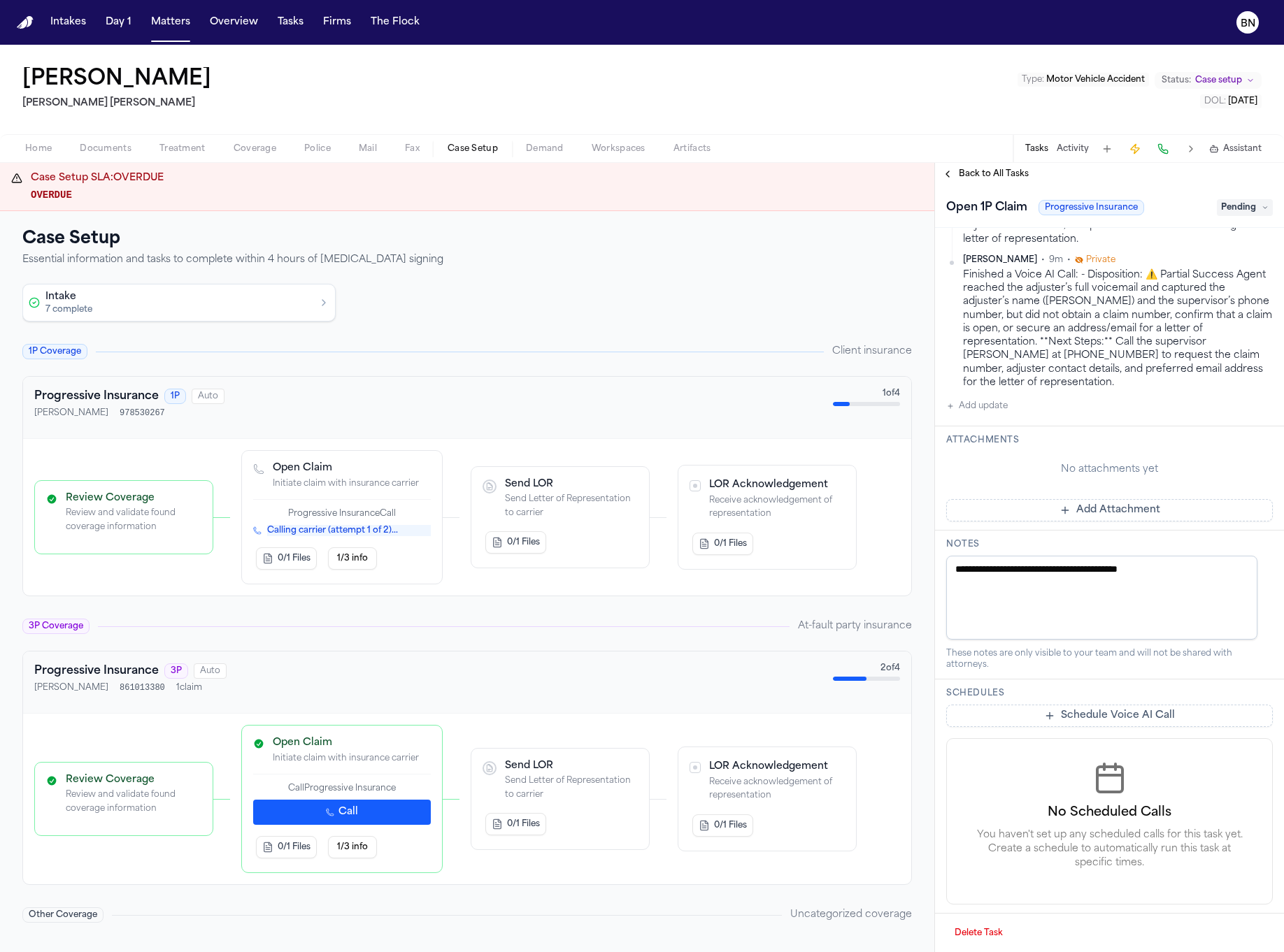
click at [938, 98] on div "[PERSON_NAME] [PERSON_NAME] Type : Motor Vehicle Accident Status: Case setup DO…" at bounding box center [642, 89] width 1284 height 90
click at [935, 98] on div "[PERSON_NAME] [PERSON_NAME] Type : Motor Vehicle Accident Status: Case setup DO…" at bounding box center [642, 89] width 1284 height 90
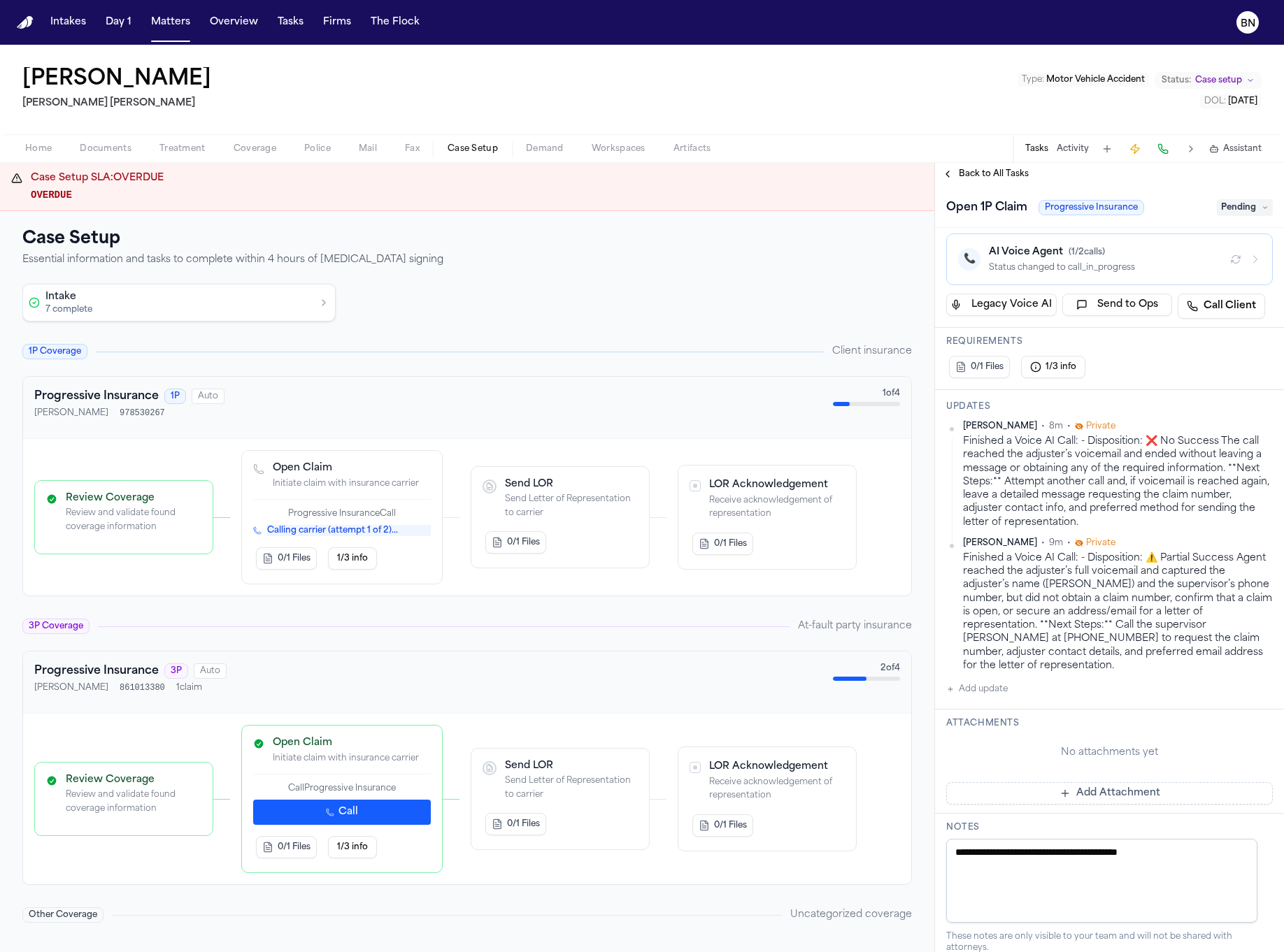
scroll to position [0, 0]
